Goal: Contribute content: Contribute content

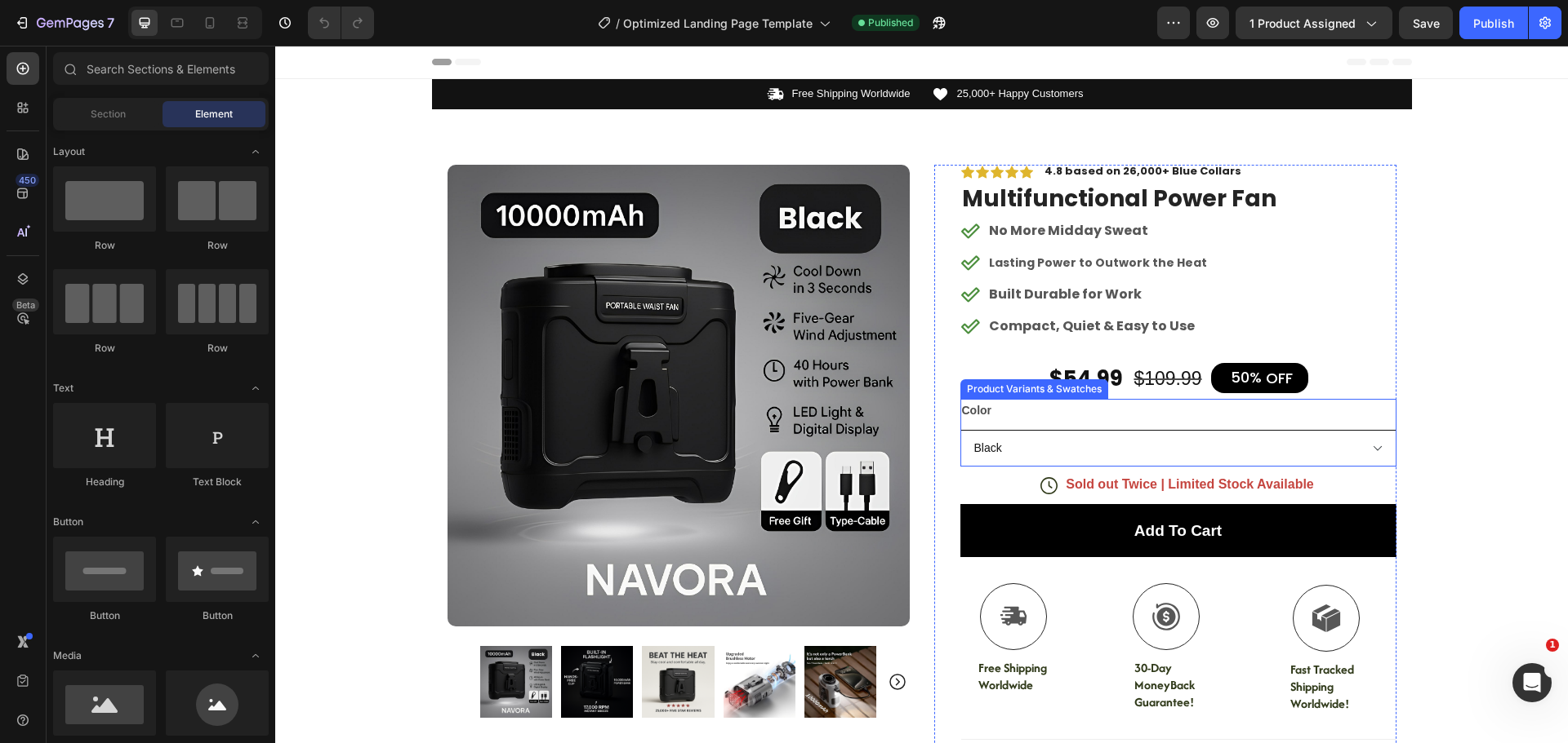
click at [1041, 453] on select "Black Green Gray Orange" at bounding box center [1178, 449] width 436 height 37
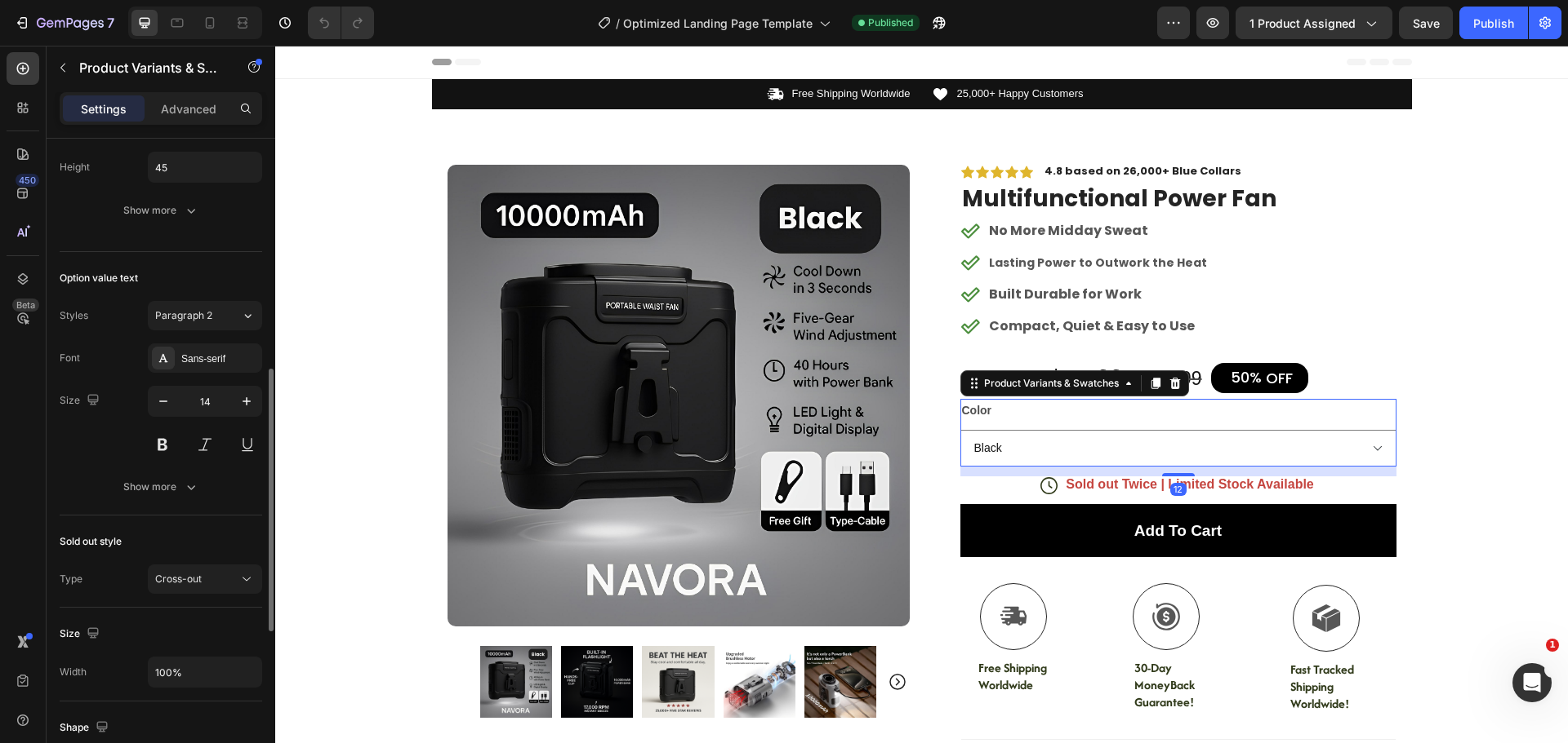
scroll to position [962, 0]
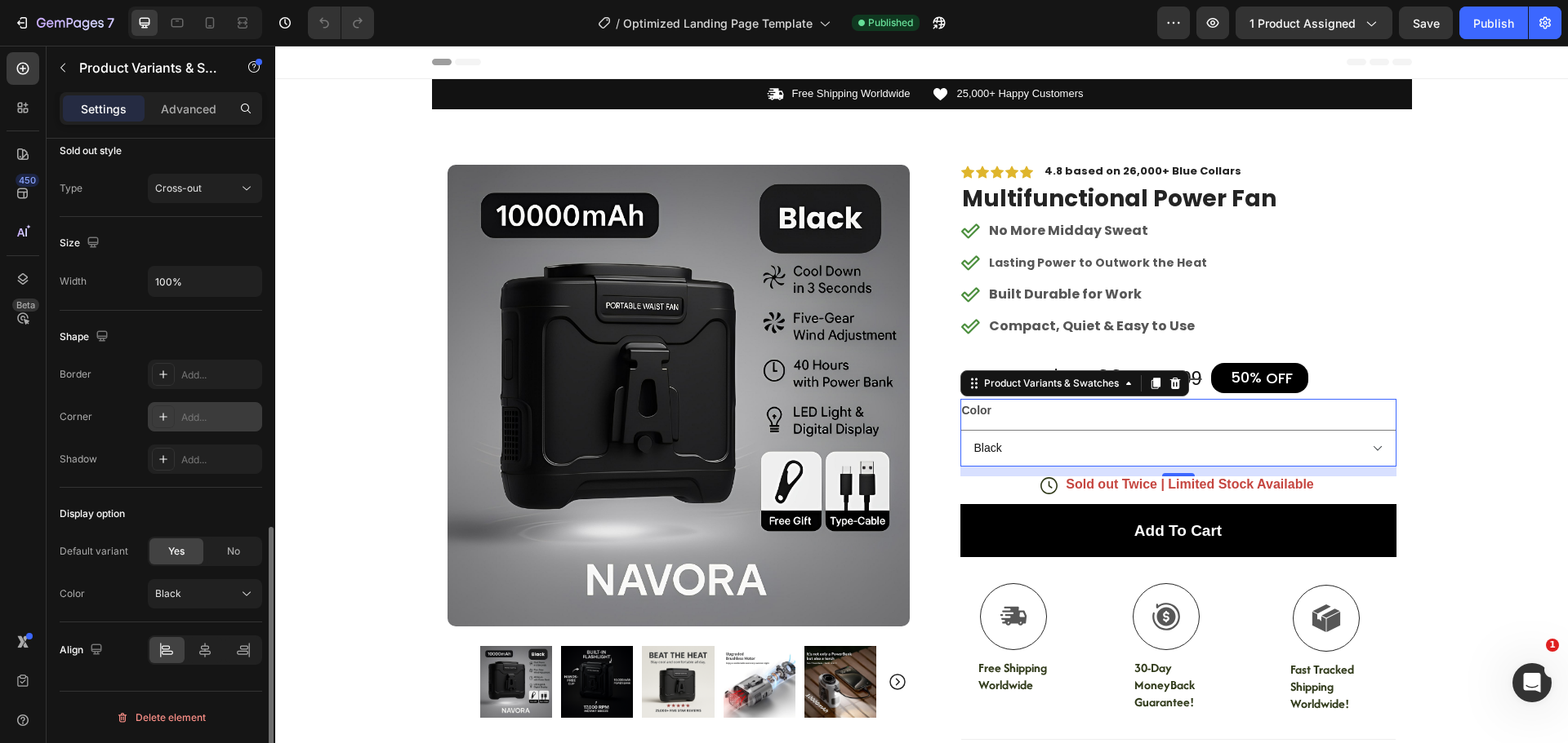
click at [166, 416] on icon at bounding box center [163, 417] width 13 height 13
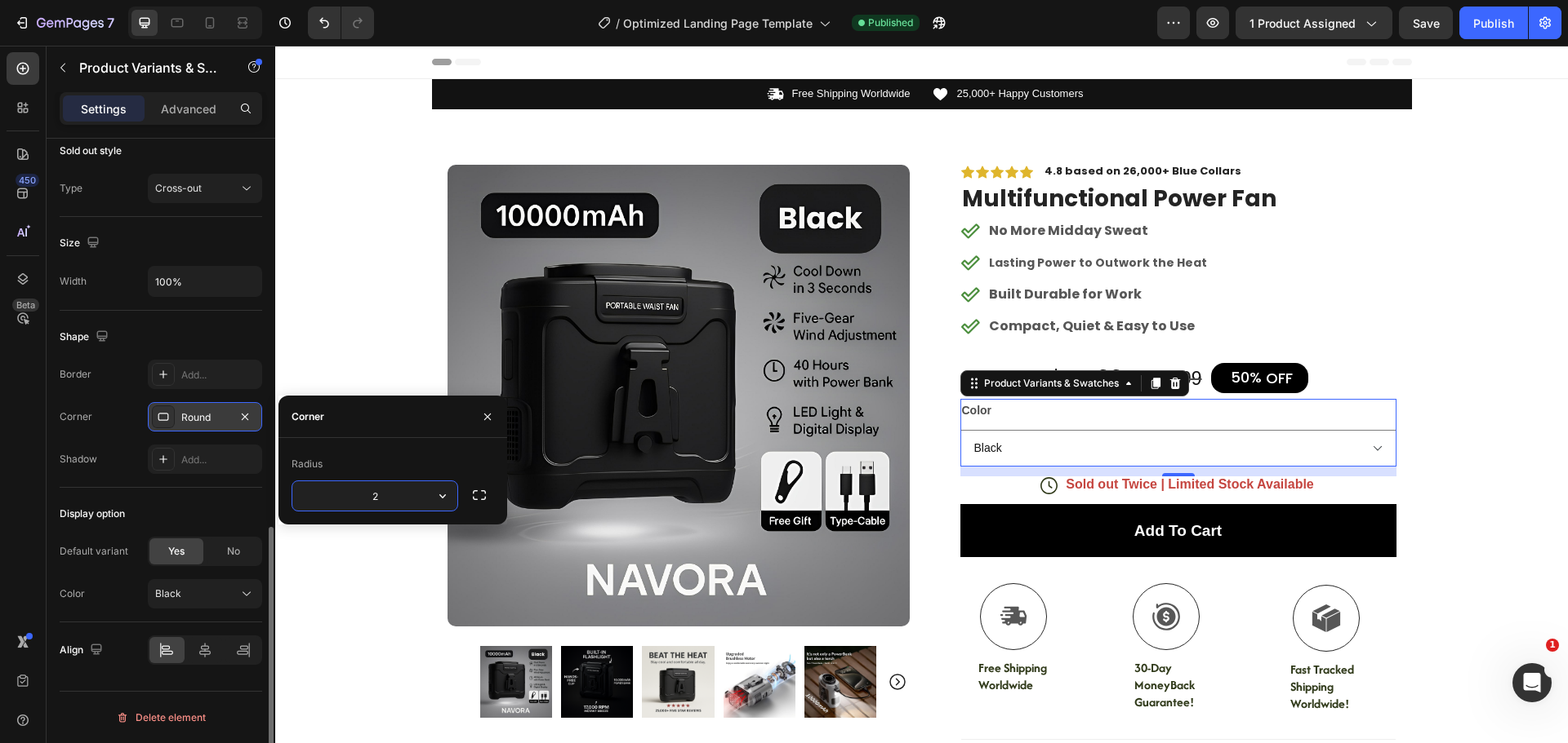
type input "20"
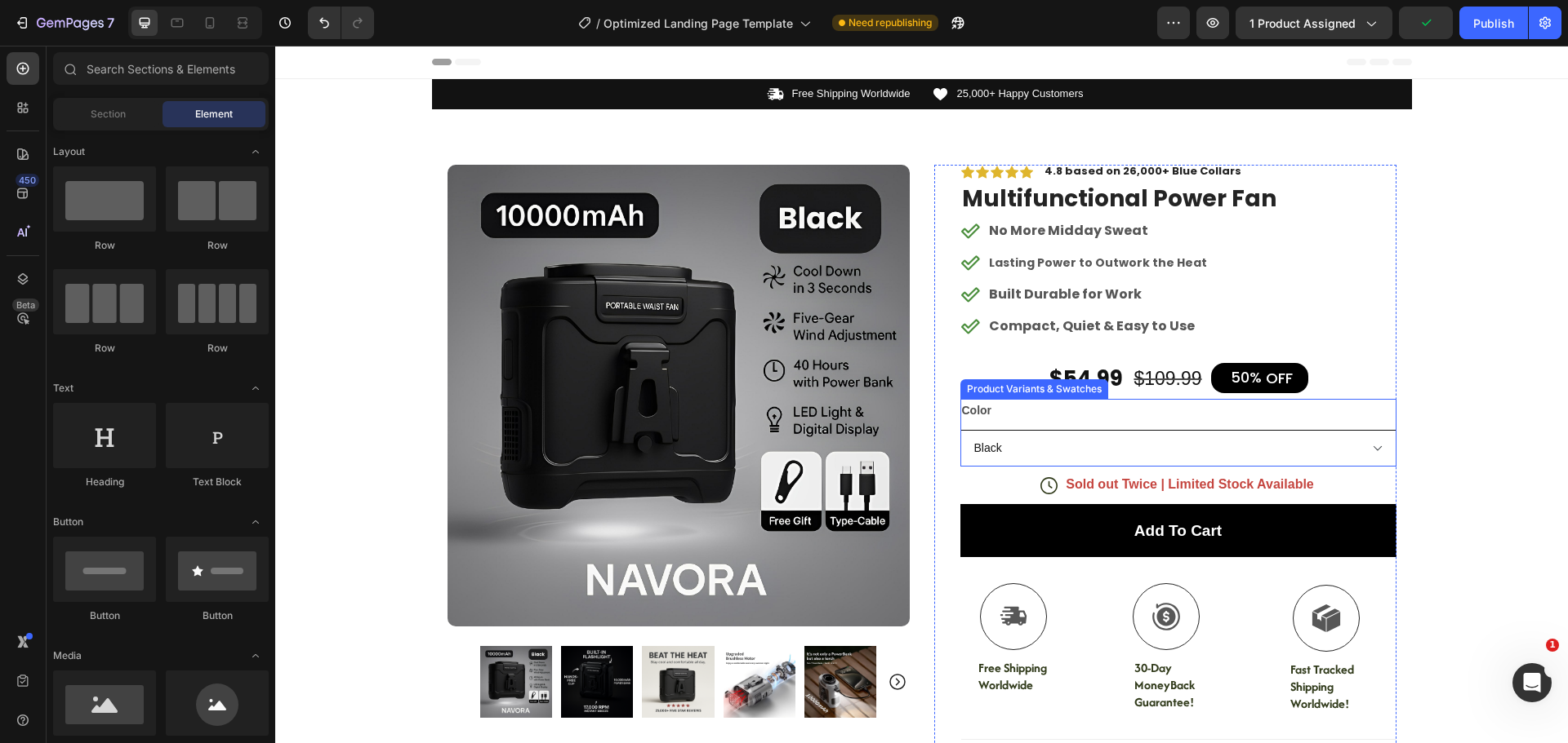
click at [1023, 447] on select "Black Green Gray Orange" at bounding box center [1178, 449] width 436 height 37
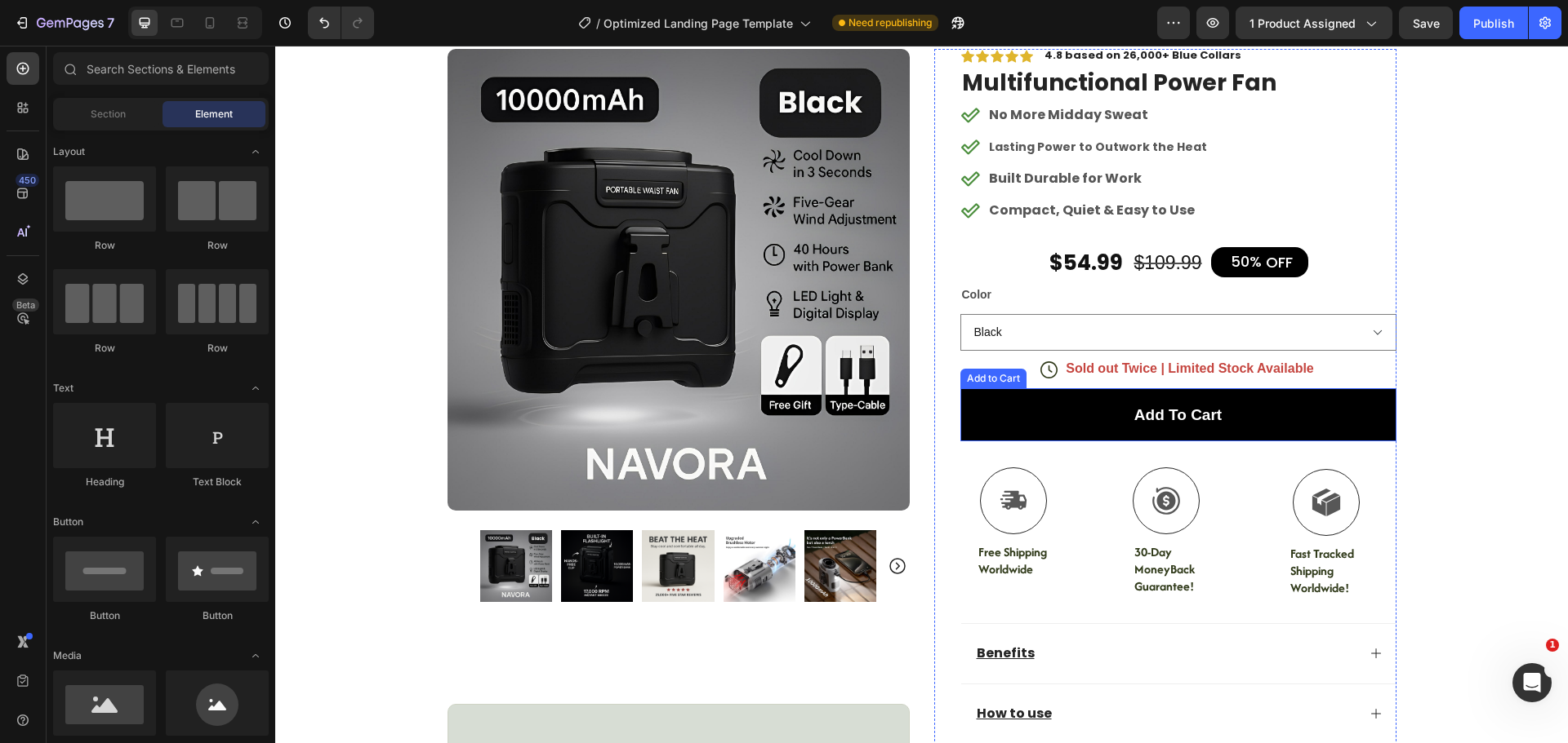
scroll to position [39, 0]
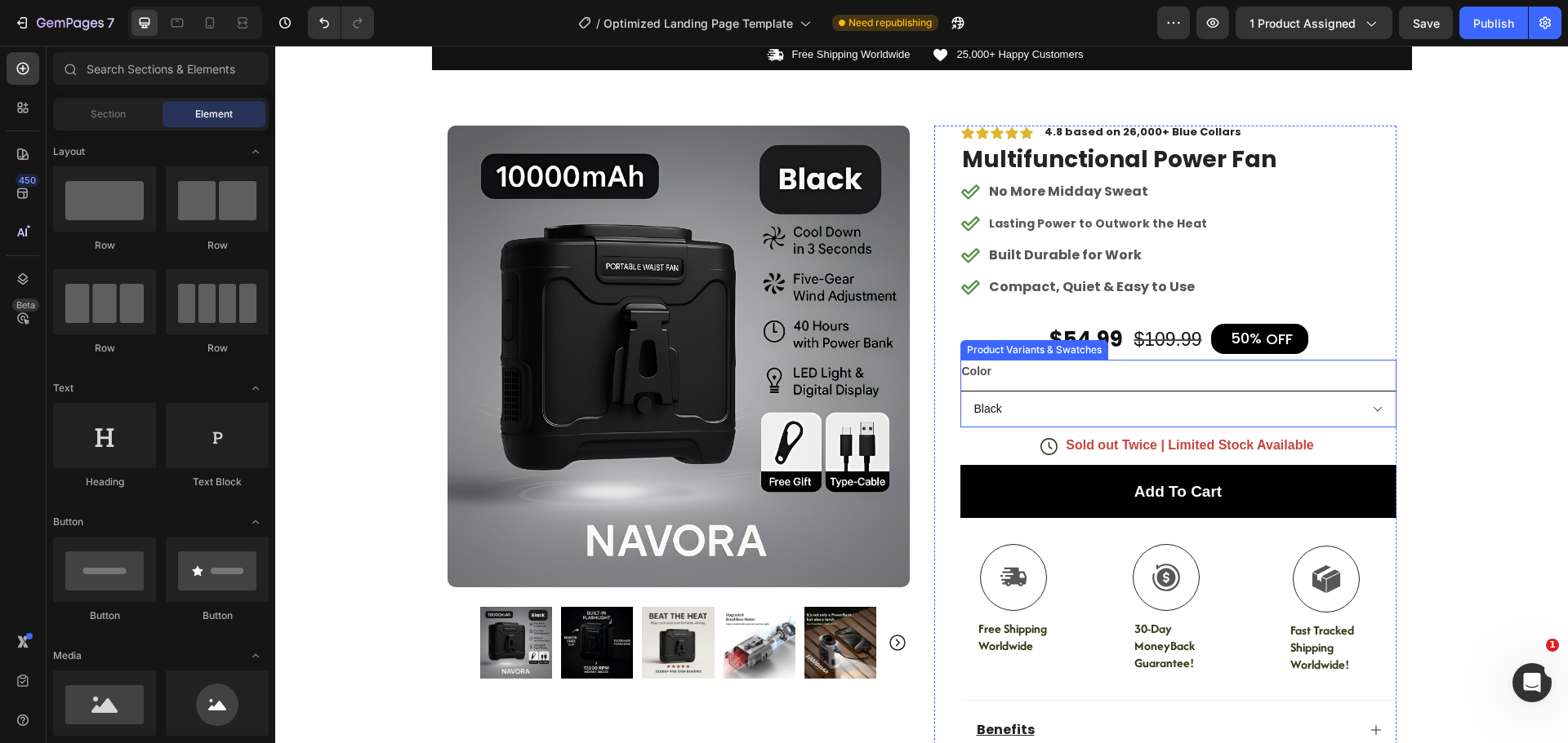
click at [998, 414] on select "Black Green Gray Orange" at bounding box center [1178, 409] width 436 height 37
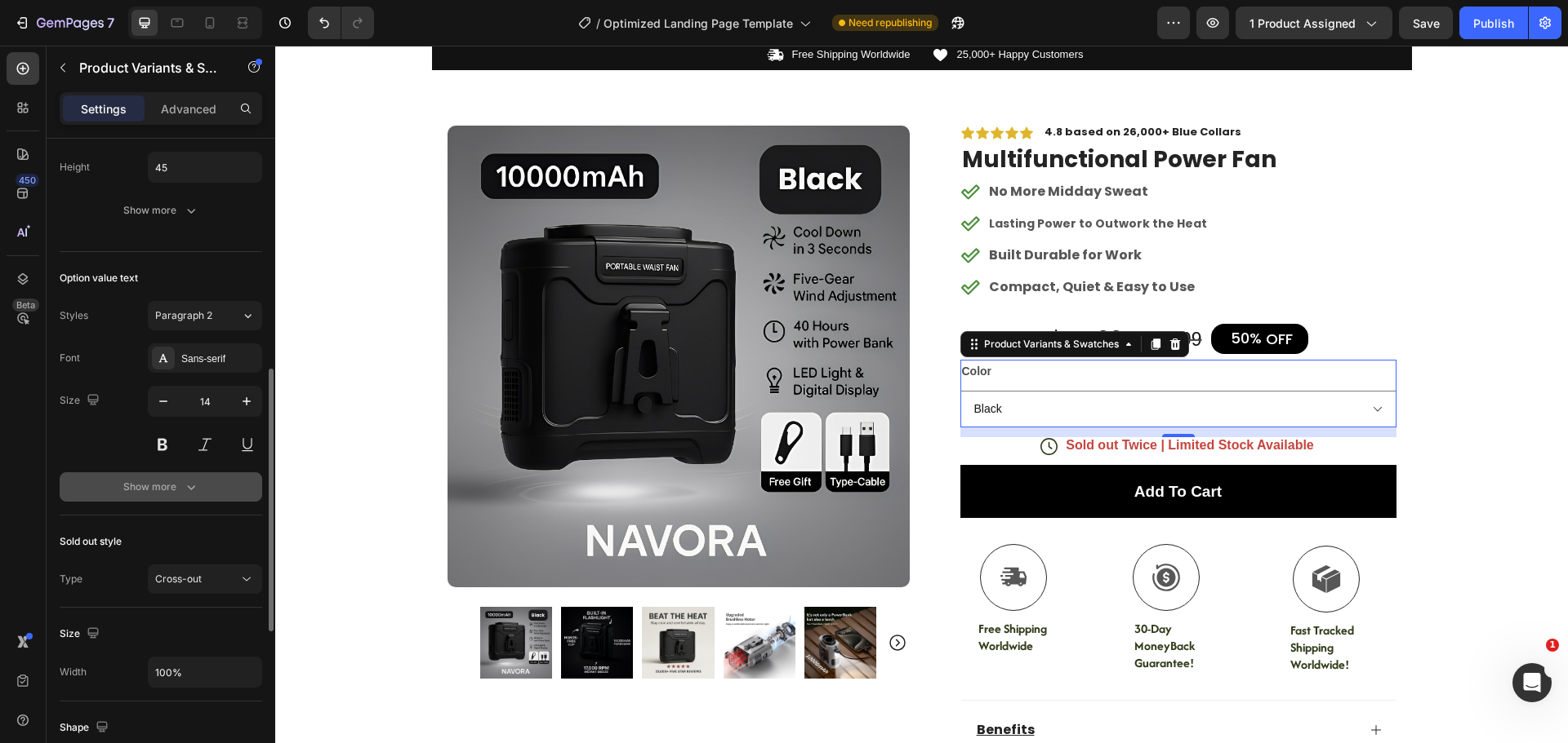
scroll to position [962, 0]
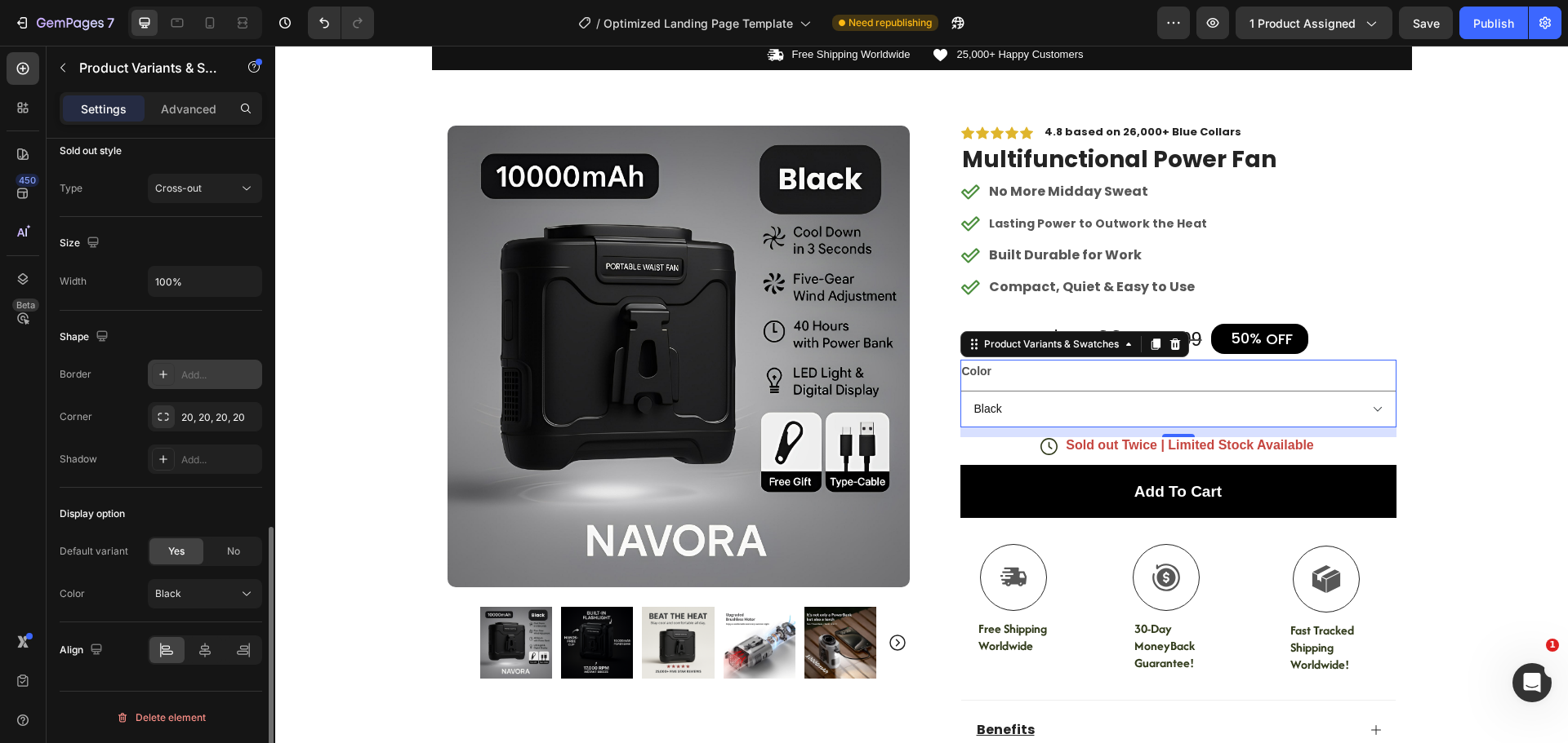
click at [195, 375] on div "Add..." at bounding box center [219, 374] width 77 height 14
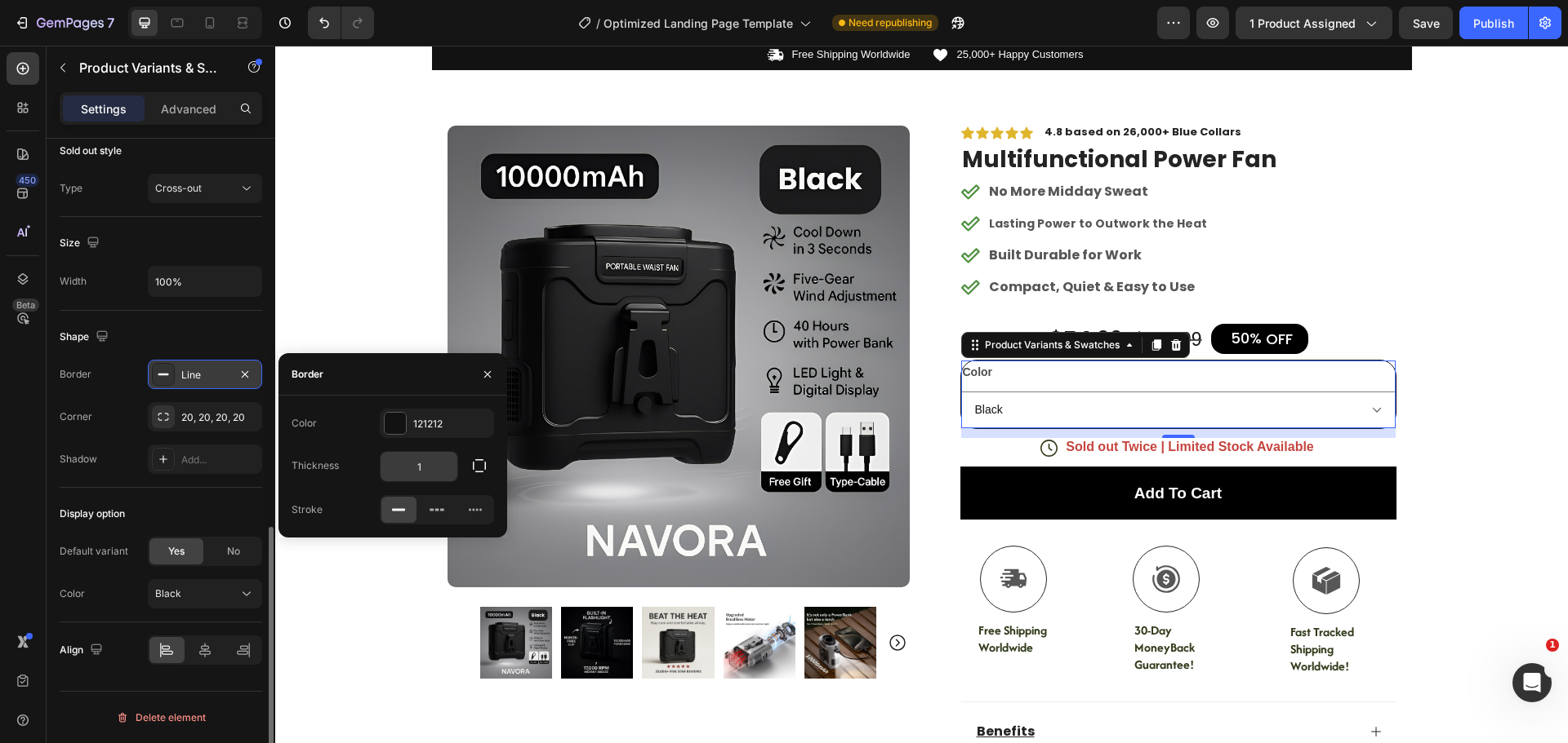
click at [427, 471] on input "1" at bounding box center [419, 466] width 77 height 30
type input "0"
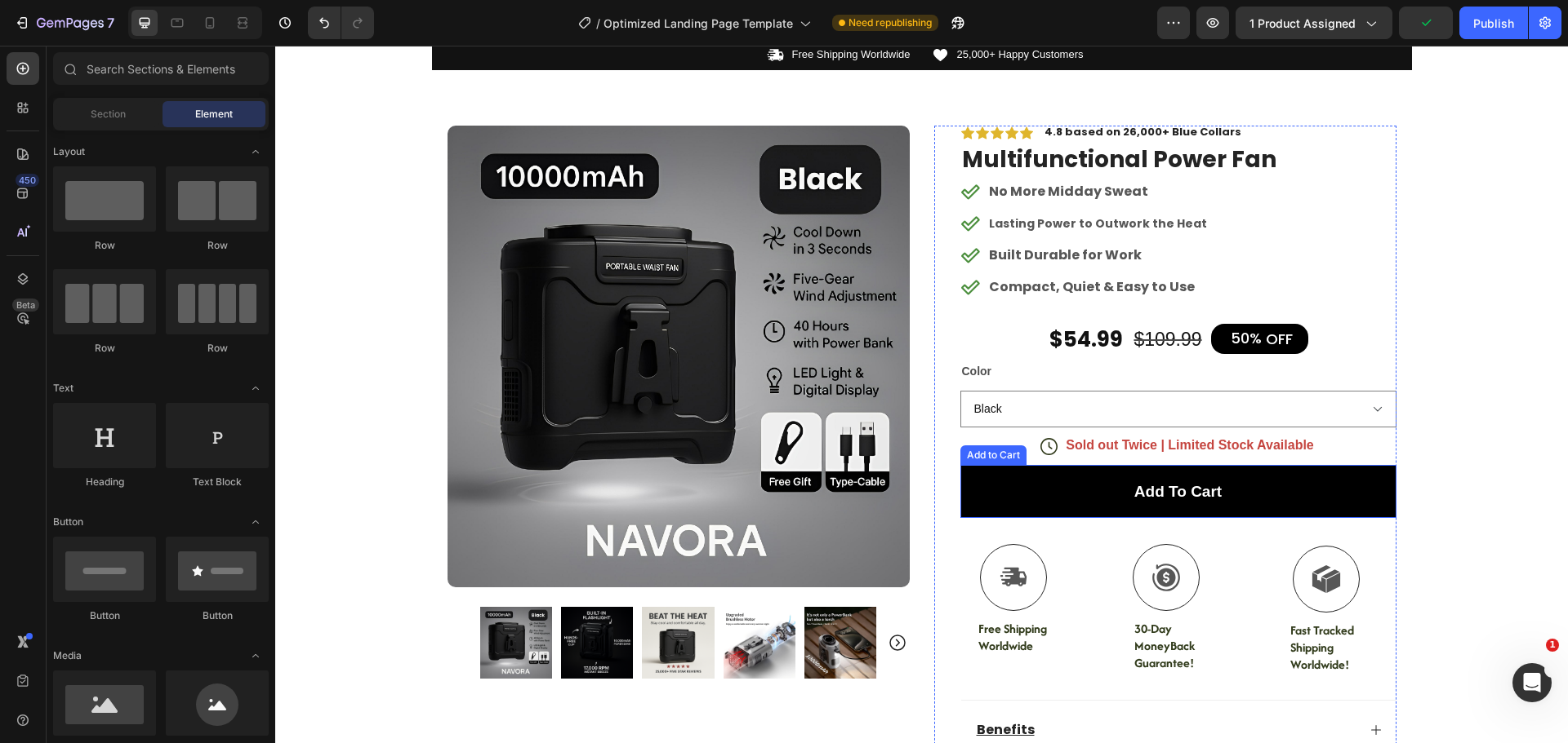
click at [1329, 488] on button "Add to cart" at bounding box center [1178, 491] width 436 height 53
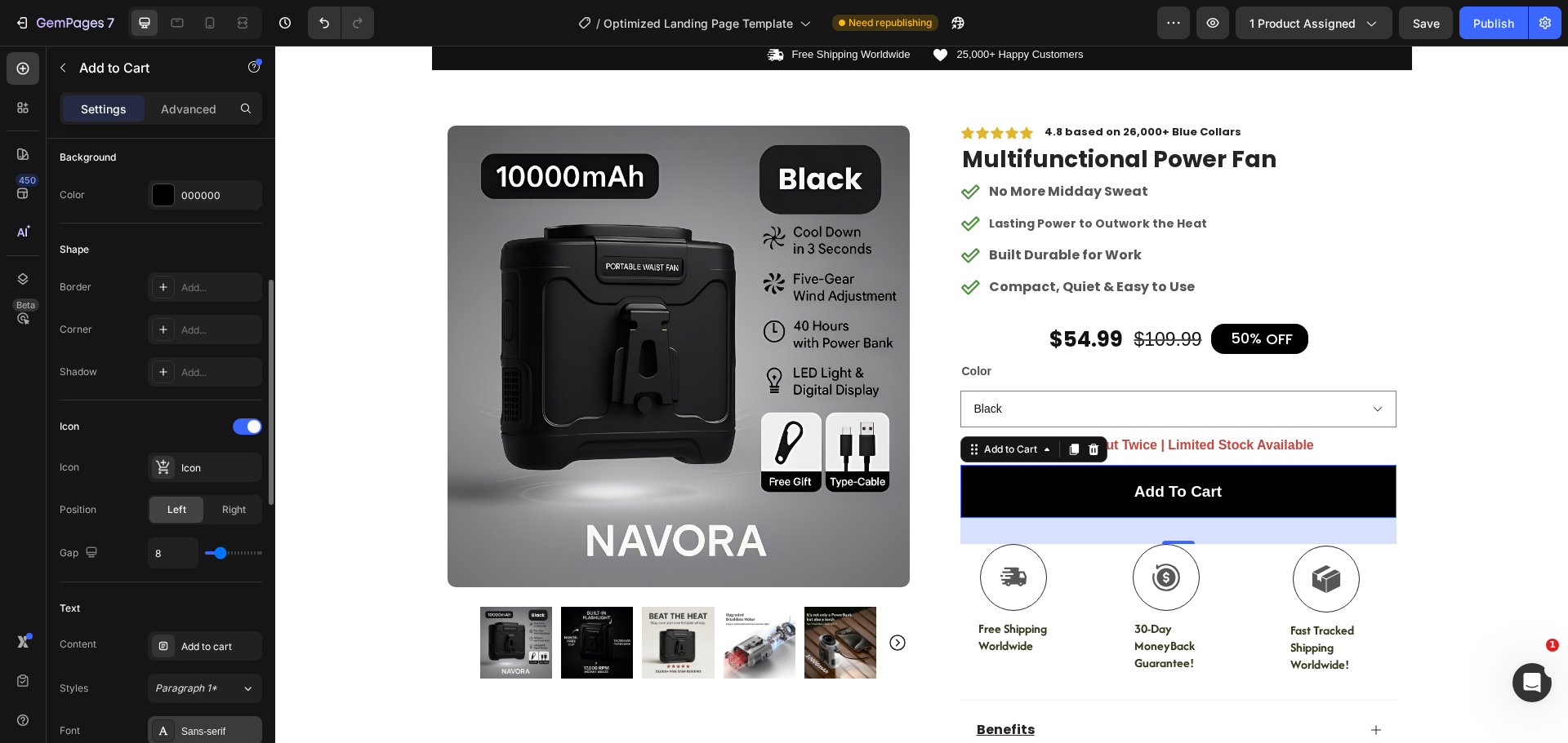
scroll to position [326, 0]
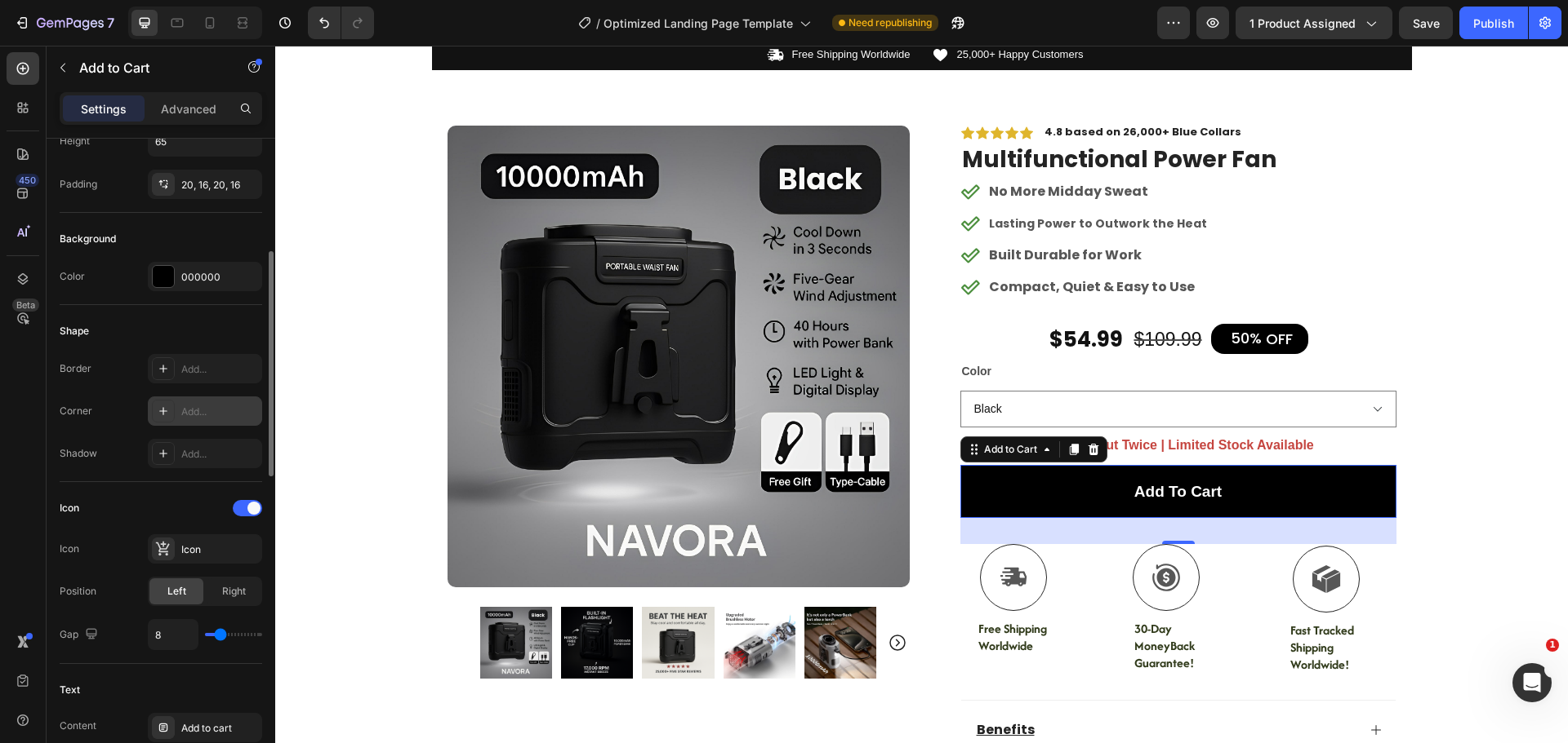
click at [197, 409] on div "Add..." at bounding box center [219, 412] width 77 height 14
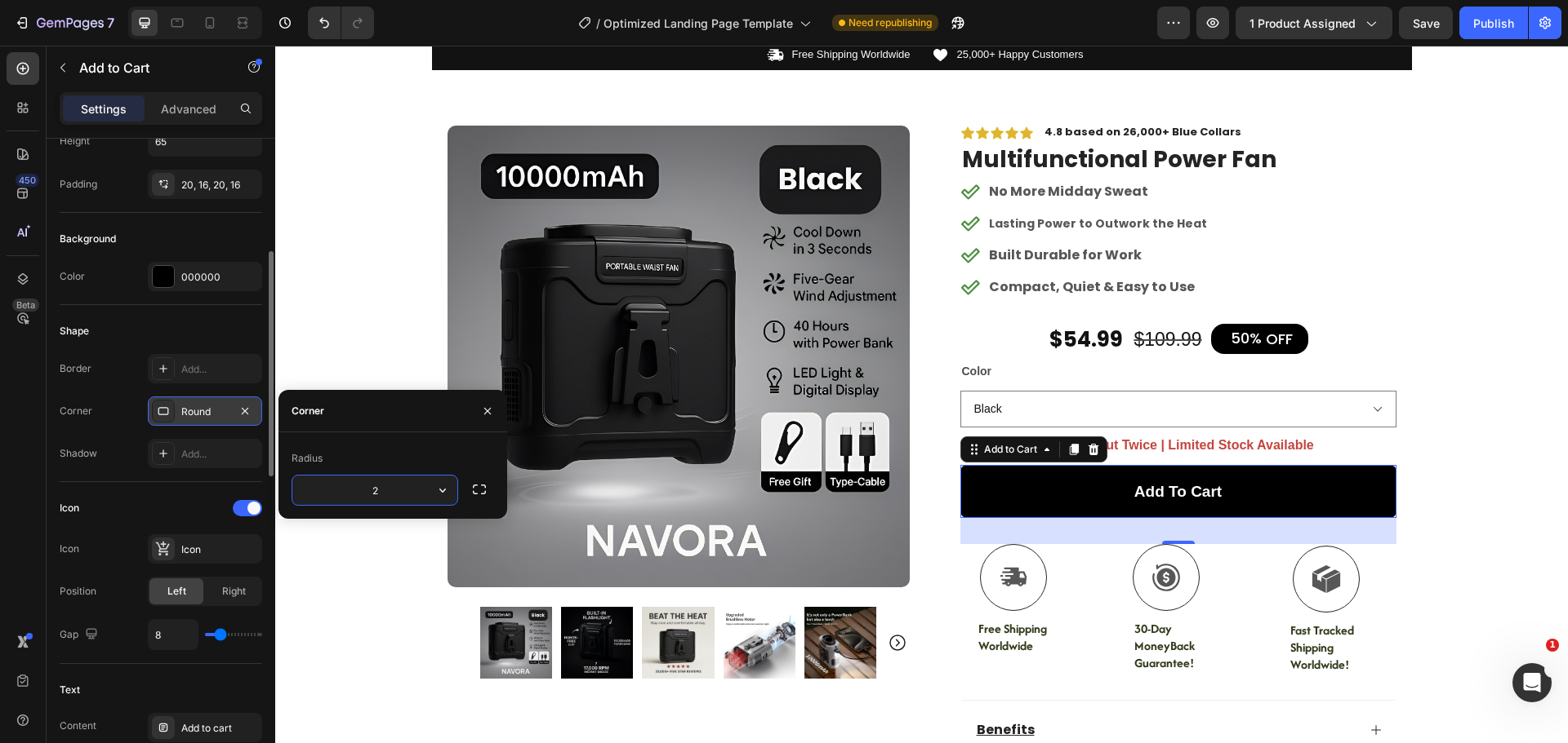
type input "20"
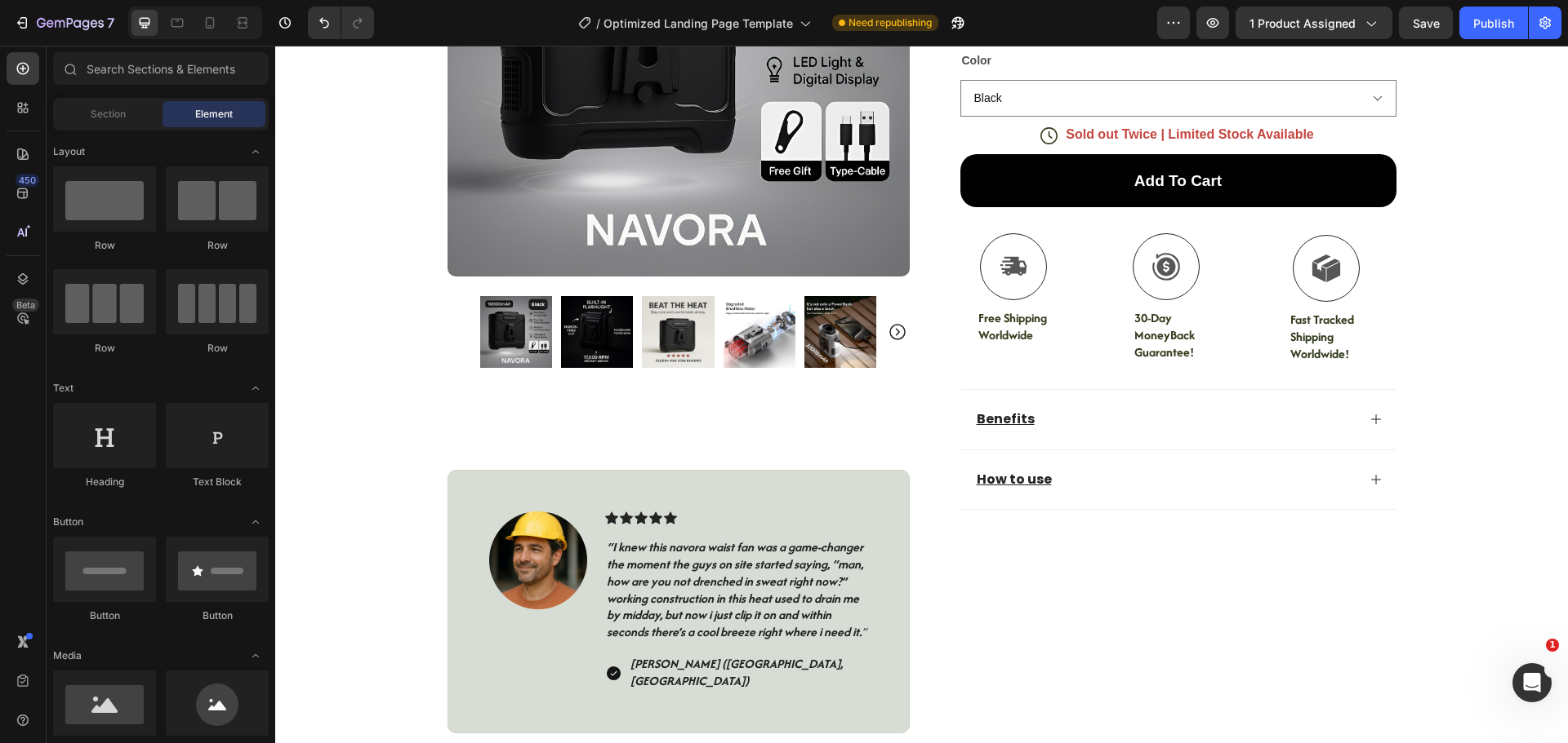
scroll to position [408, 0]
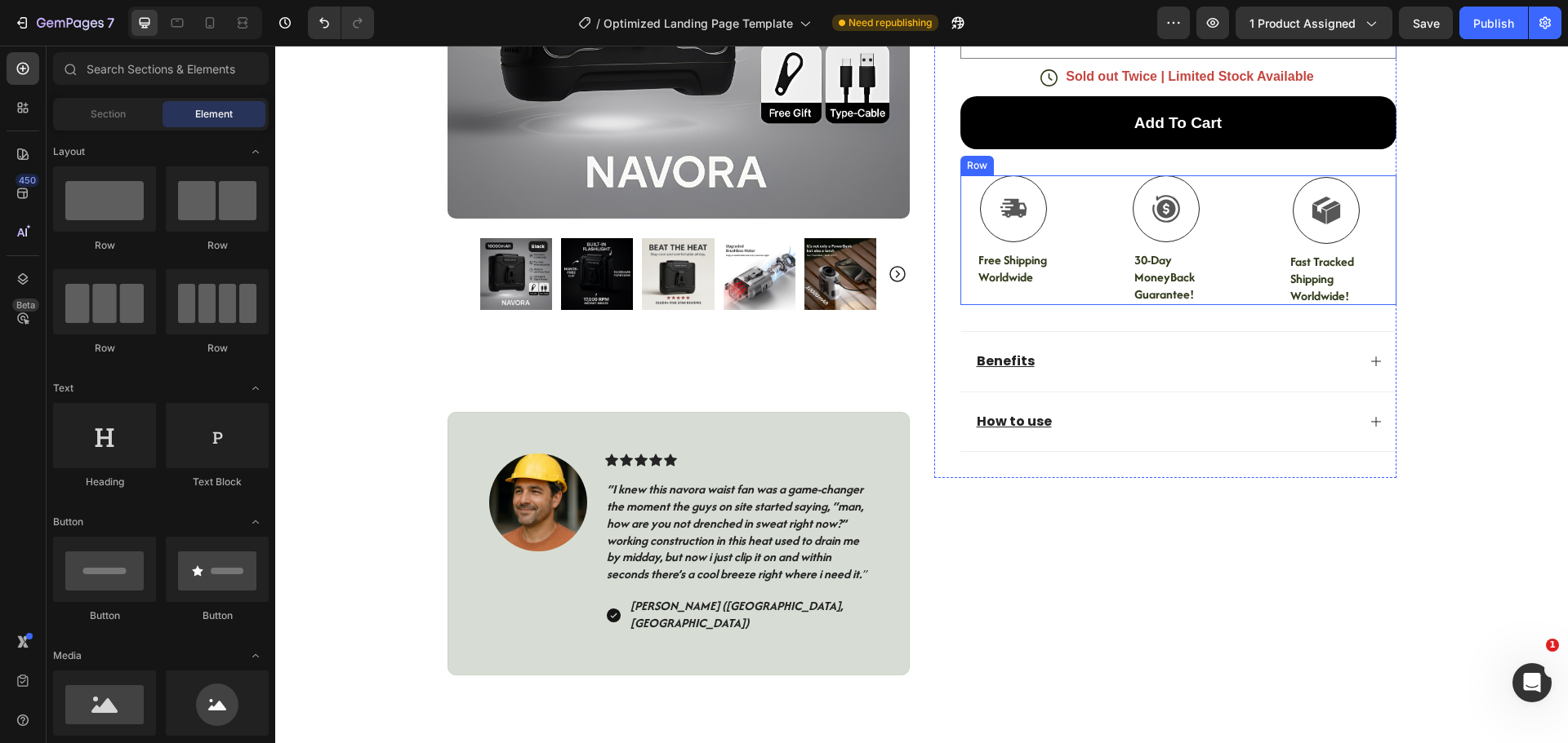
click at [1249, 193] on div "Icon Free Shipping Worldwide Text Block Icon 30-Day MoneyBack Guarantee! Text B…" at bounding box center [1178, 240] width 436 height 129
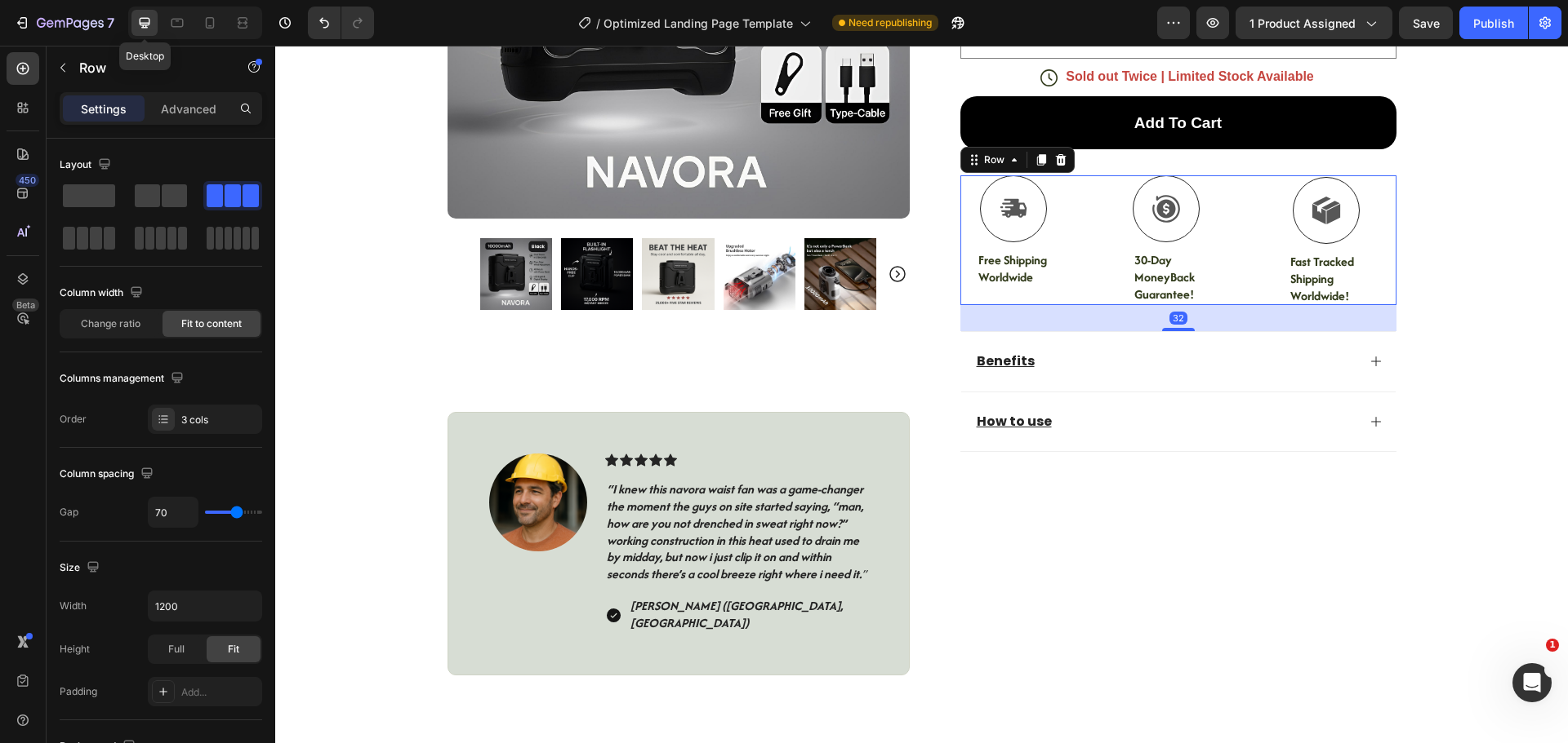
click at [147, 22] on icon at bounding box center [144, 22] width 16 height 16
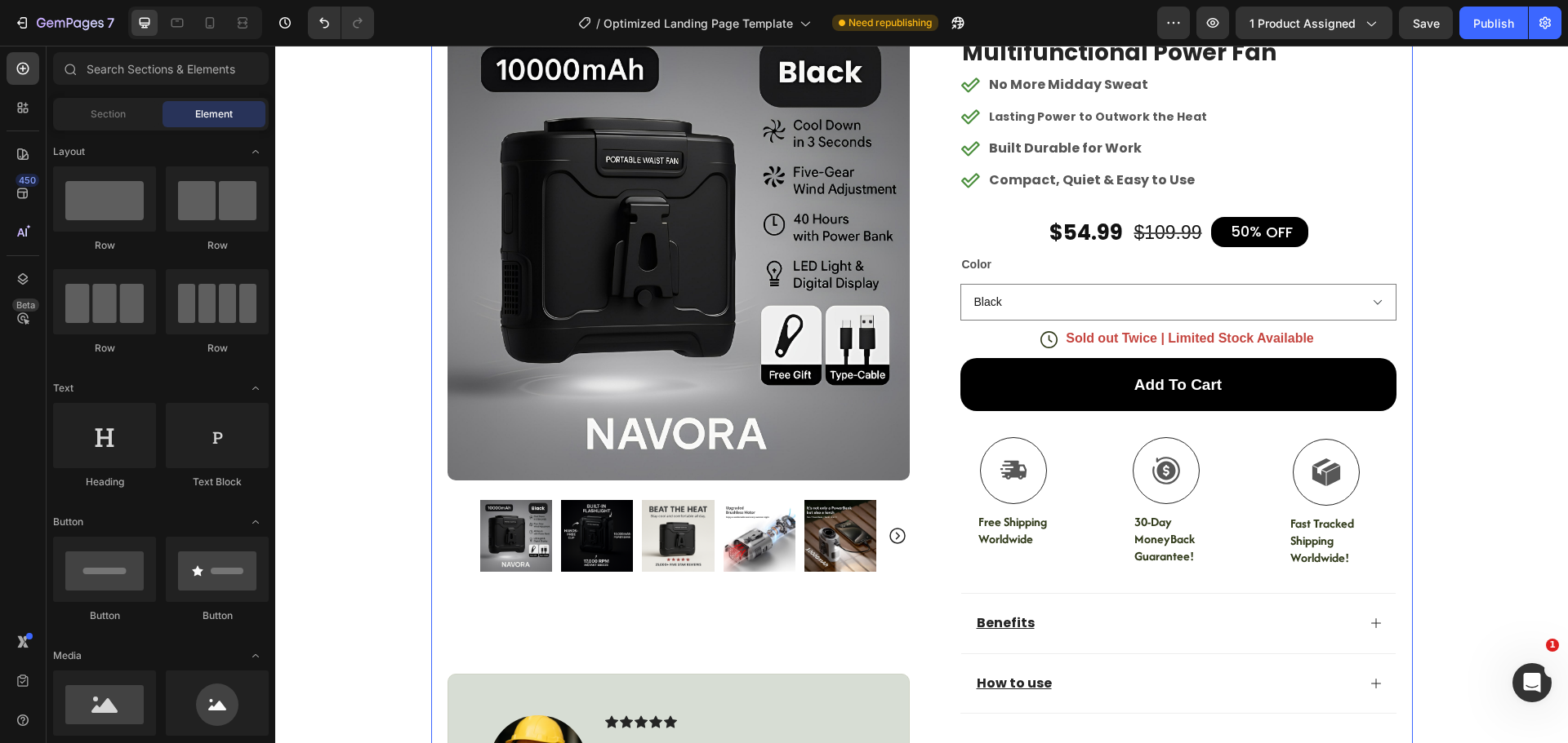
scroll to position [121, 0]
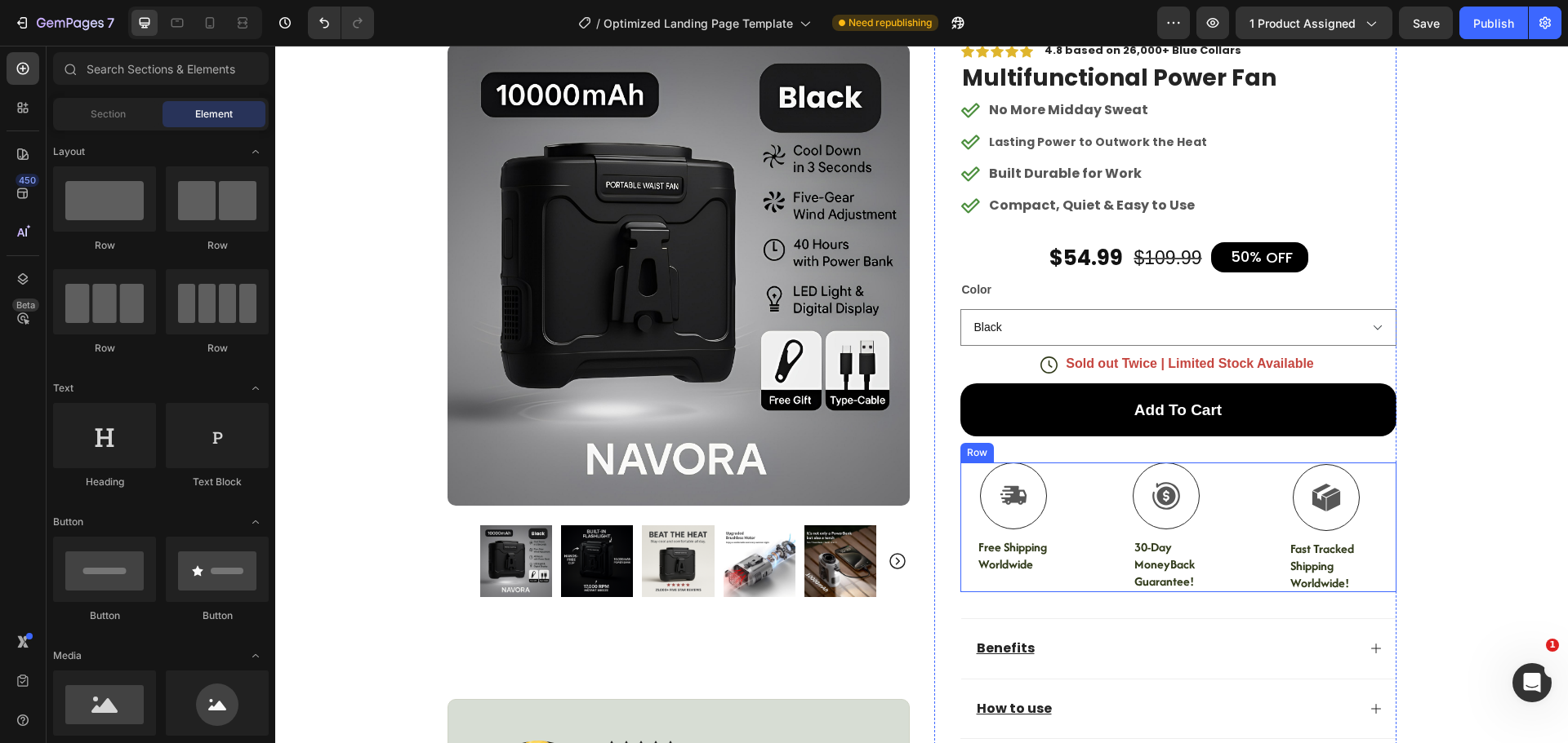
click at [1238, 482] on div "Icon Free Shipping Worldwide Text Block Icon 30-Day MoneyBack Guarantee! Text B…" at bounding box center [1178, 527] width 436 height 129
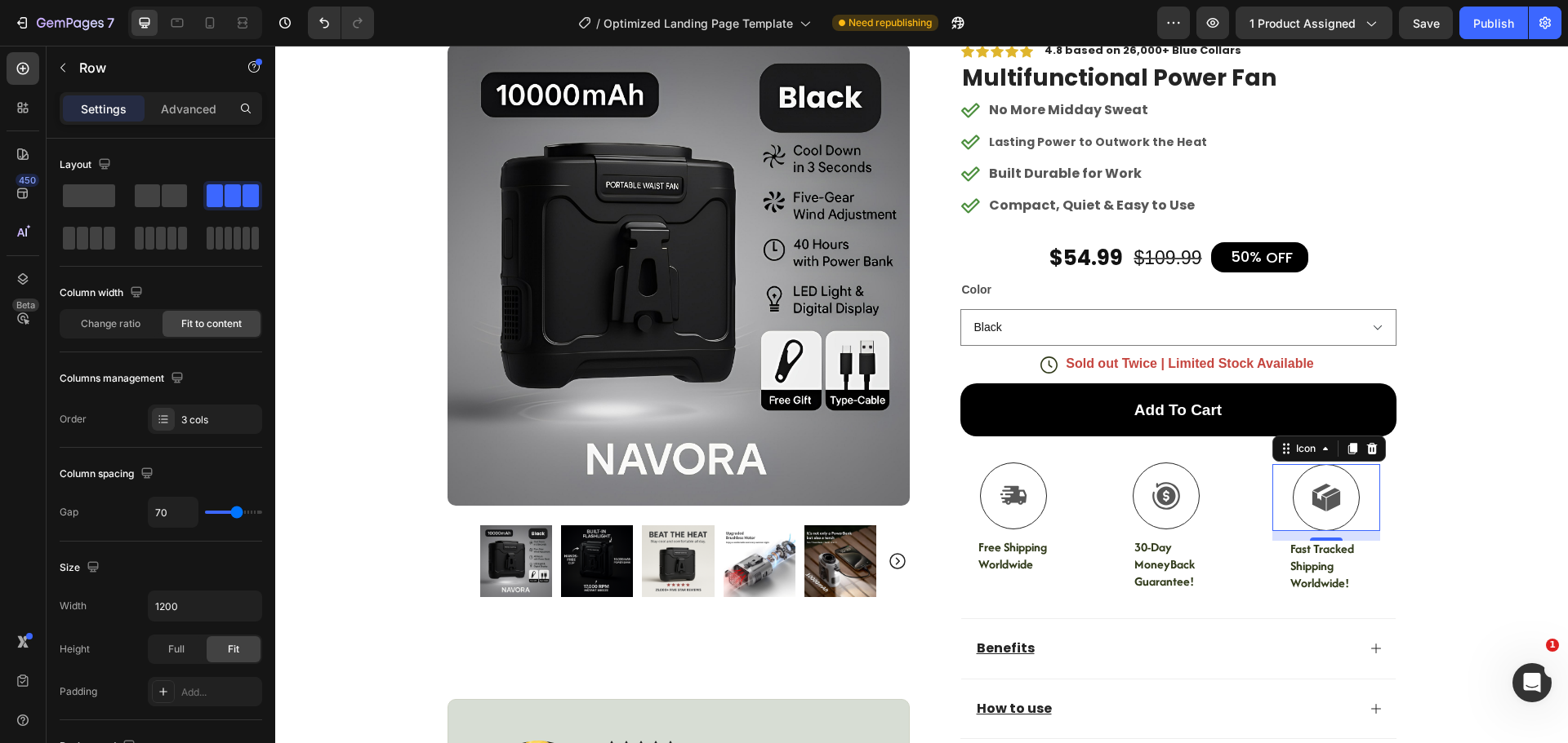
click at [1272, 476] on div "Icon 0" at bounding box center [1325, 497] width 107 height 67
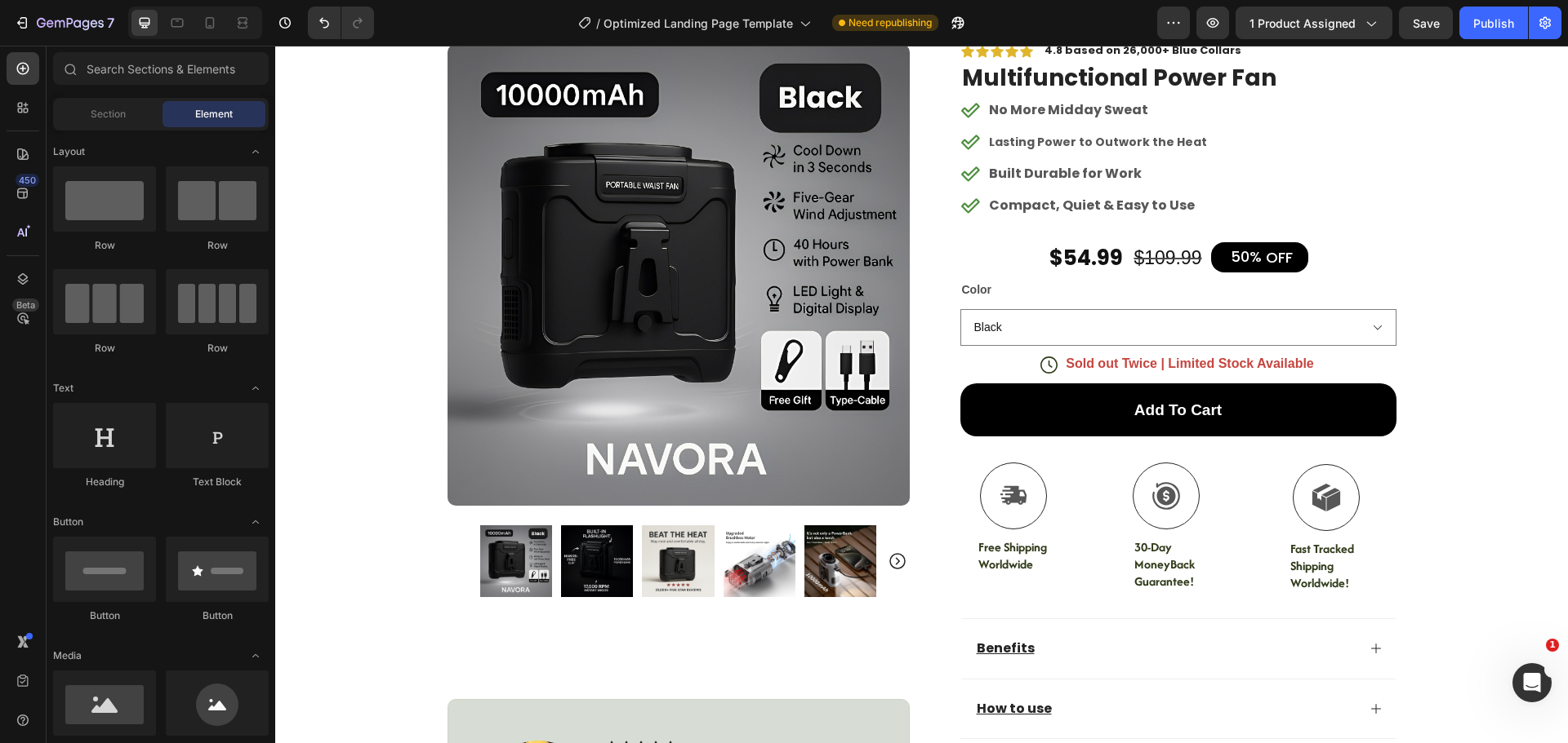
click at [1288, 478] on div "Icon" at bounding box center [1325, 497] width 107 height 67
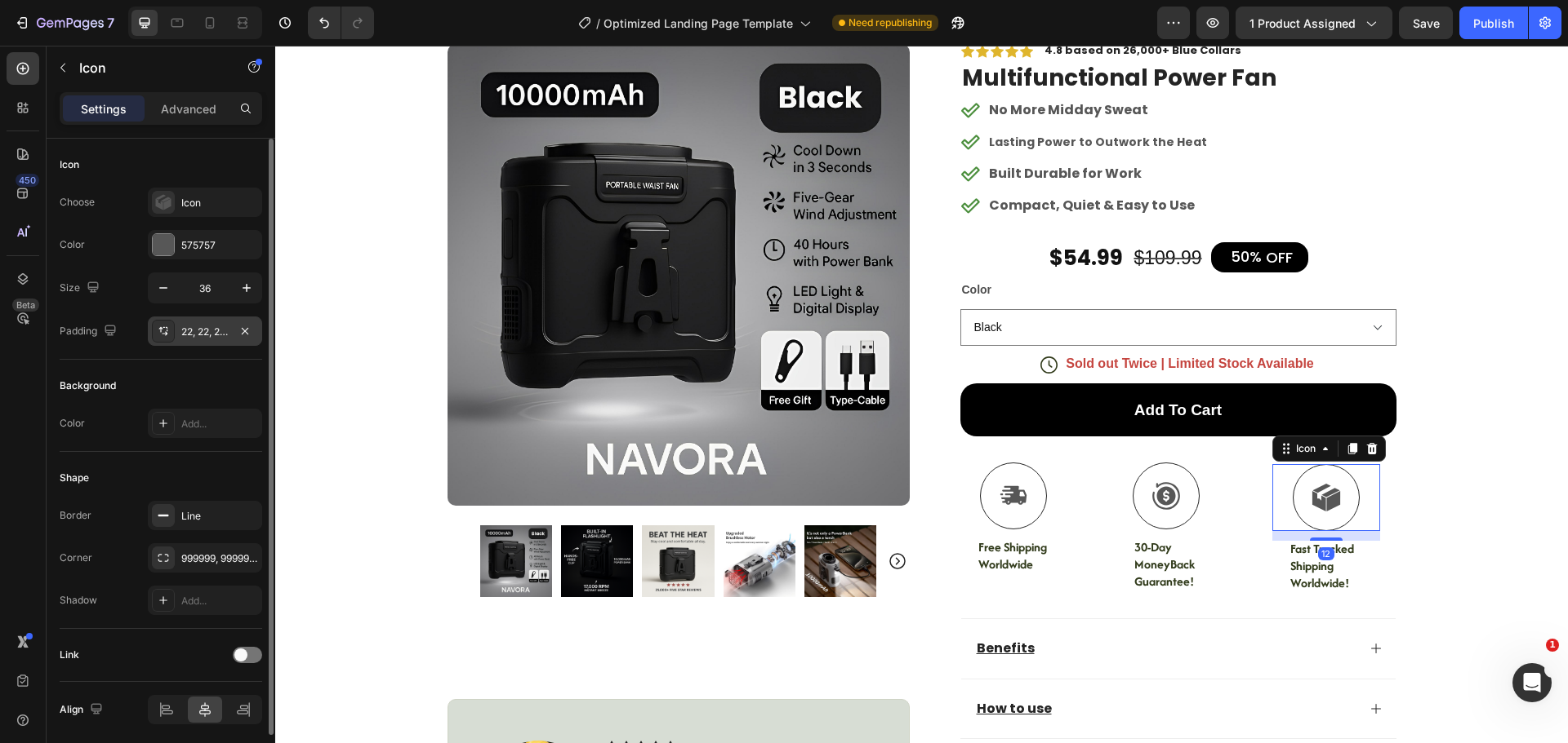
click at [218, 329] on div "22, 22, 22, 22" at bounding box center [205, 331] width 47 height 14
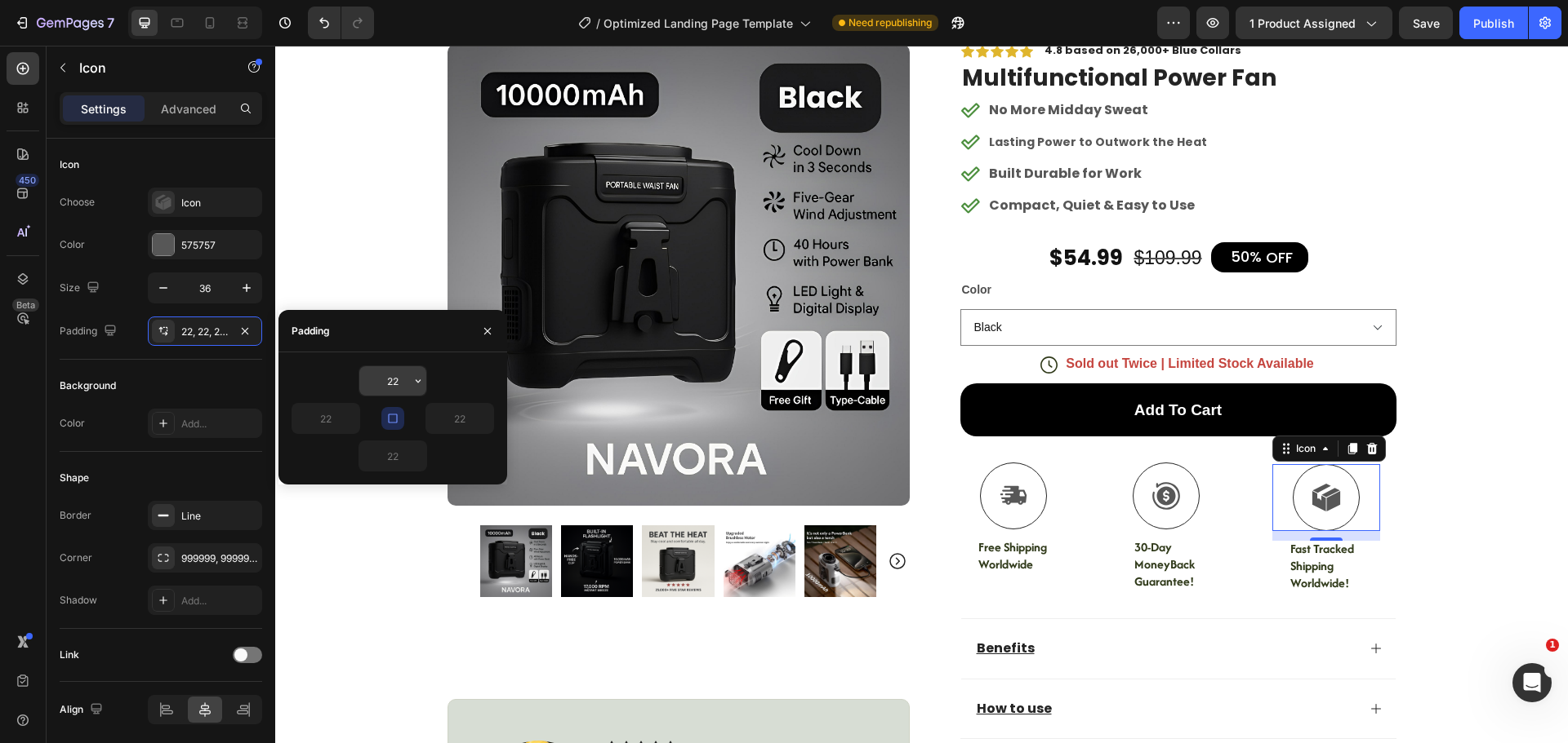
click at [399, 388] on input "22" at bounding box center [392, 380] width 67 height 30
click at [402, 385] on input "22" at bounding box center [392, 380] width 67 height 30
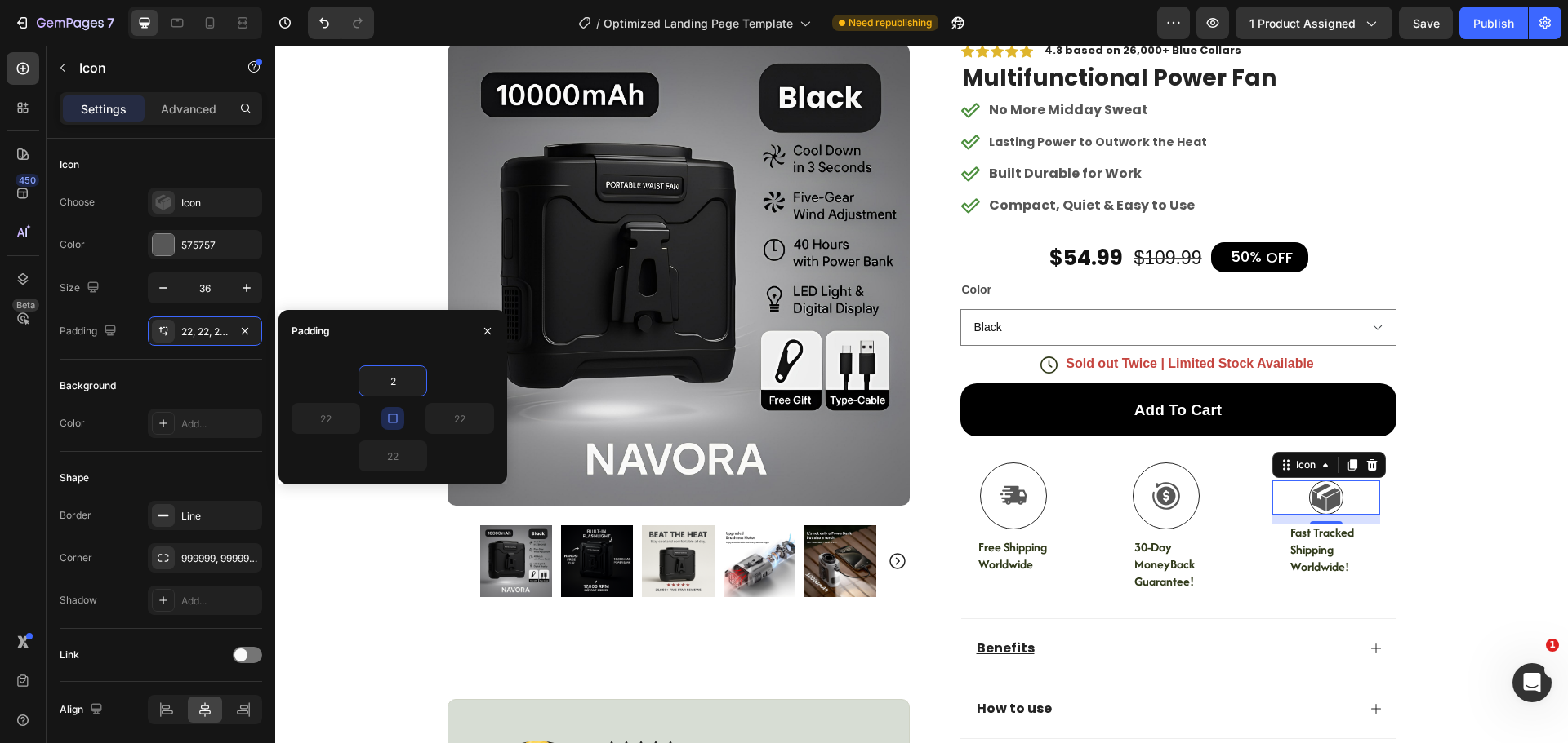
type input "22"
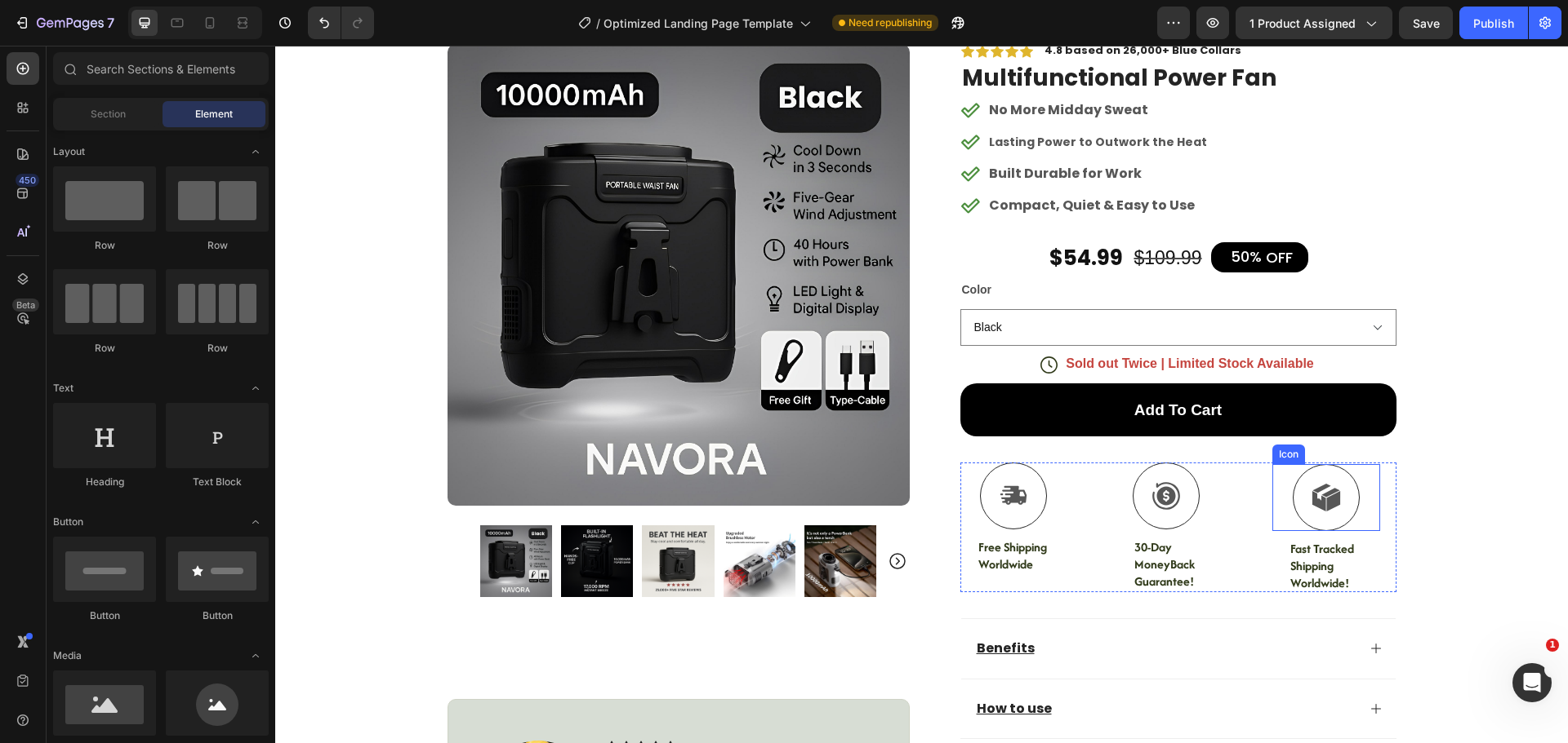
click at [1349, 467] on div "Icon" at bounding box center [1325, 497] width 107 height 67
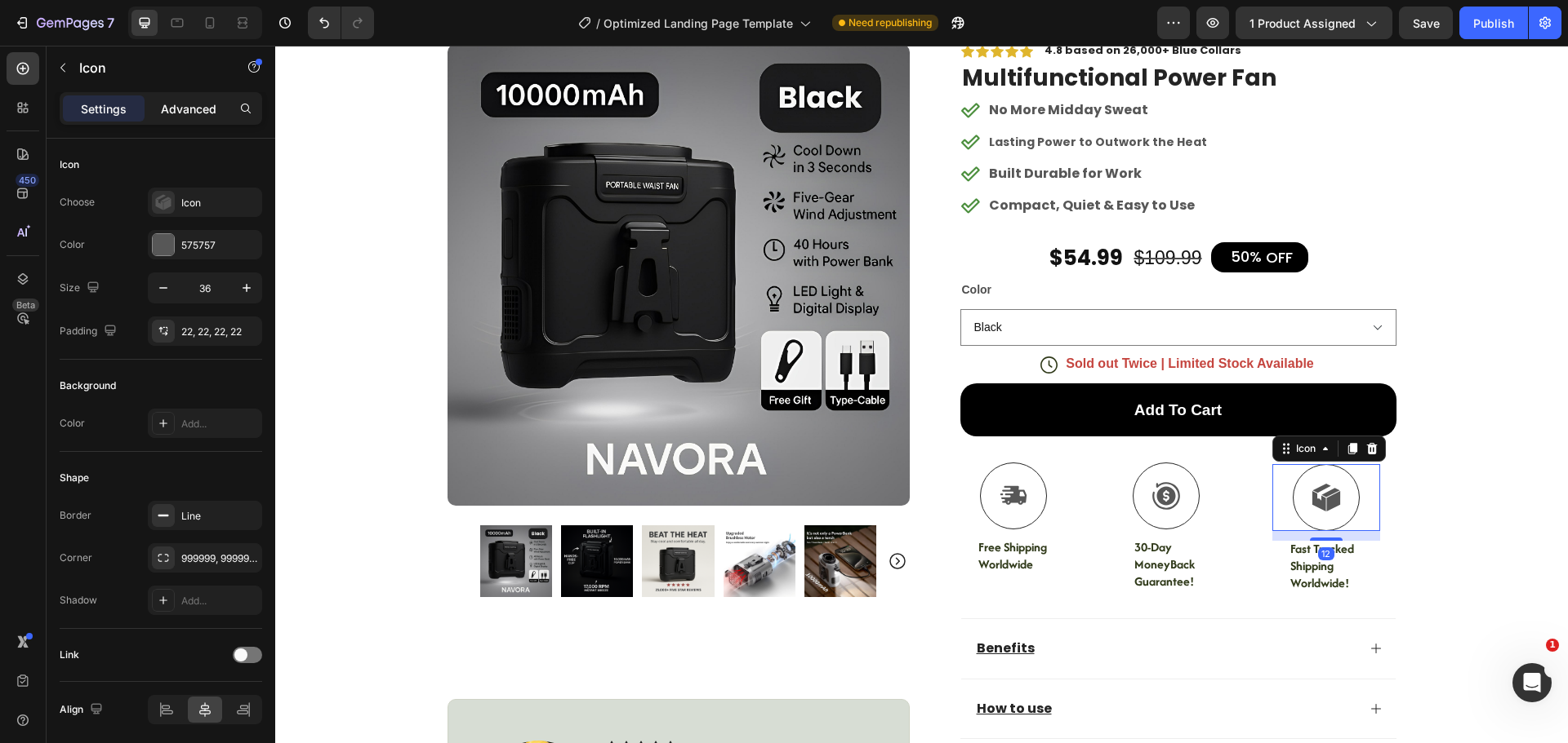
click at [192, 107] on p "Advanced" at bounding box center [189, 109] width 56 height 17
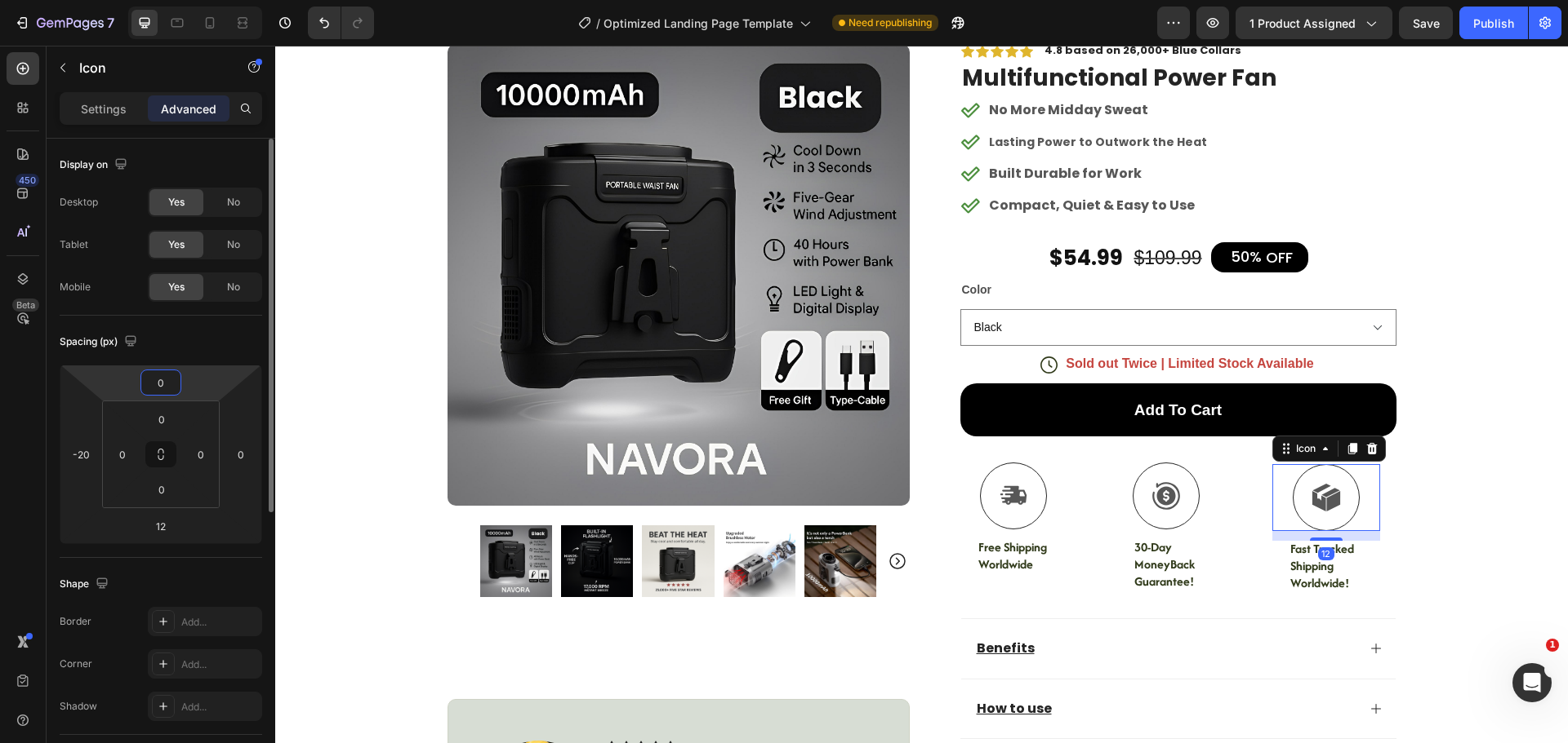
click at [168, 377] on input "0" at bounding box center [160, 382] width 33 height 24
type input "5"
type input "-5"
type input "-8"
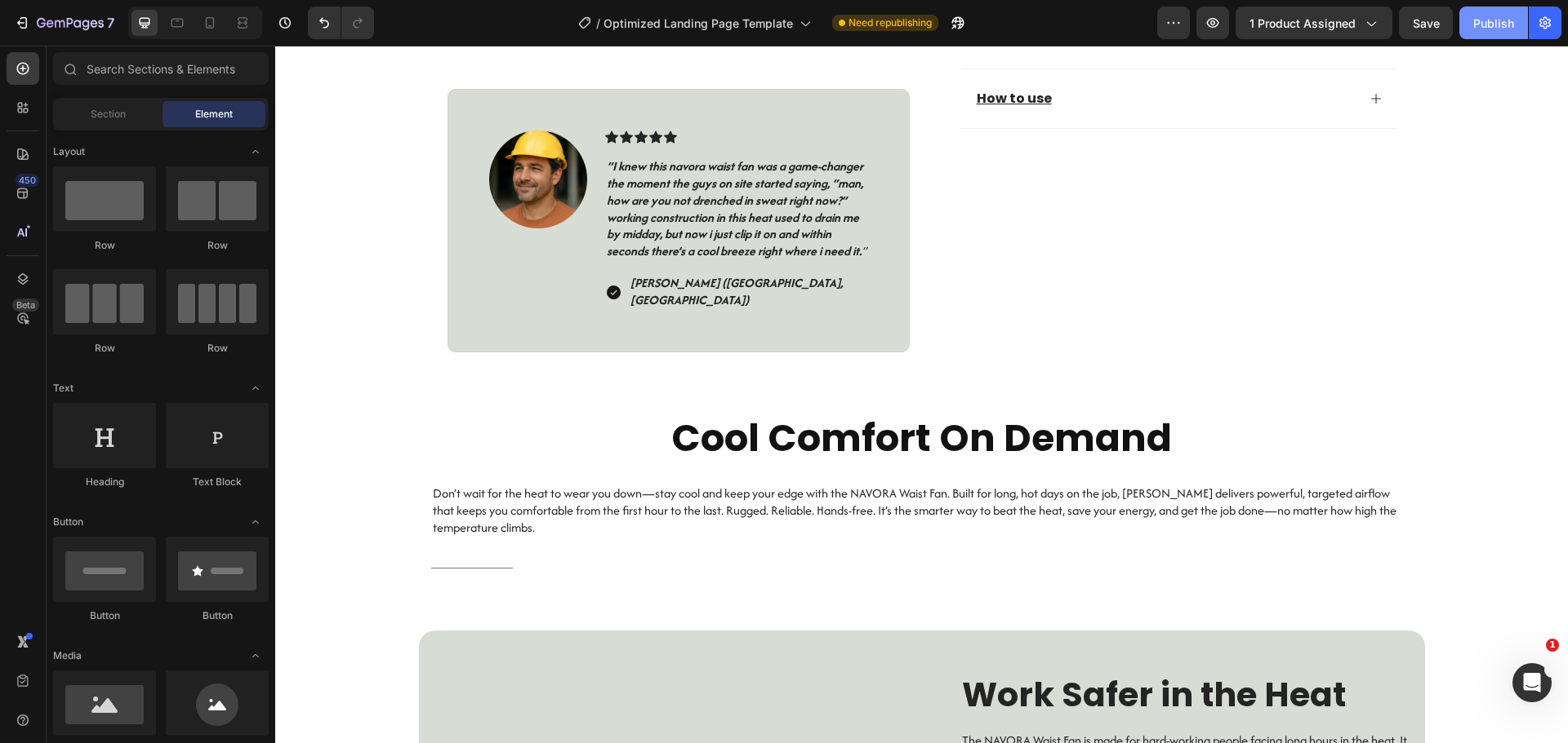
click at [1470, 27] on button "Publish" at bounding box center [1493, 23] width 68 height 33
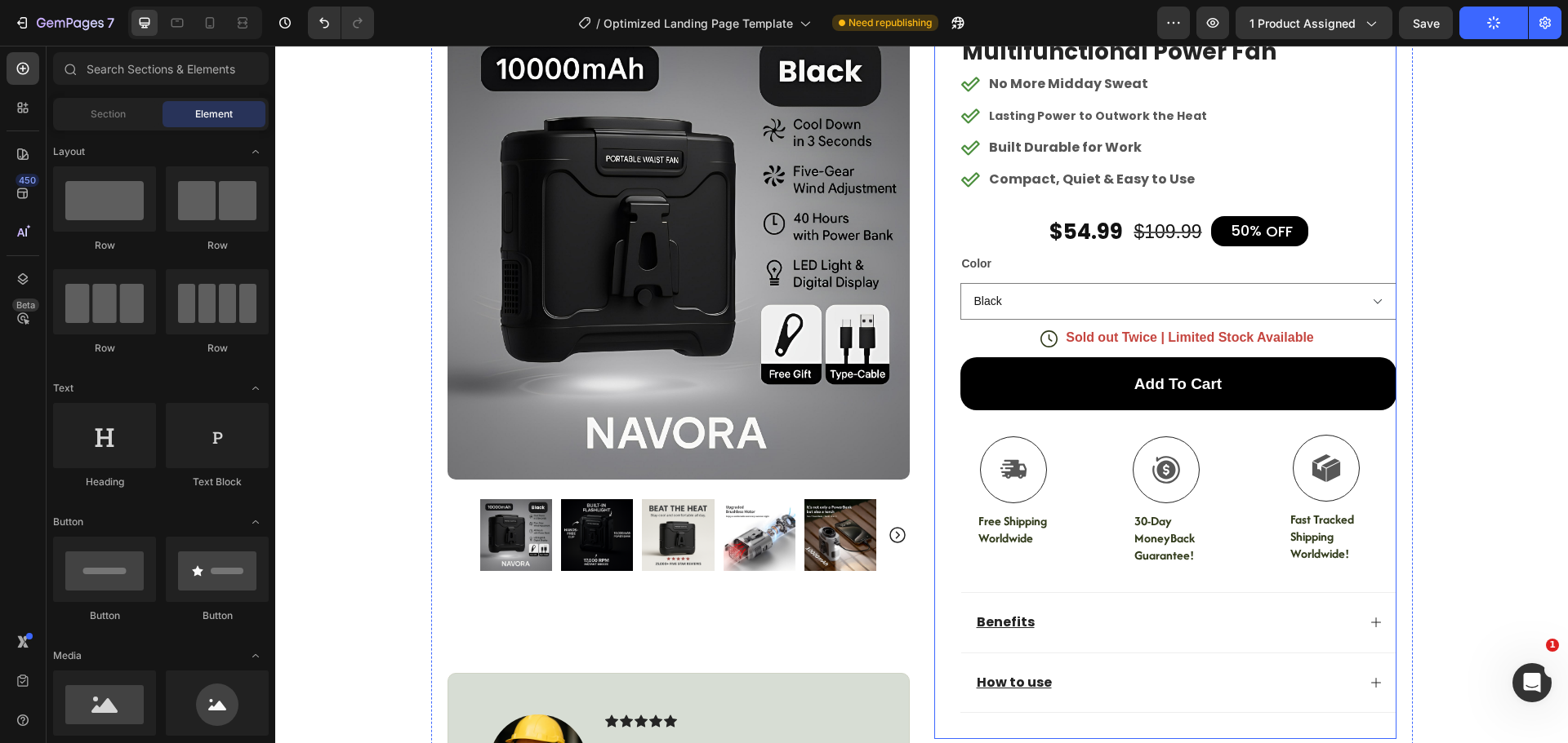
scroll to position [78, 0]
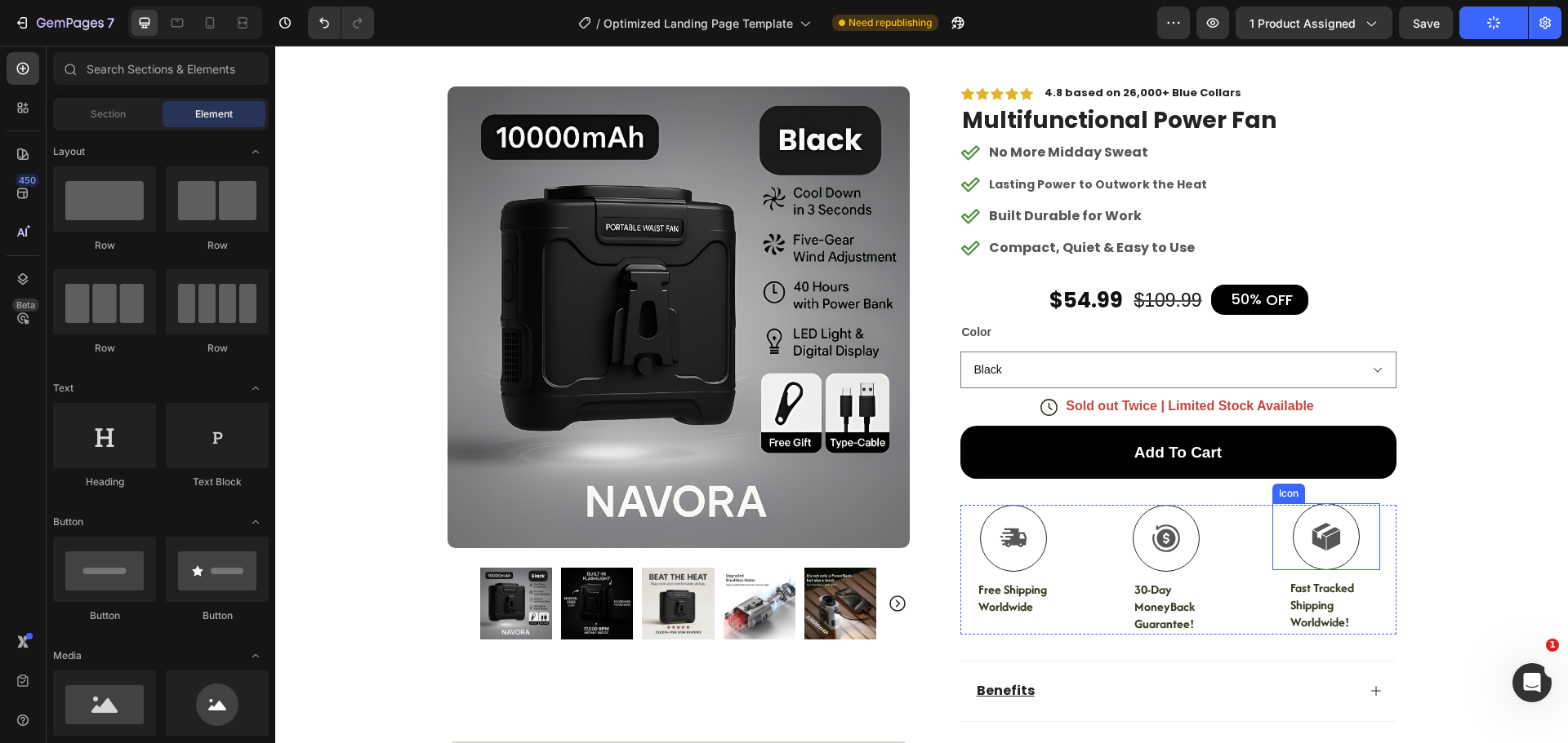
click at [1291, 514] on div "Icon" at bounding box center [1325, 536] width 107 height 67
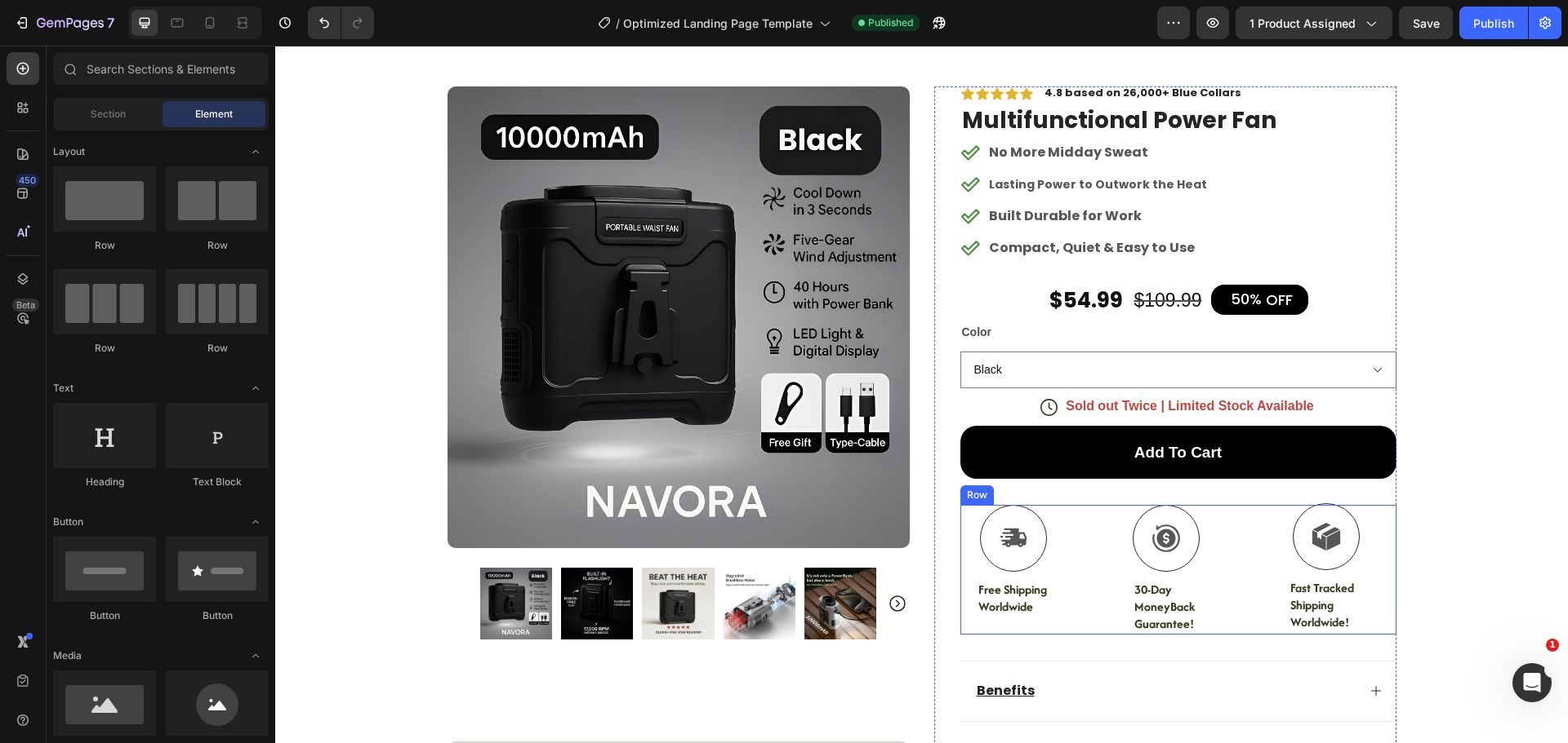
click at [1239, 509] on div "Icon Free Shipping Worldwide Text Block Icon 30-Day MoneyBack Guarantee! Text B…" at bounding box center [1178, 569] width 436 height 129
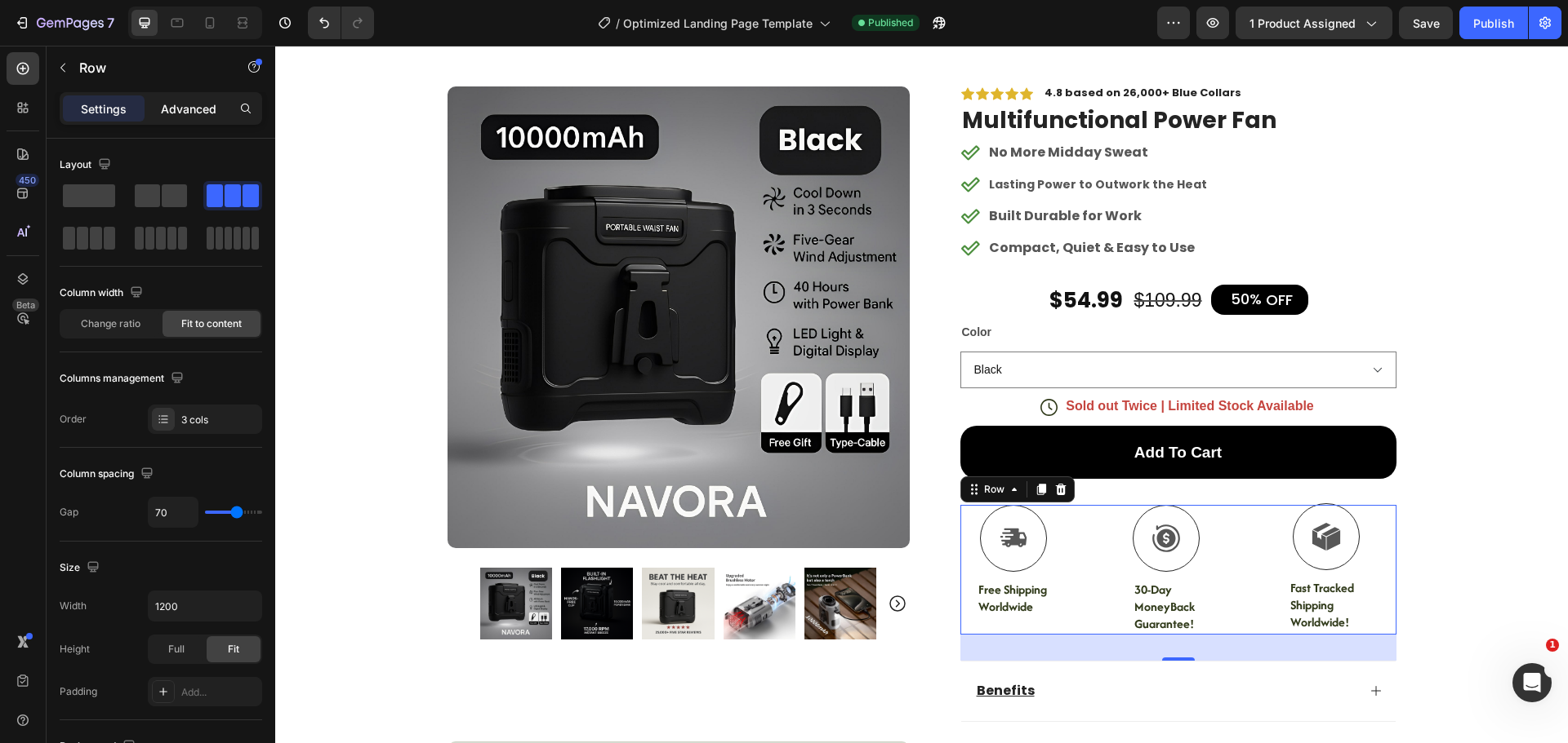
click at [203, 95] on div "Advanced" at bounding box center [188, 108] width 82 height 26
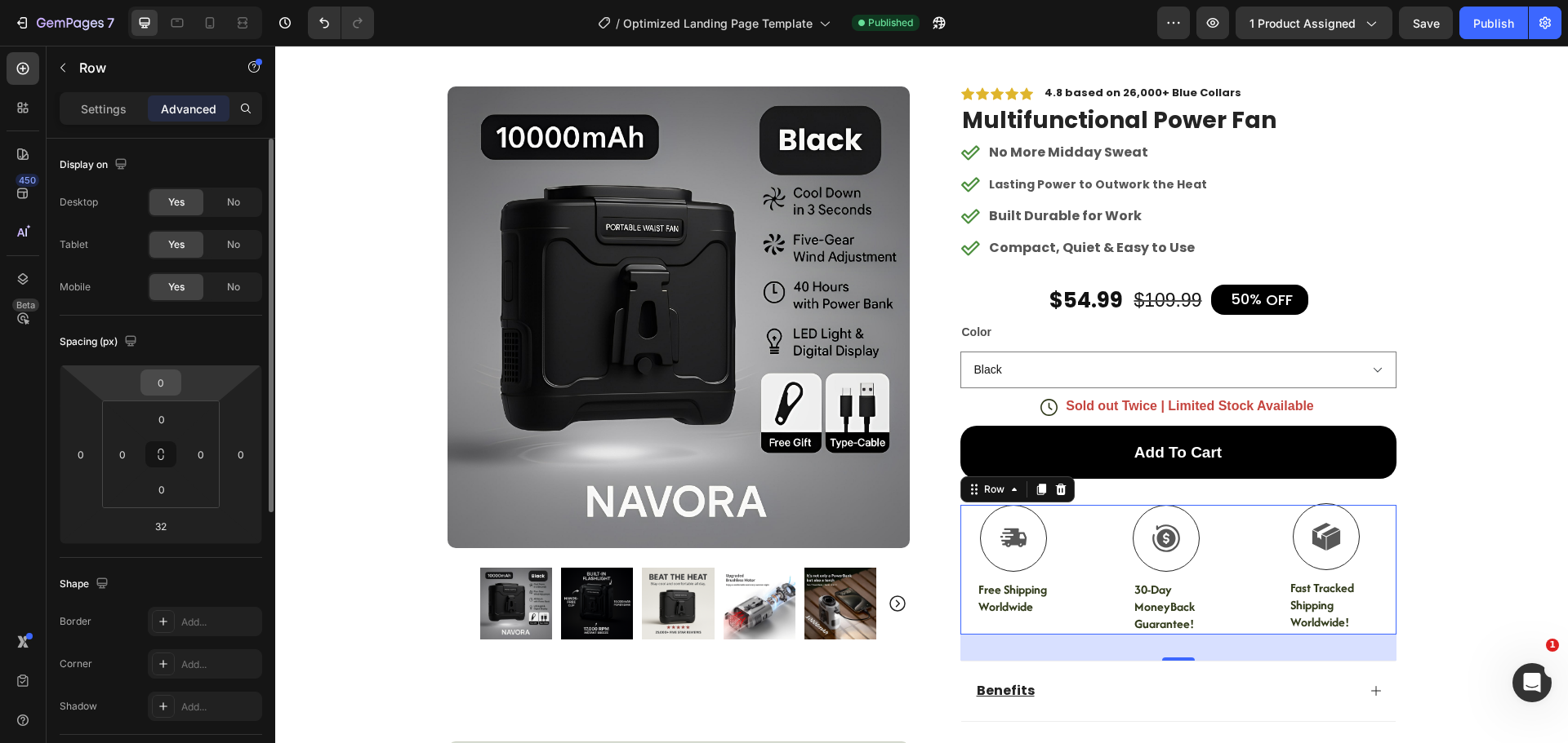
click at [169, 374] on input "0" at bounding box center [160, 382] width 33 height 24
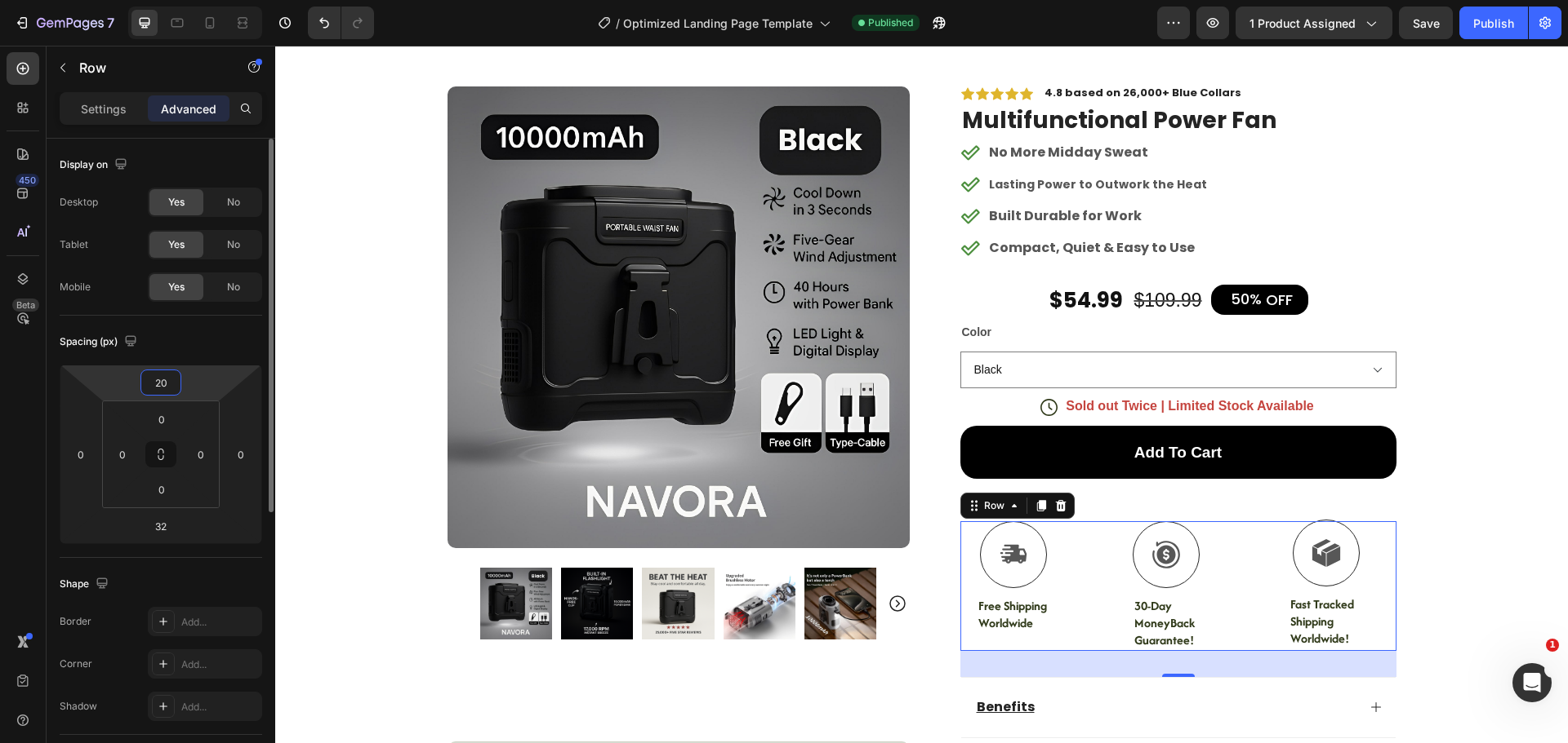
type input "2"
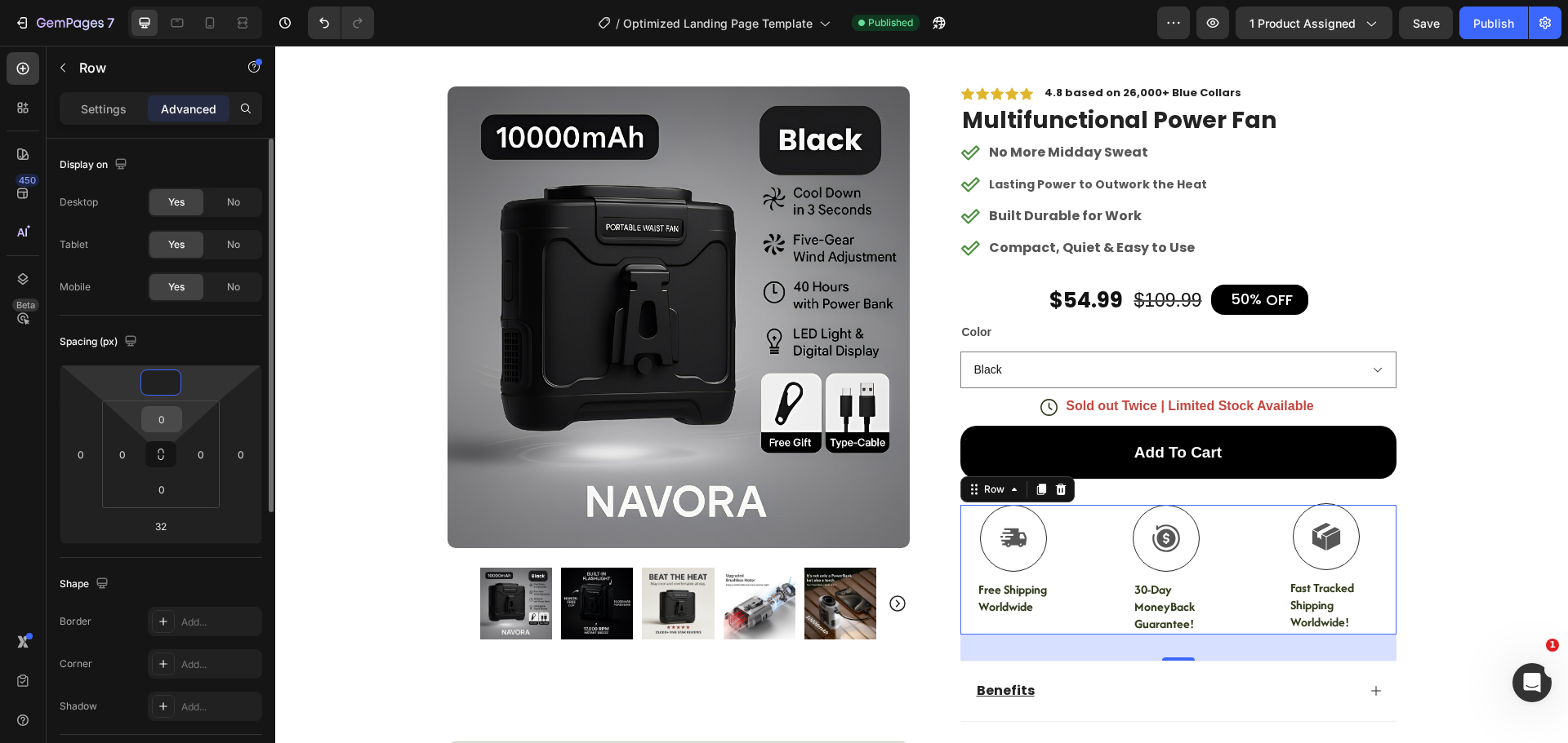
click at [173, 425] on input "0" at bounding box center [161, 419] width 33 height 24
type input "0"
type input "20"
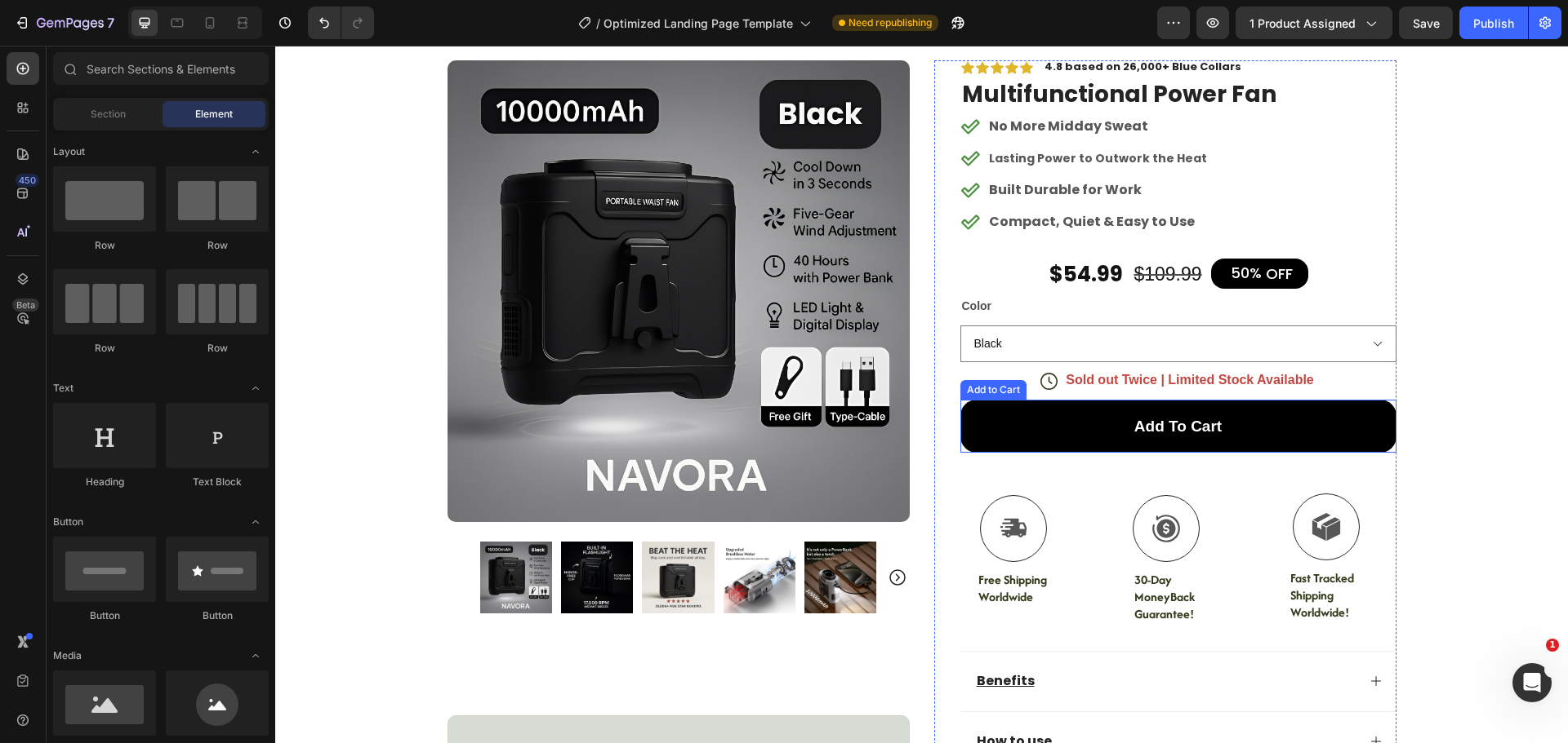
scroll to position [160, 0]
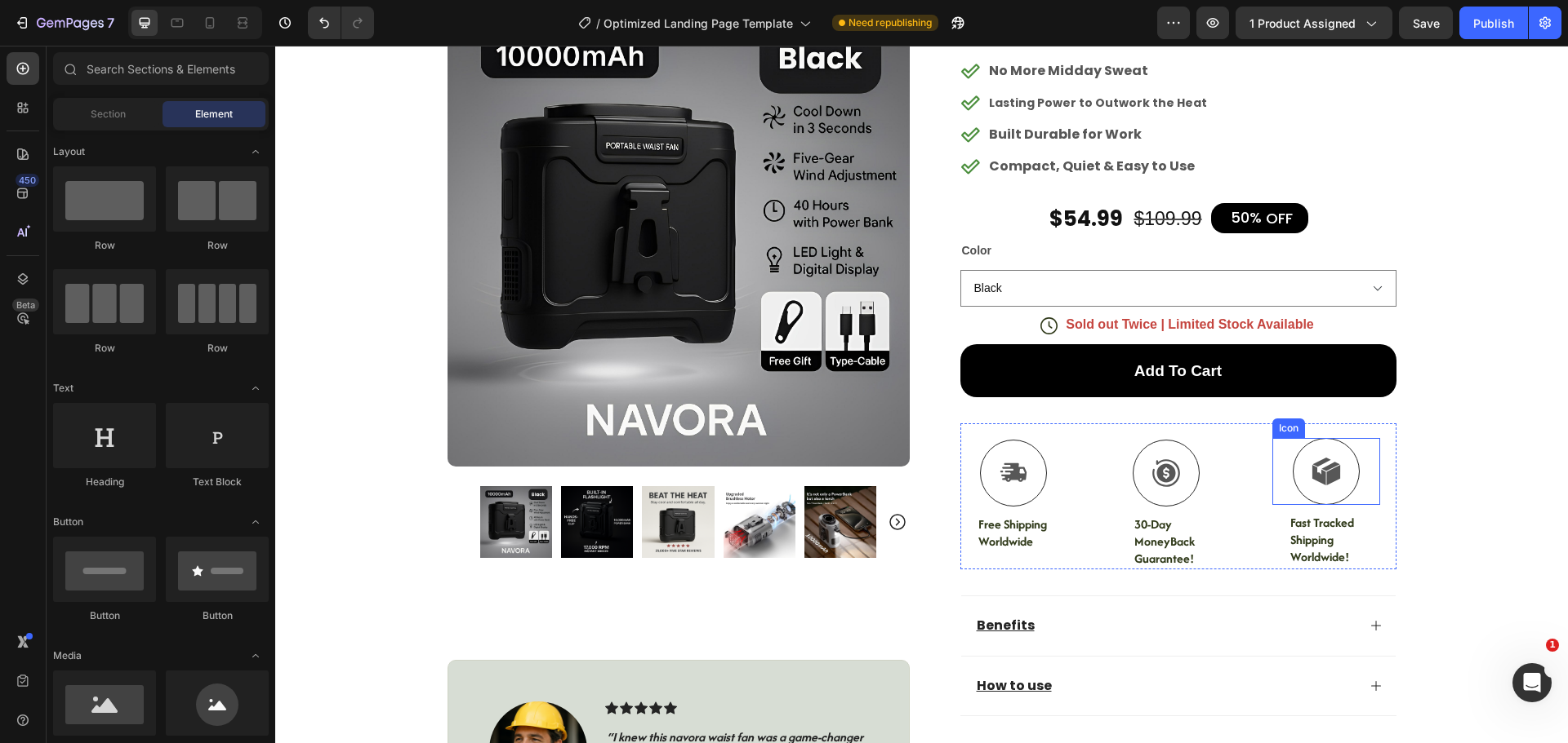
click at [1358, 452] on div "Icon" at bounding box center [1325, 471] width 107 height 67
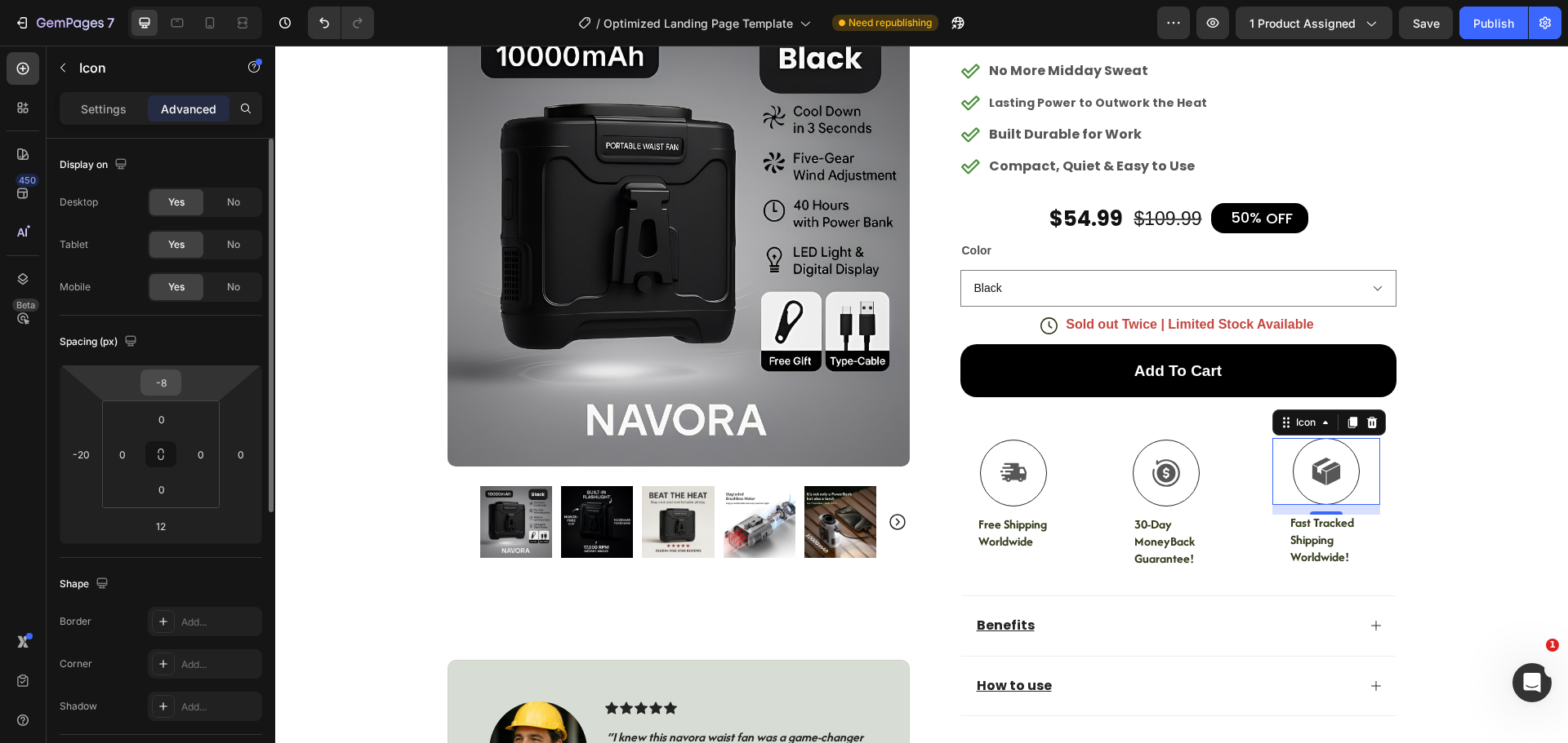
click at [172, 387] on input "-8" at bounding box center [160, 382] width 33 height 24
type input "-20"
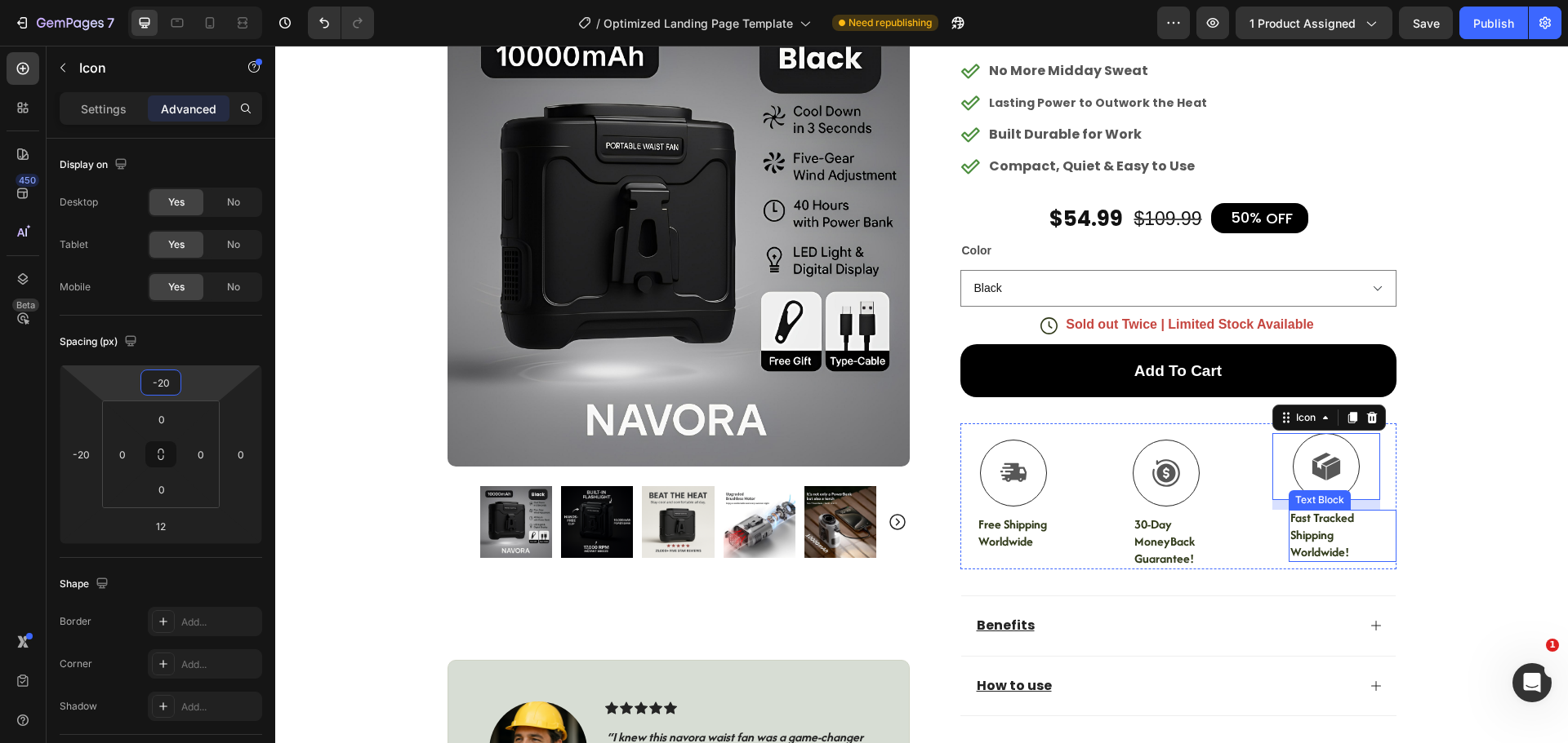
click at [1310, 542] on p "Fast Tracked Shipping Worldwide!" at bounding box center [1342, 536] width 104 height 51
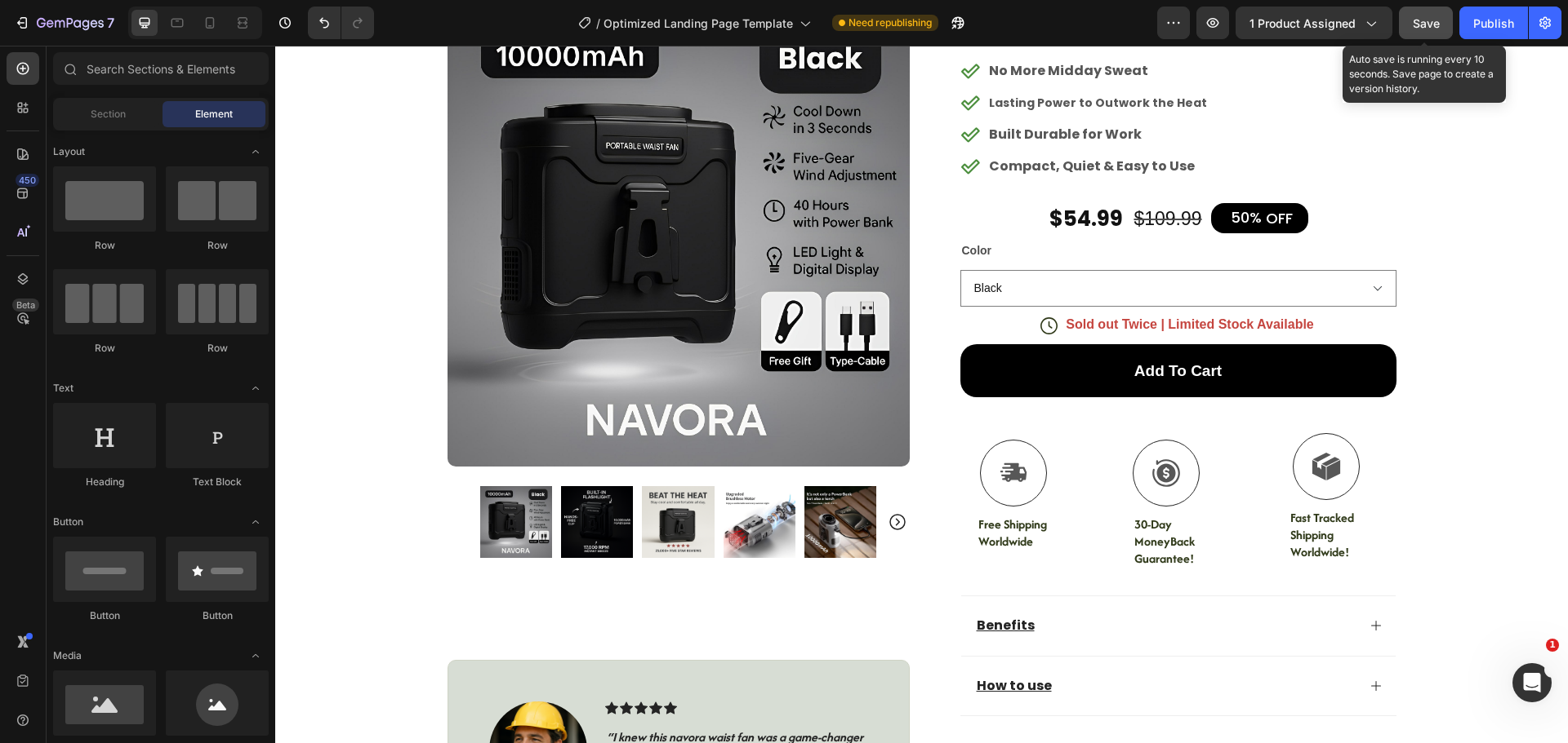
click at [1415, 32] on button "Save" at bounding box center [1425, 23] width 54 height 33
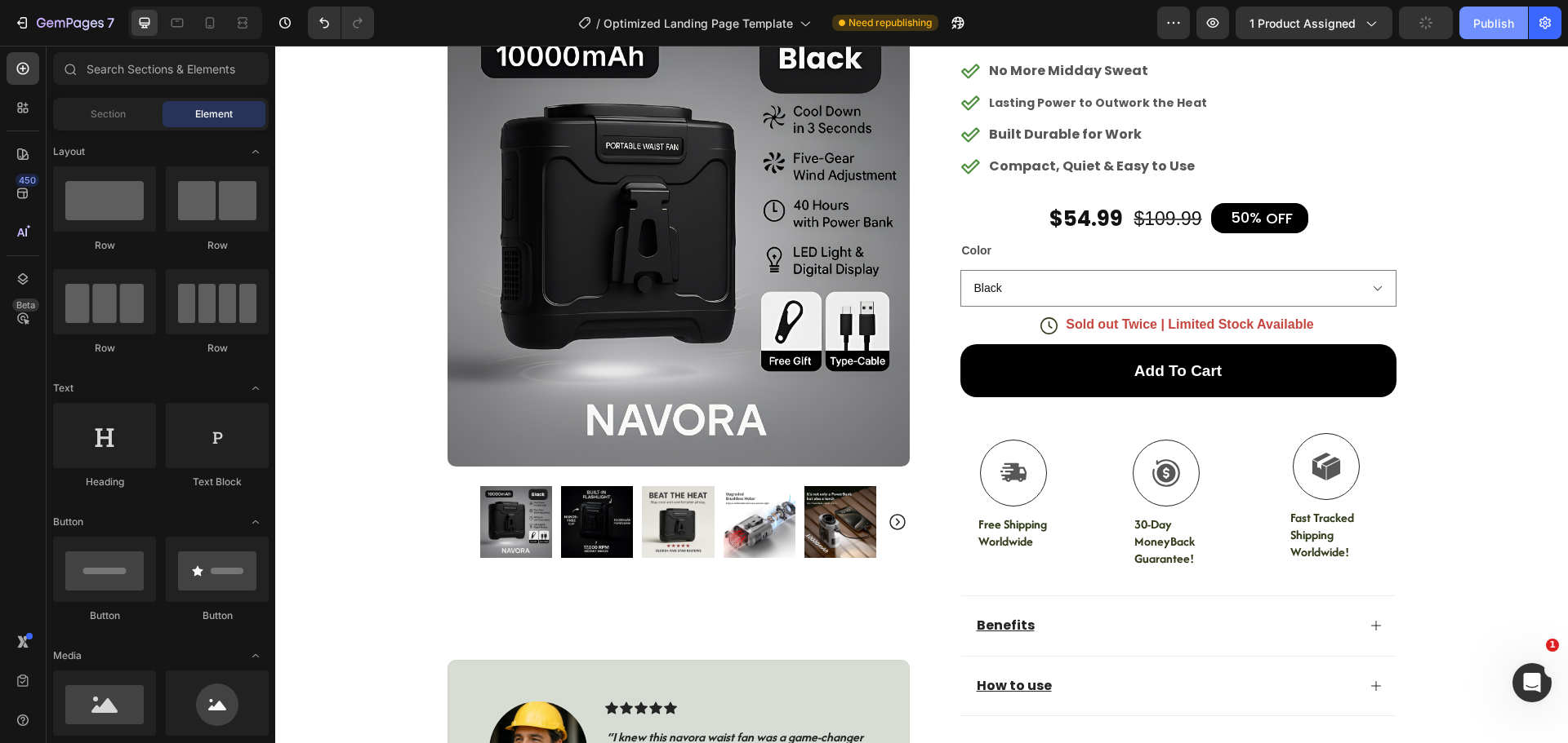
click at [1487, 33] on button "Publish" at bounding box center [1493, 23] width 68 height 33
click at [1350, 446] on div "Icon" at bounding box center [1325, 466] width 107 height 67
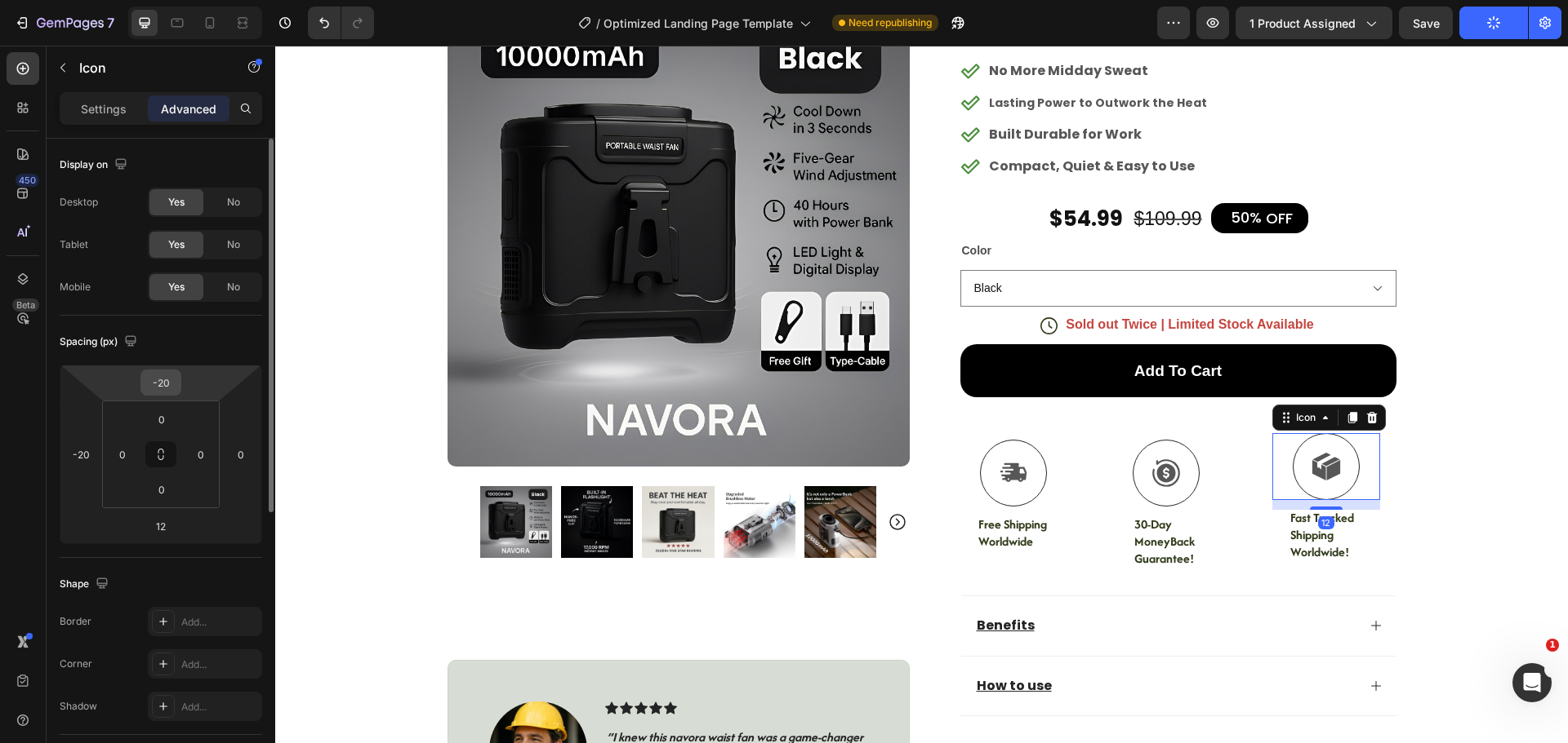
click at [174, 387] on input "-20" at bounding box center [160, 382] width 33 height 24
type input "0"
click at [124, 342] on icon "button" at bounding box center [130, 341] width 16 height 16
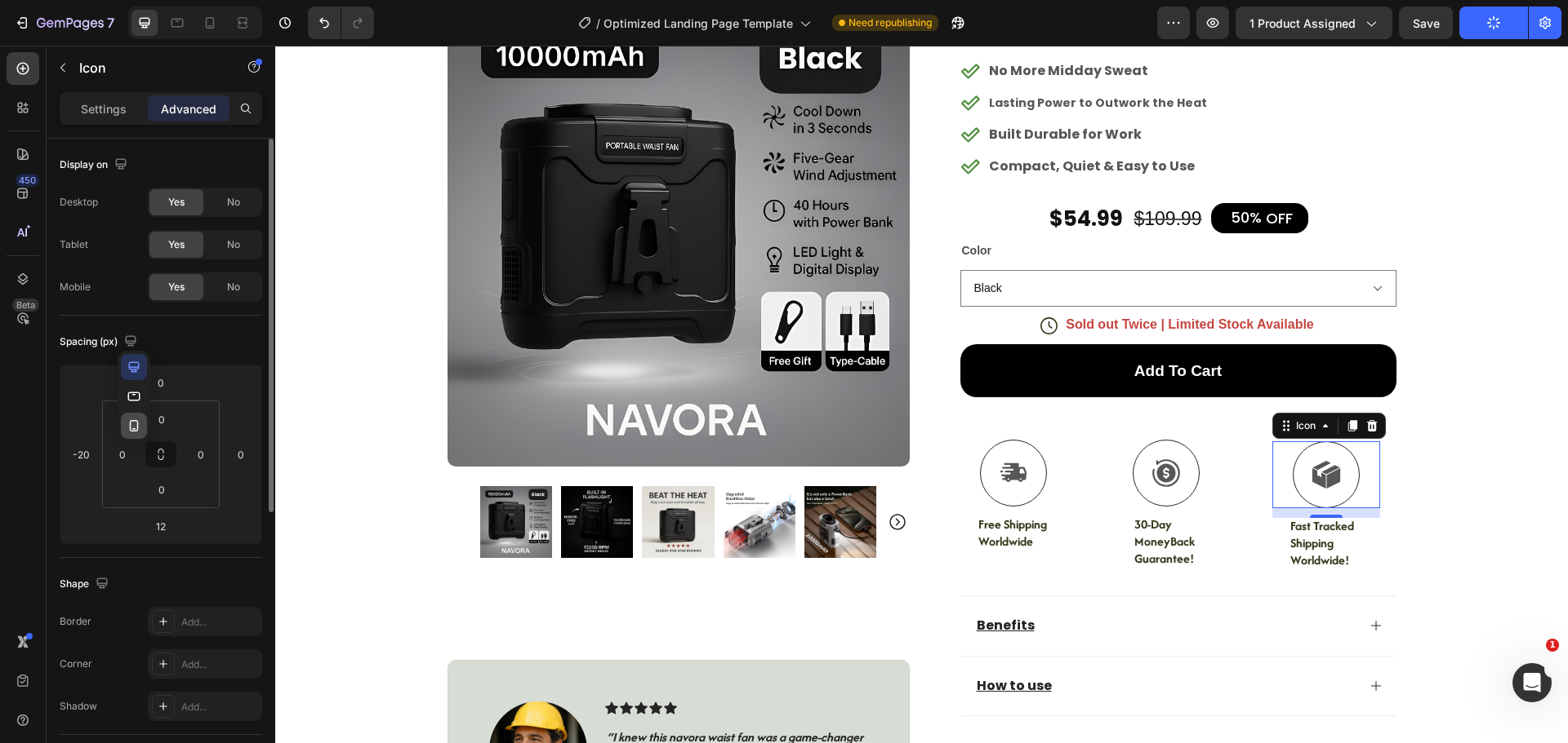
click at [136, 427] on icon "button" at bounding box center [133, 425] width 16 height 16
type input "5"
type input "10"
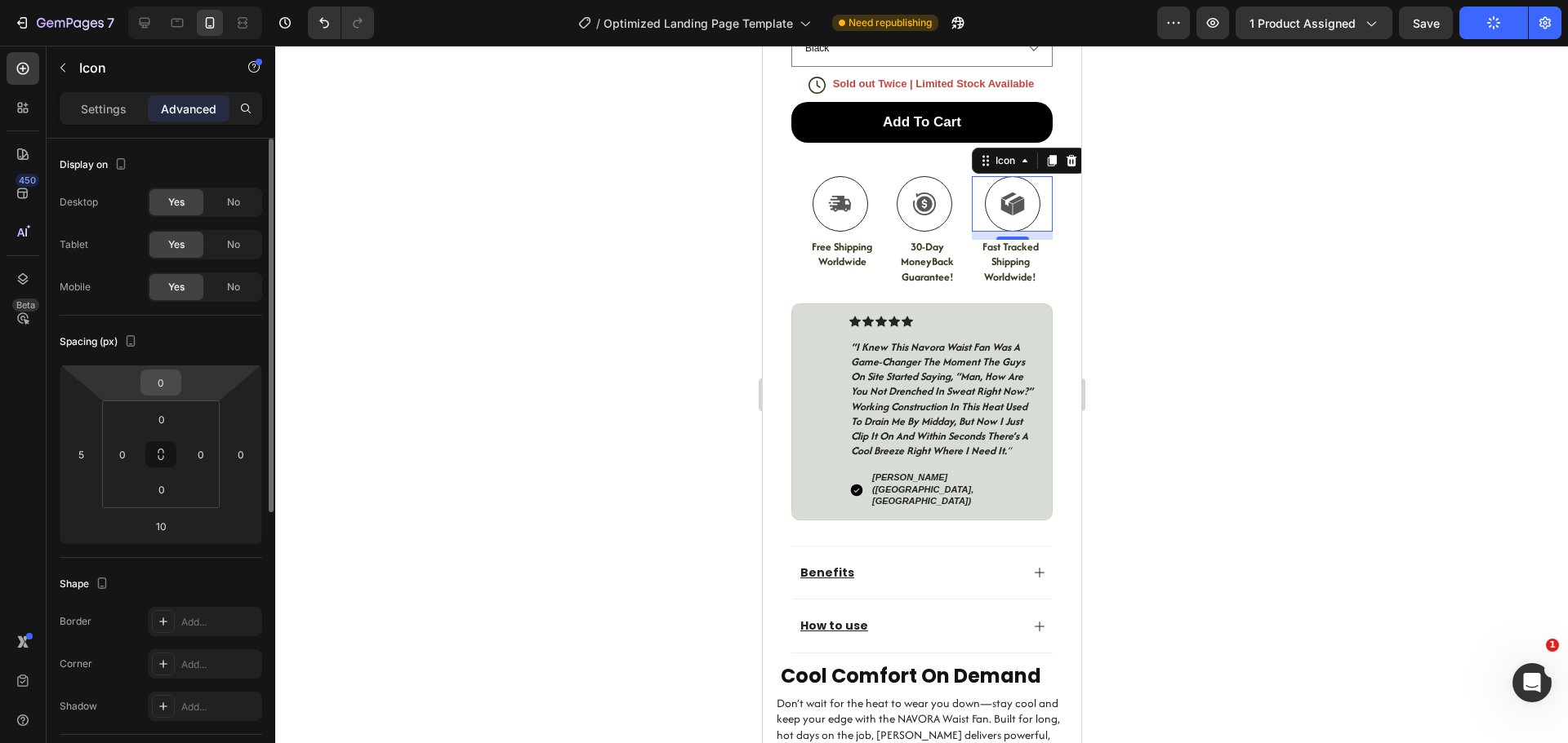
scroll to position [777, 0]
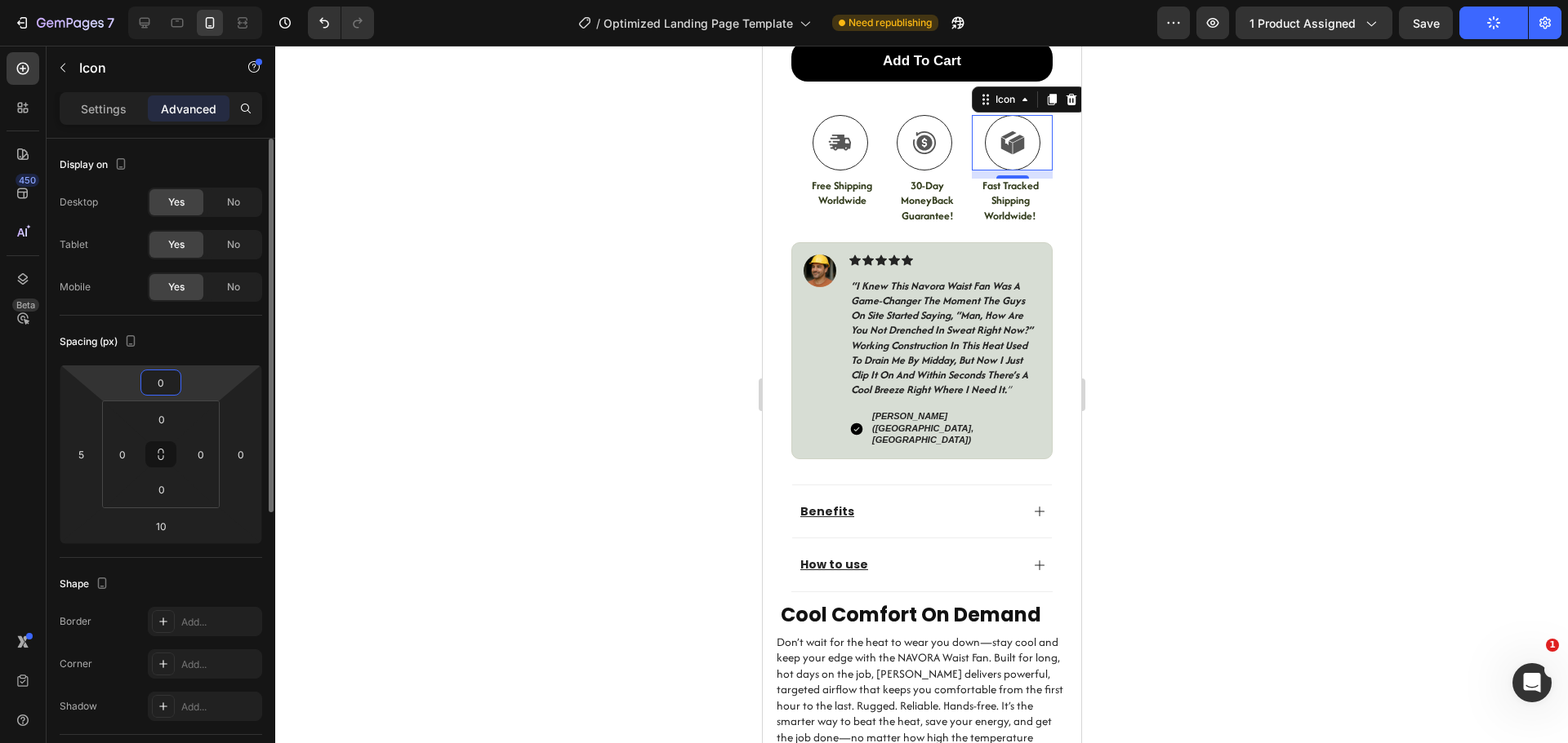
click at [168, 387] on input "0" at bounding box center [160, 382] width 33 height 24
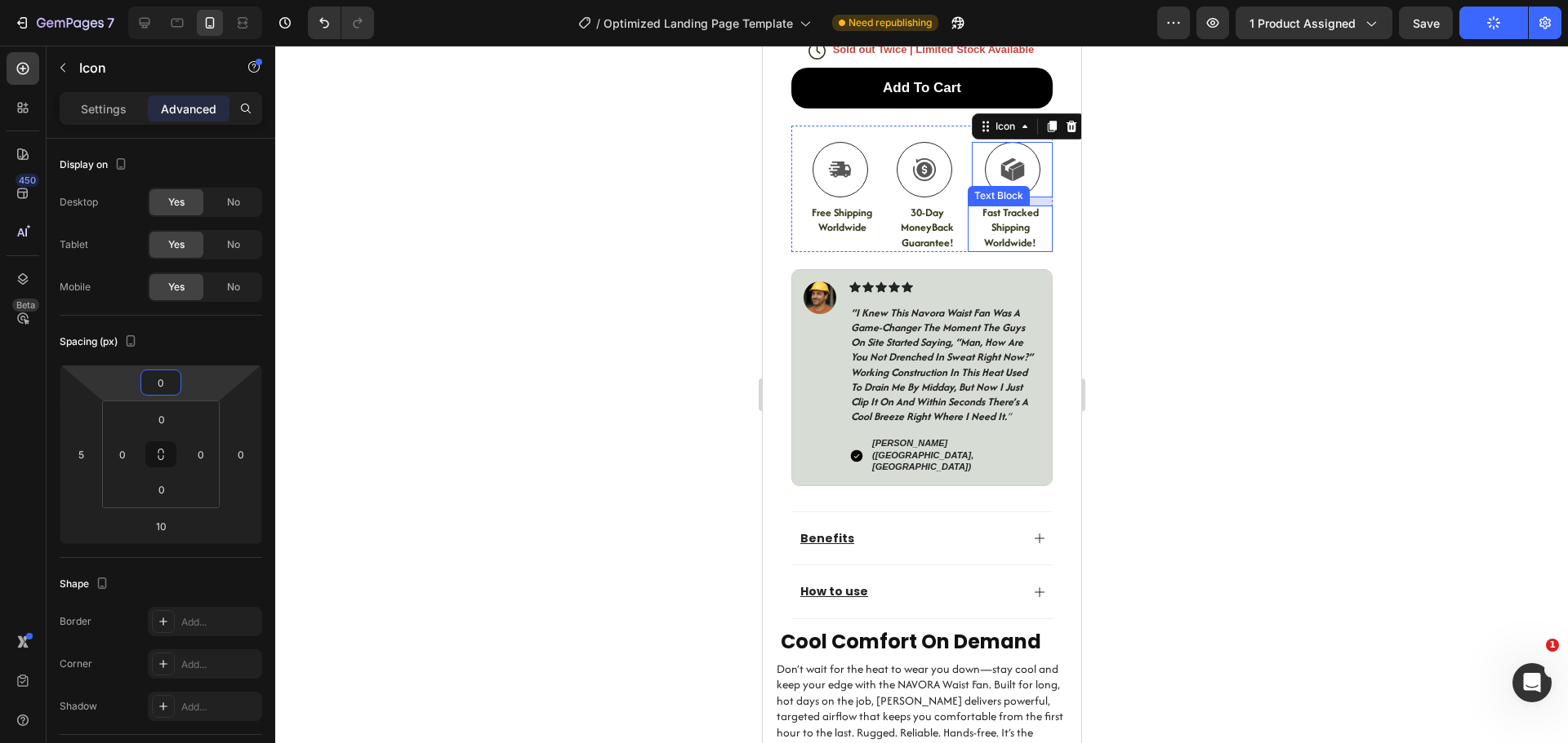
scroll to position [695, 0]
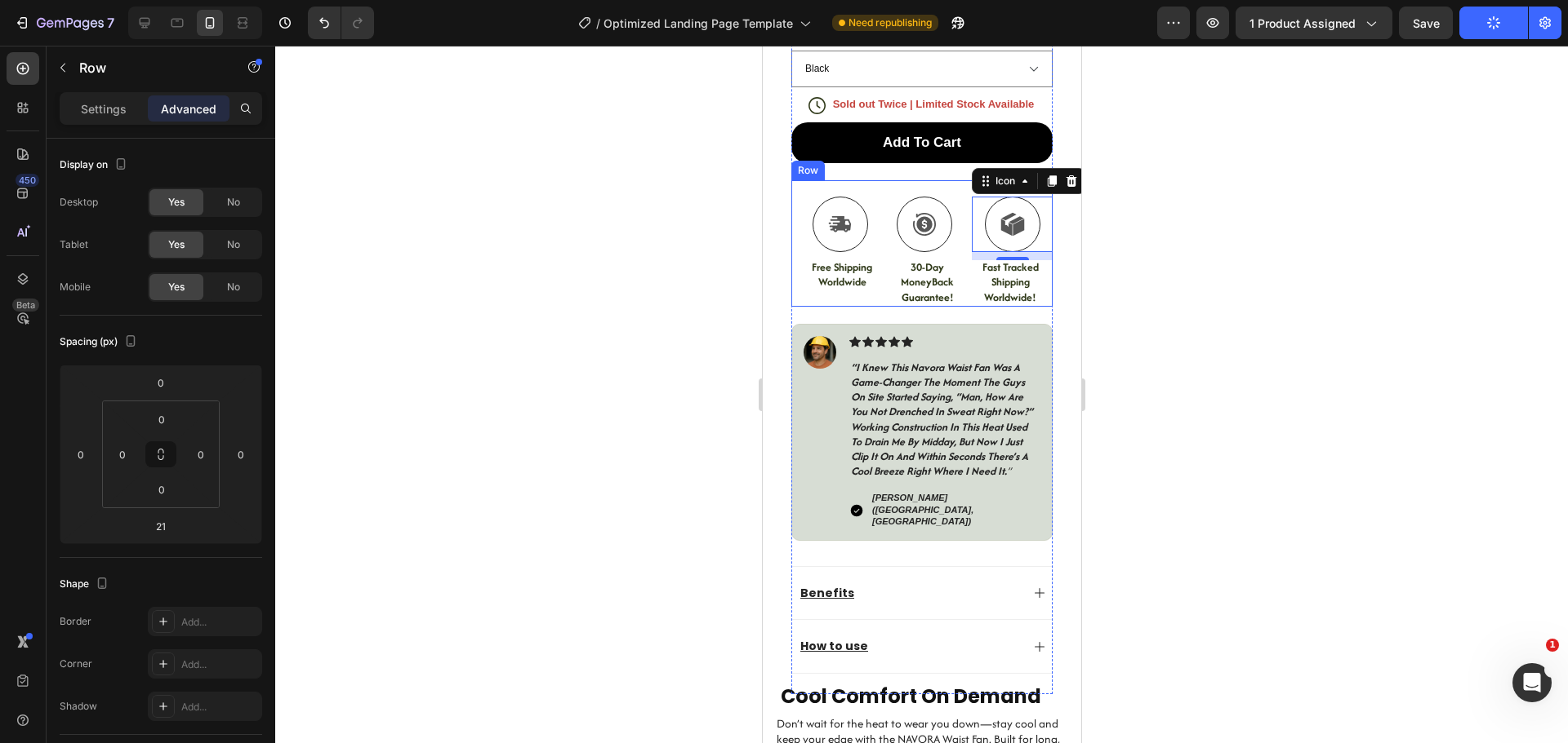
click at [949, 180] on div "Icon Free Shipping Worldwide Text Block Icon 30-Day MoneyBack Guarantee! Text B…" at bounding box center [922, 244] width 262 height 127
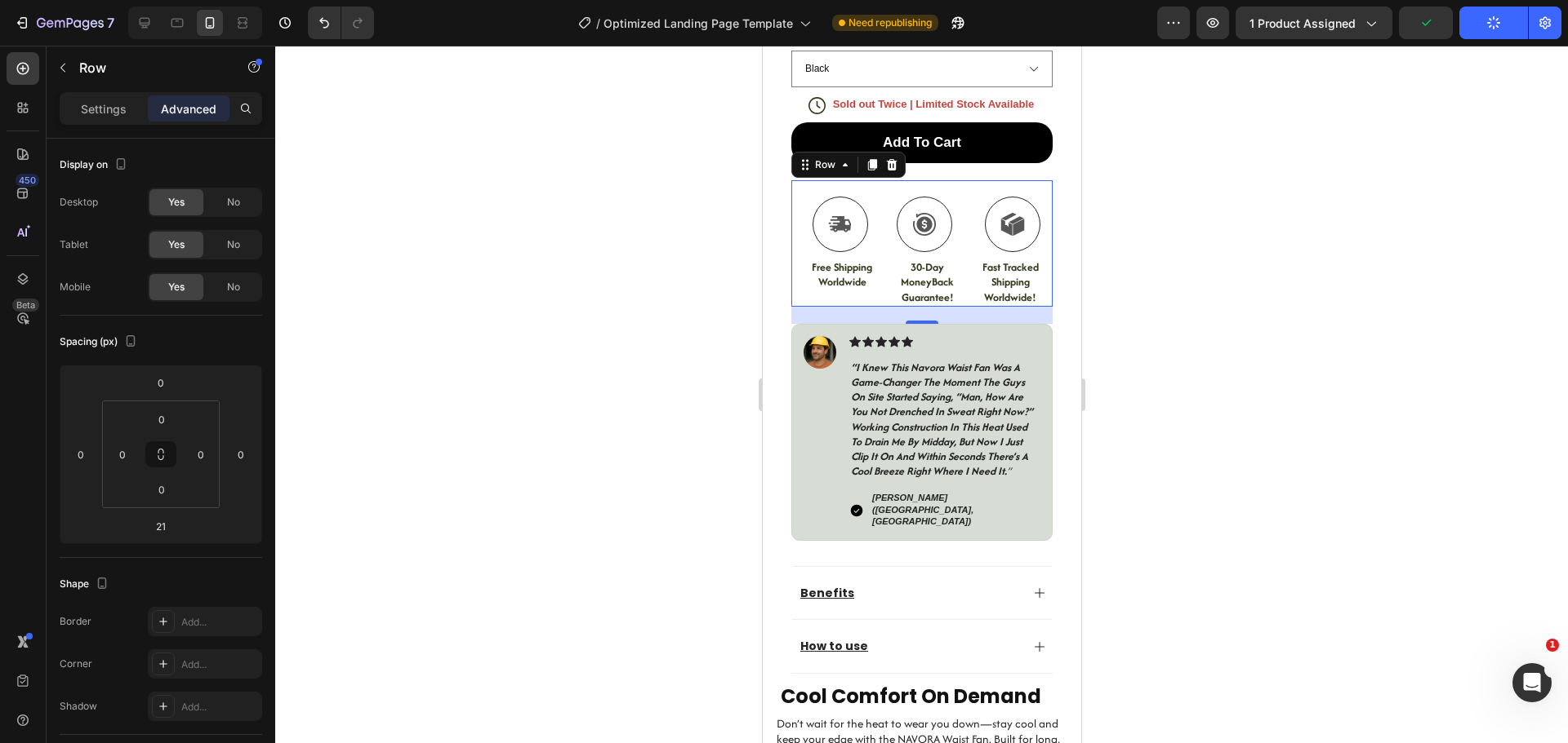
drag, startPoint x: 1494, startPoint y: 19, endPoint x: 1495, endPoint y: 30, distance: 11.0
click at [1495, 19] on icon "button" at bounding box center [1493, 22] width 17 height 17
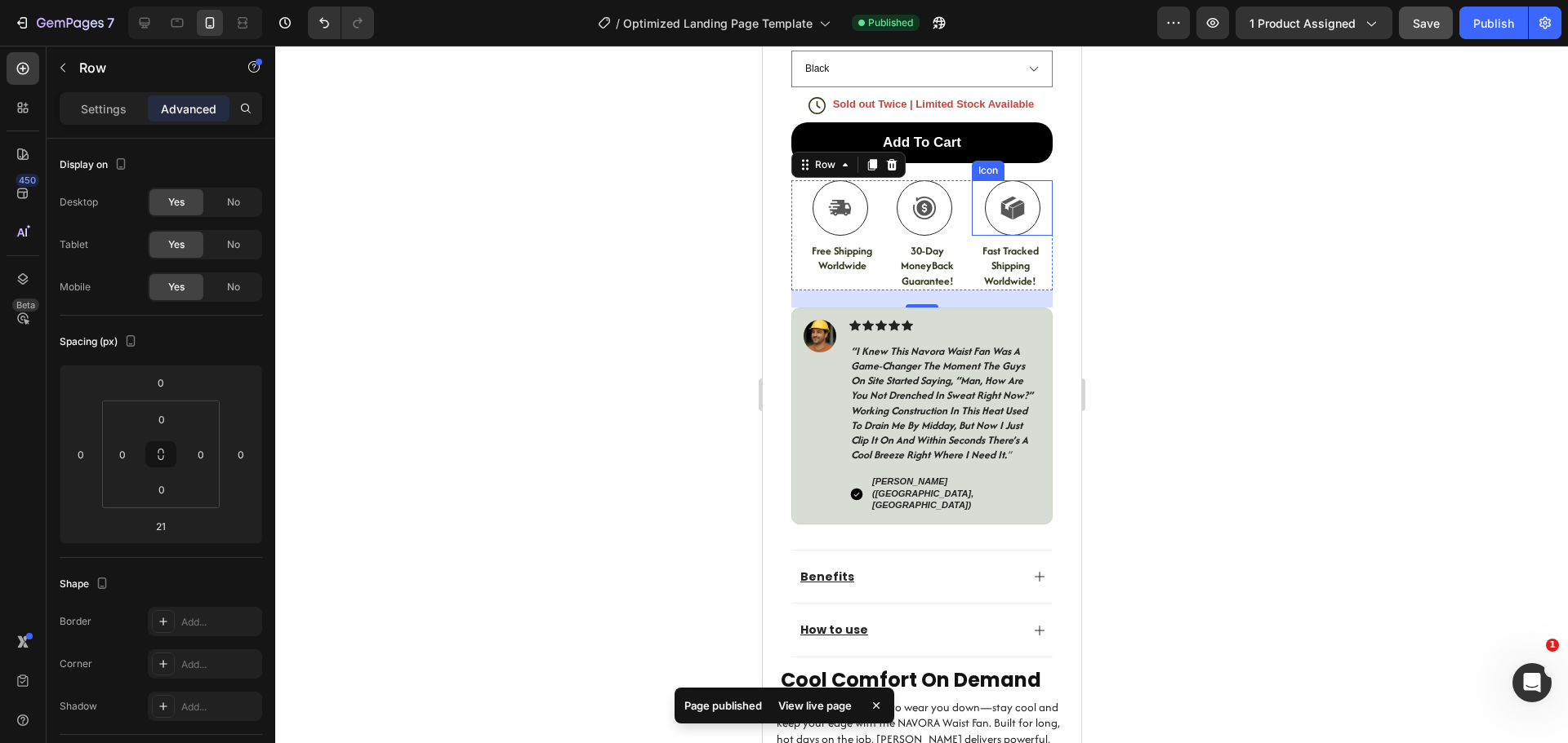
click at [1026, 180] on div "Icon" at bounding box center [1011, 208] width 81 height 56
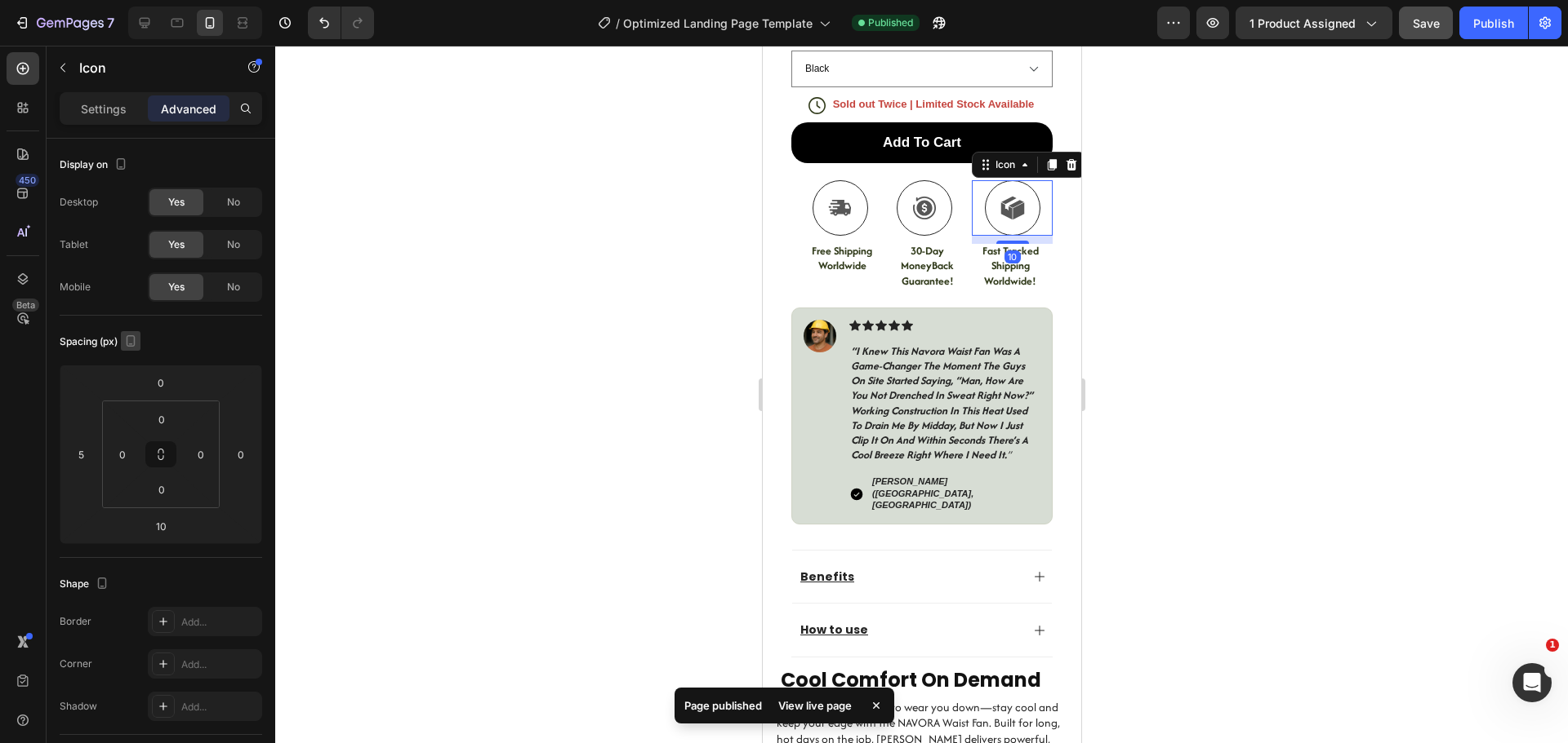
click at [126, 346] on icon "button" at bounding box center [130, 341] width 16 height 16
click at [133, 365] on icon "button" at bounding box center [133, 367] width 16 height 16
type input "-20"
type input "12"
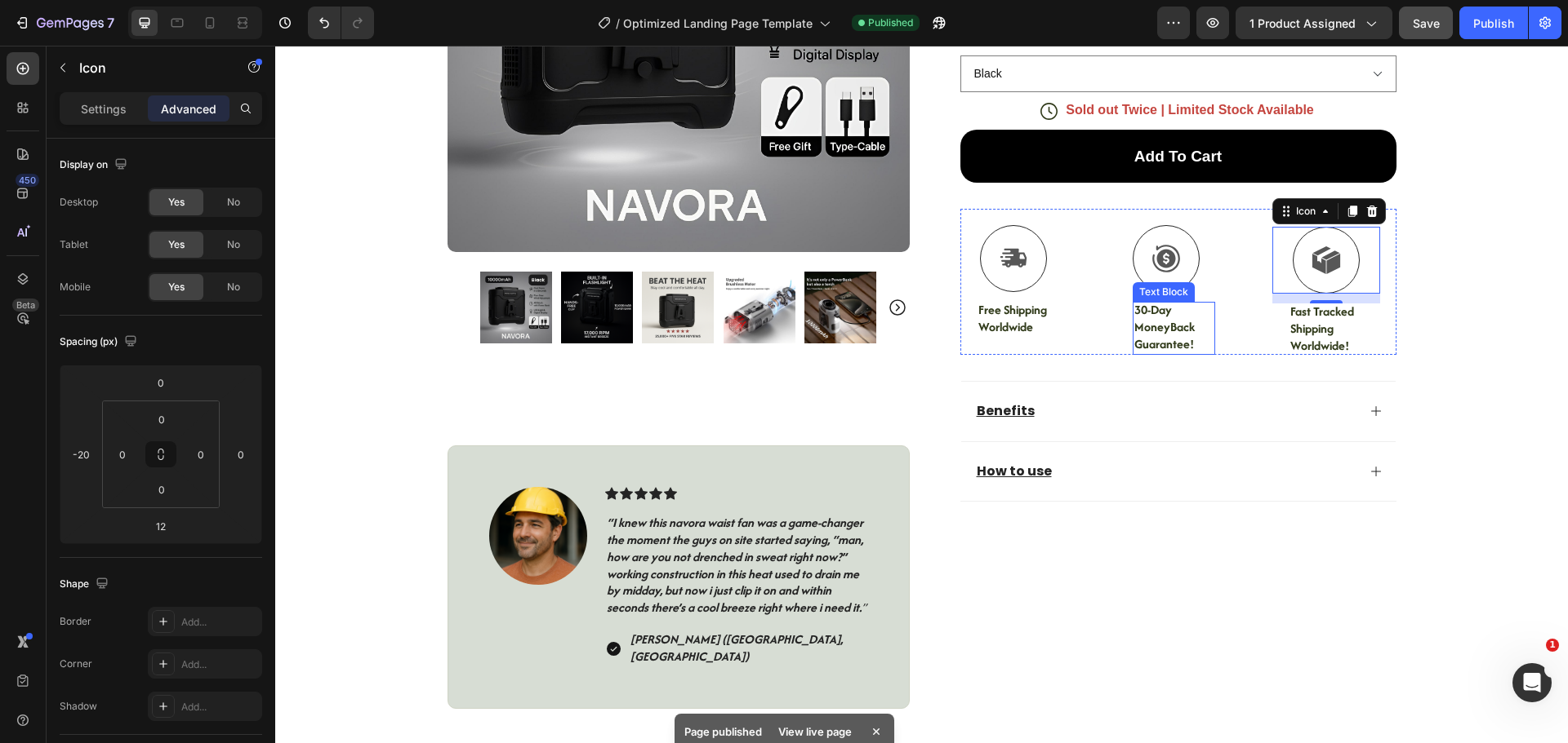
scroll to position [254, 0]
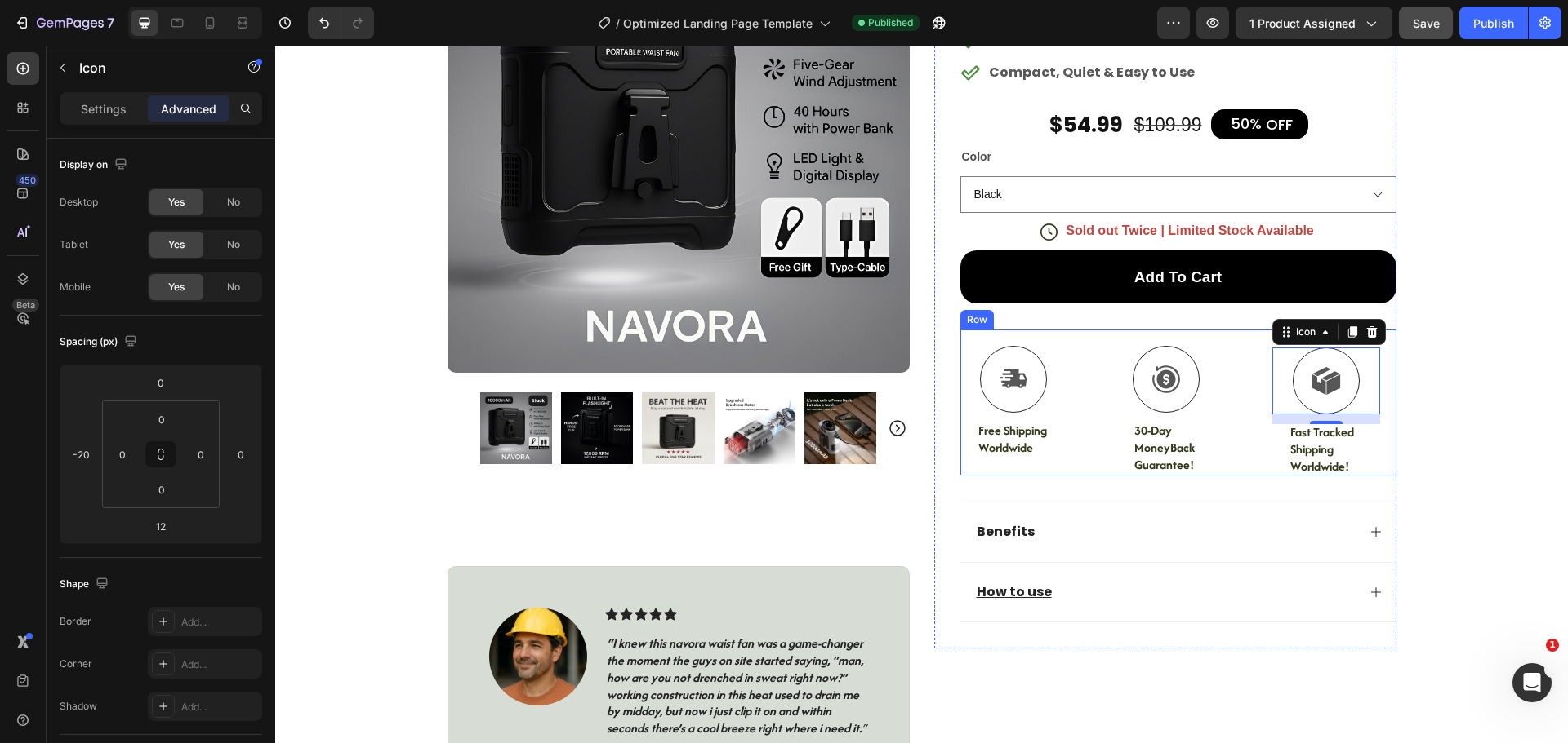
click at [1224, 341] on div "Icon Free Shipping Worldwide Text Block Icon 30-Day MoneyBack Guarantee! Text B…" at bounding box center [1178, 402] width 436 height 145
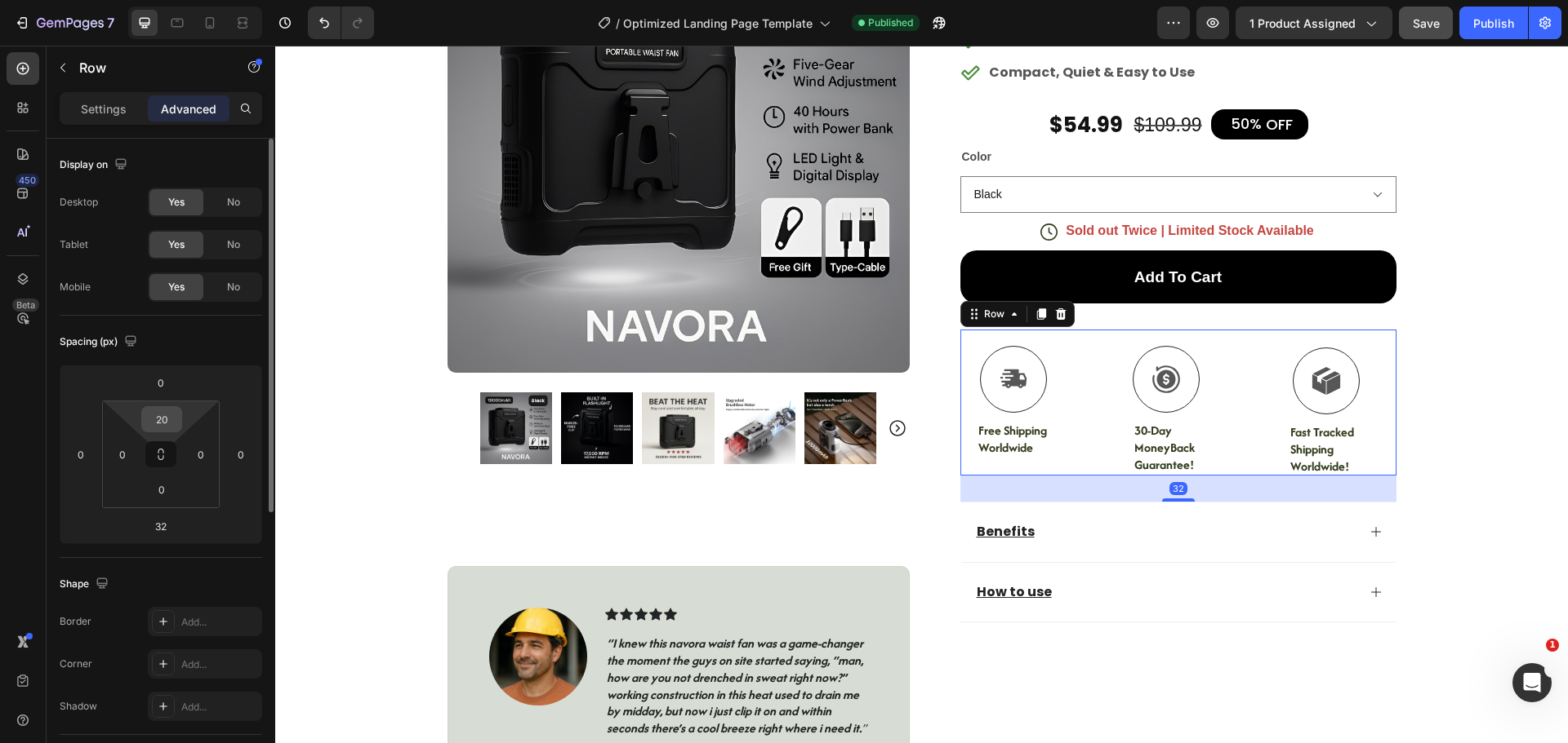
click at [170, 421] on input "20" at bounding box center [161, 419] width 33 height 24
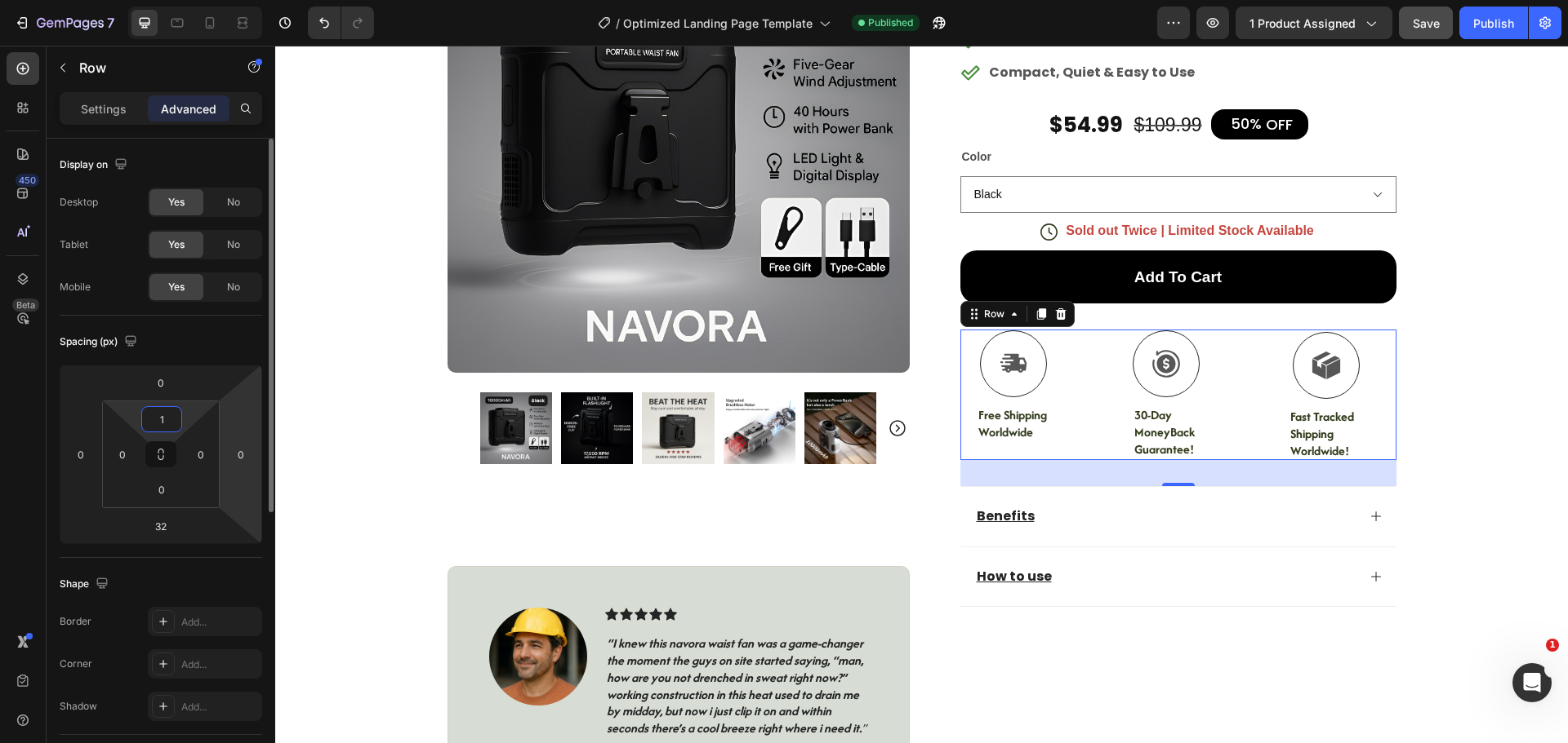
type input "10"
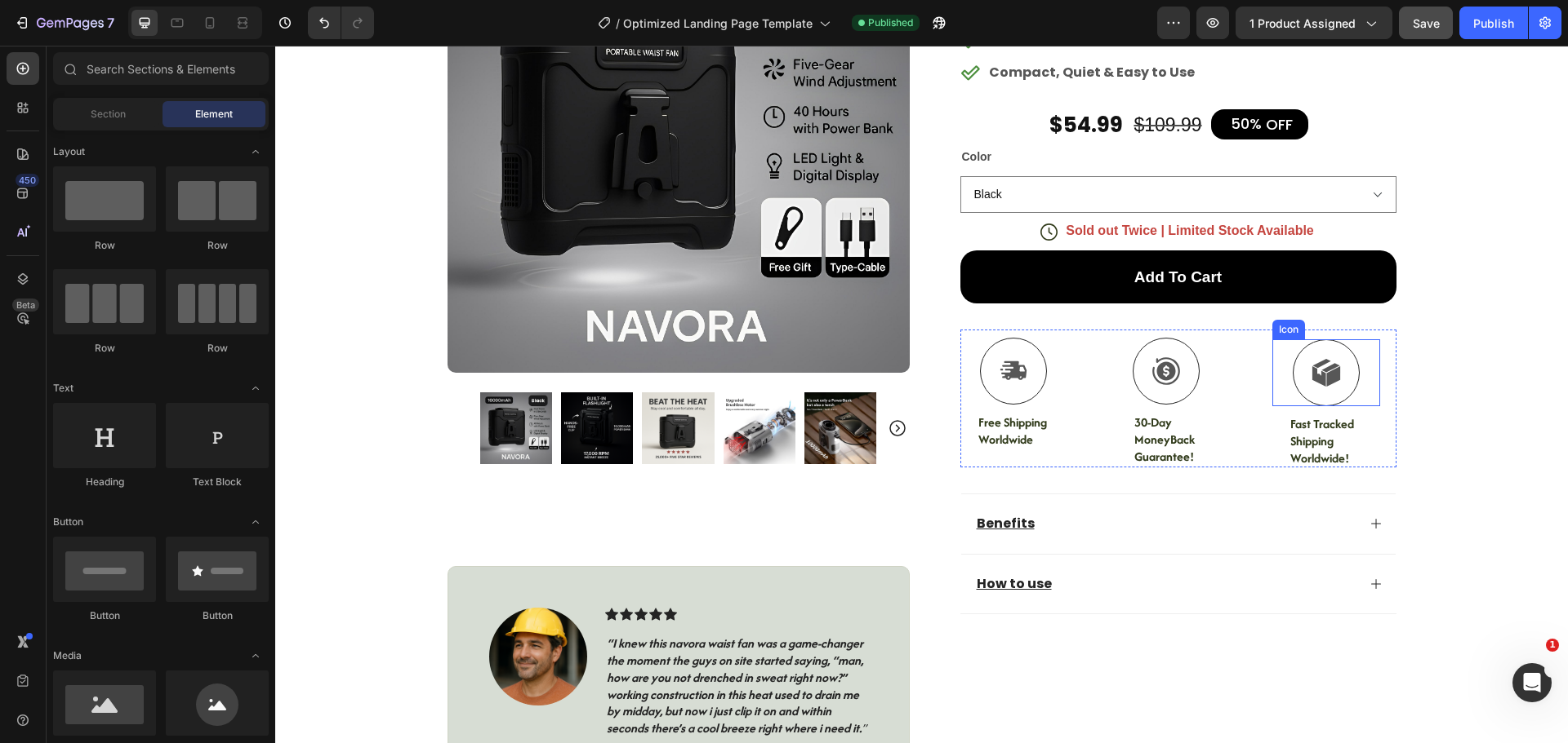
click at [1343, 348] on div at bounding box center [1326, 372] width 67 height 67
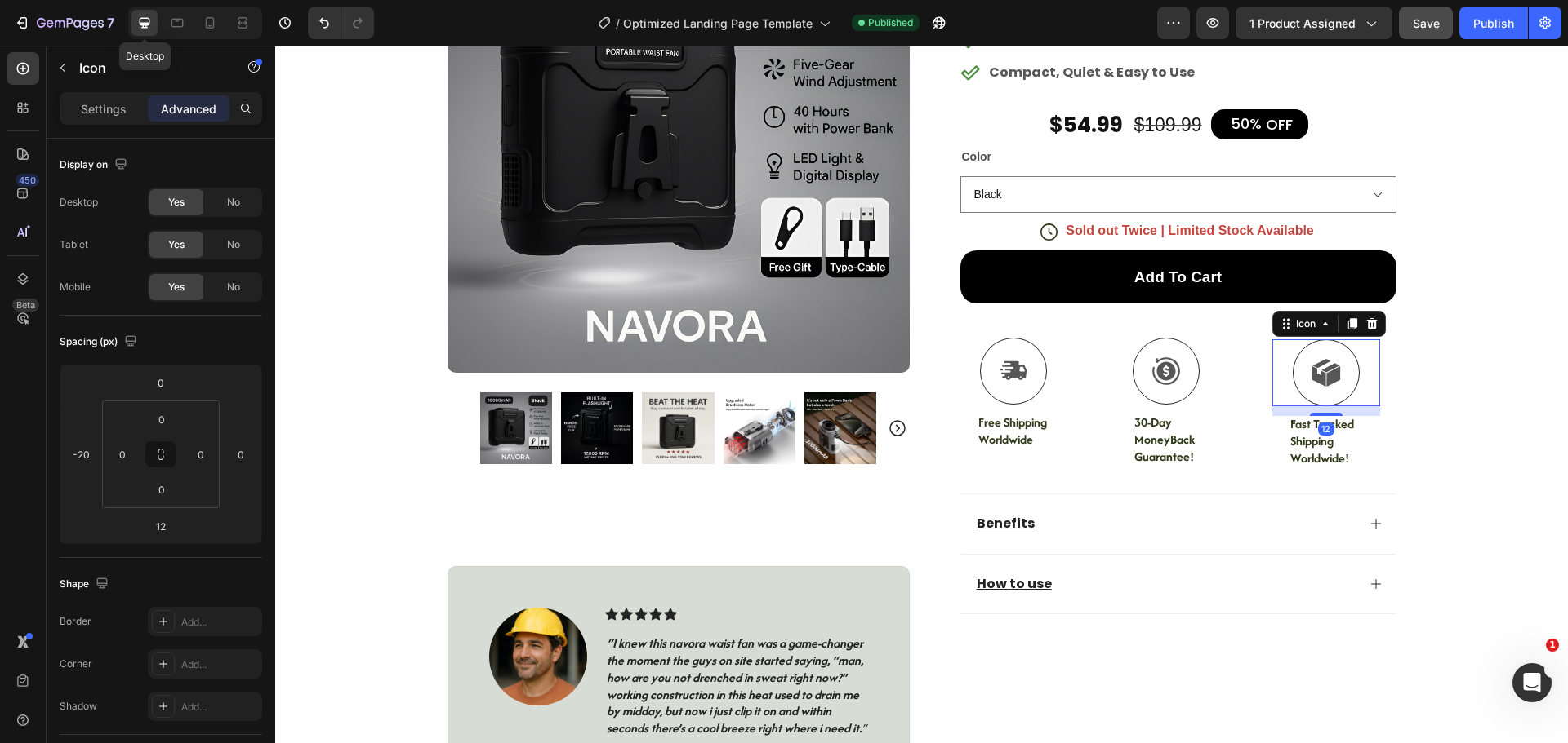
click at [140, 30] on icon at bounding box center [144, 22] width 16 height 16
click at [131, 337] on icon "button" at bounding box center [130, 341] width 11 height 11
click at [136, 396] on icon "button" at bounding box center [133, 396] width 16 height 16
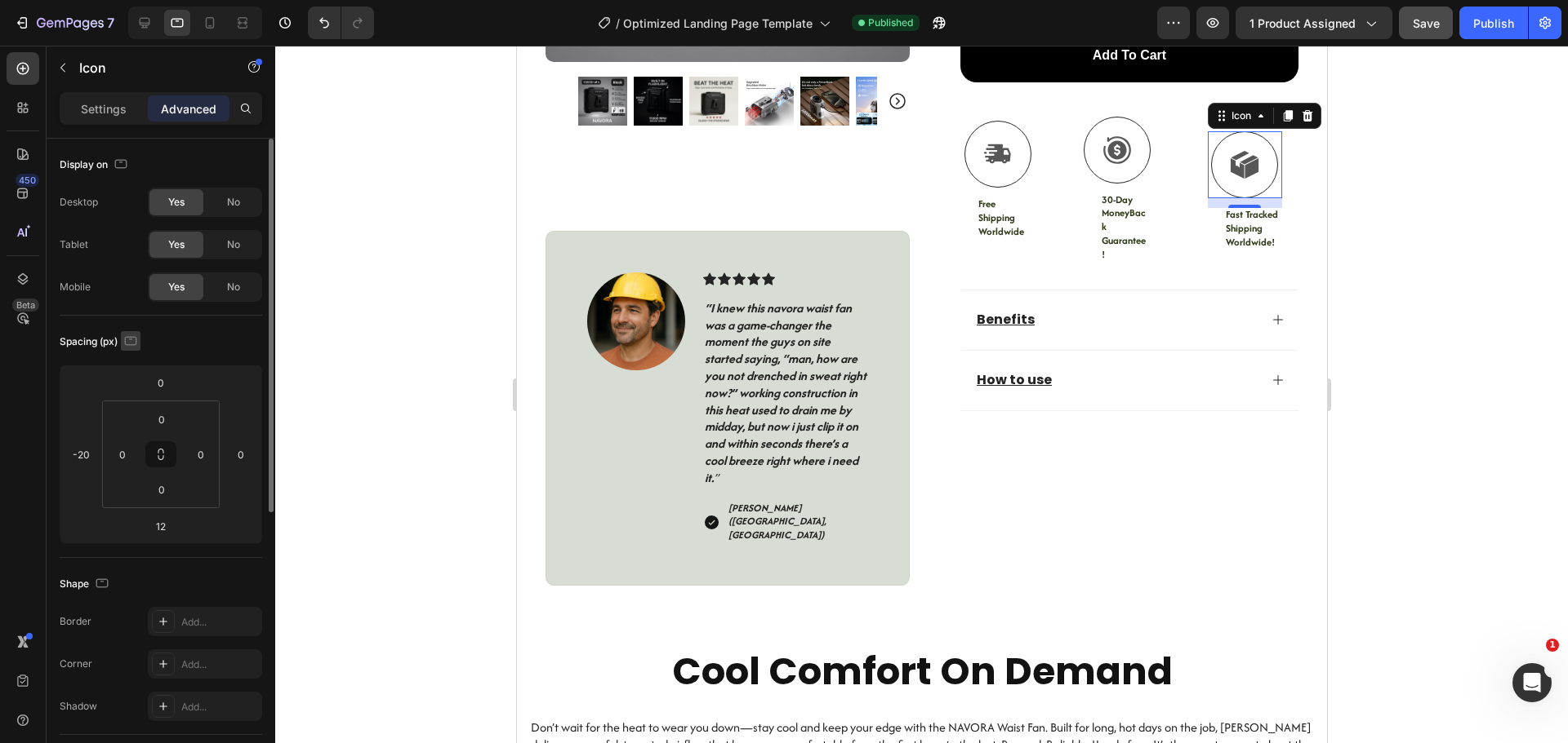
scroll to position [495, 0]
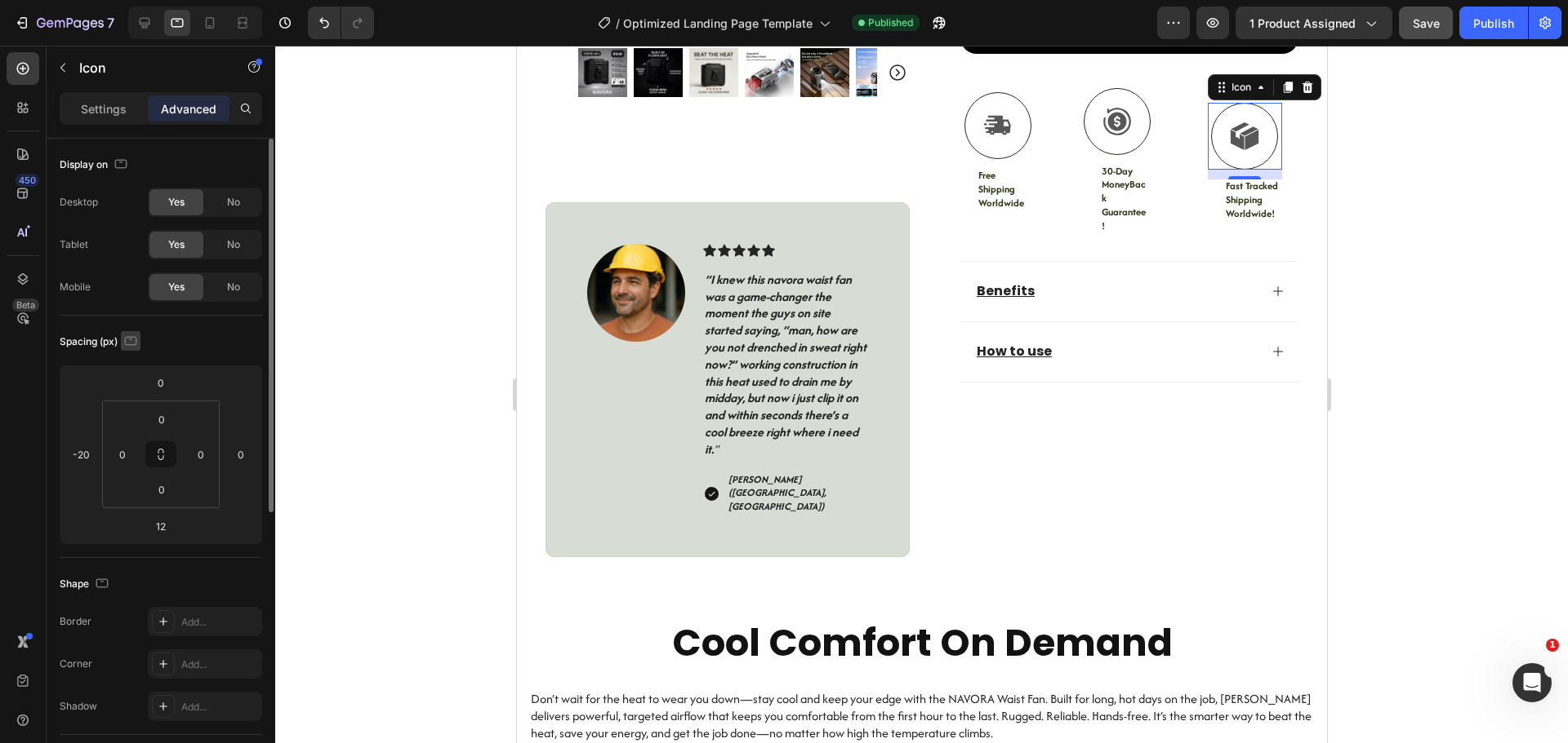
click at [133, 340] on icon "button" at bounding box center [130, 341] width 16 height 16
click at [138, 421] on icon "button" at bounding box center [134, 426] width 9 height 12
type input "5"
type input "10"
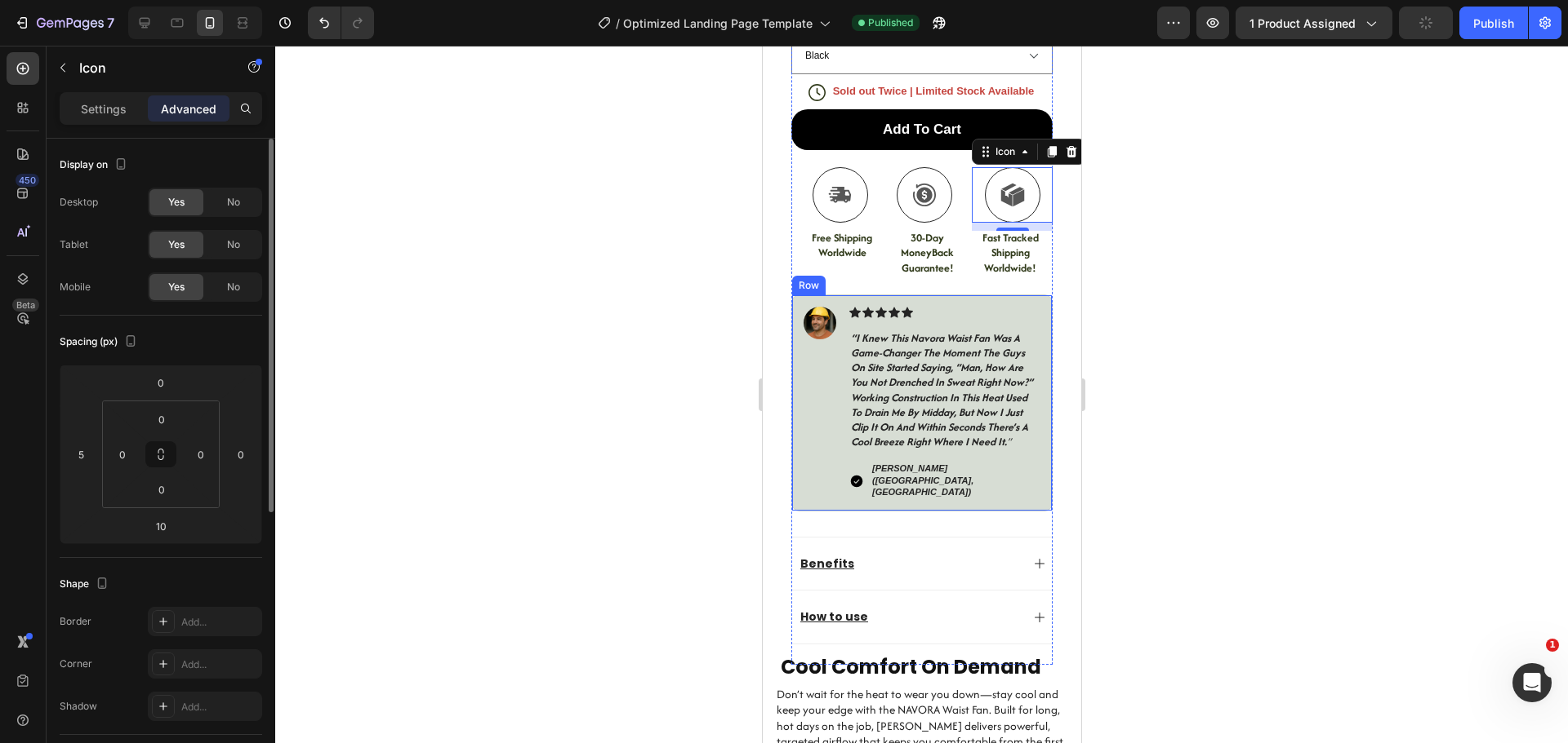
scroll to position [679, 0]
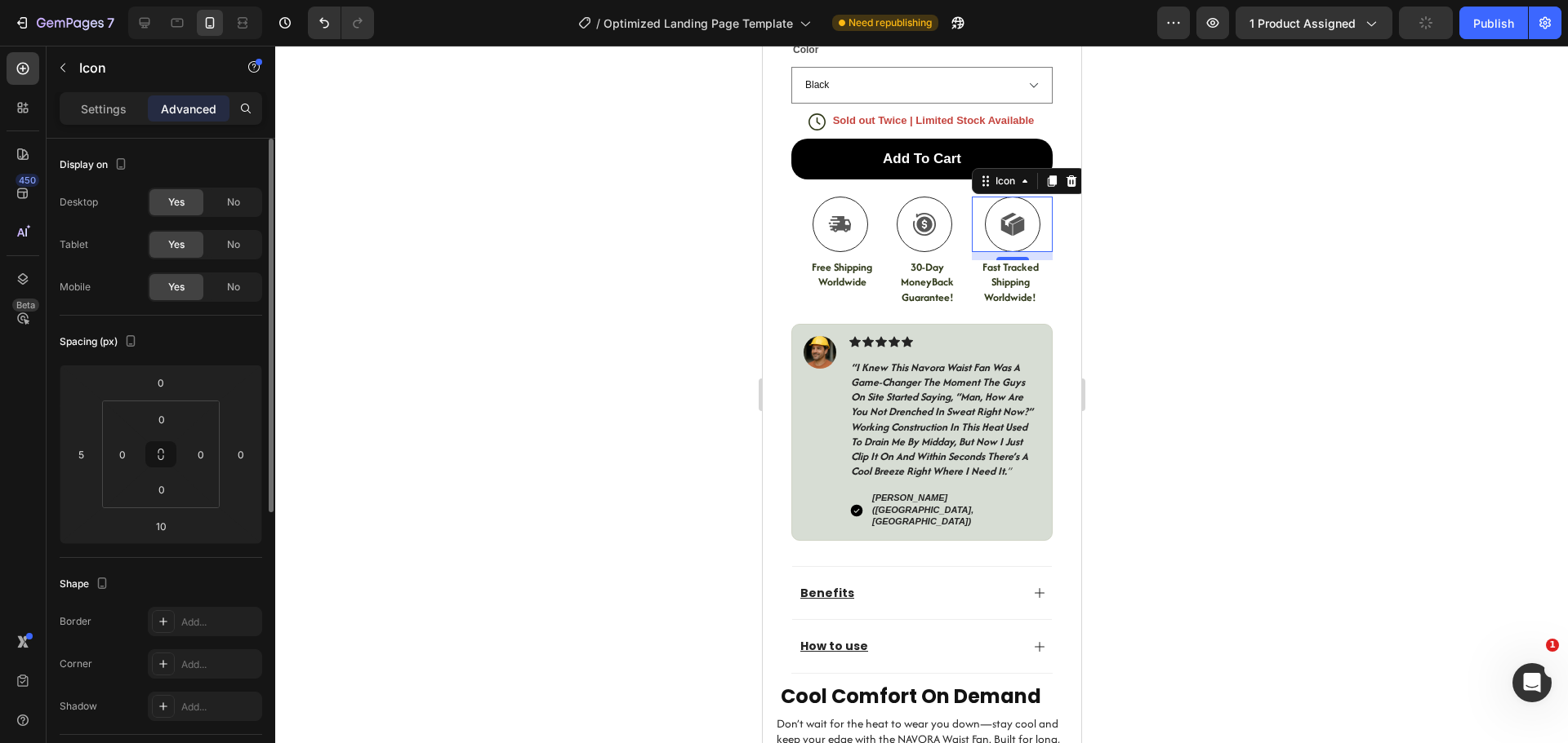
click at [1360, 309] on div at bounding box center [922, 394] width 1293 height 697
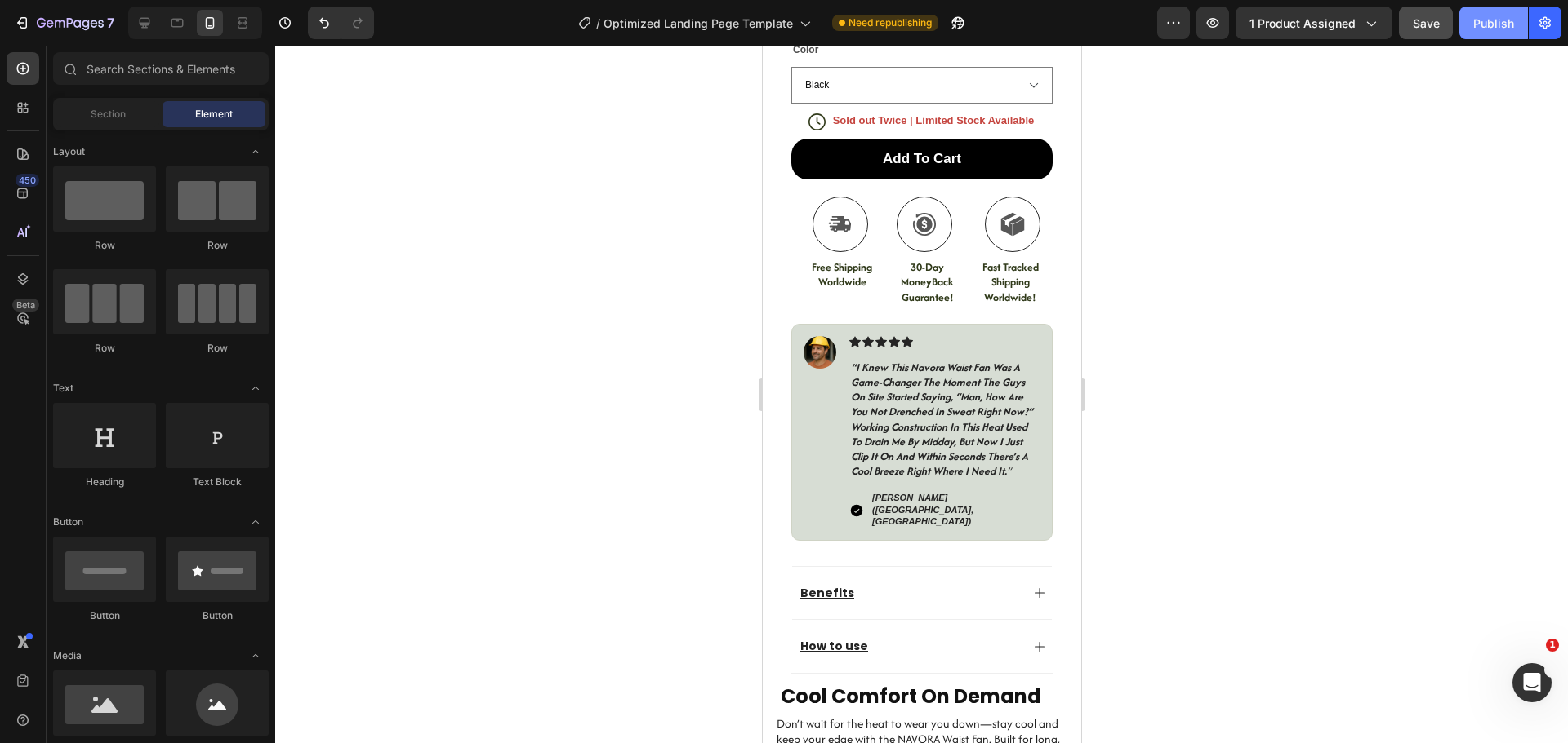
click at [1494, 30] on div "Publish" at bounding box center [1493, 23] width 41 height 17
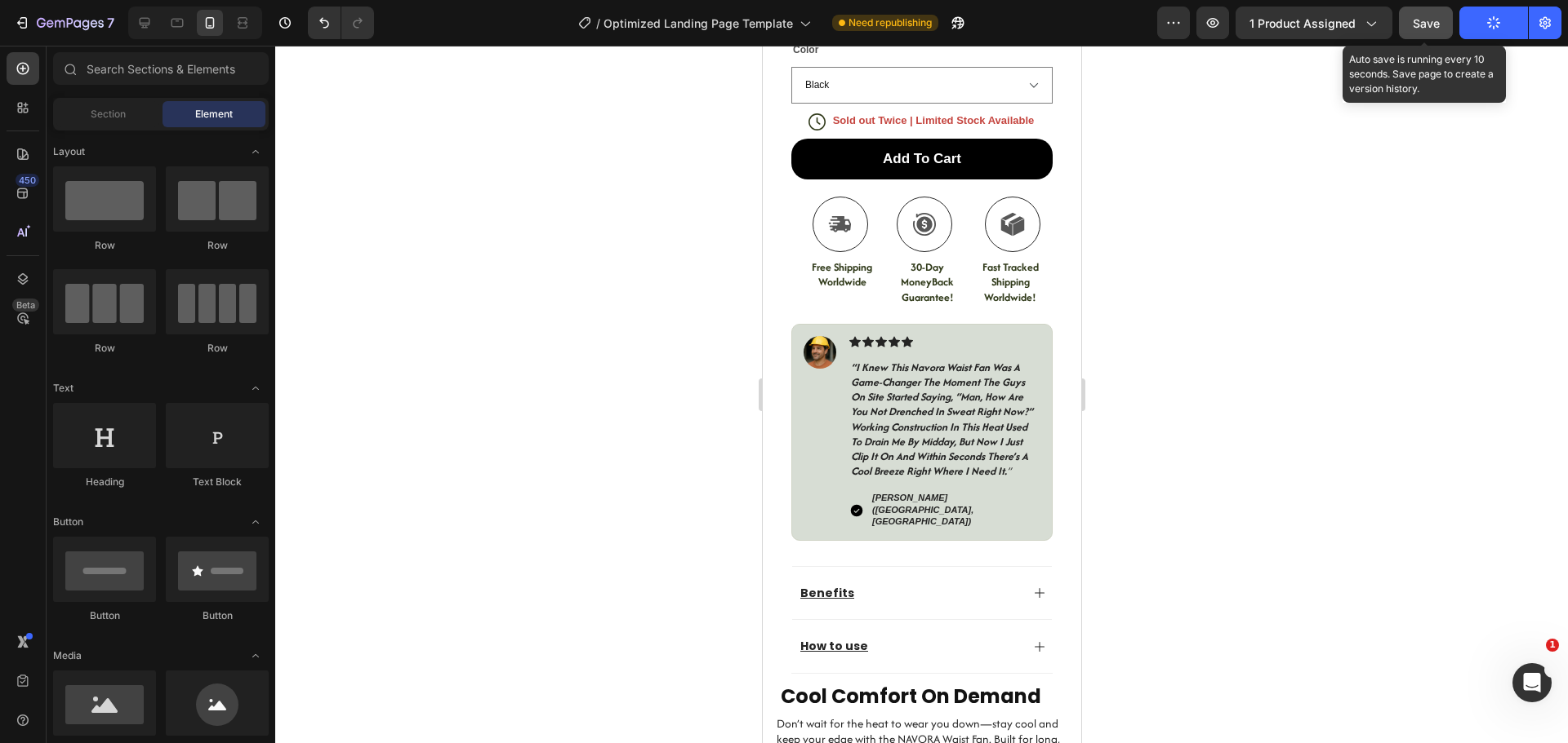
click at [1432, 19] on span "Save" at bounding box center [1426, 23] width 27 height 13
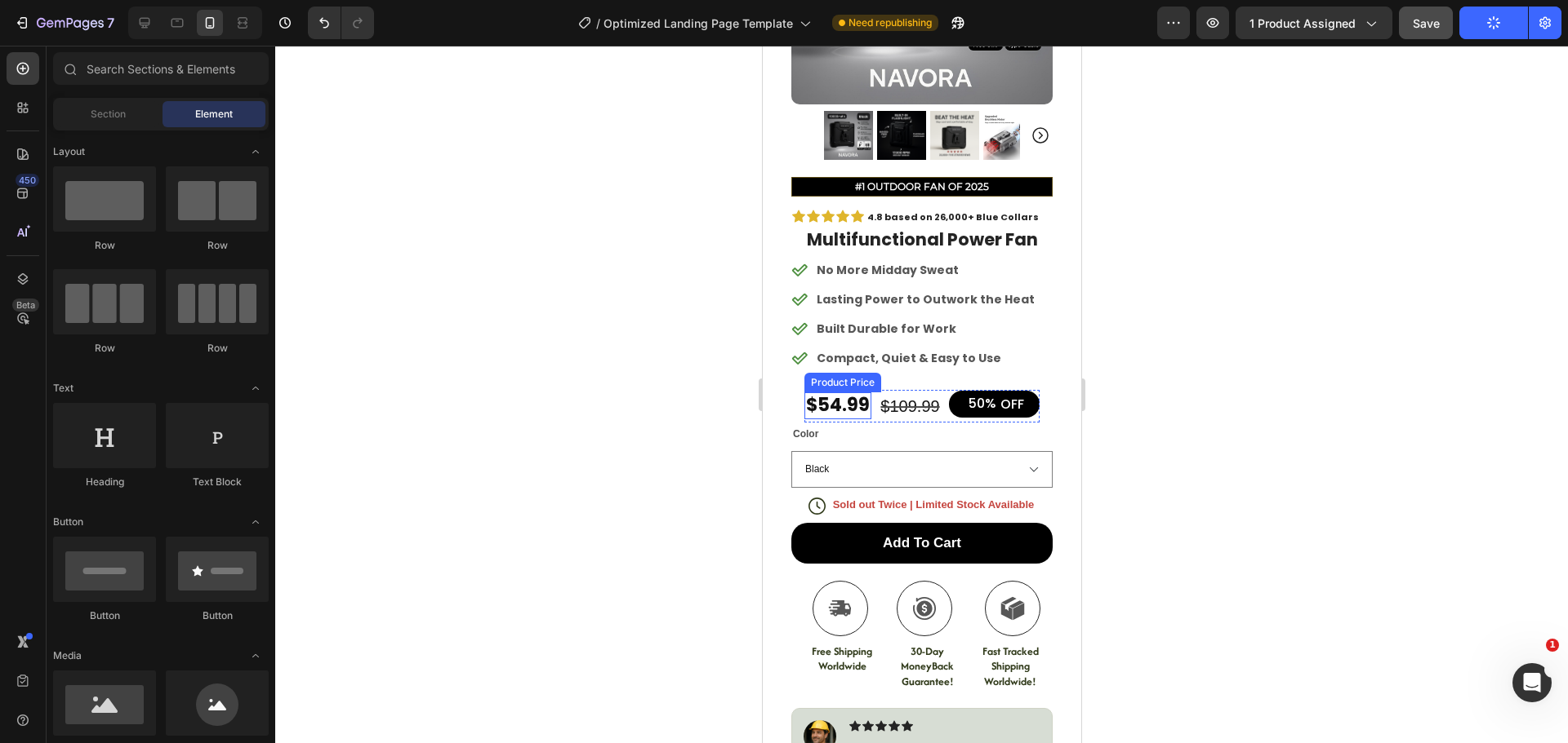
scroll to position [189, 0]
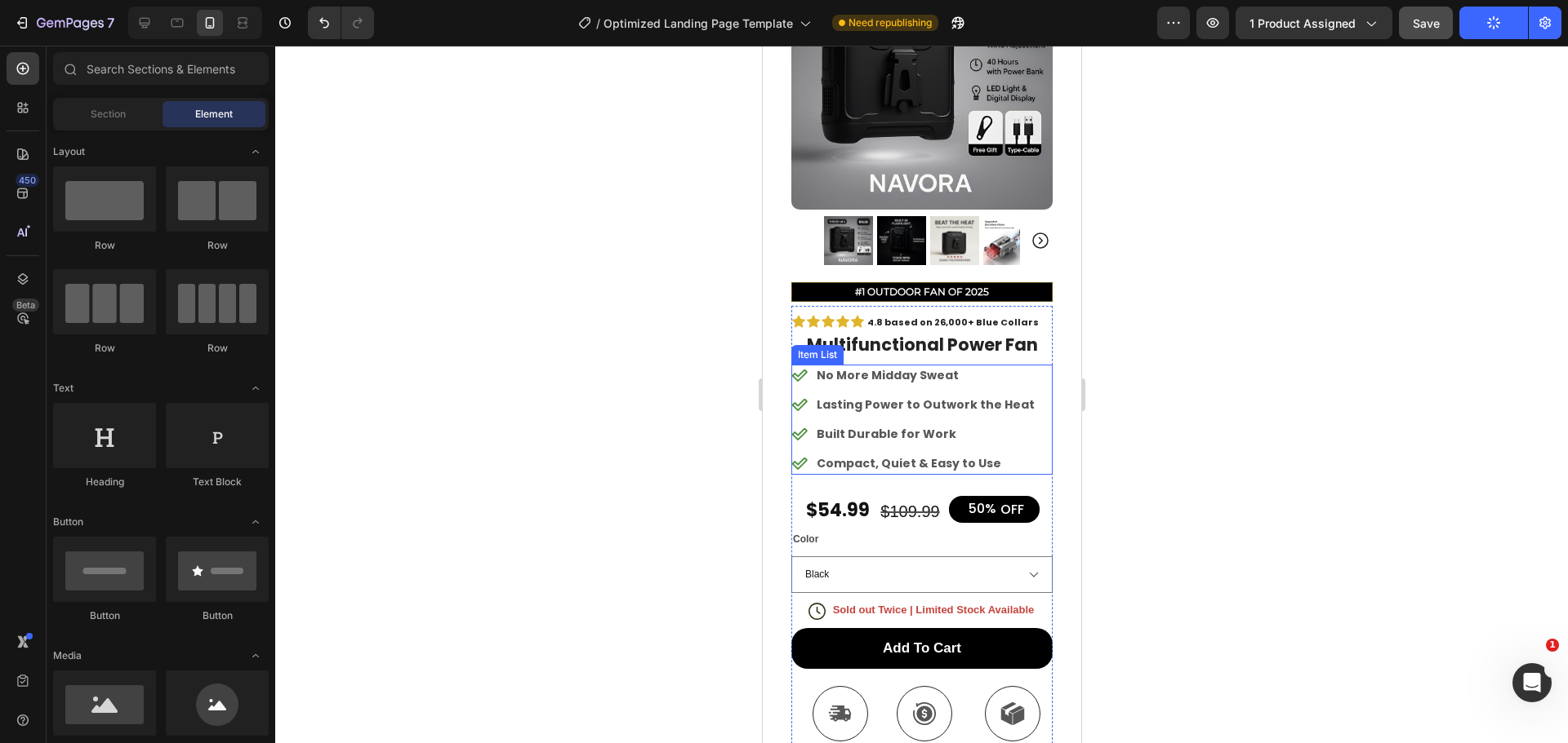
click at [883, 367] on p "No More Midday Sweat" at bounding box center [925, 375] width 218 height 17
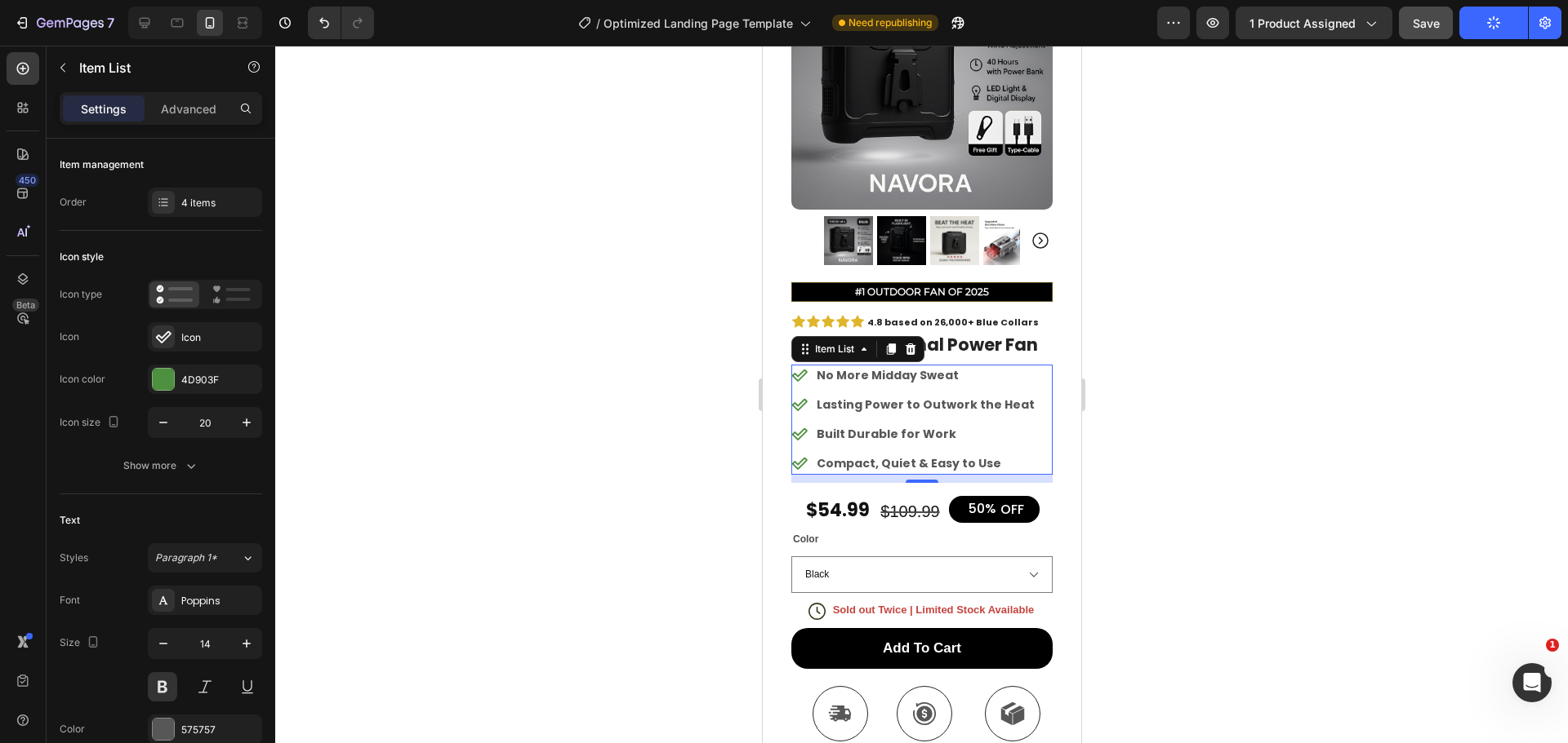
click at [866, 367] on p "No More Midday Sweat" at bounding box center [925, 375] width 218 height 17
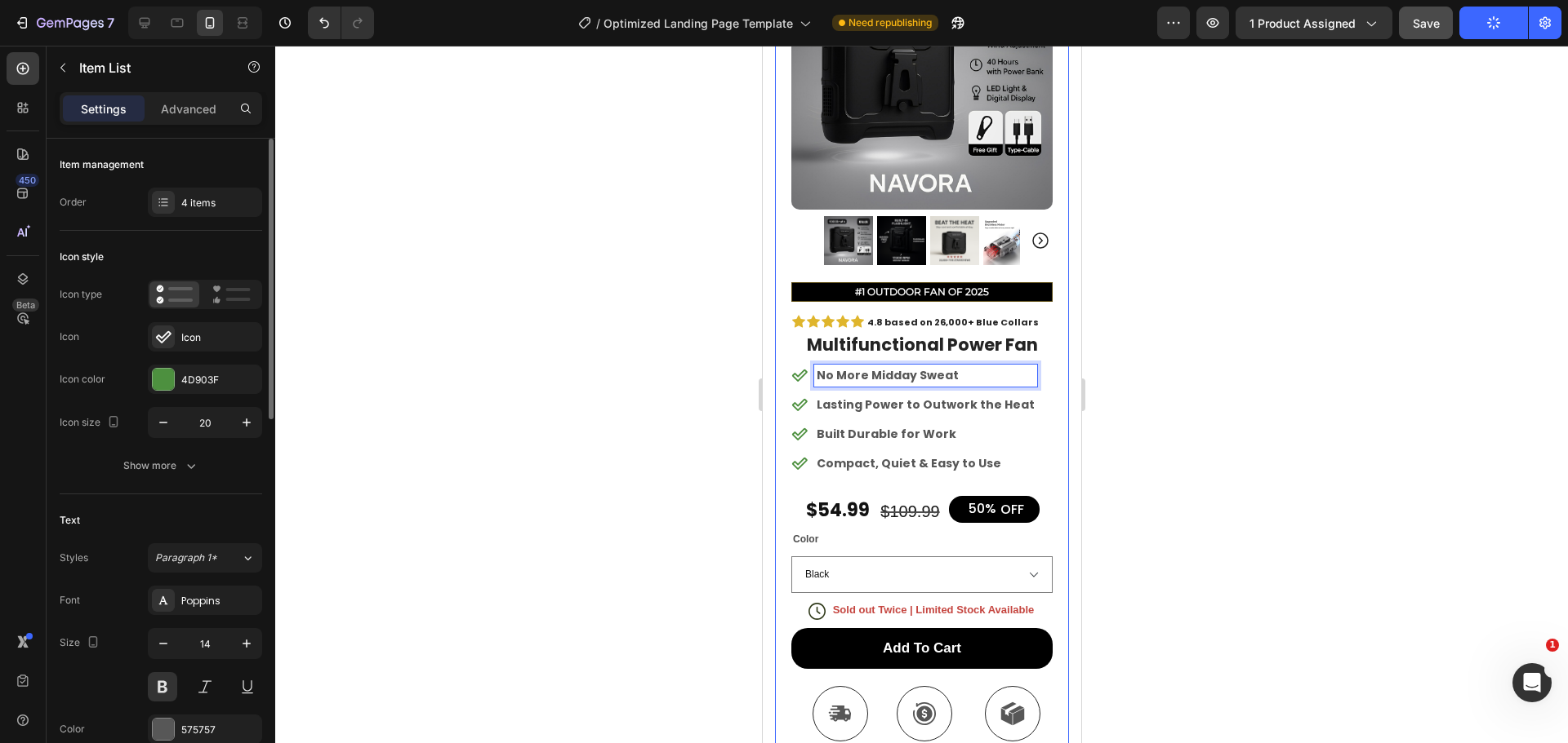
scroll to position [245, 0]
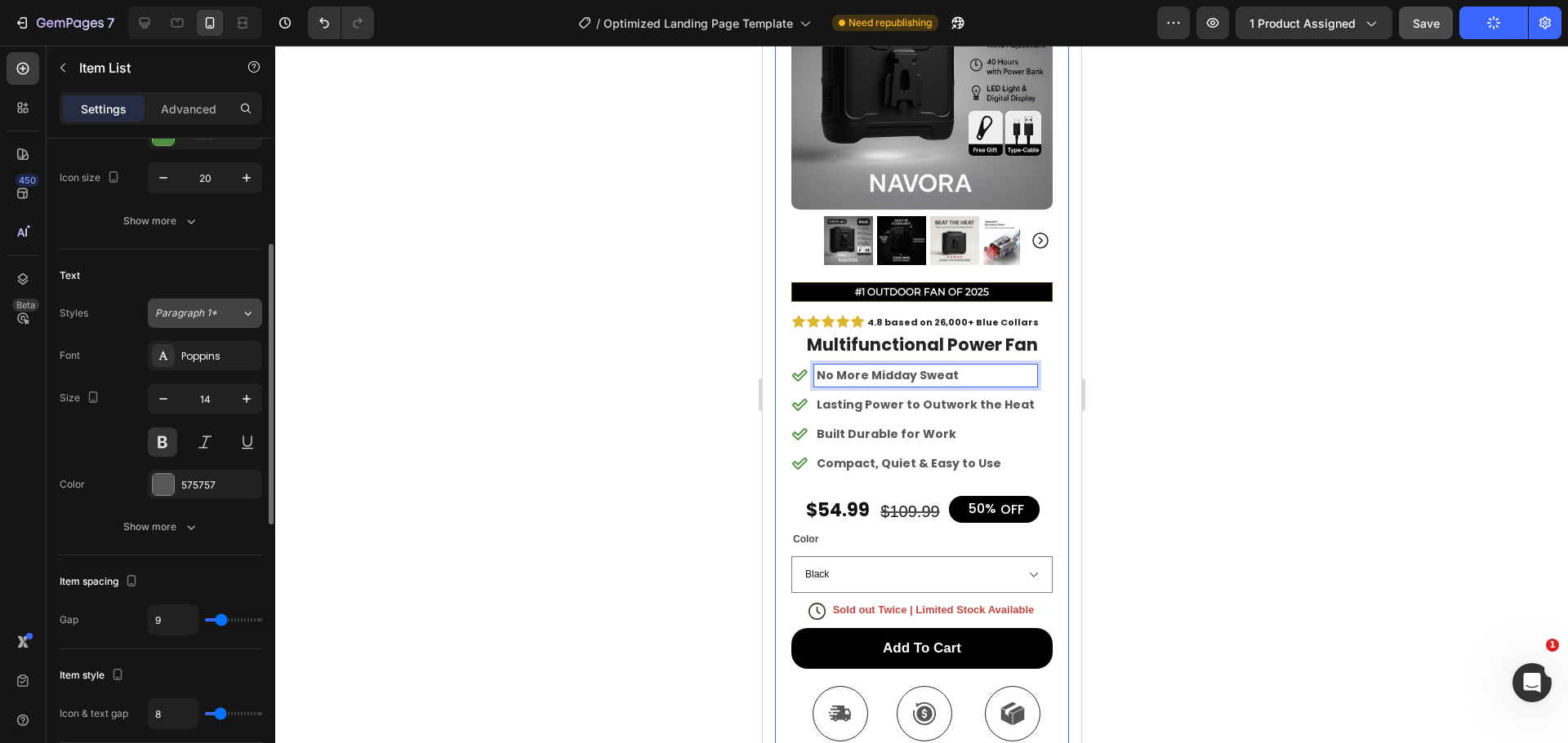
click at [214, 315] on span "Paragraph 1*" at bounding box center [187, 313] width 62 height 14
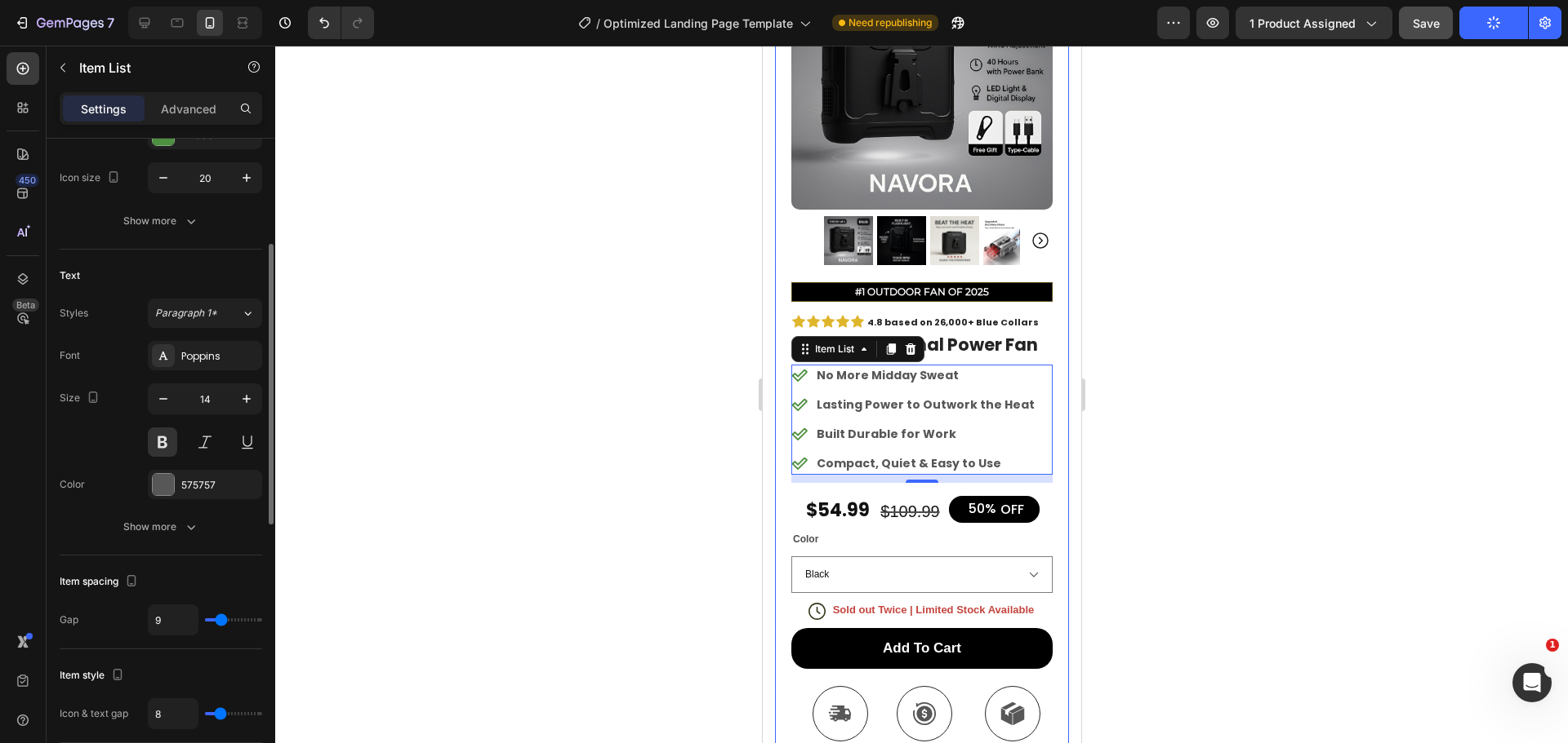
click at [127, 291] on div "Text Styles Paragraph 1* Font Poppins Size 14 Color 575757 Show more" at bounding box center [161, 402] width 203 height 306
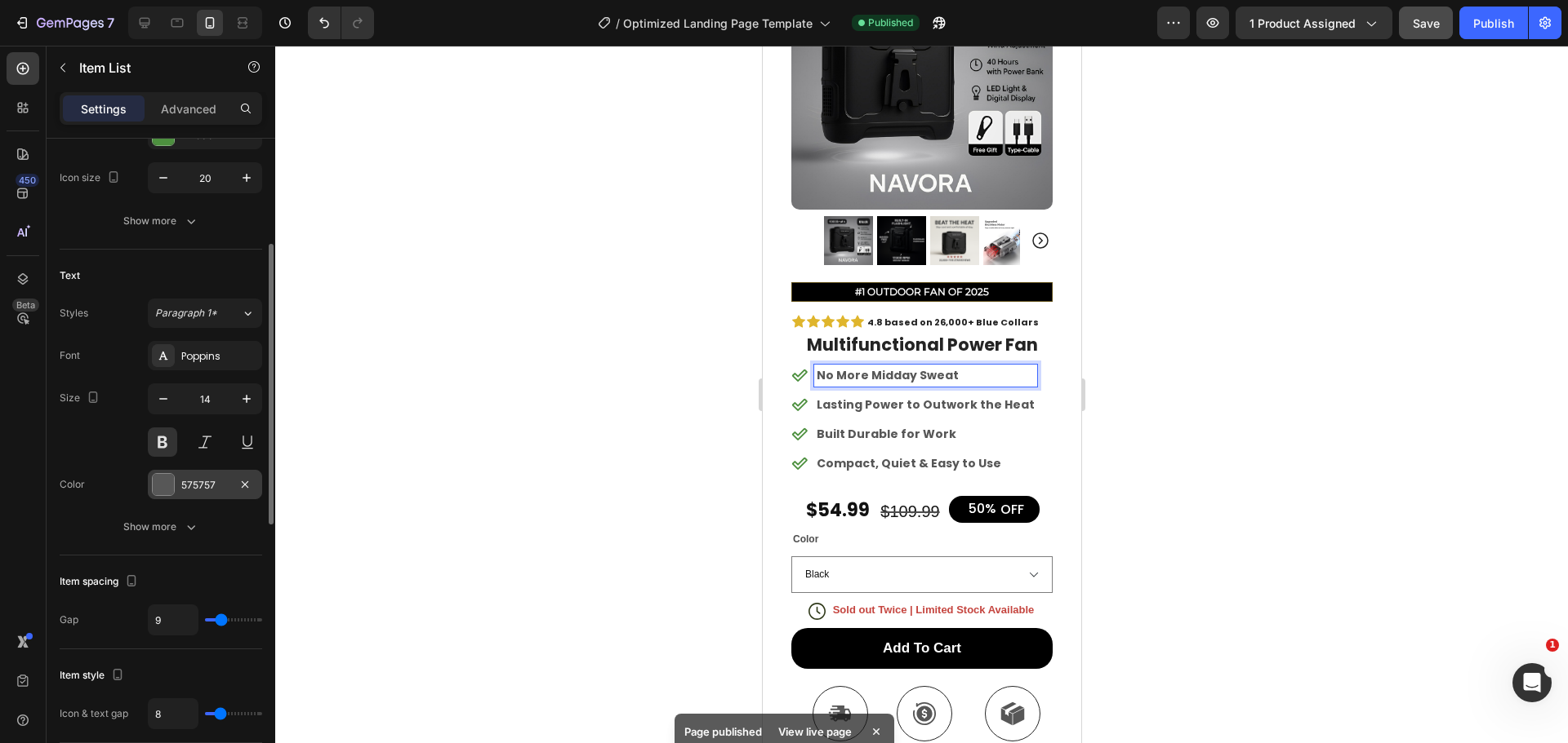
click at [165, 482] on div at bounding box center [163, 484] width 21 height 21
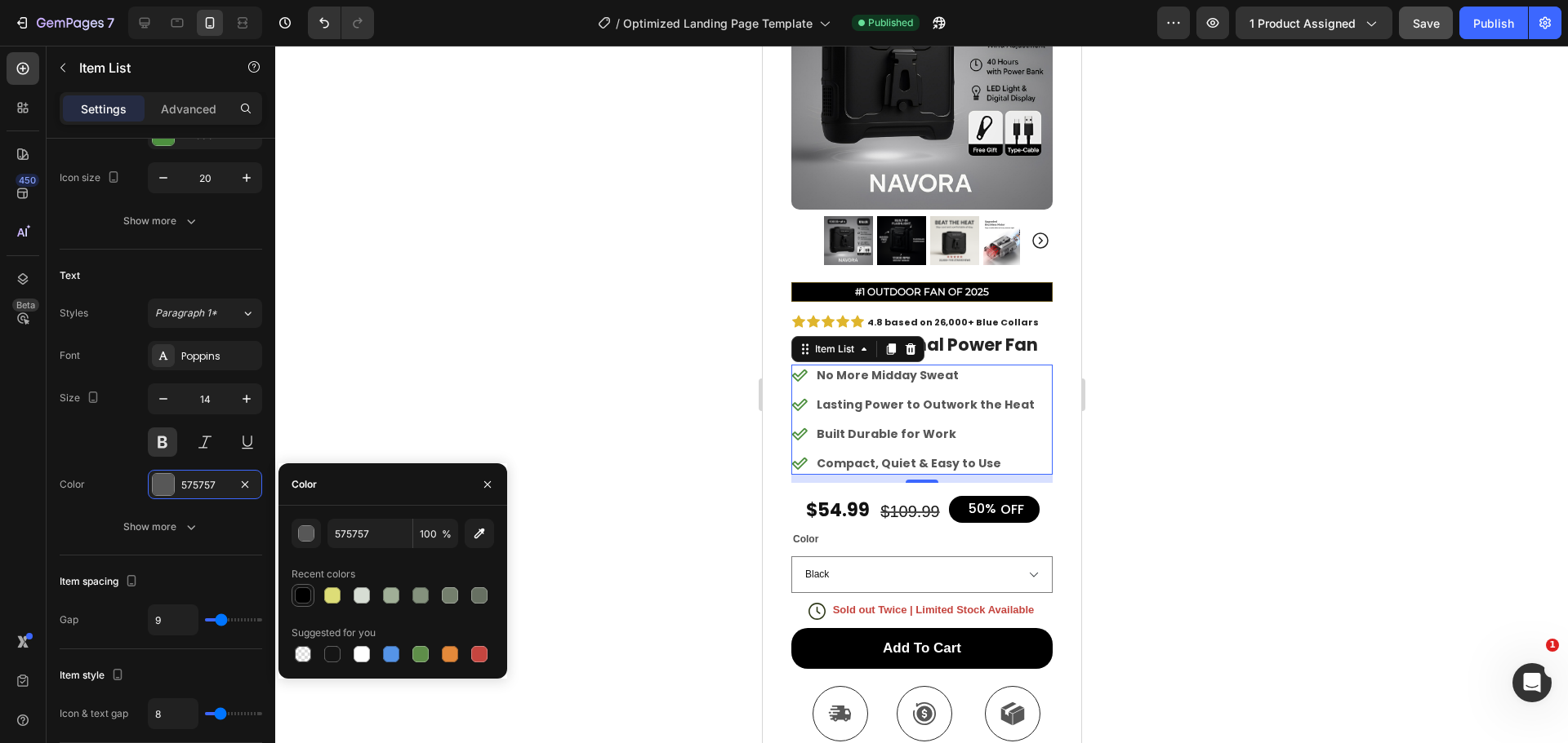
click at [302, 595] on div at bounding box center [302, 595] width 16 height 16
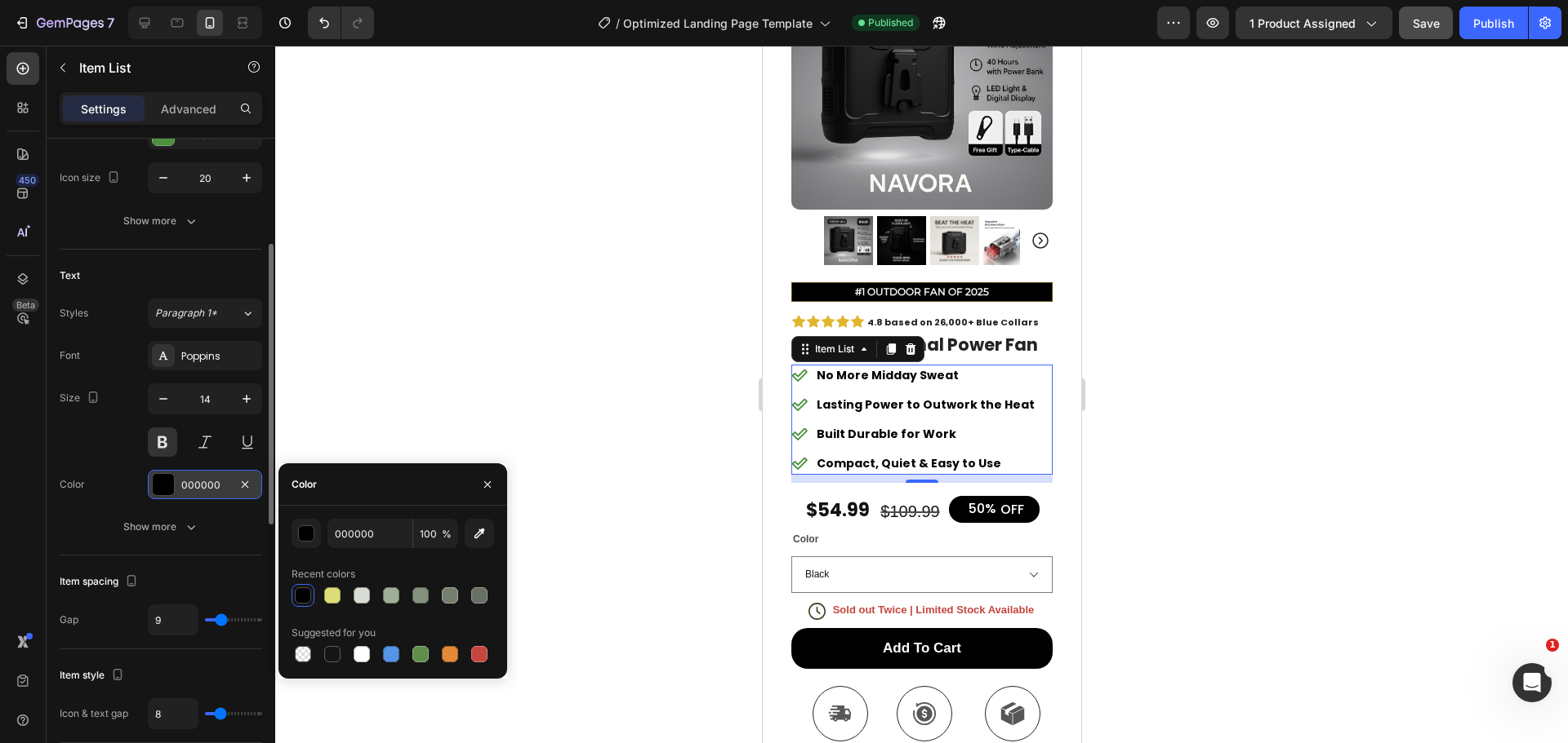
click at [186, 488] on div "000000" at bounding box center [205, 485] width 47 height 14
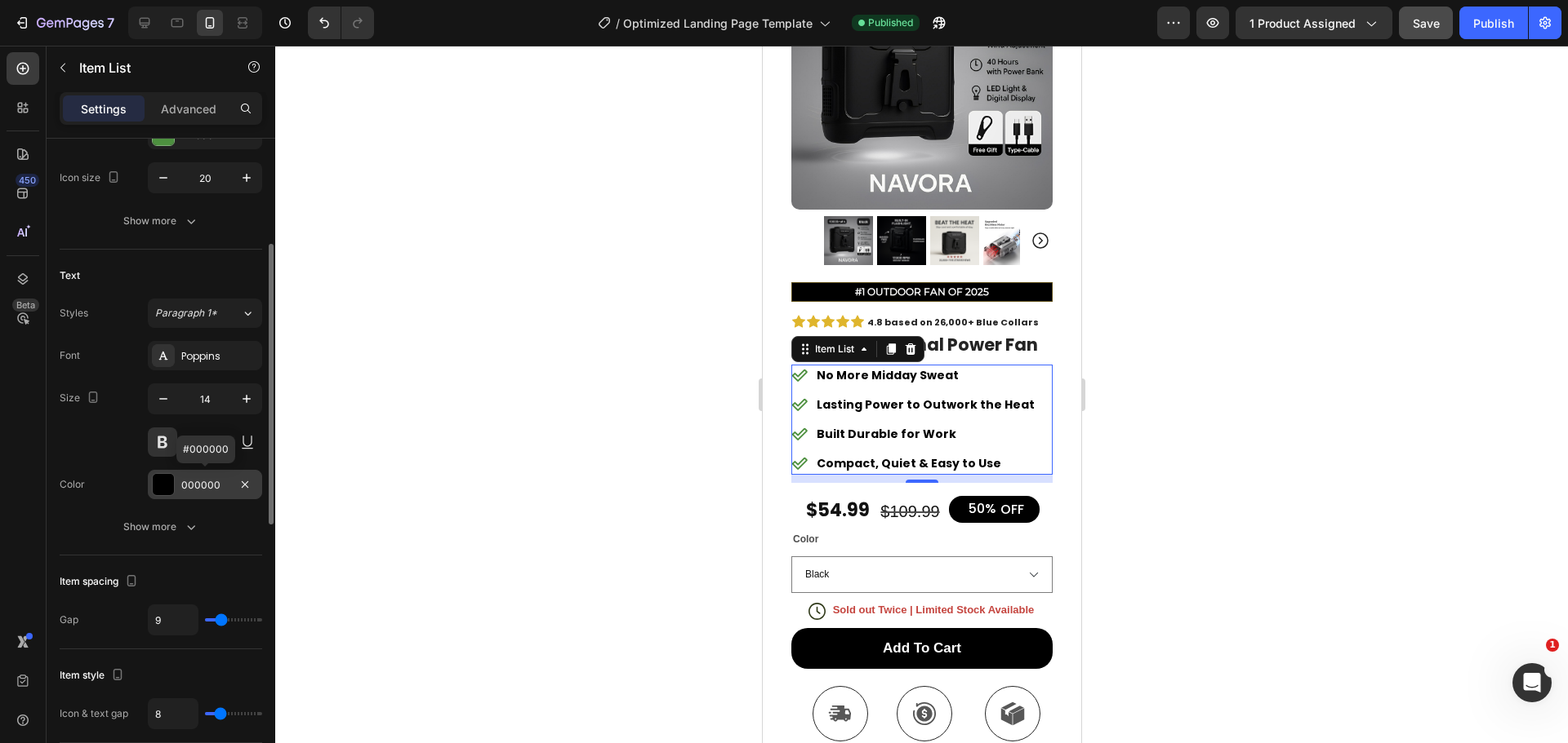
click at [167, 483] on div at bounding box center [163, 484] width 21 height 21
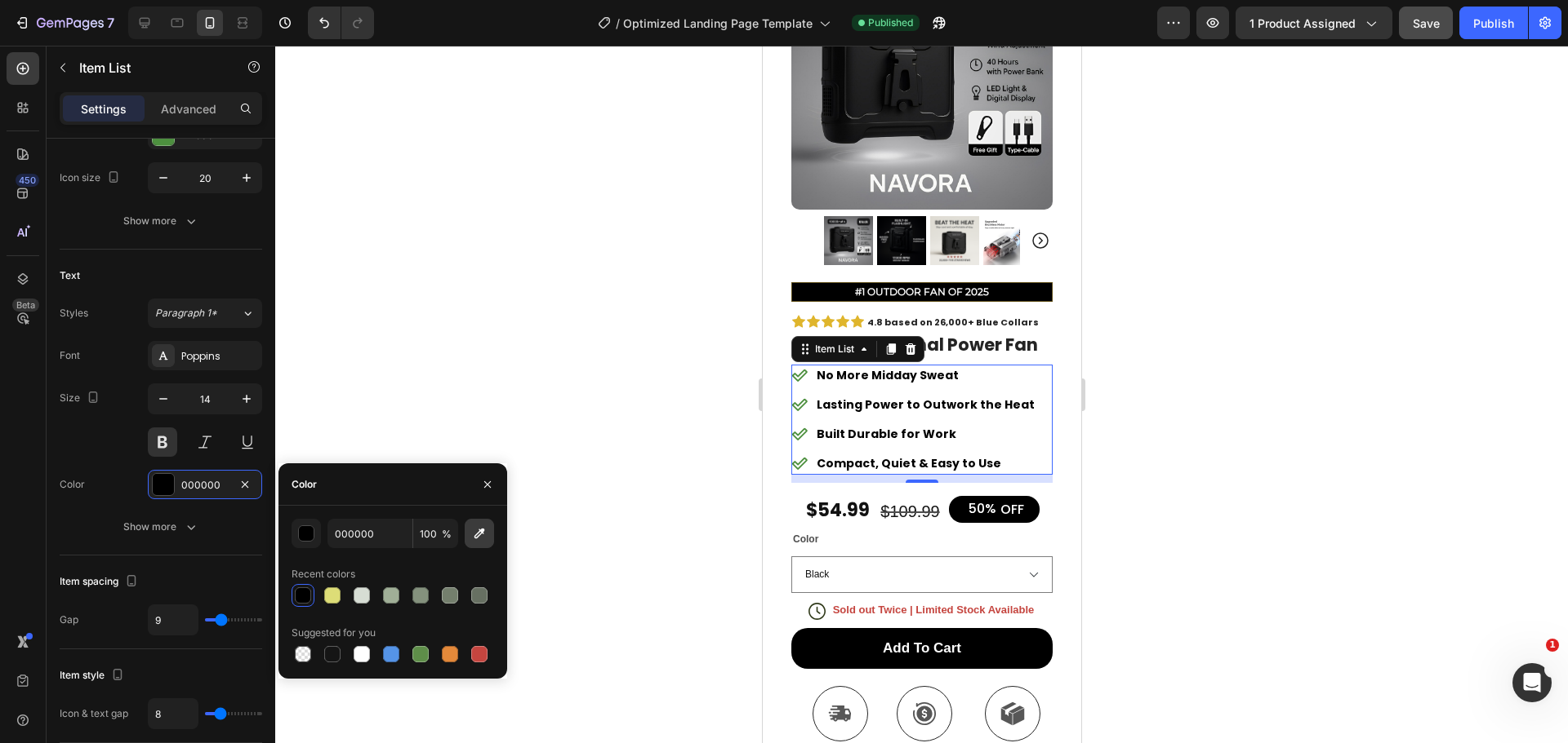
click at [474, 536] on icon "button" at bounding box center [479, 534] width 11 height 11
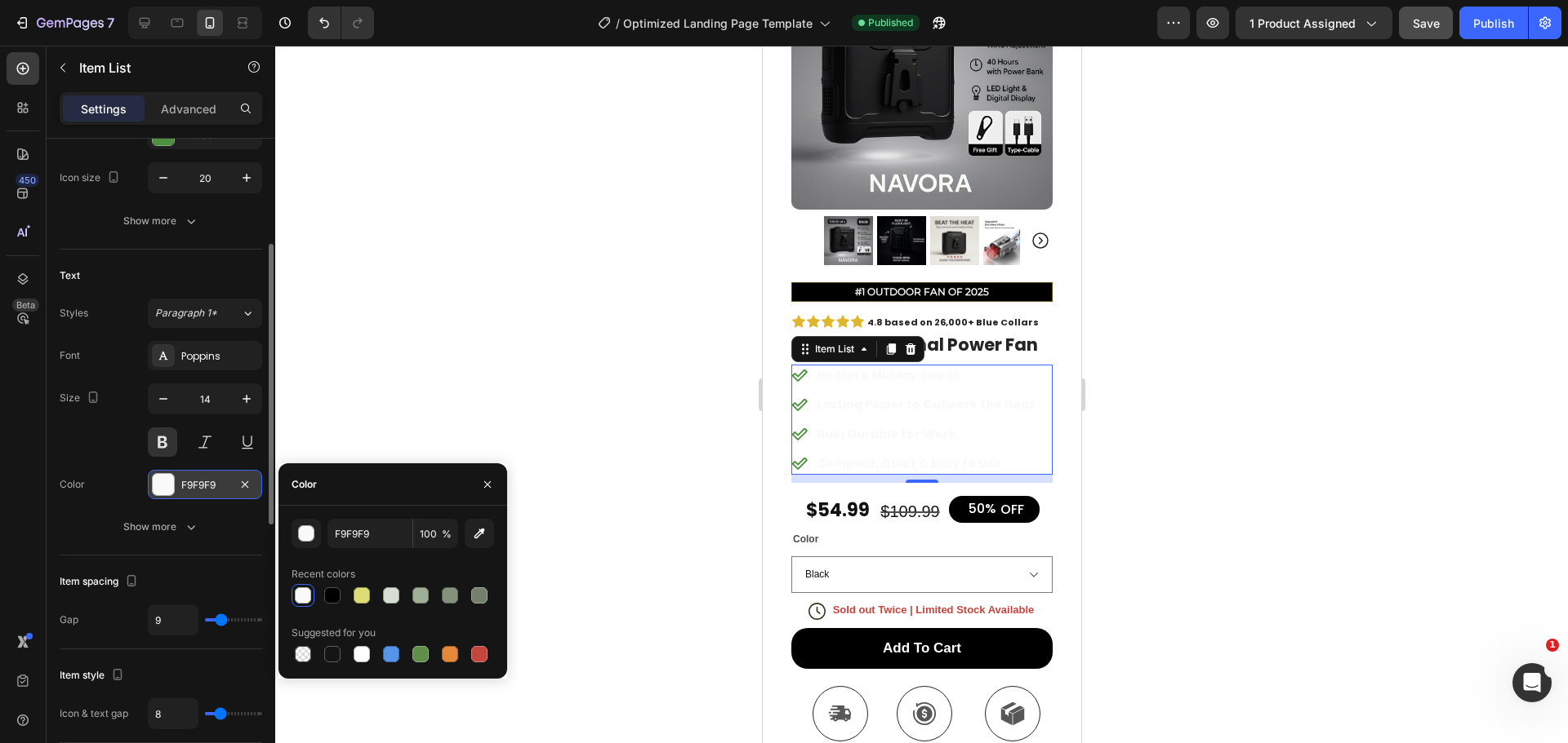
click at [163, 484] on div at bounding box center [163, 484] width 21 height 21
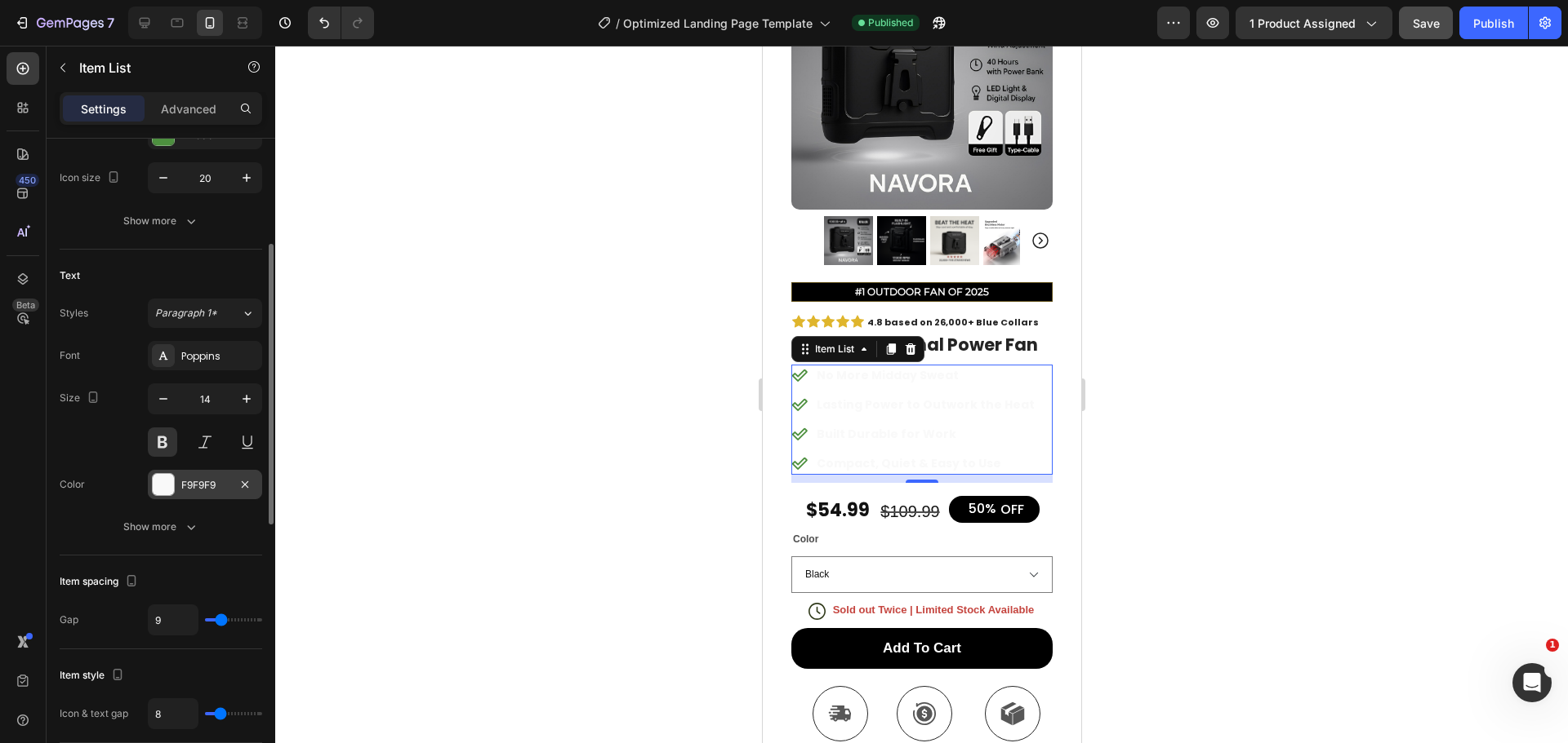
click at [165, 488] on div at bounding box center [163, 484] width 21 height 21
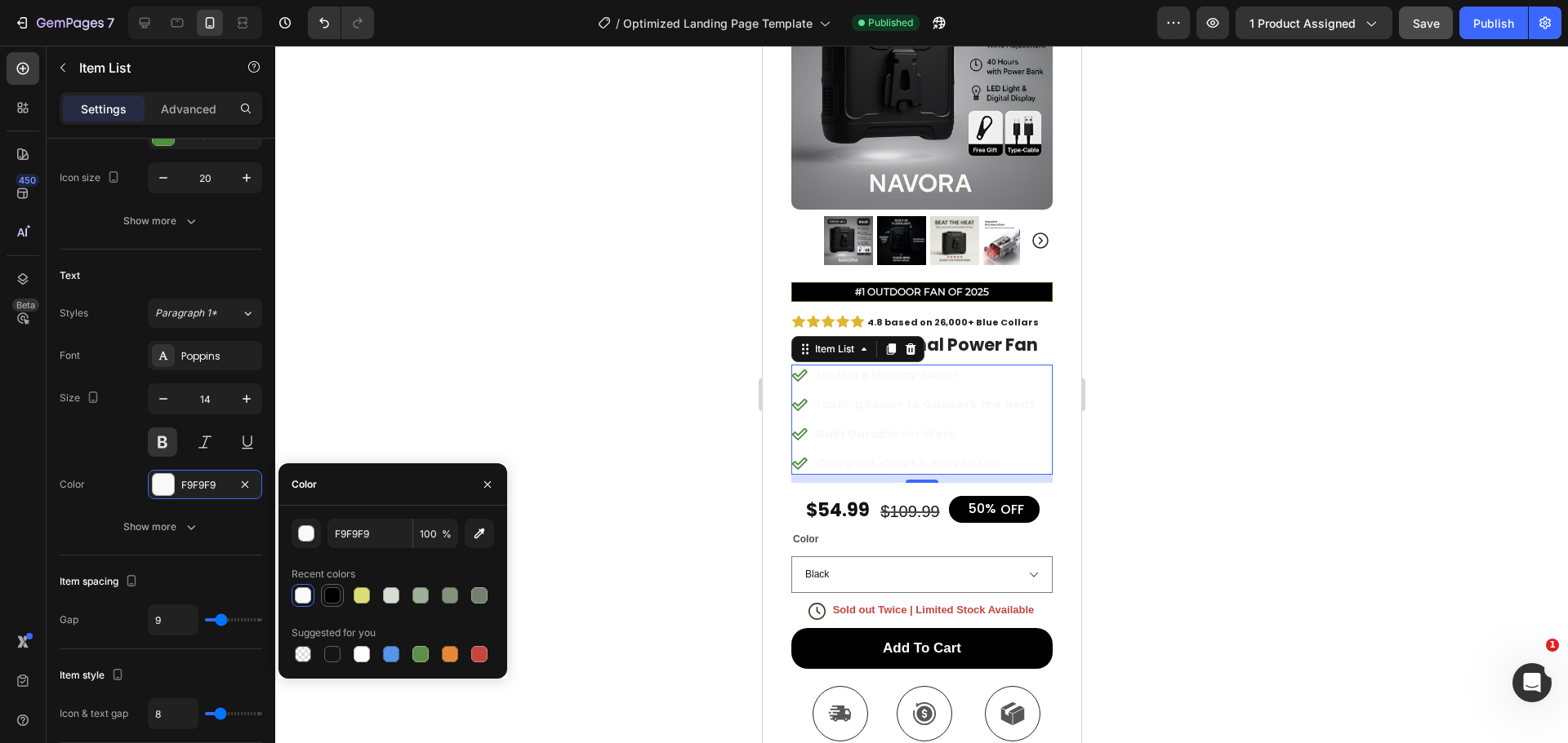
click at [333, 600] on div at bounding box center [332, 595] width 16 height 16
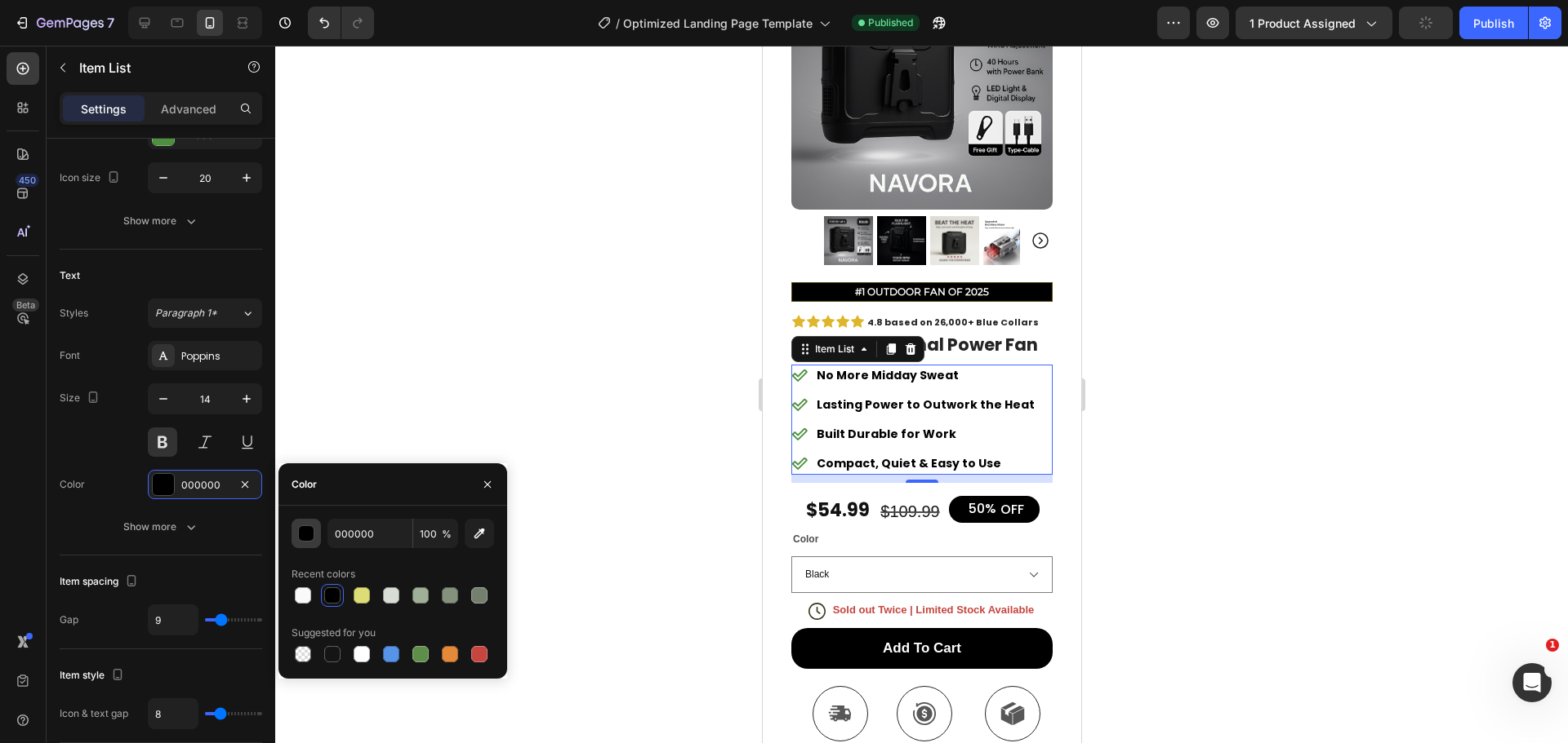
click at [308, 538] on div "button" at bounding box center [306, 534] width 16 height 16
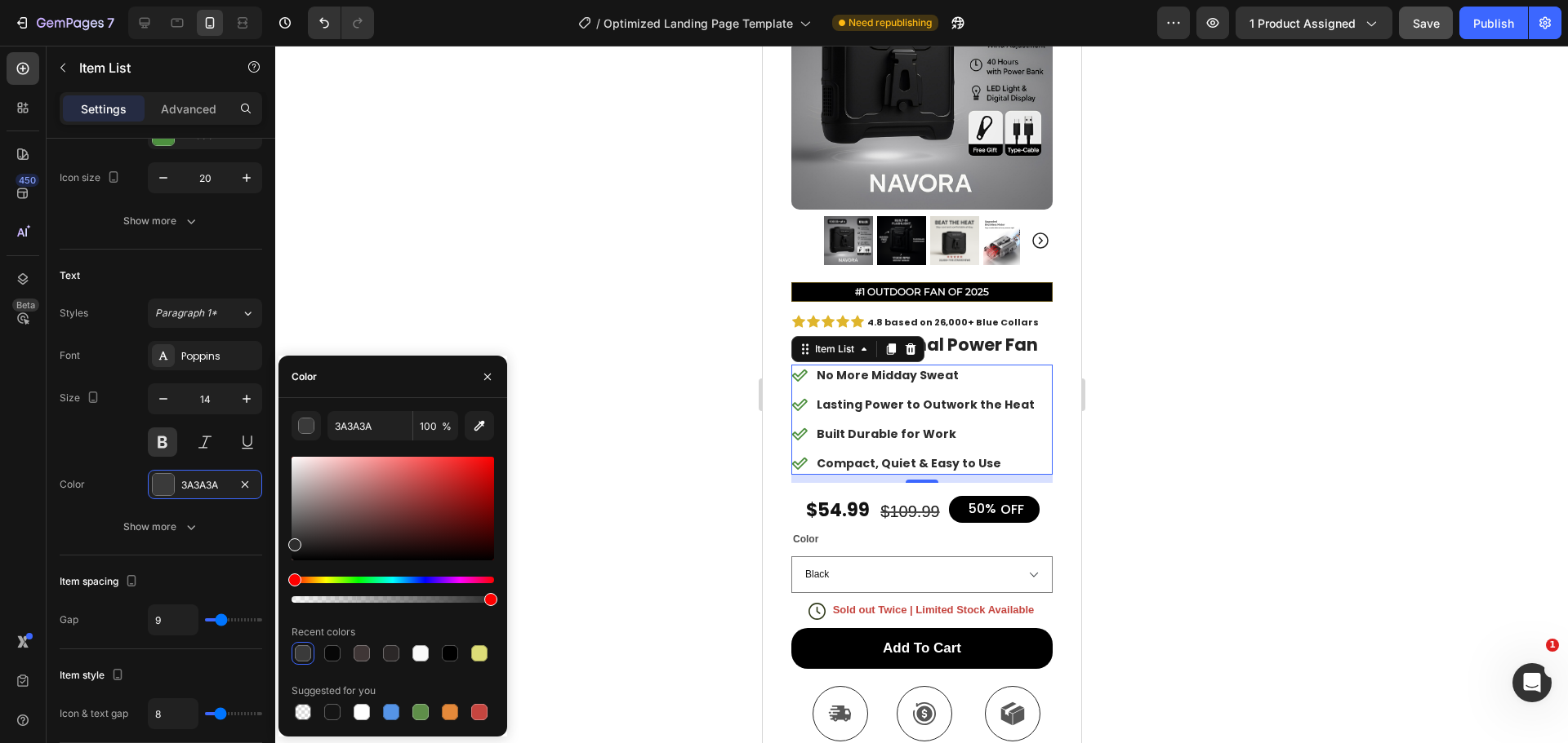
drag, startPoint x: 298, startPoint y: 554, endPoint x: 275, endPoint y: 541, distance: 26.4
click at [275, 0] on div "7 / Optimized Landing Page Template Need republishing Preview 1 product assigne…" at bounding box center [784, 0] width 1568 height 0
type input "2D2D2D"
click at [427, 254] on div at bounding box center [922, 394] width 1293 height 697
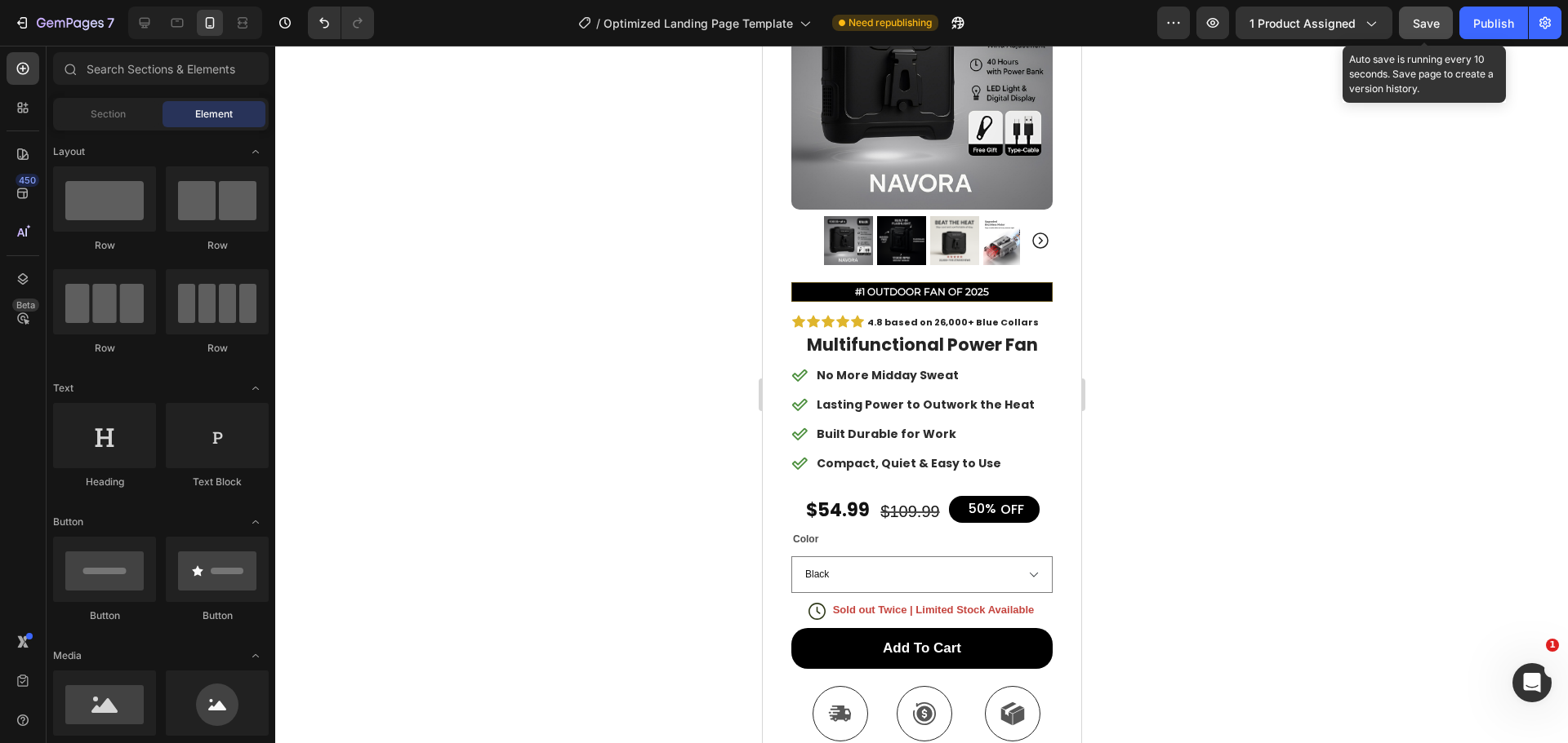
click at [1413, 13] on button "Save" at bounding box center [1425, 23] width 54 height 33
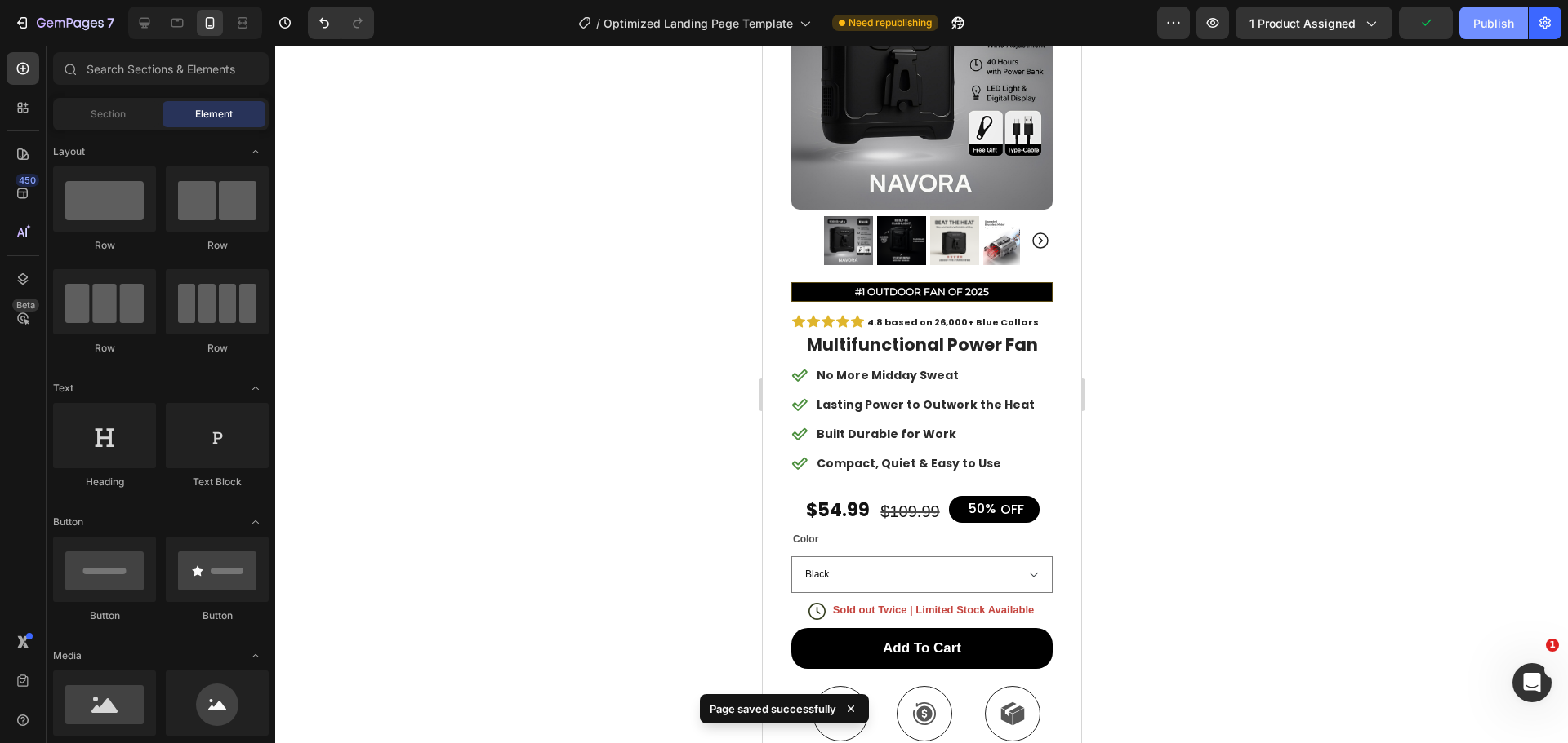
click at [1477, 14] on div "Publish" at bounding box center [1493, 23] width 41 height 17
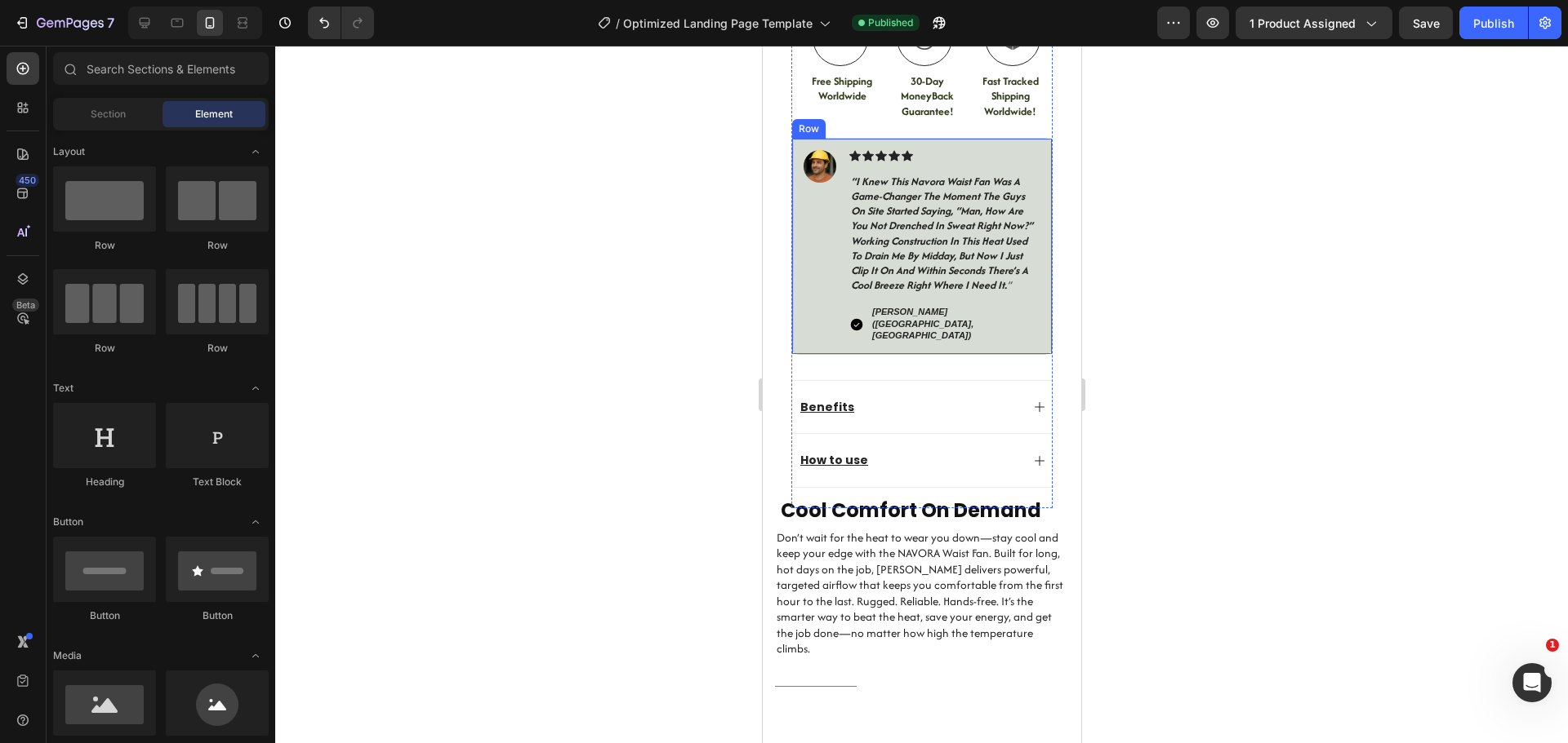
scroll to position [923, 0]
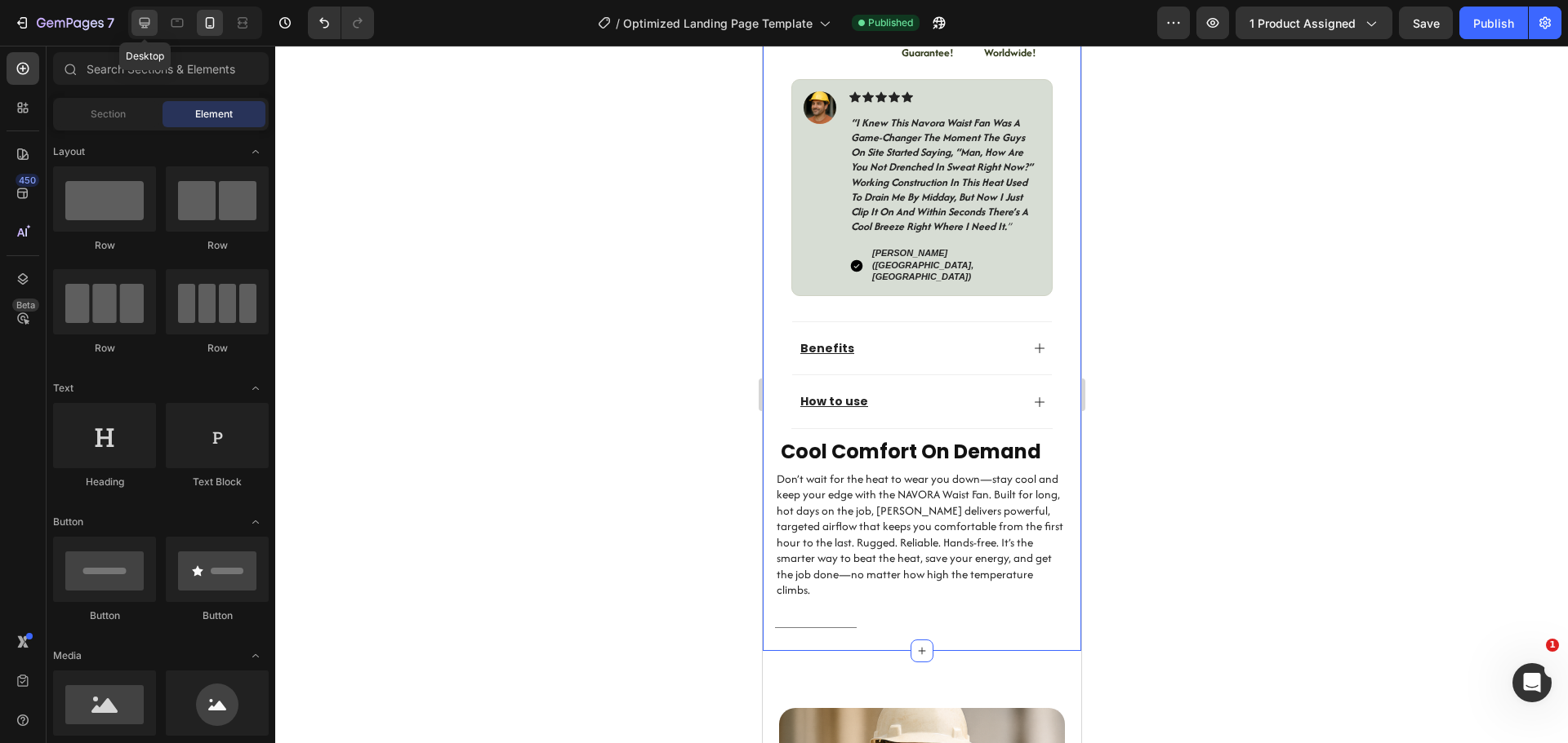
click at [149, 19] on icon at bounding box center [144, 23] width 11 height 11
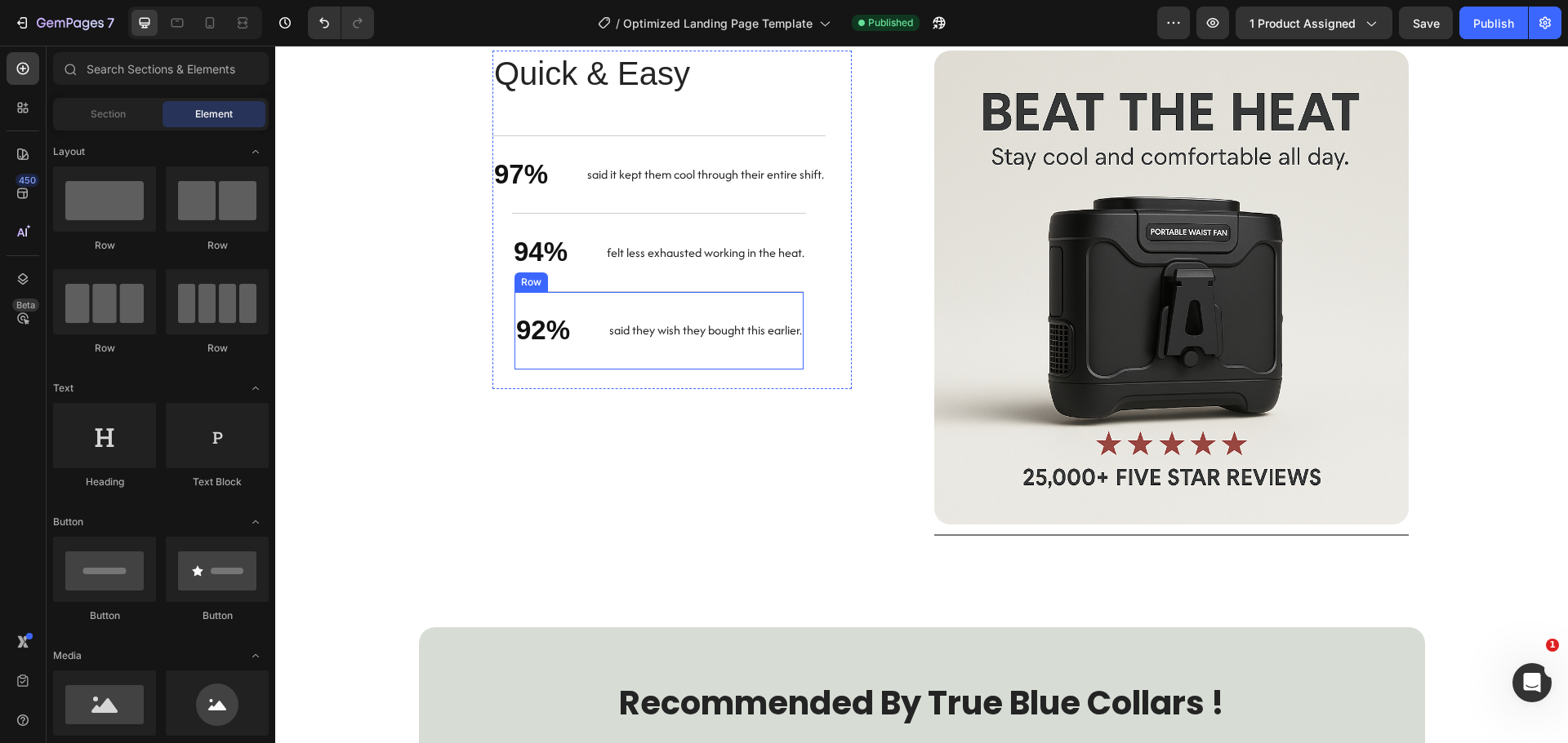
scroll to position [2034, 0]
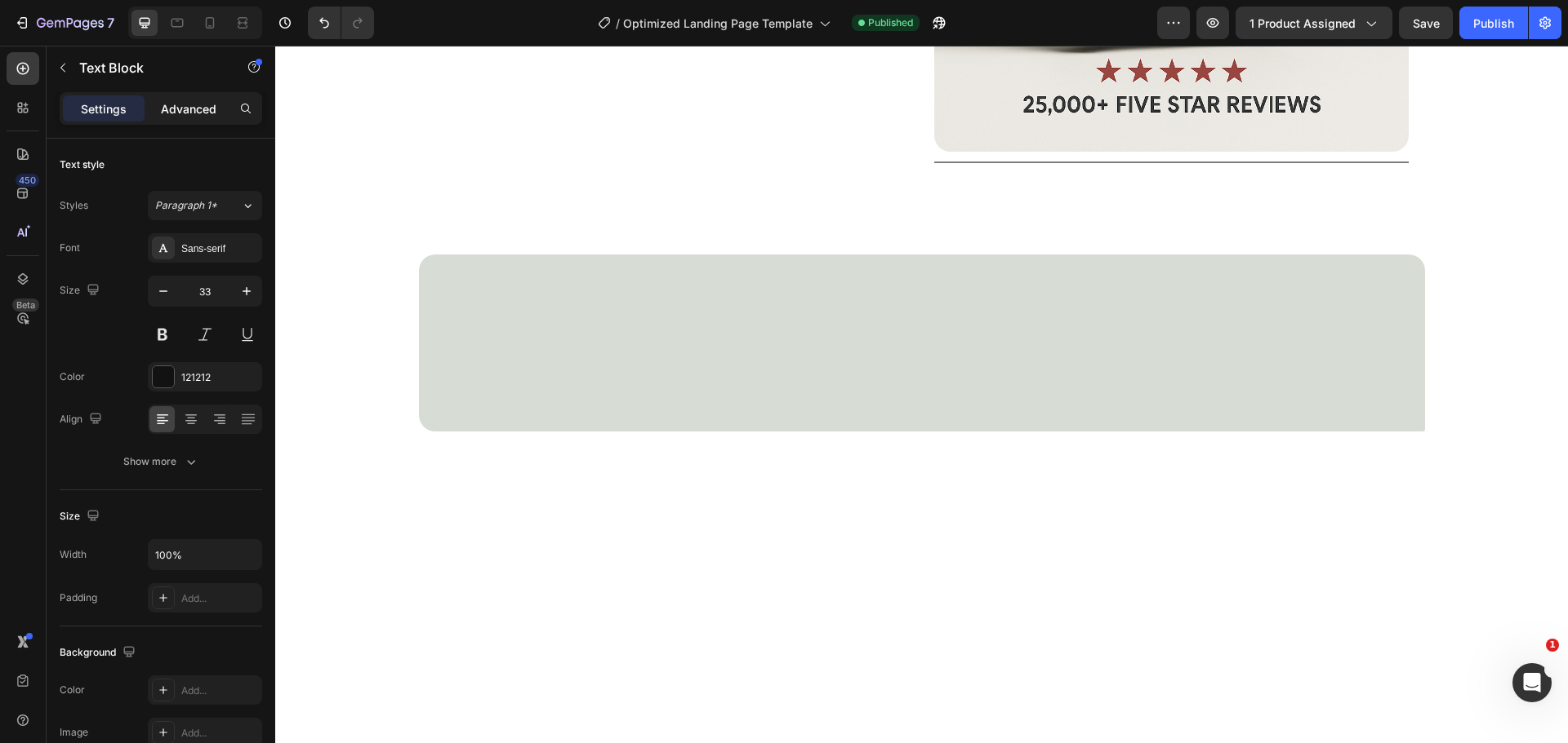
click at [187, 96] on div "Advanced" at bounding box center [188, 108] width 82 height 26
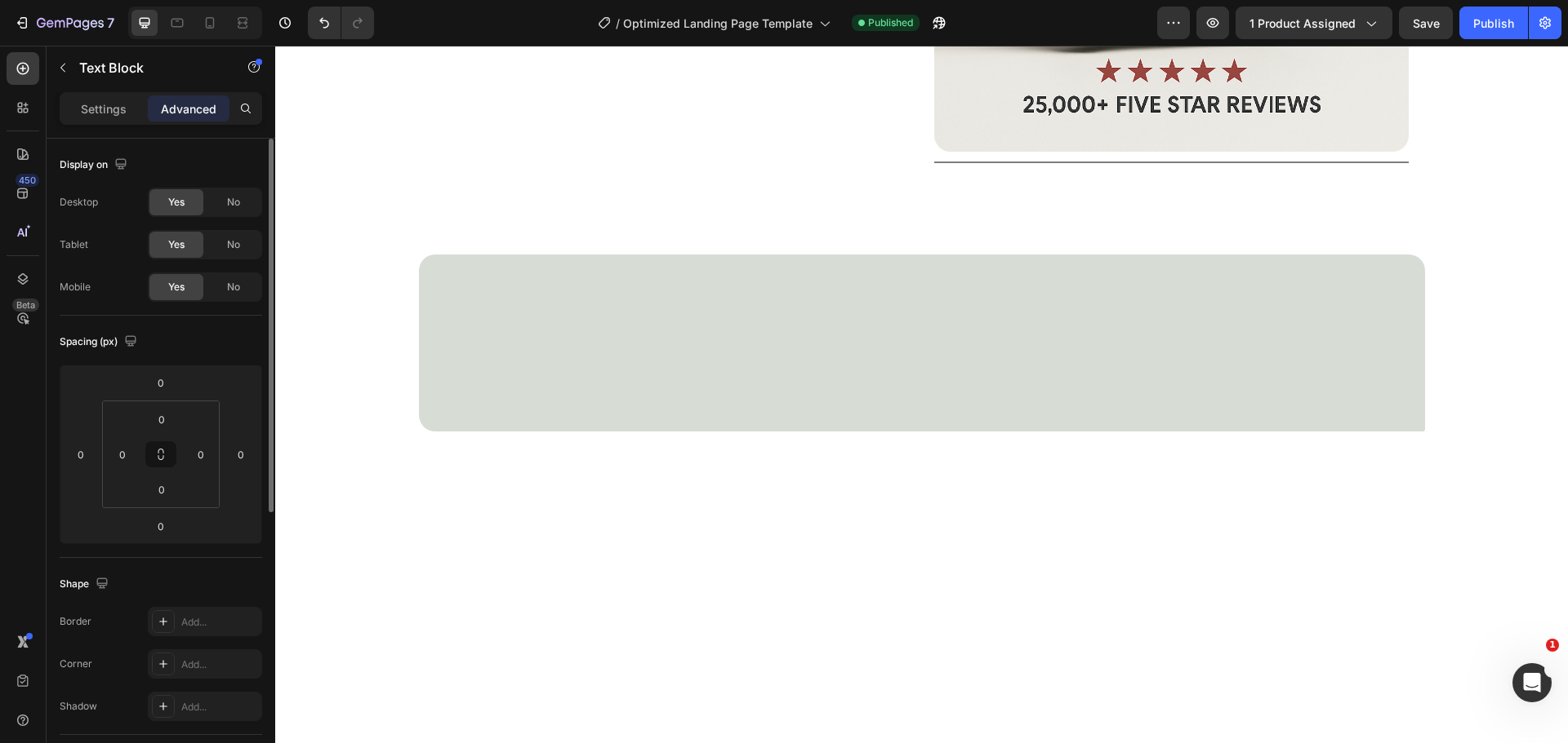
click at [142, 339] on div "Spacing (px)" at bounding box center [161, 342] width 203 height 26
click at [136, 339] on icon "button" at bounding box center [130, 341] width 11 height 11
click at [137, 389] on icon "button" at bounding box center [133, 396] width 16 height 16
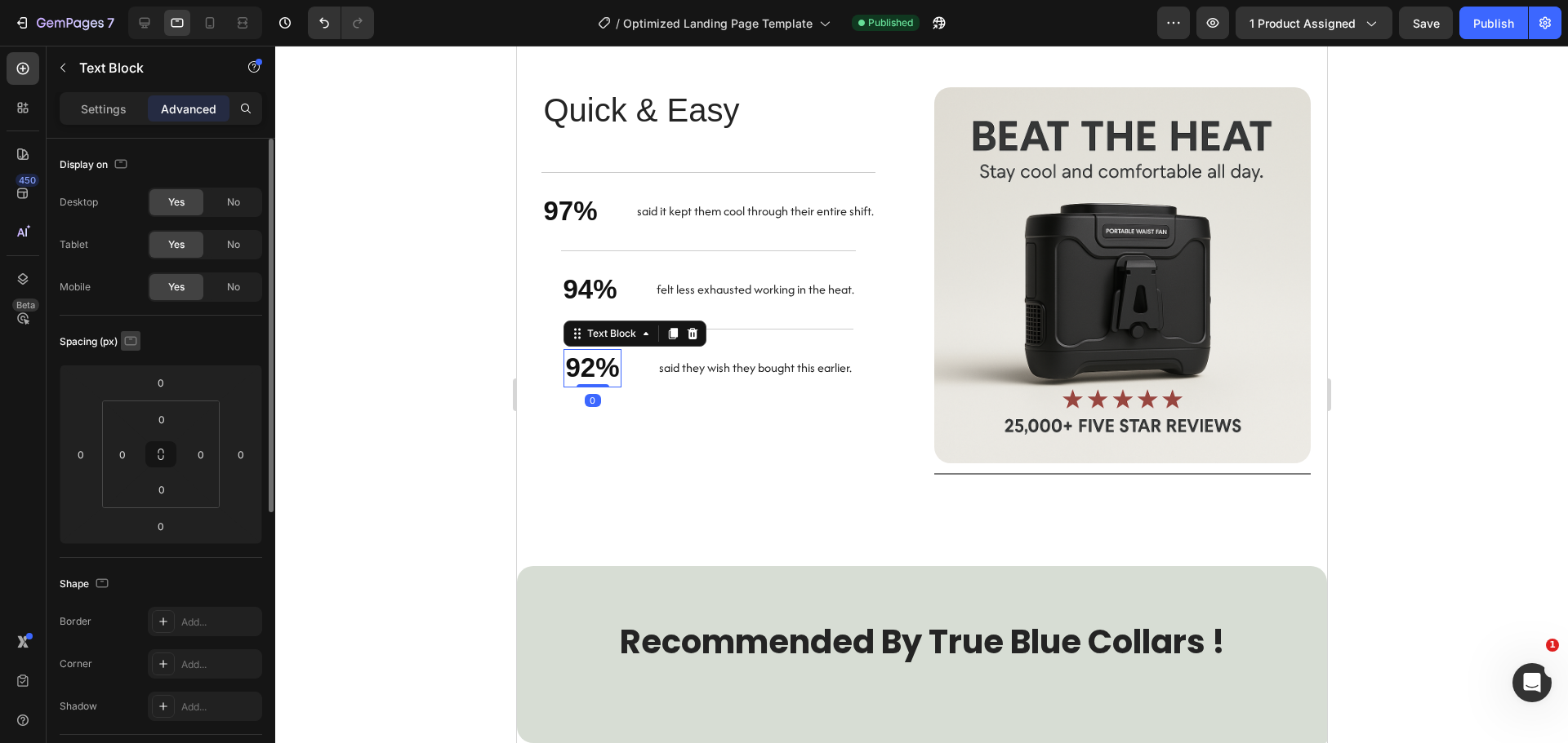
click at [130, 338] on icon "button" at bounding box center [130, 341] width 16 height 16
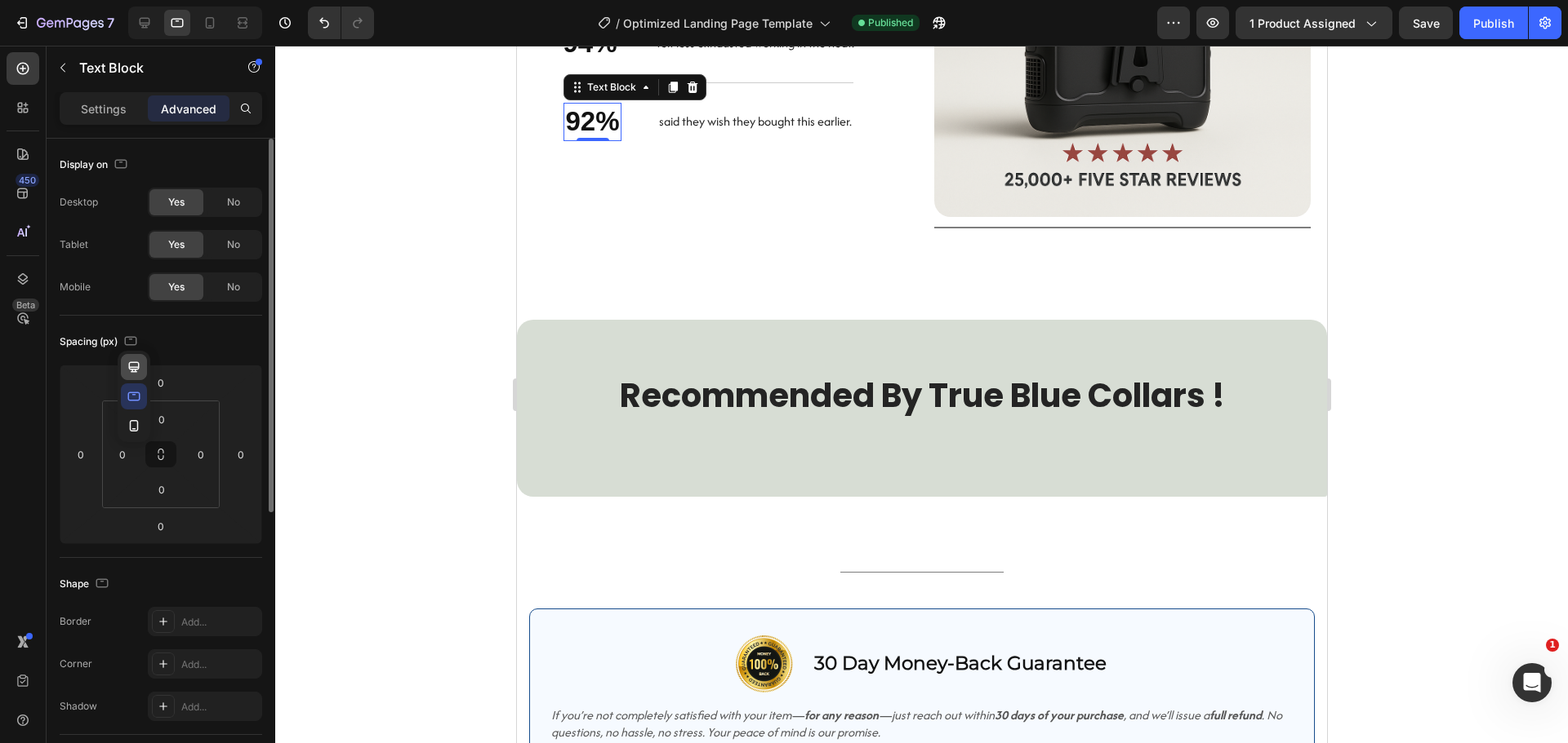
click at [137, 366] on icon "button" at bounding box center [134, 367] width 11 height 11
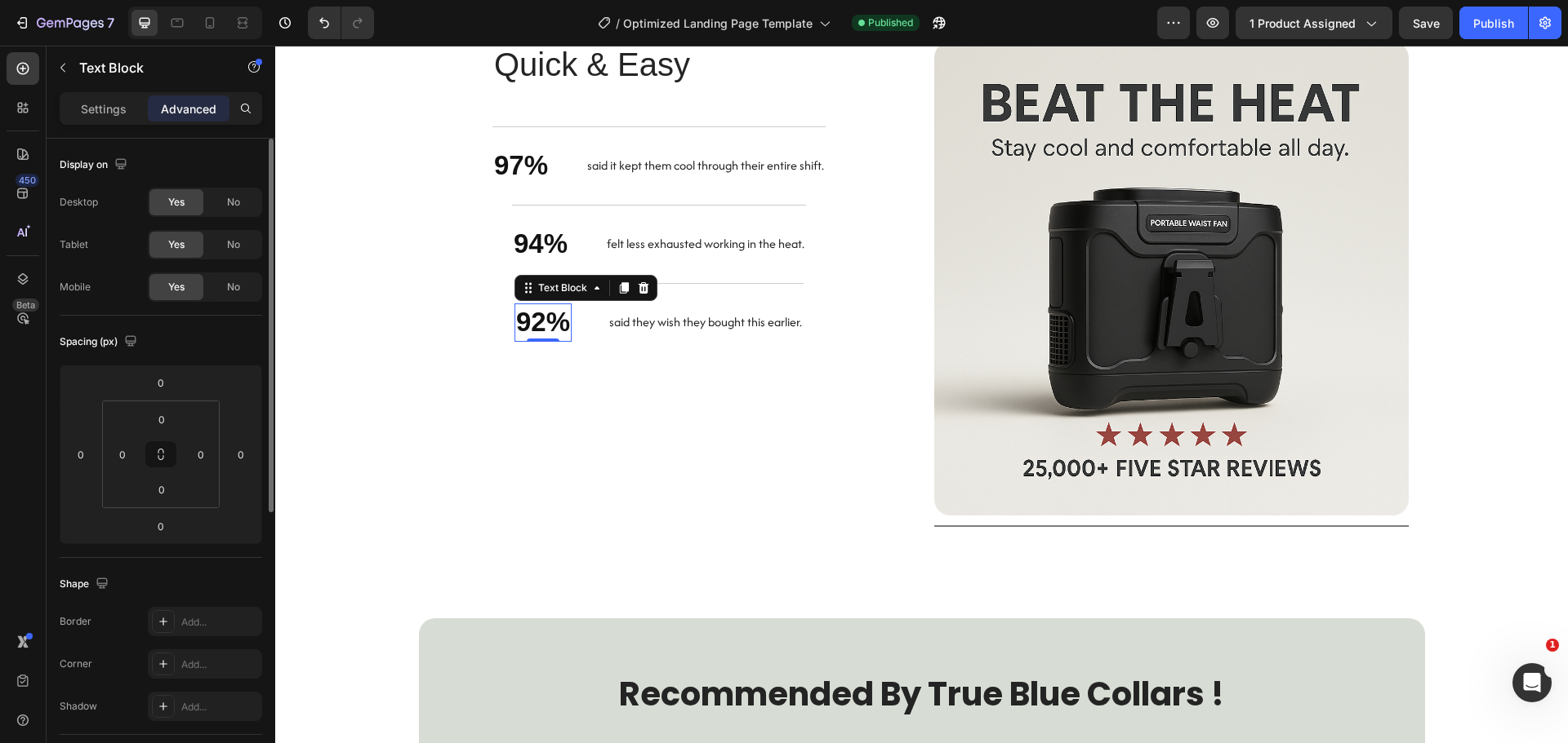
scroll to position [1954, 0]
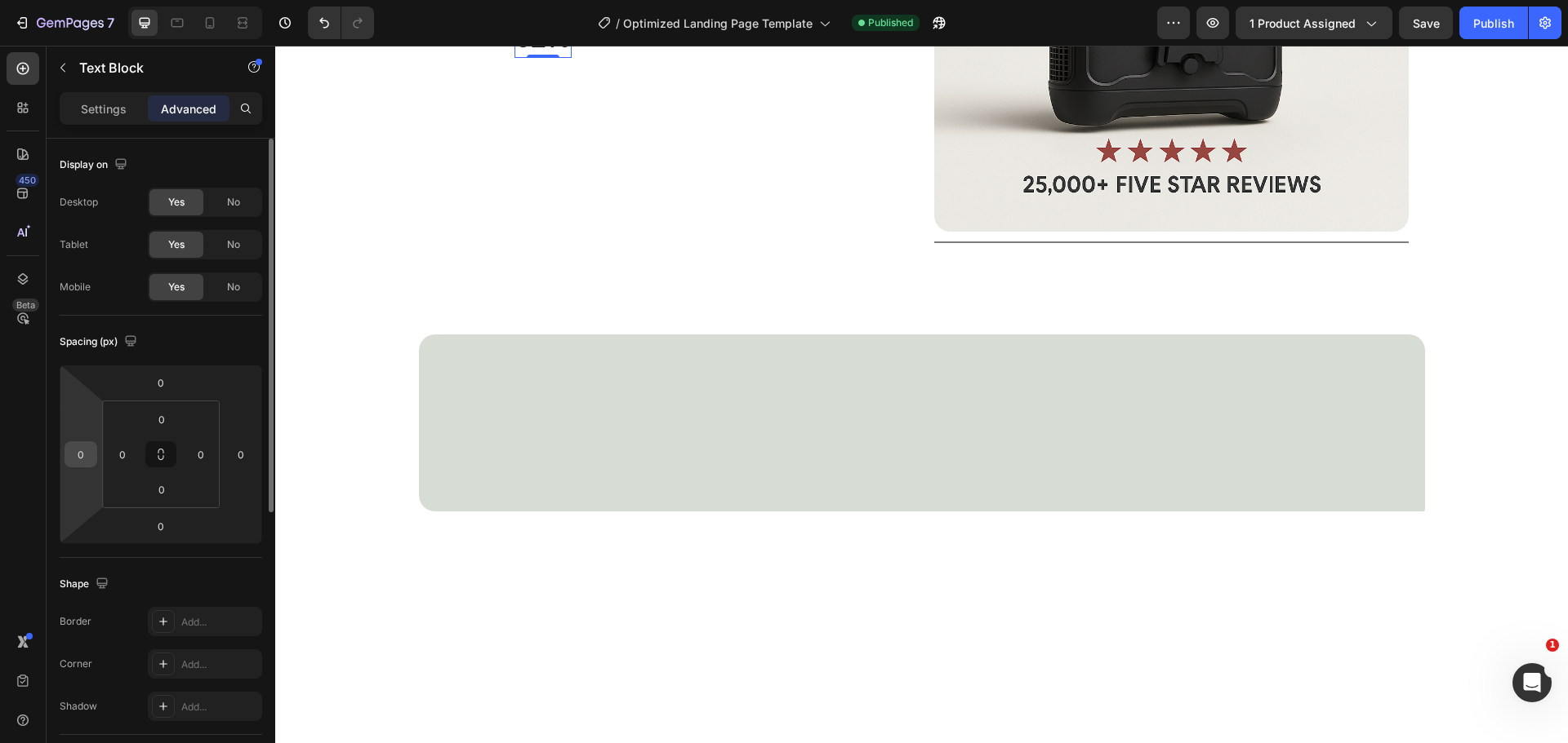
click at [87, 455] on input "0" at bounding box center [80, 454] width 24 height 24
type input "-5"
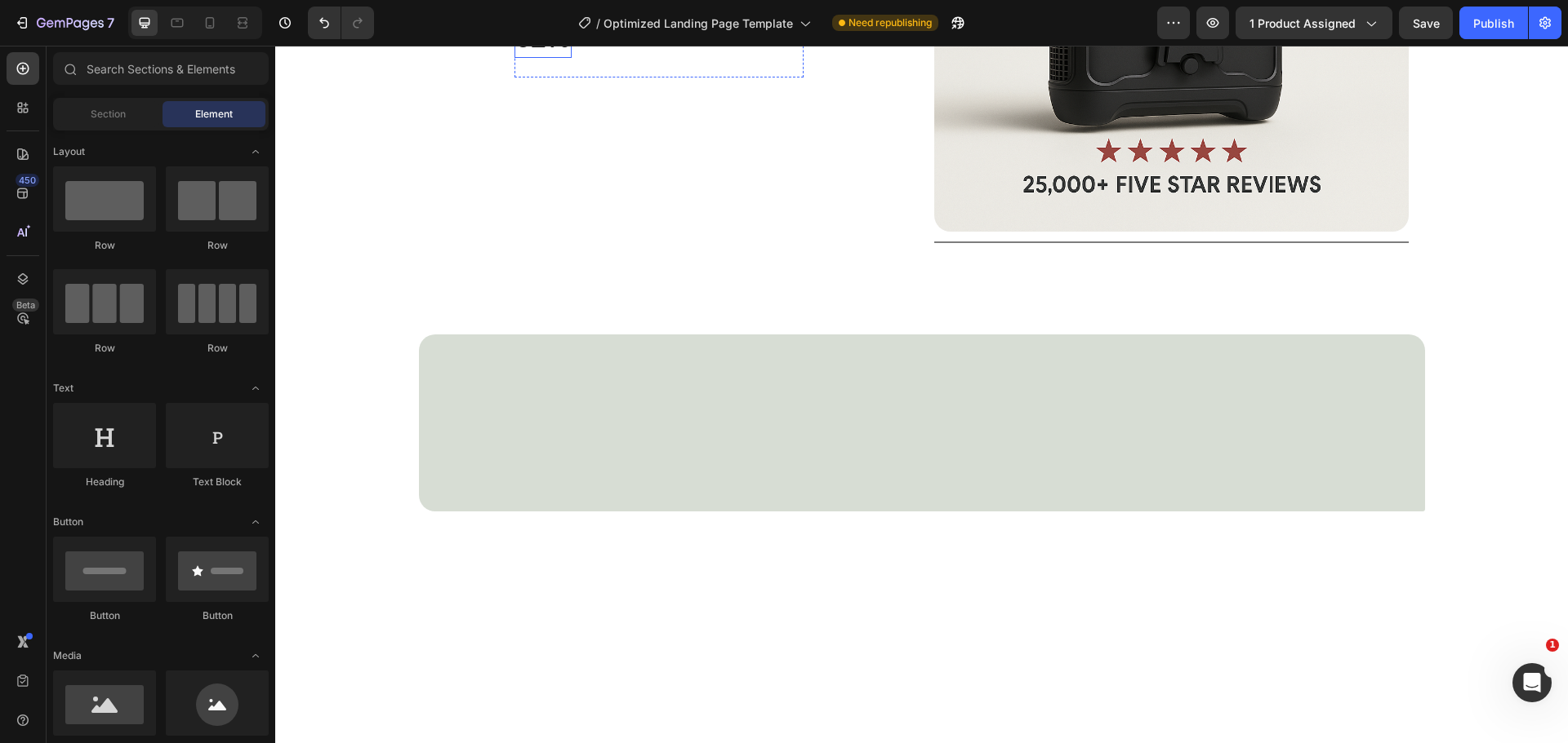
click at [541, 57] on p "92%" at bounding box center [543, 39] width 54 height 35
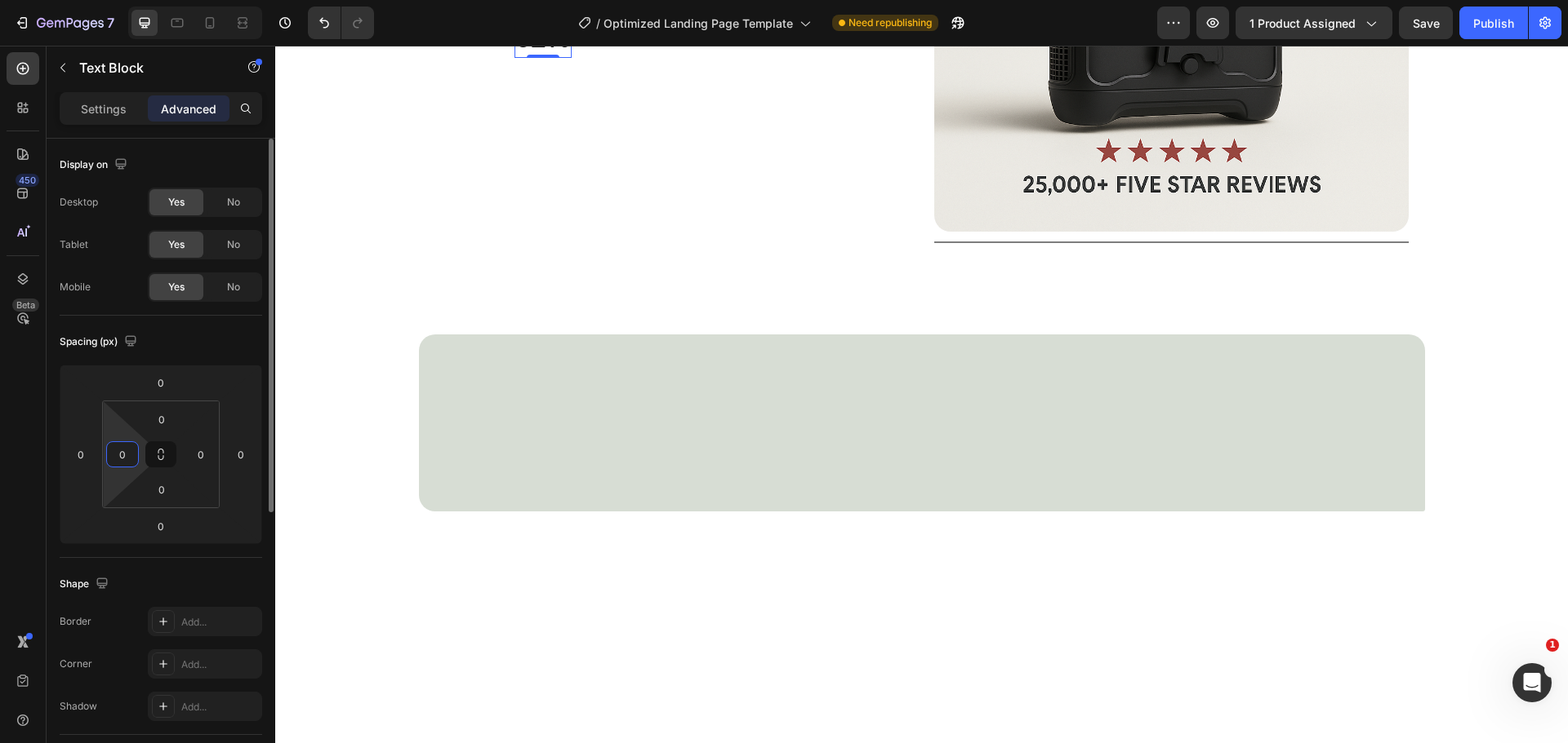
click at [130, 455] on input "0" at bounding box center [122, 454] width 24 height 24
type input "100"
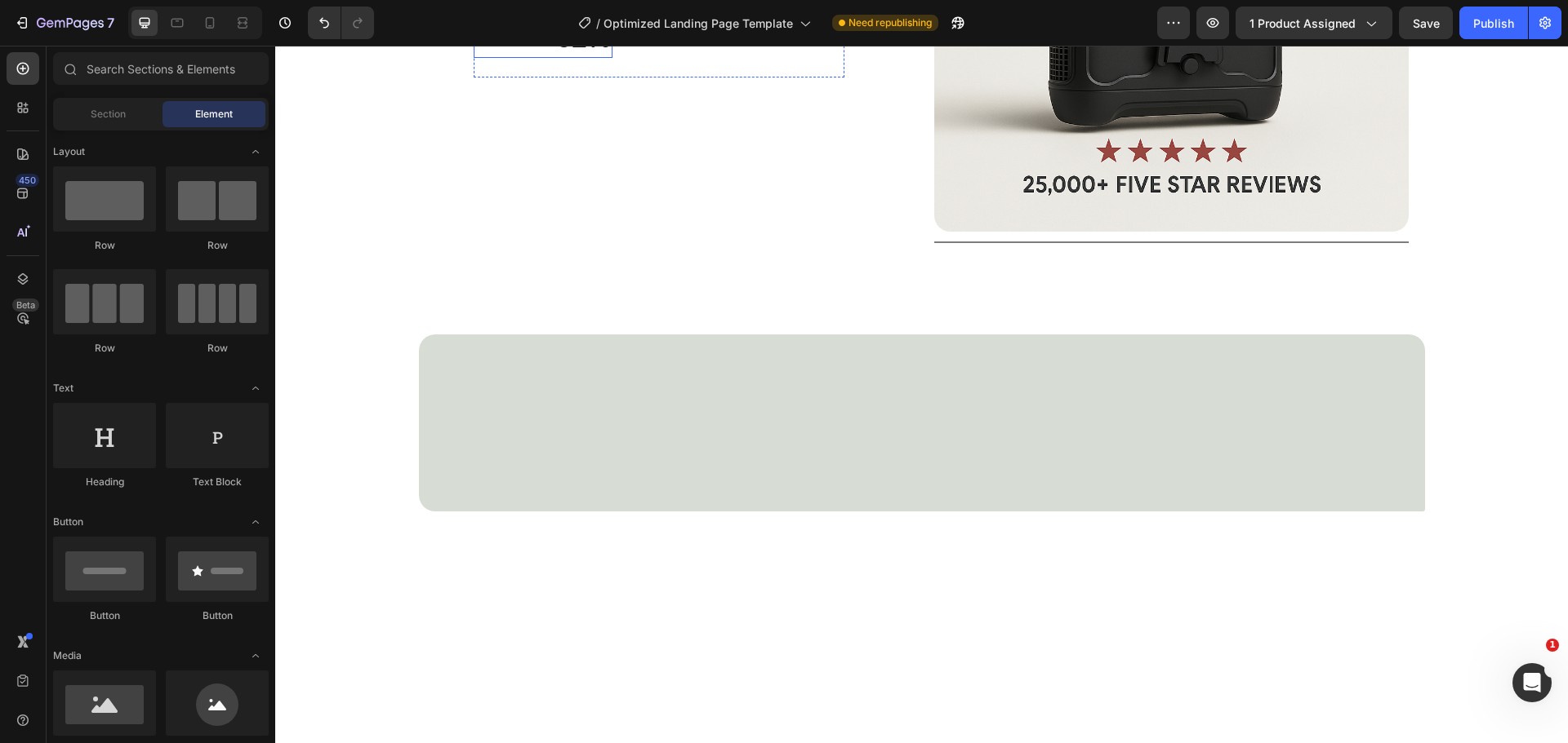
click at [581, 57] on p "92%" at bounding box center [584, 39] width 54 height 35
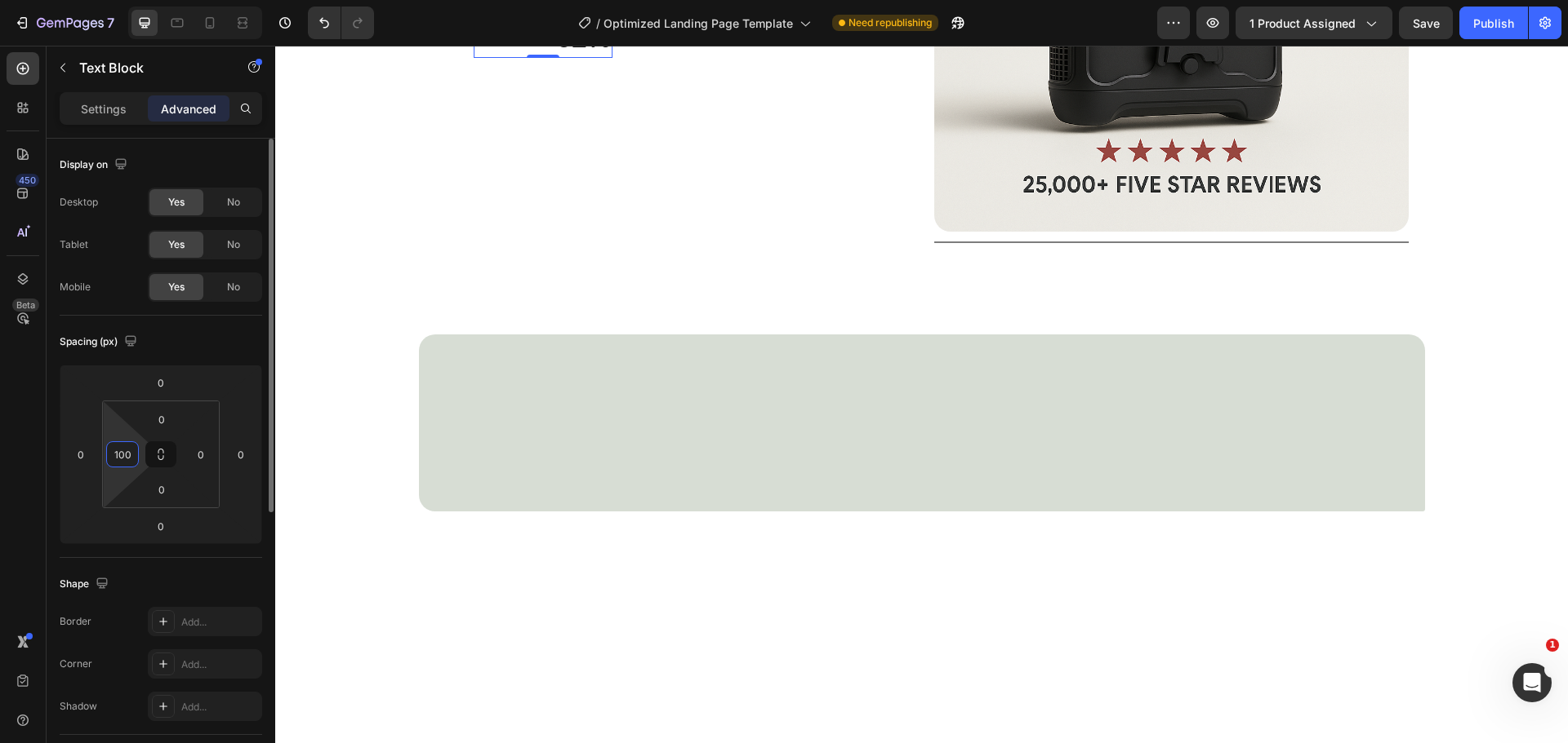
click at [122, 454] on input "100" at bounding box center [122, 454] width 24 height 24
type input "88"
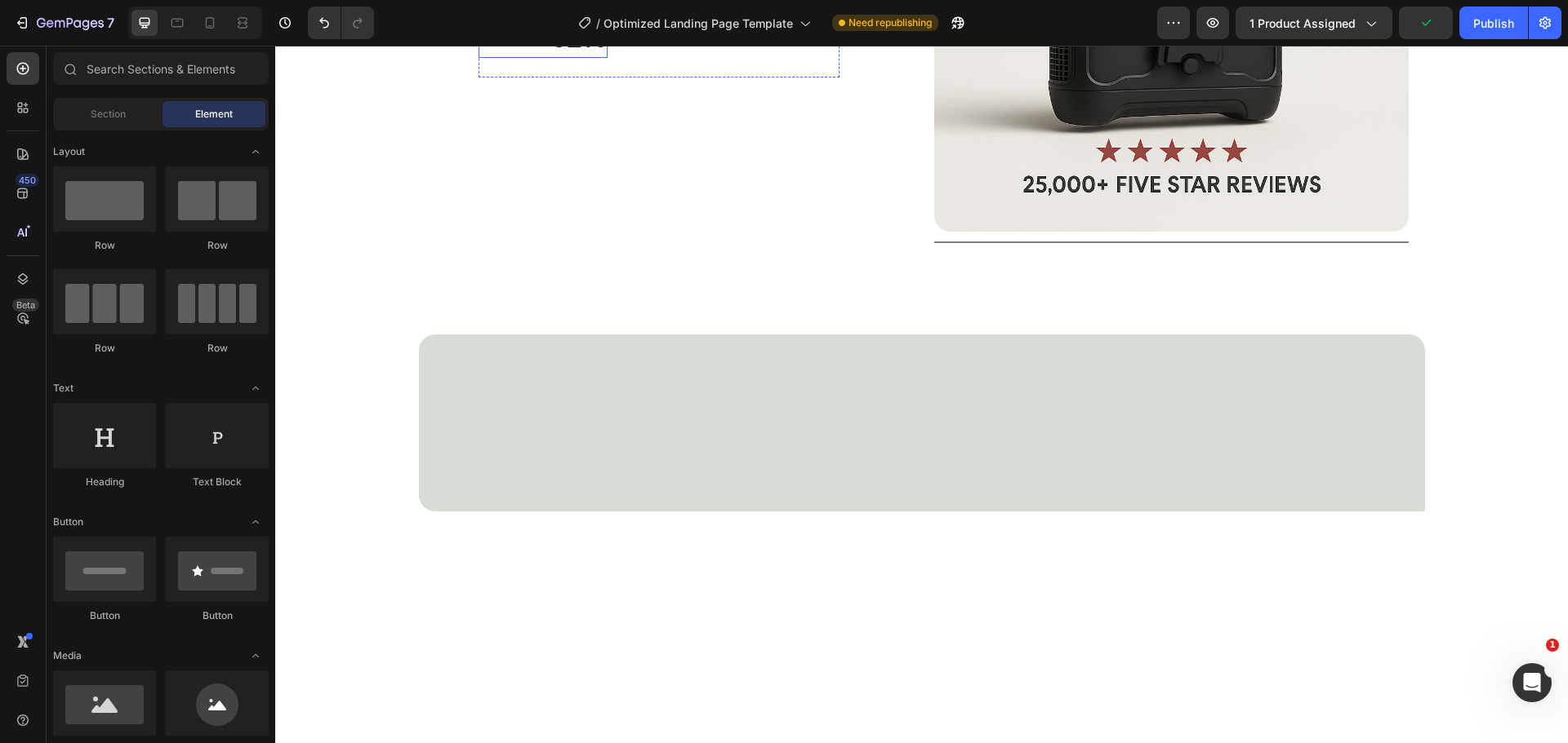
click at [496, 58] on div "92% Text Block" at bounding box center [543, 38] width 129 height 38
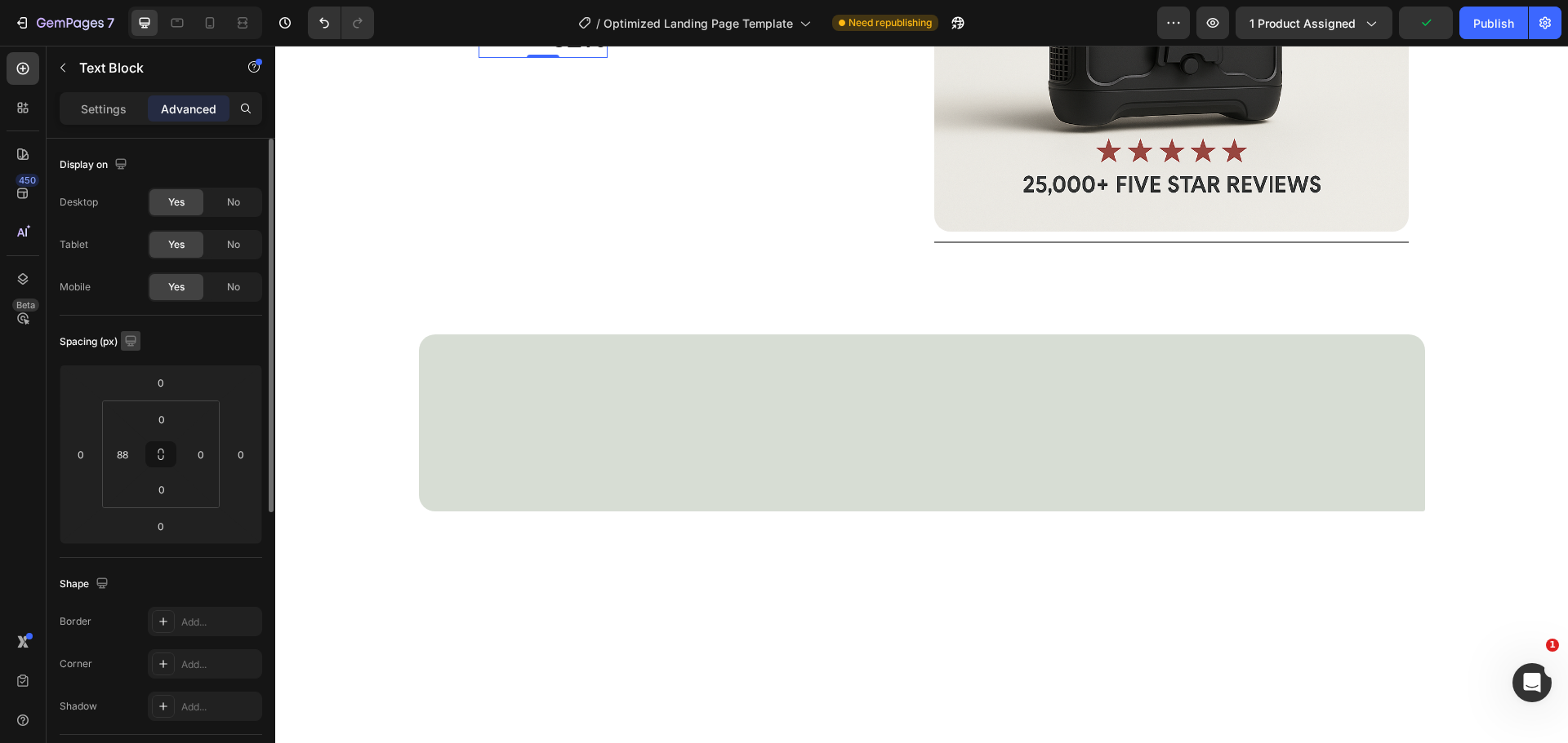
click at [136, 342] on icon "button" at bounding box center [130, 341] width 11 height 11
click at [134, 417] on icon "button" at bounding box center [133, 425] width 16 height 16
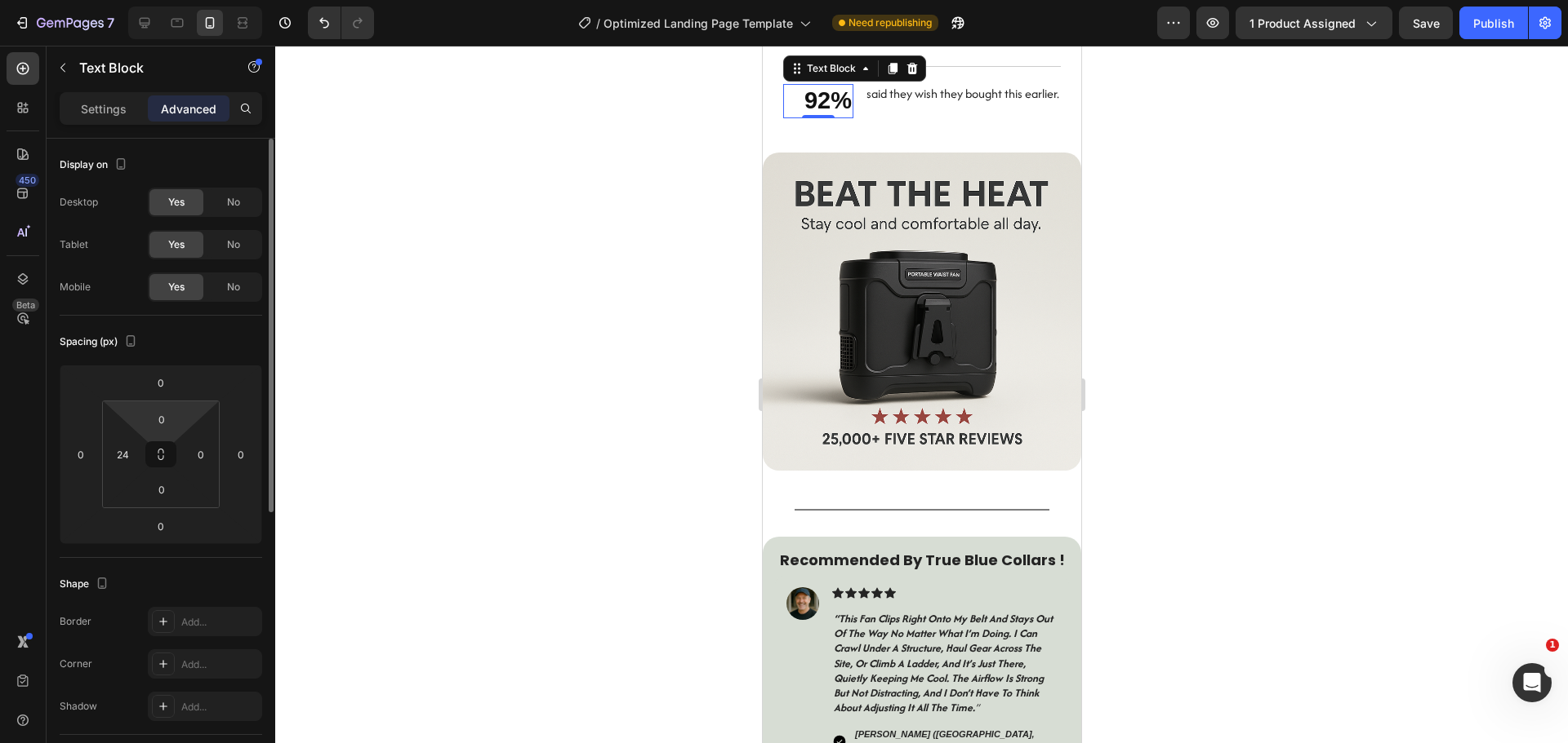
scroll to position [1987, 0]
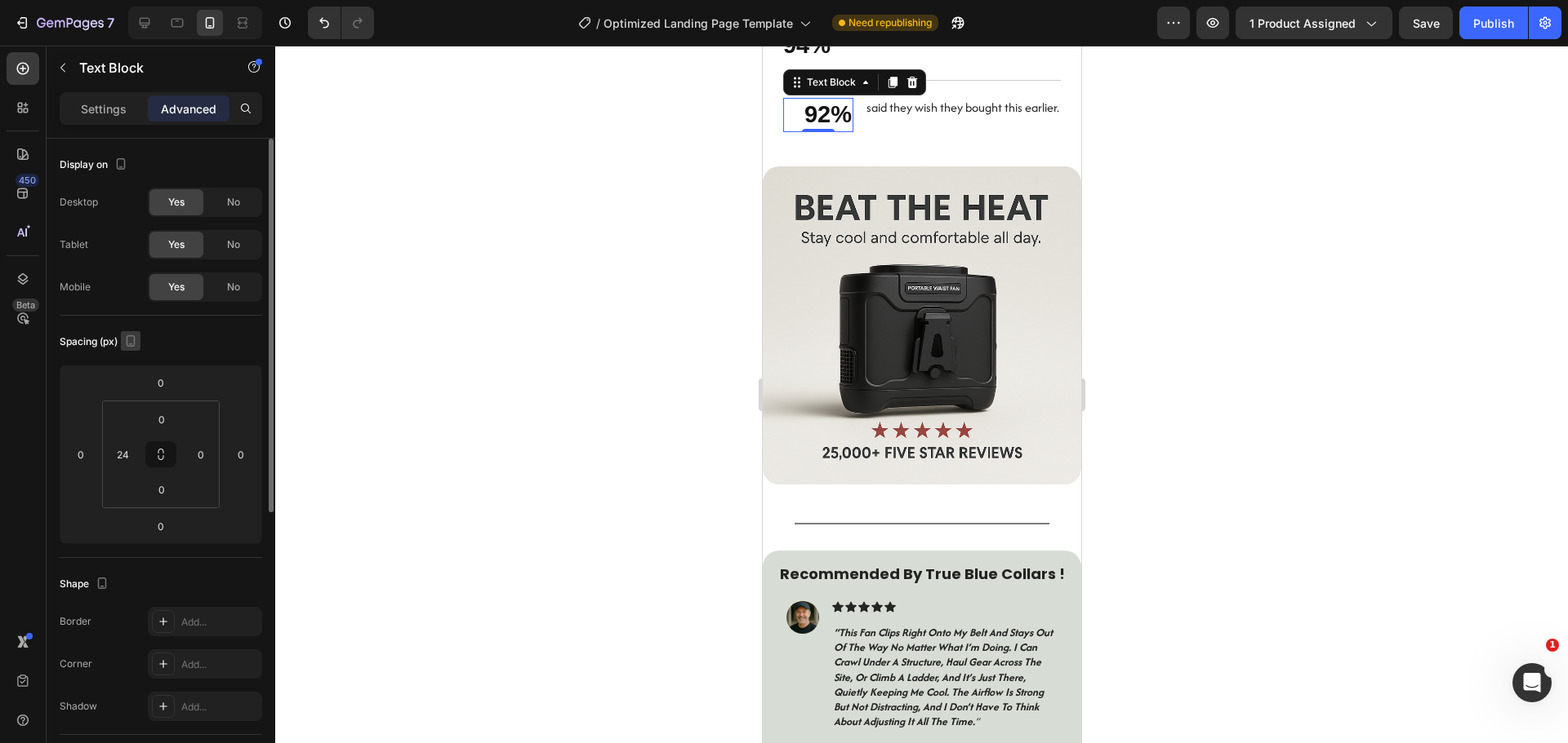
click at [133, 347] on icon "button" at bounding box center [130, 341] width 16 height 16
click at [133, 363] on icon "button" at bounding box center [134, 367] width 11 height 11
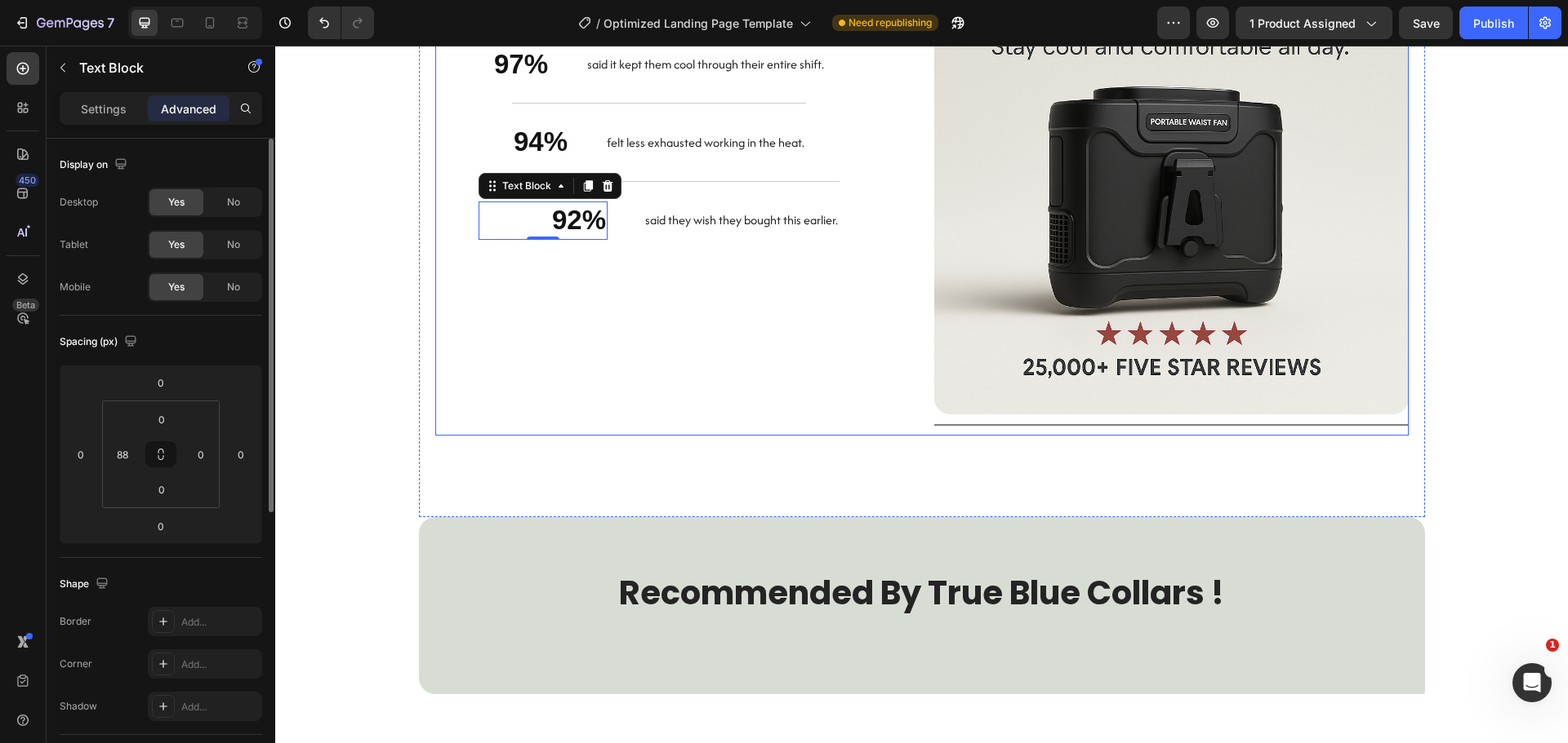
scroll to position [2152, 0]
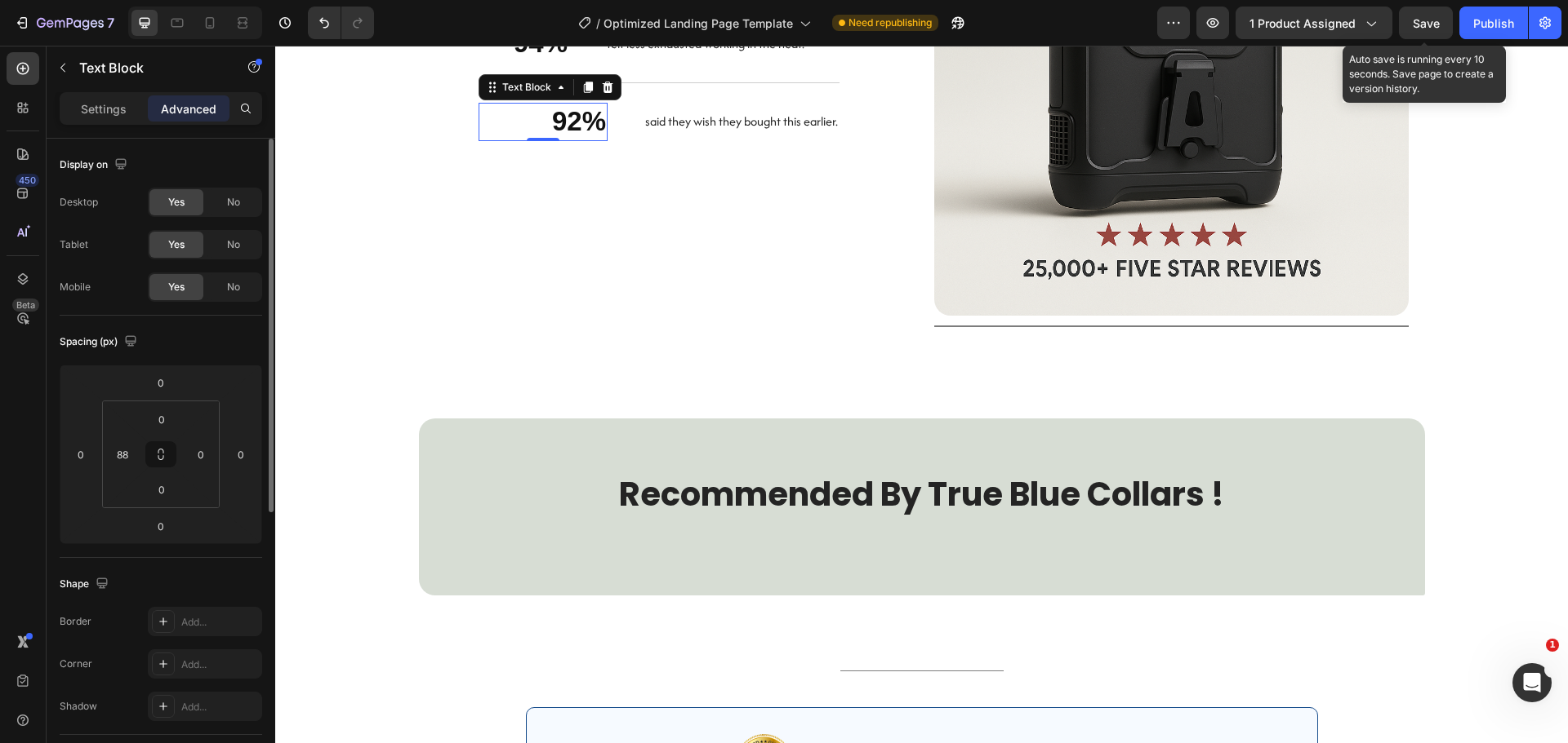
click at [1419, 25] on span "Save" at bounding box center [1426, 23] width 27 height 13
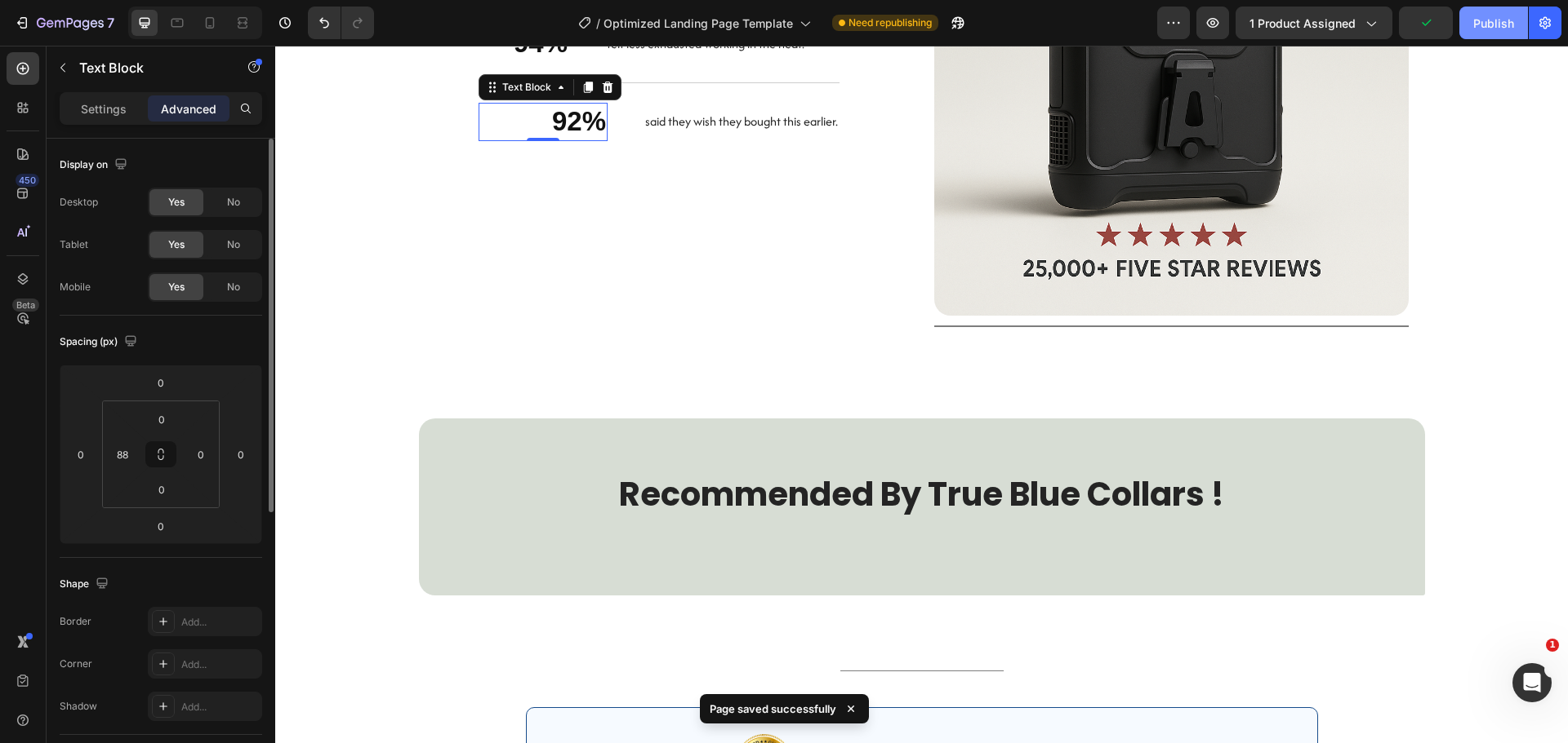
click at [1476, 21] on div "Publish" at bounding box center [1493, 23] width 41 height 17
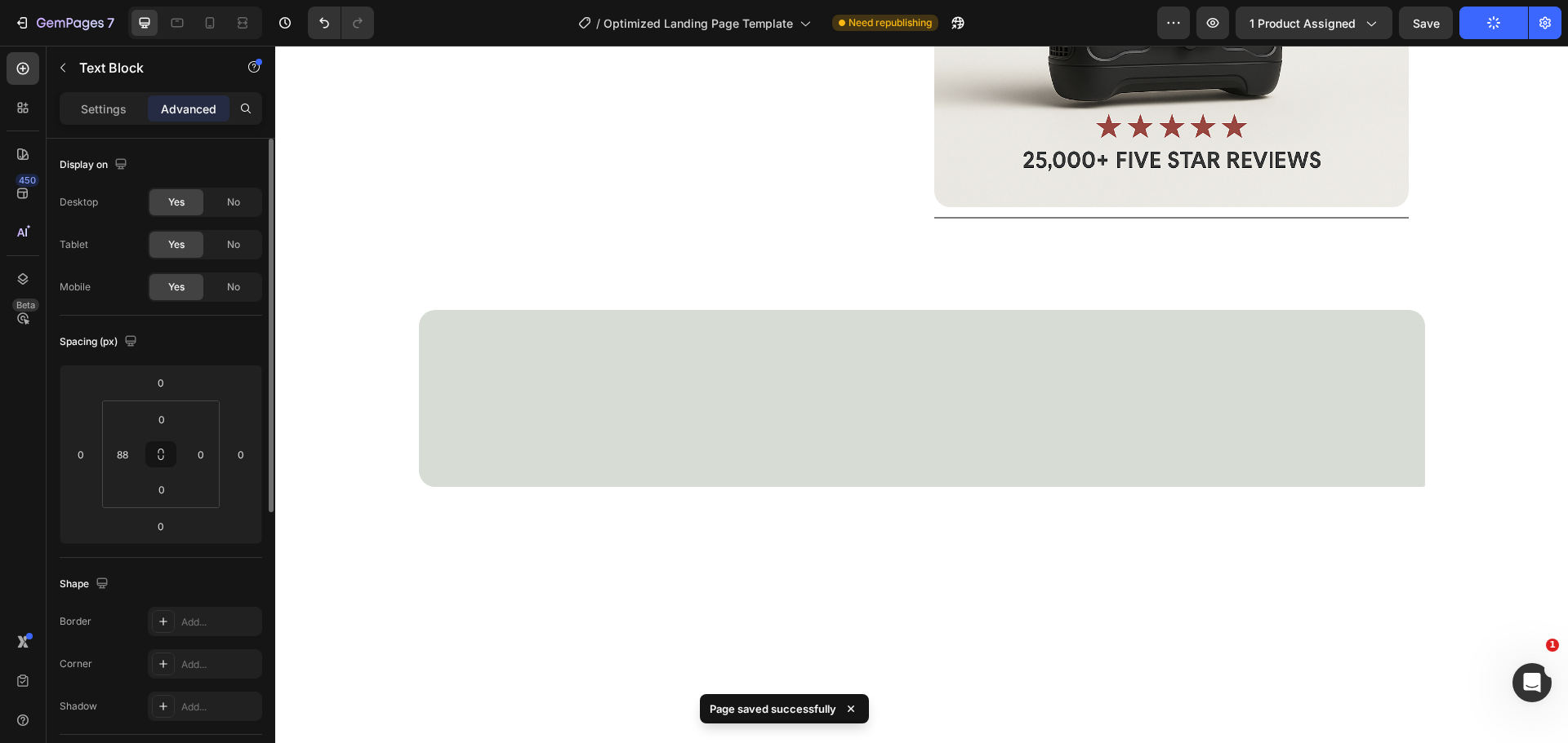
scroll to position [2070, 0]
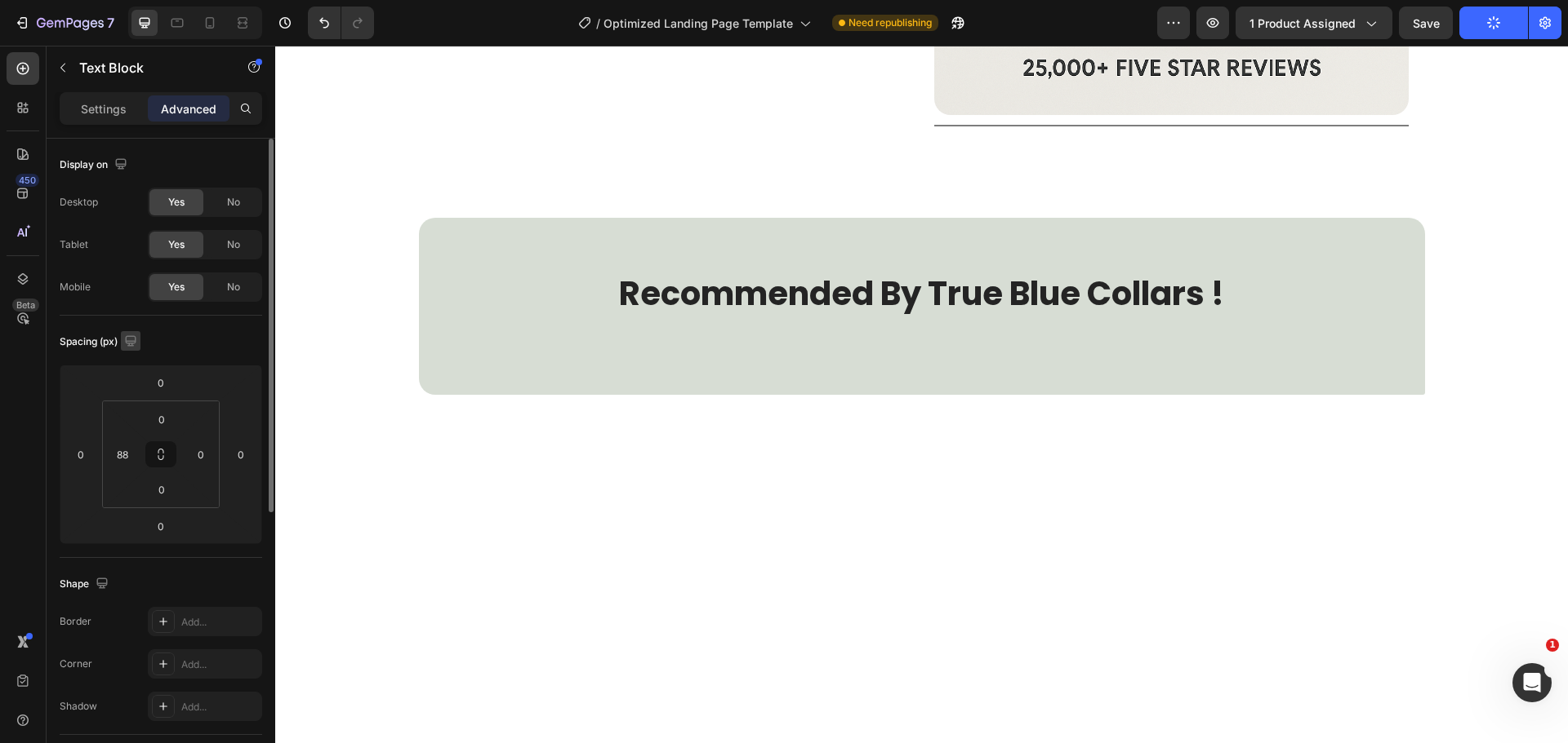
click at [136, 337] on icon "button" at bounding box center [130, 341] width 11 height 11
click at [140, 414] on button "button" at bounding box center [133, 426] width 26 height 26
type input "24"
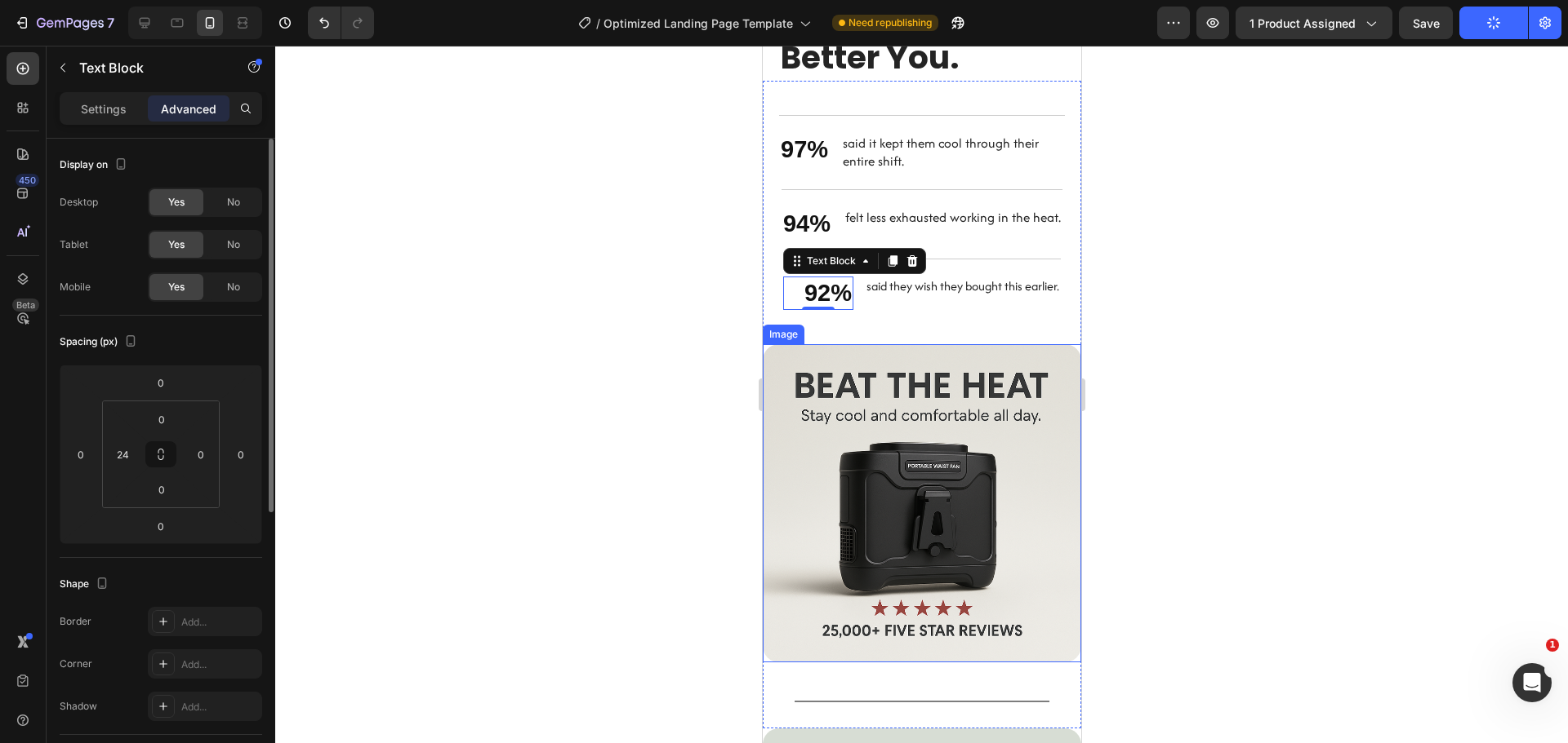
scroll to position [1856, 0]
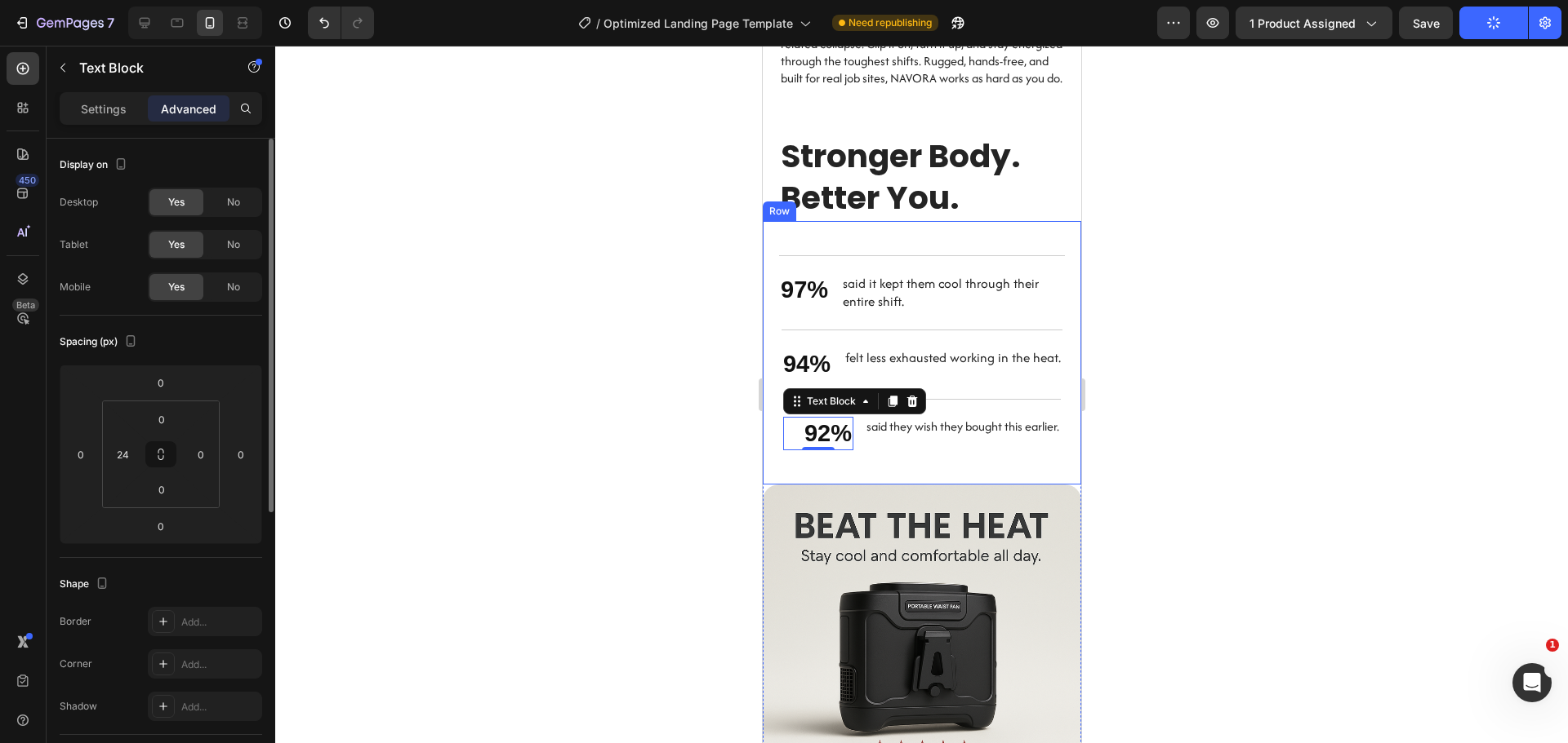
click at [654, 341] on div at bounding box center [922, 394] width 1293 height 697
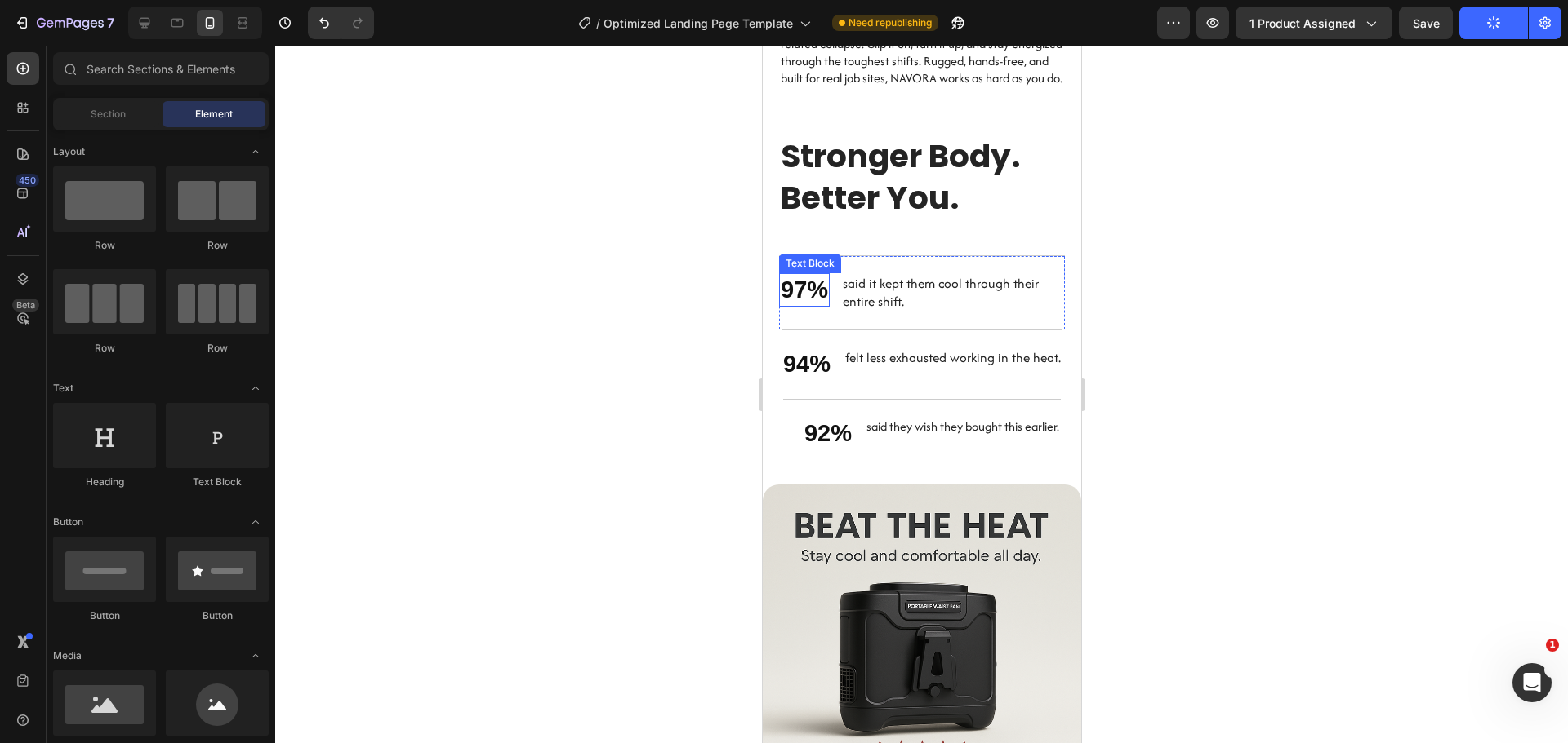
click at [792, 291] on p "97%" at bounding box center [803, 290] width 47 height 31
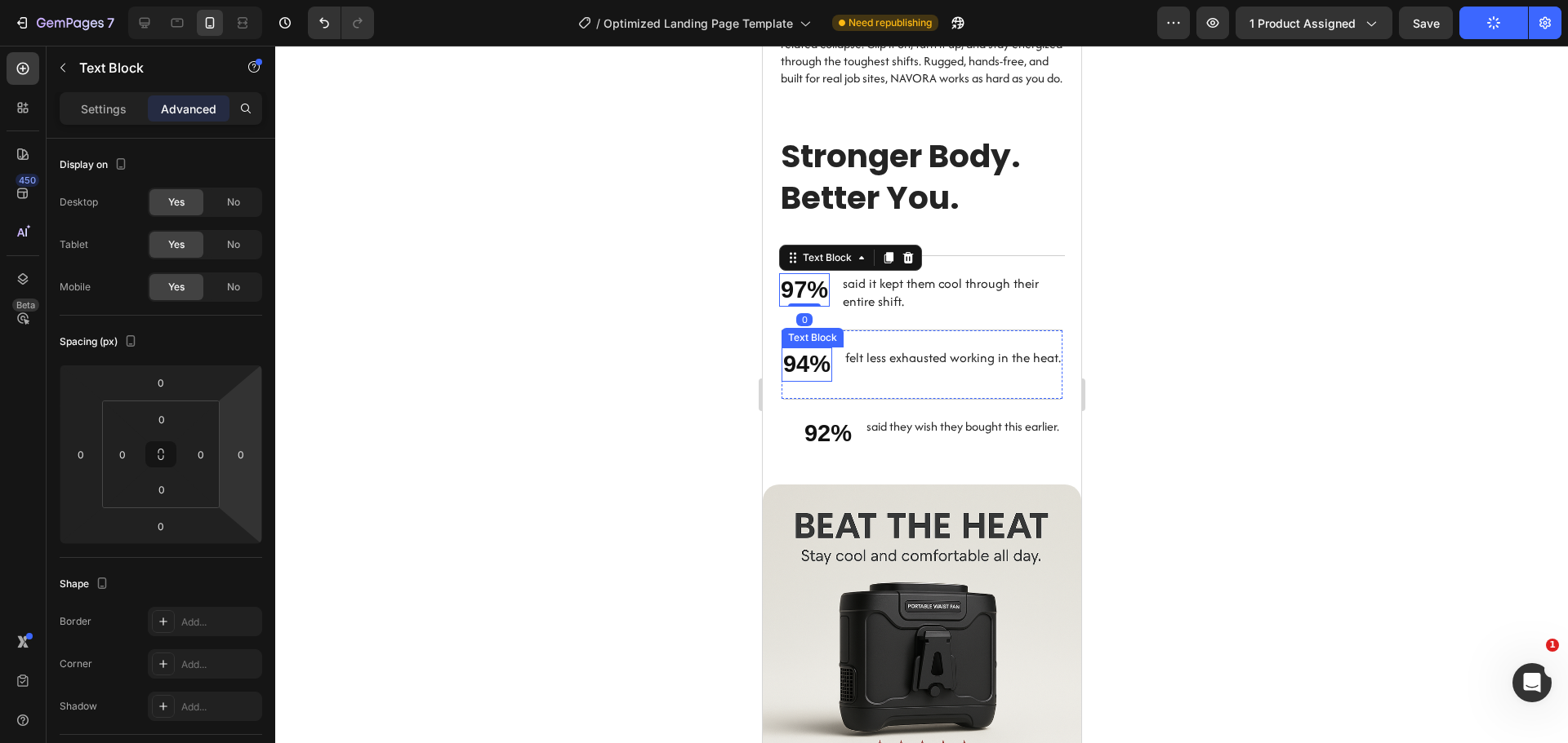
click at [797, 363] on p "94%" at bounding box center [806, 364] width 47 height 31
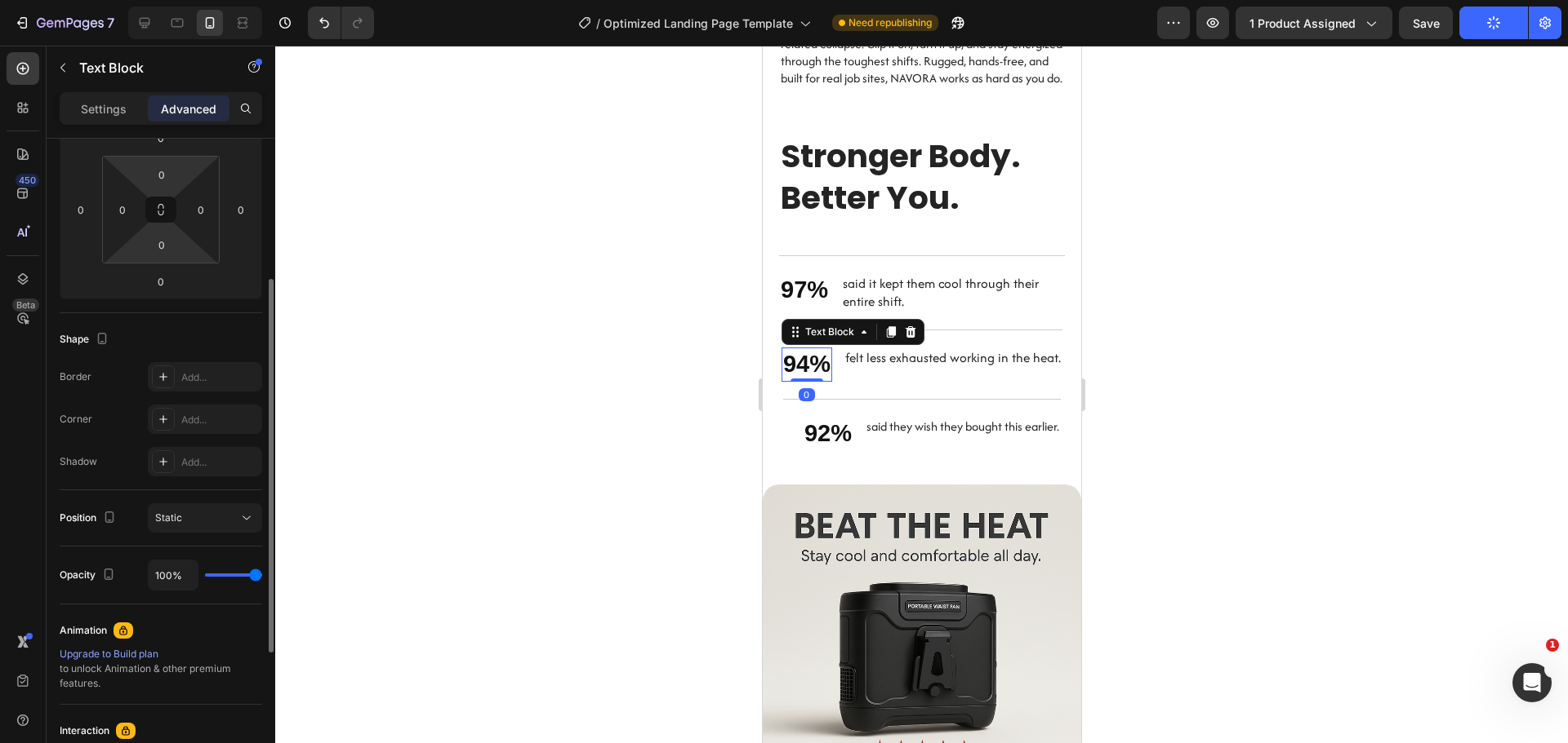
scroll to position [82, 0]
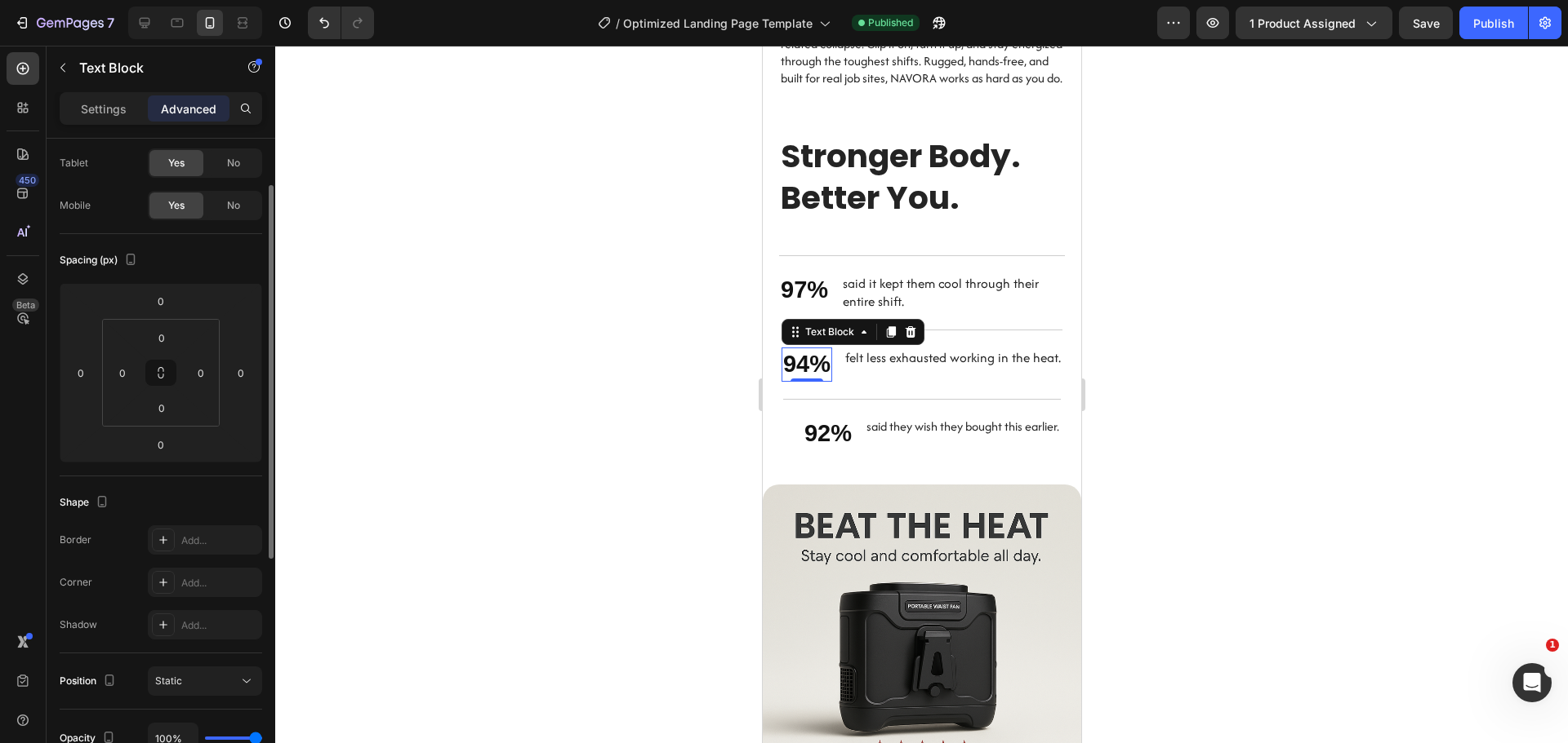
click at [127, 271] on div at bounding box center [130, 261] width 19 height 22
click at [131, 267] on icon "button" at bounding box center [130, 259] width 16 height 16
click at [134, 340] on icon "button" at bounding box center [133, 344] width 16 height 16
click at [134, 374] on input "0" at bounding box center [122, 373] width 24 height 24
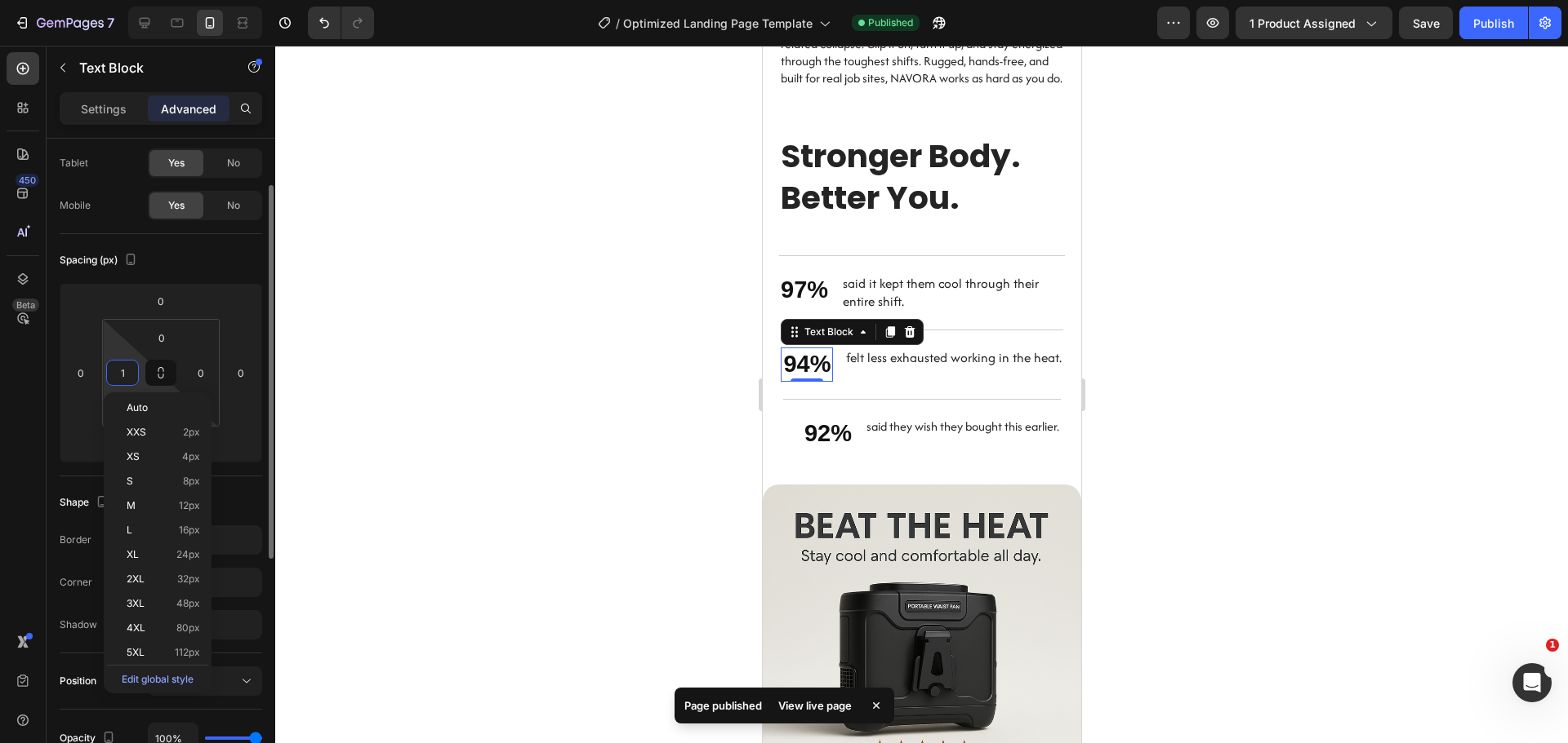
type input "10"
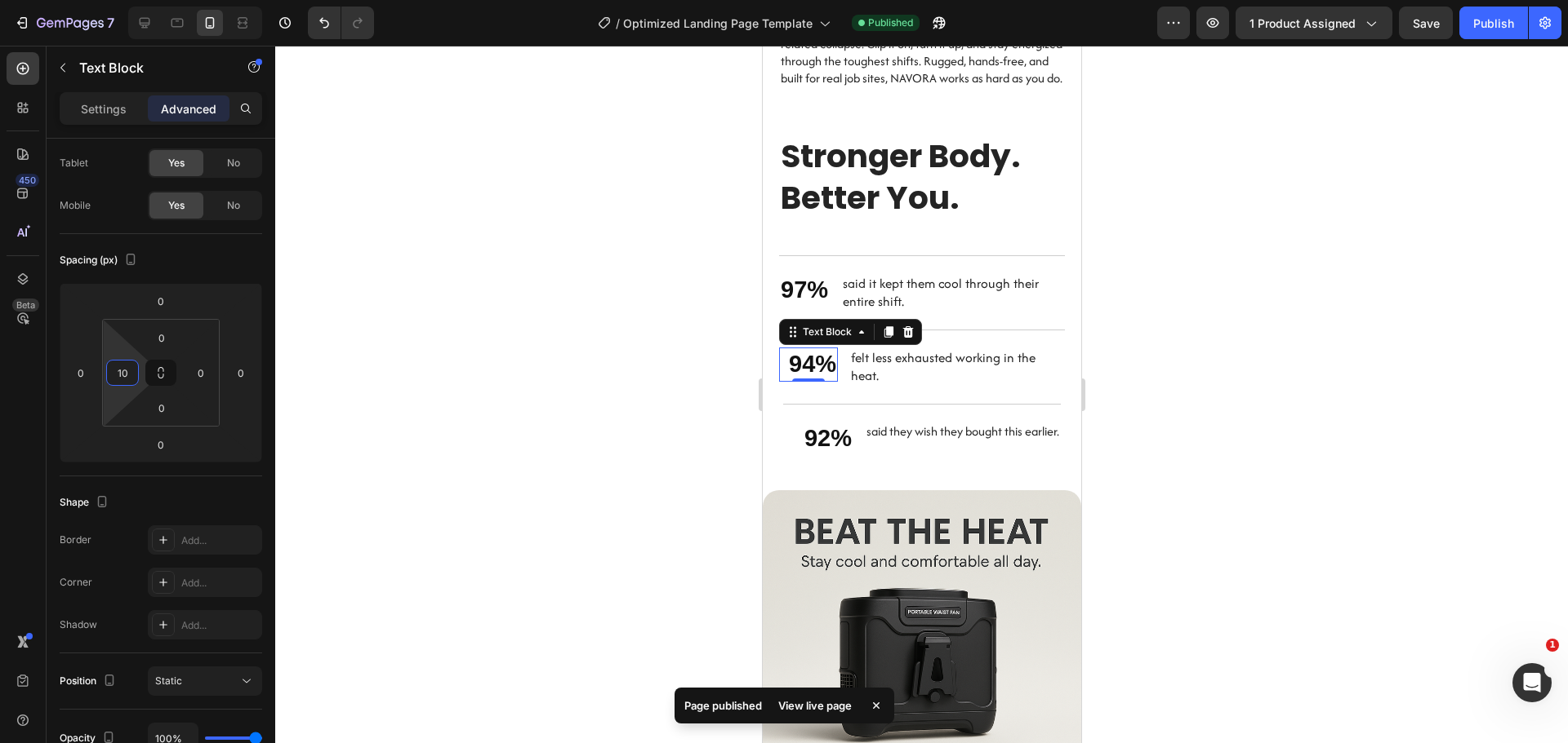
click at [532, 414] on div at bounding box center [922, 394] width 1293 height 697
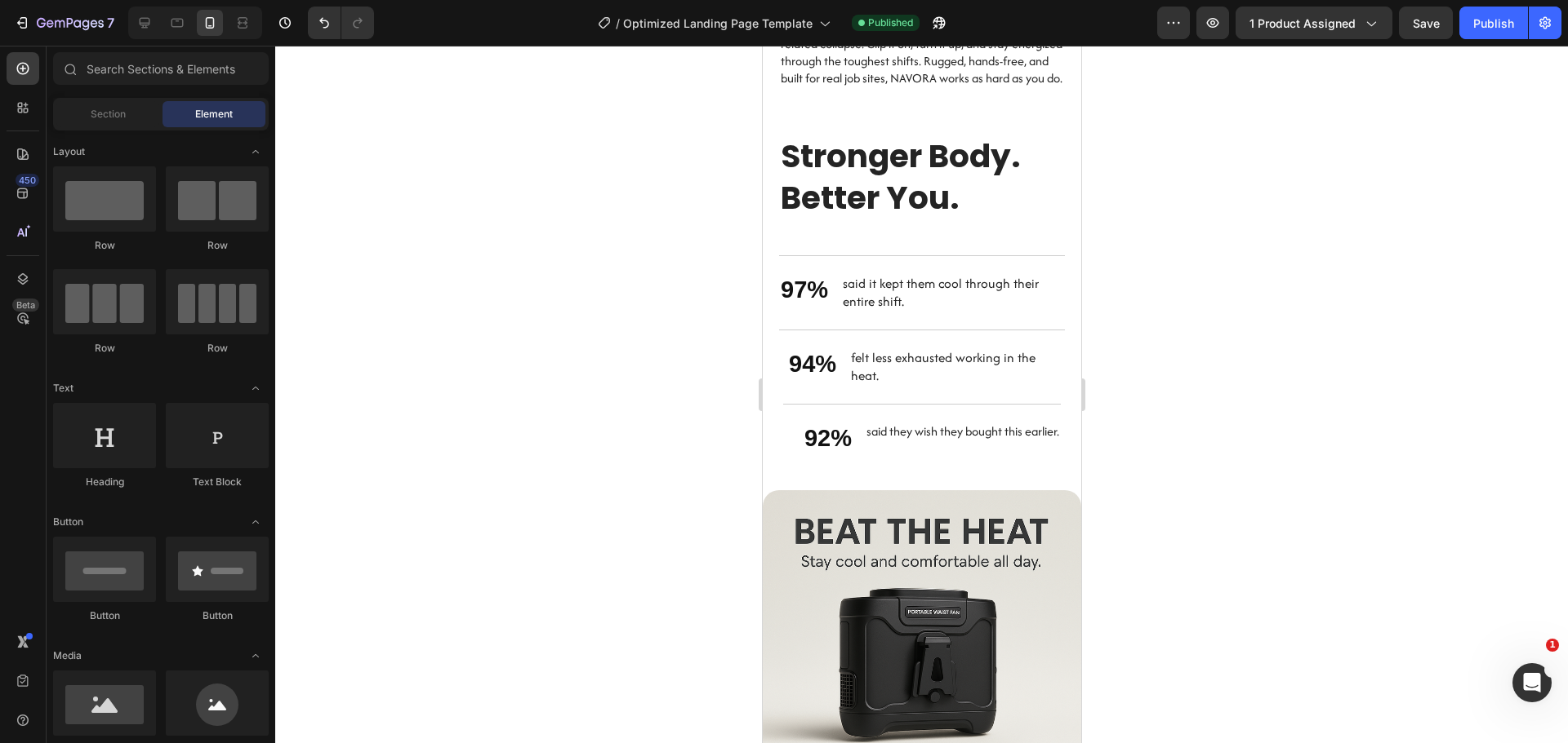
click at [625, 423] on div at bounding box center [922, 394] width 1293 height 697
click at [816, 442] on p "92%" at bounding box center [827, 439] width 47 height 31
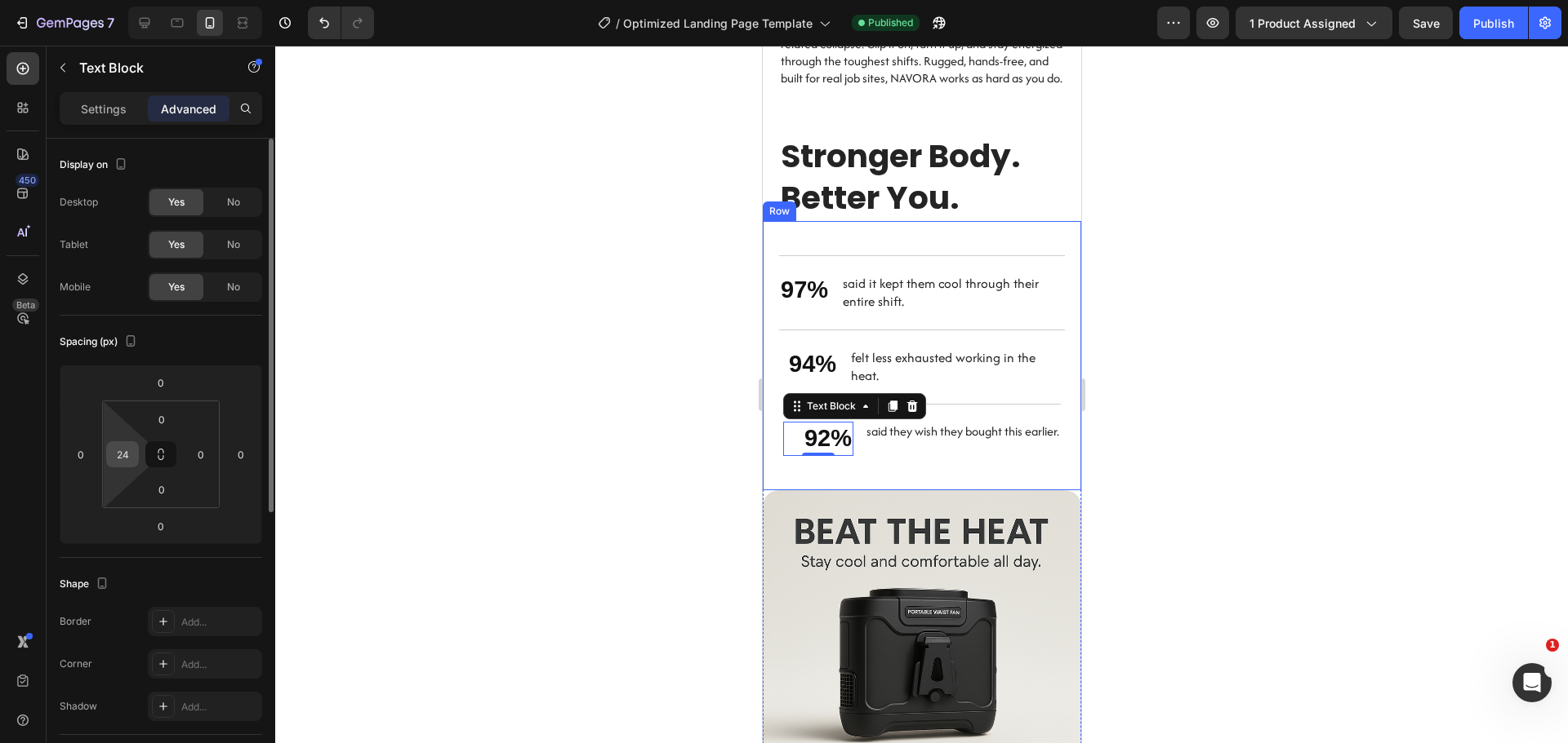
click at [136, 448] on div "24" at bounding box center [122, 454] width 33 height 26
click at [128, 452] on input "24" at bounding box center [122, 454] width 24 height 24
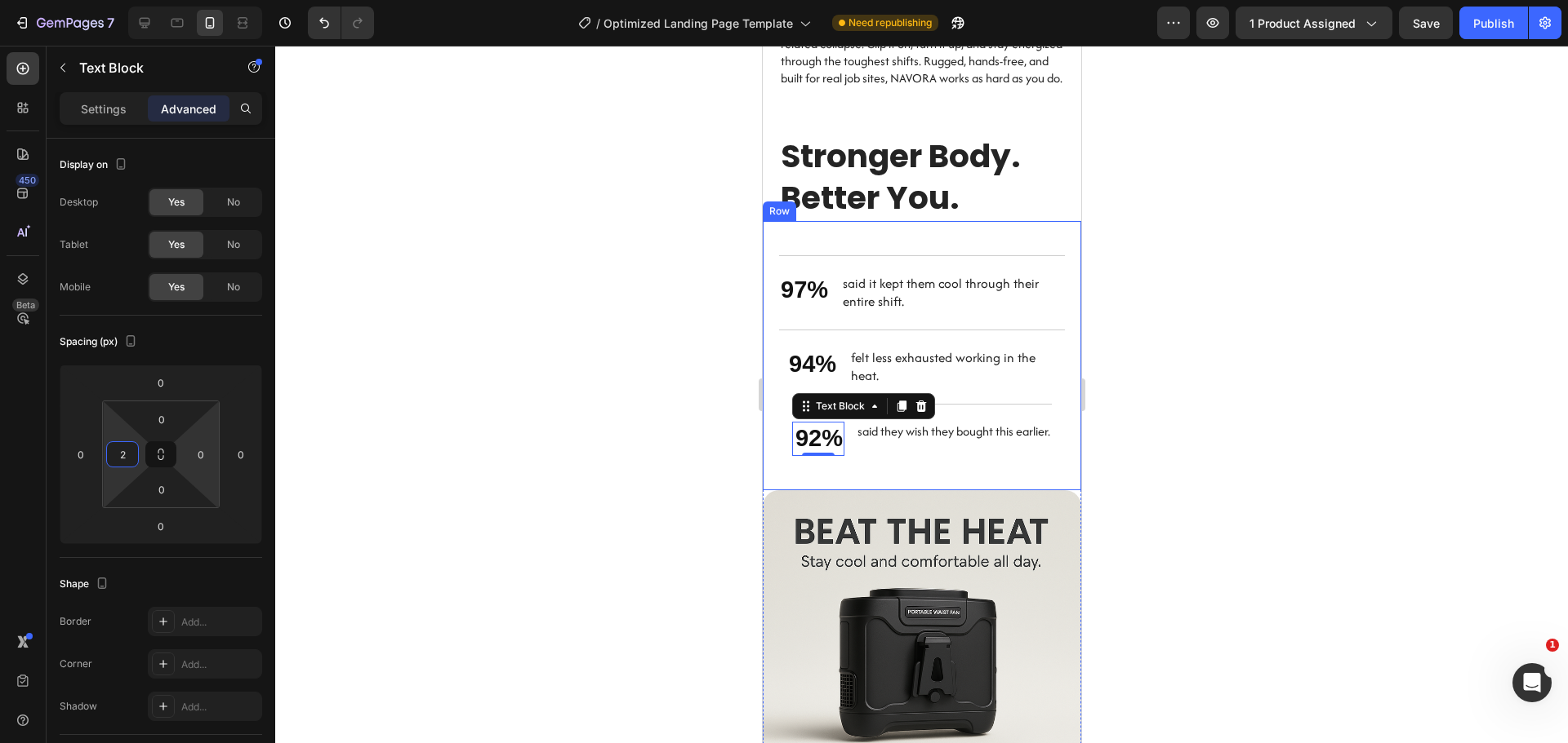
type input "22"
click at [502, 396] on div at bounding box center [922, 394] width 1293 height 697
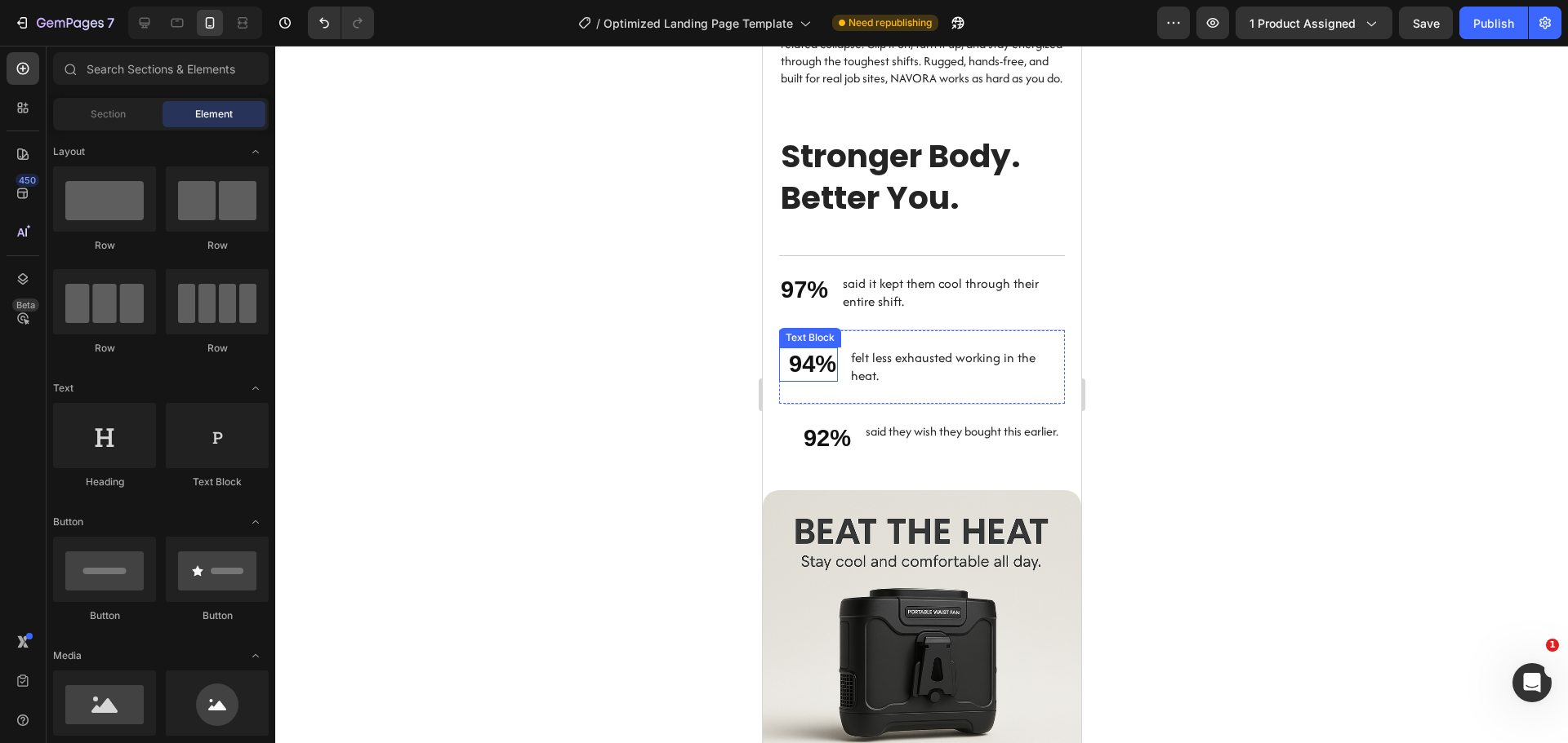
click at [816, 363] on p "94%" at bounding box center [812, 364] width 47 height 31
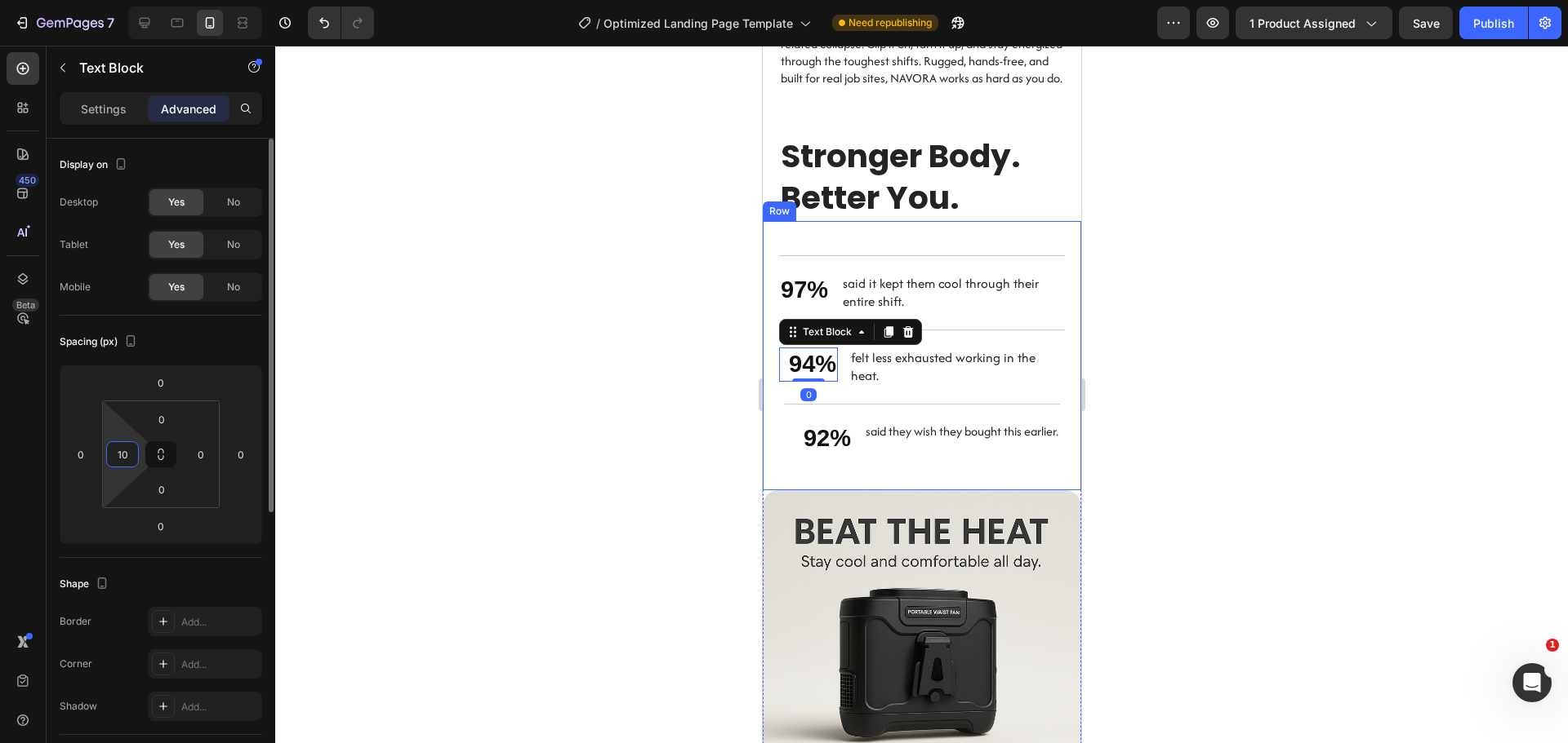
click at [119, 456] on input "10" at bounding box center [122, 454] width 24 height 24
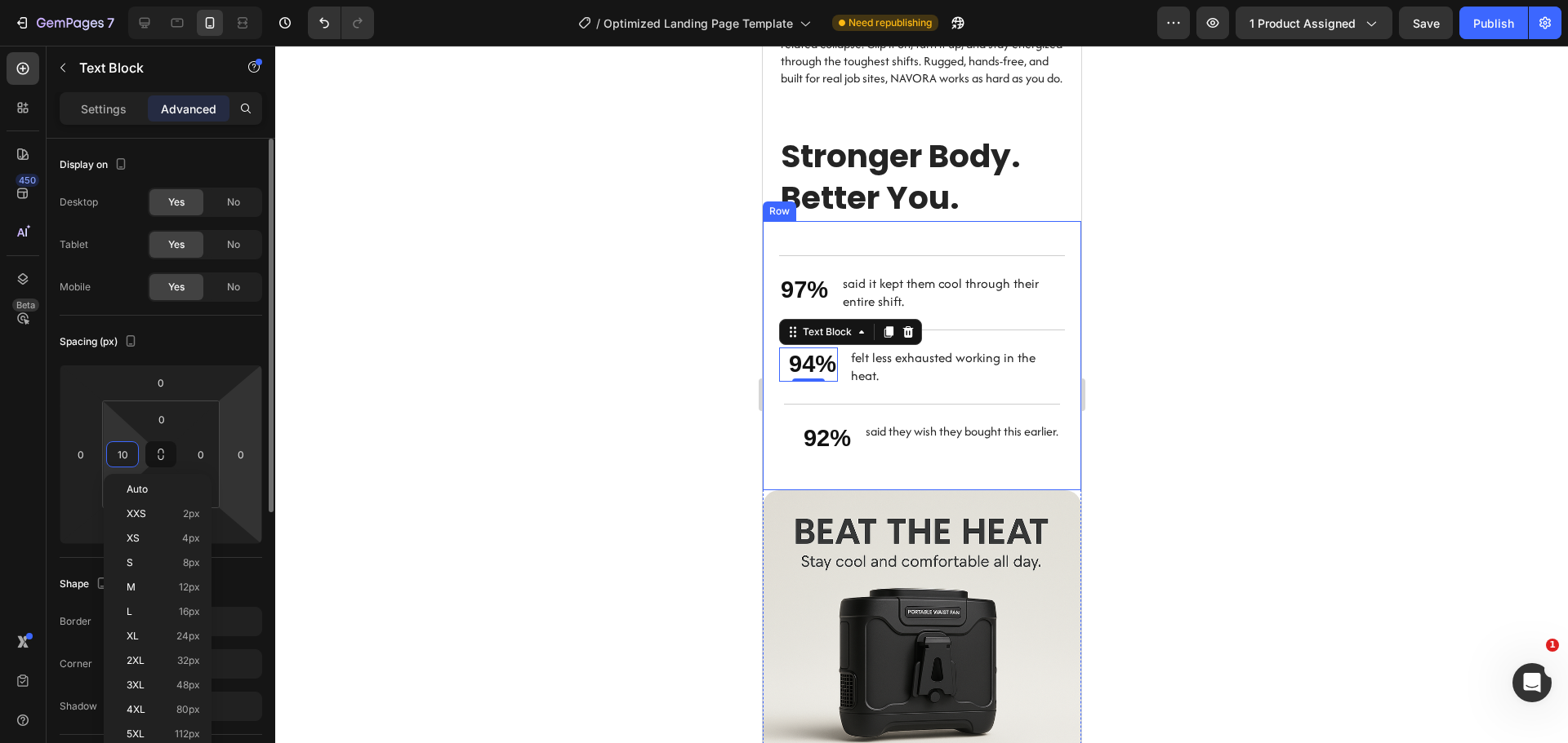
type input "8"
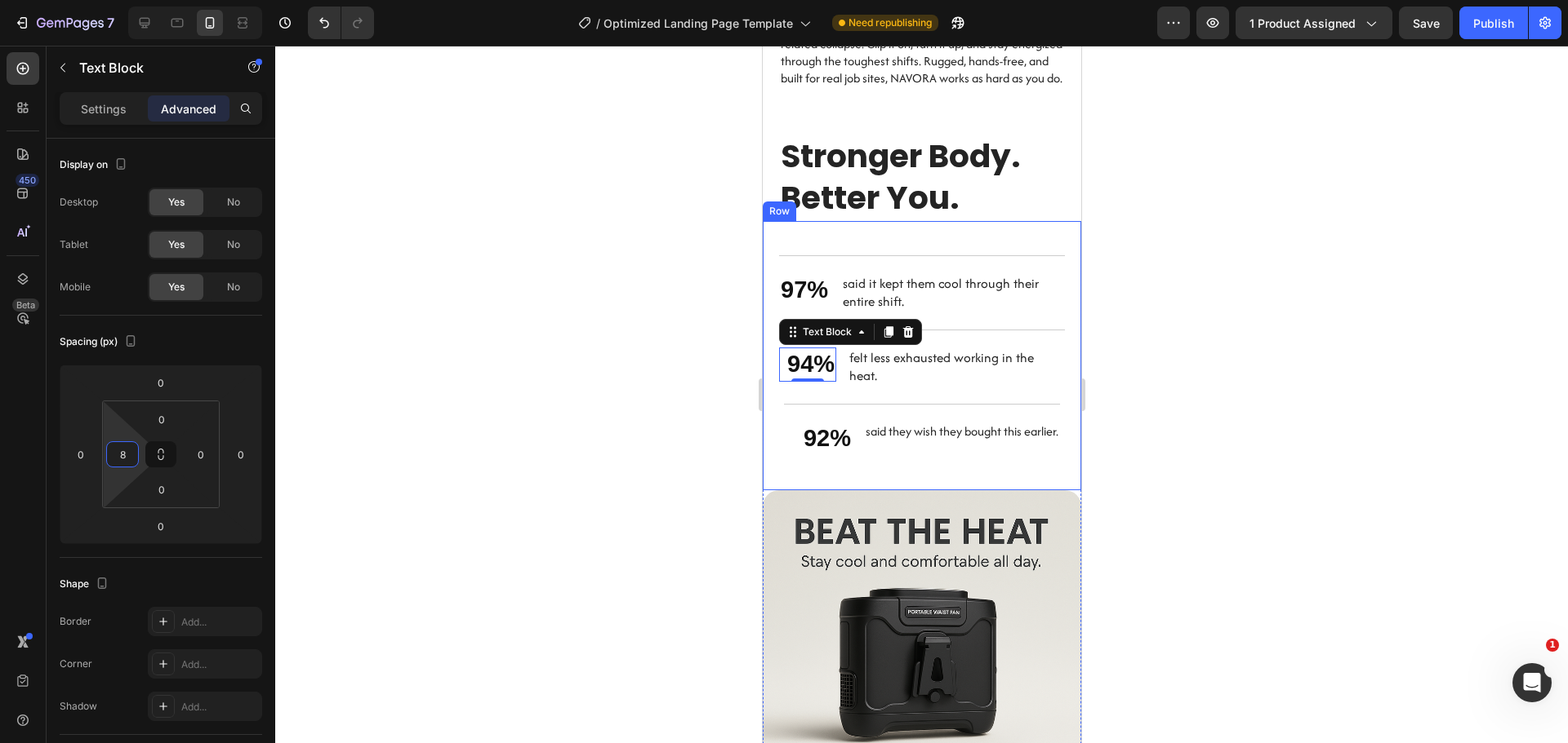
click at [469, 429] on div at bounding box center [922, 394] width 1293 height 697
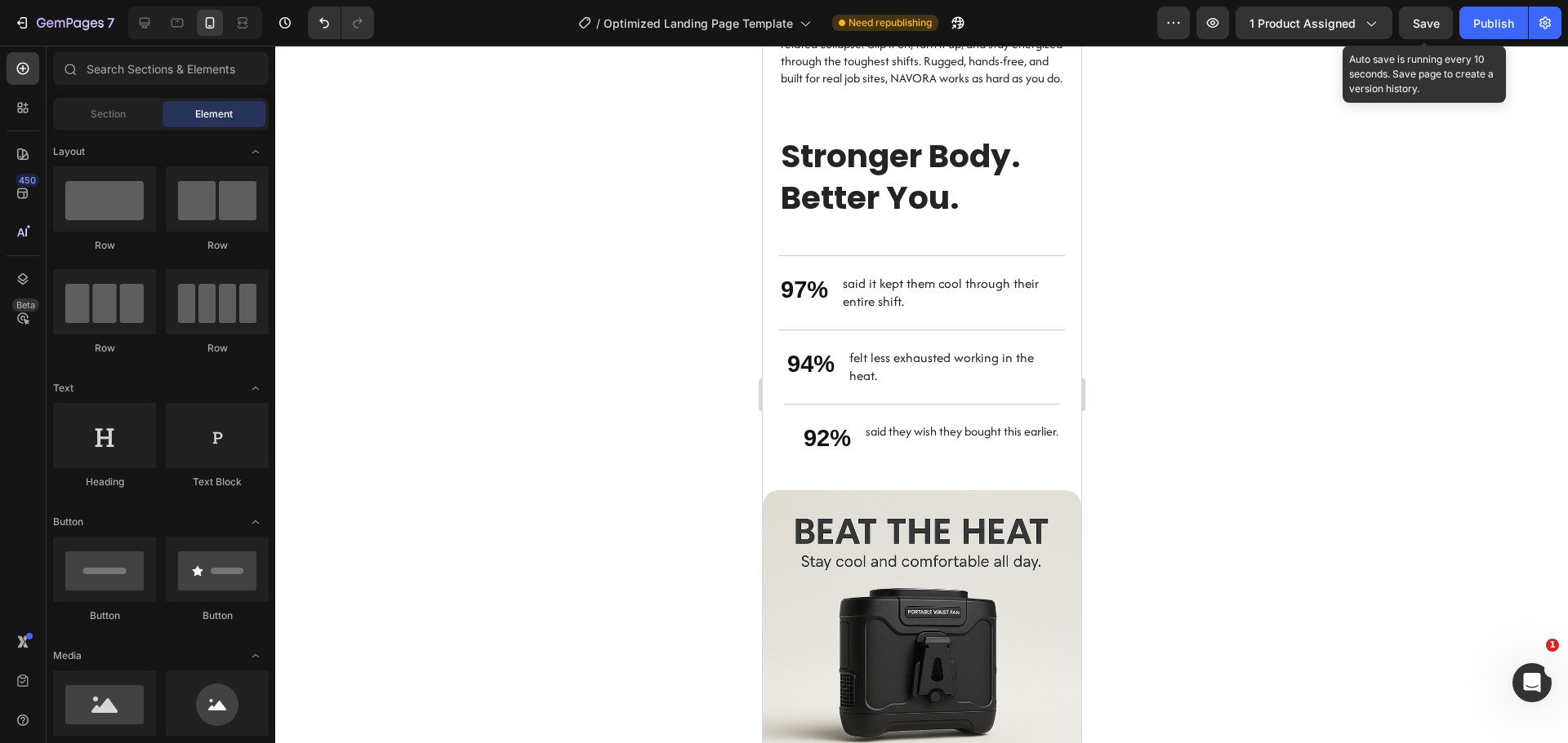
click at [1431, 17] on span "Save" at bounding box center [1426, 23] width 27 height 13
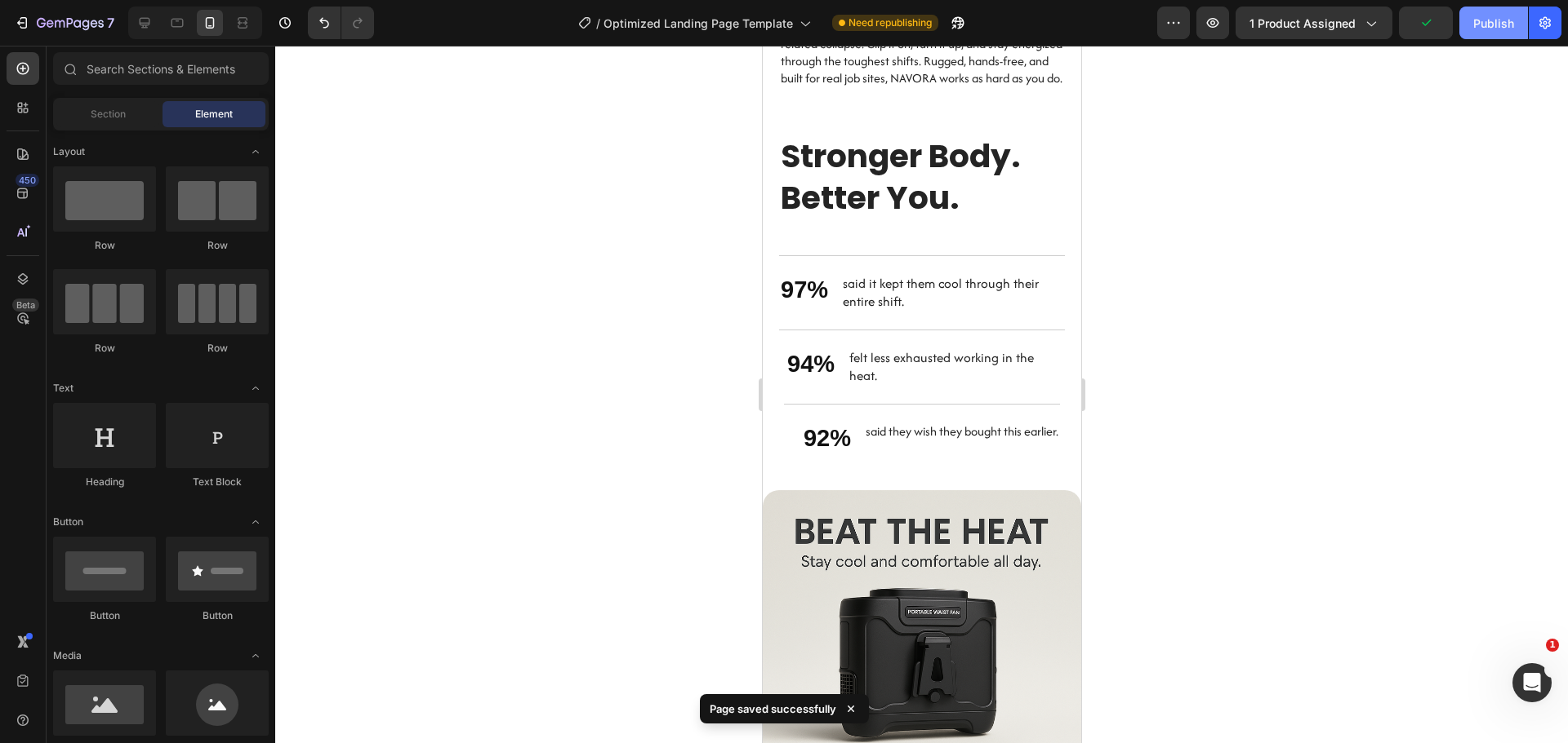
click at [1477, 15] on div "Publish" at bounding box center [1493, 23] width 41 height 17
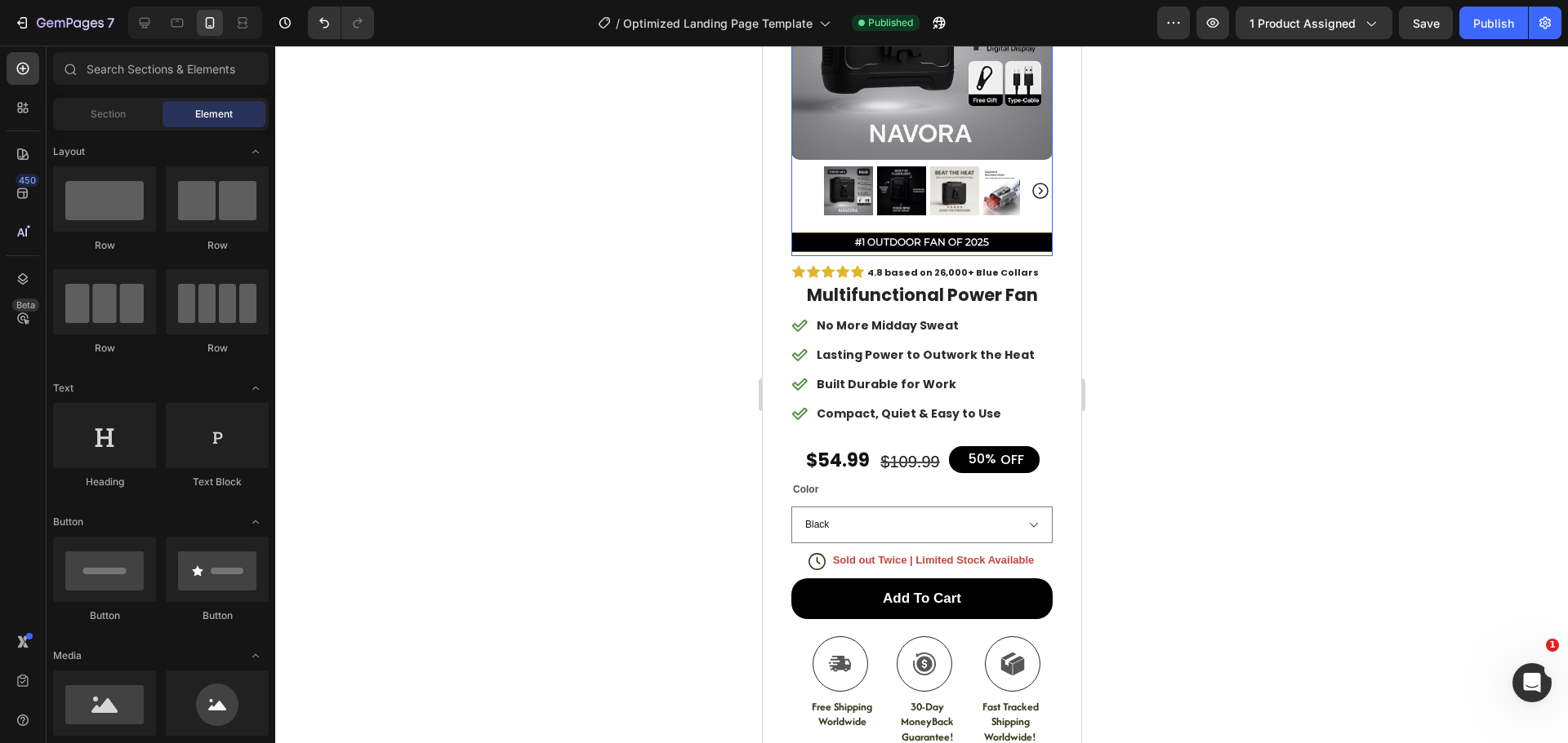
scroll to position [0, 0]
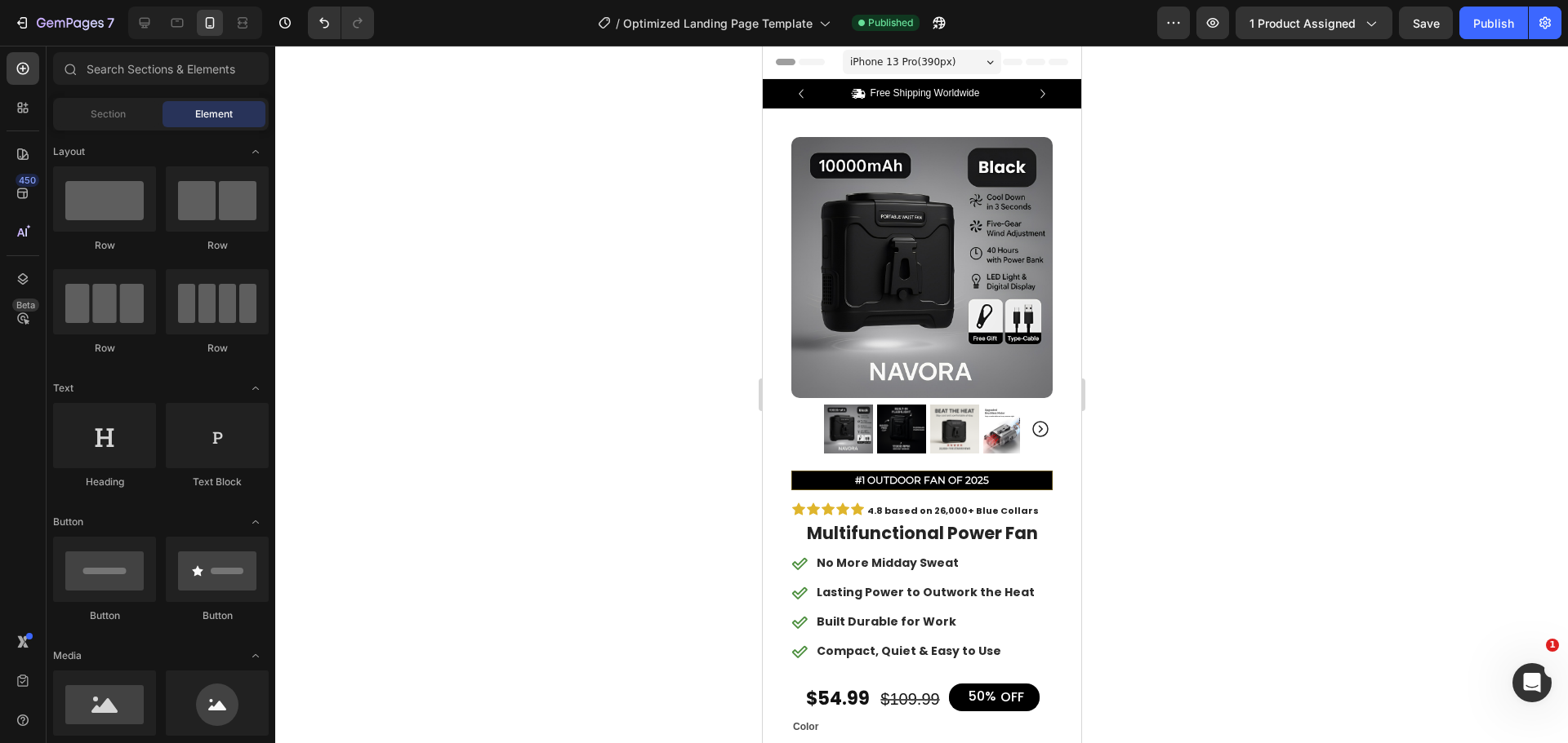
click at [1388, 246] on div at bounding box center [922, 394] width 1293 height 697
click at [1411, 30] on button "Save" at bounding box center [1425, 23] width 54 height 33
click at [1494, 22] on div "Publish" at bounding box center [1493, 23] width 41 height 17
